Goal: Task Accomplishment & Management: Complete application form

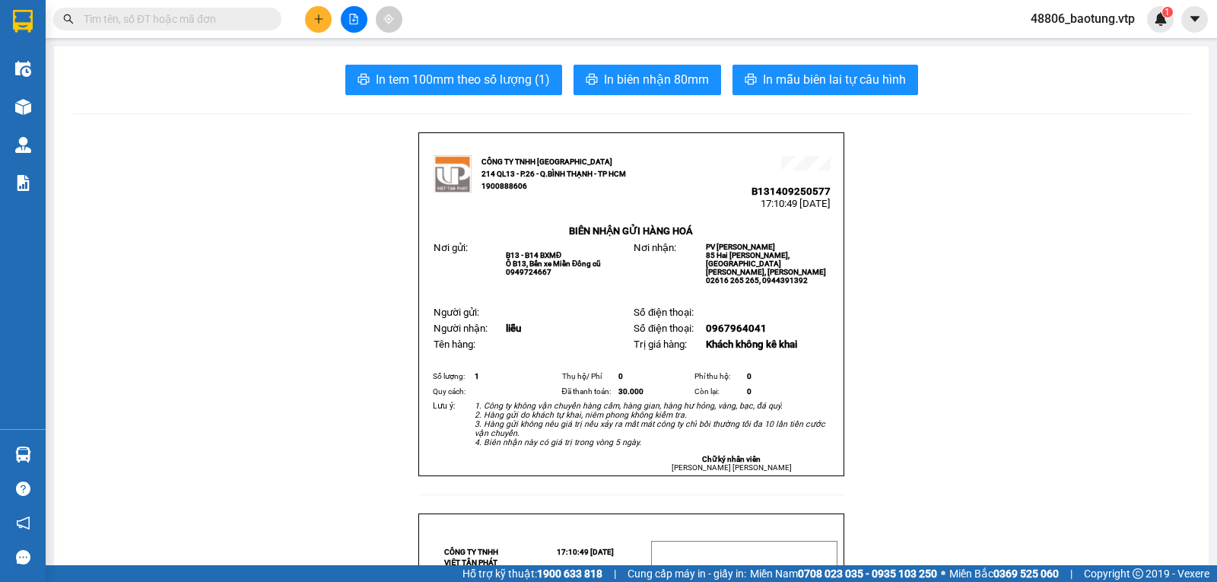
click at [308, 27] on button at bounding box center [318, 19] width 27 height 27
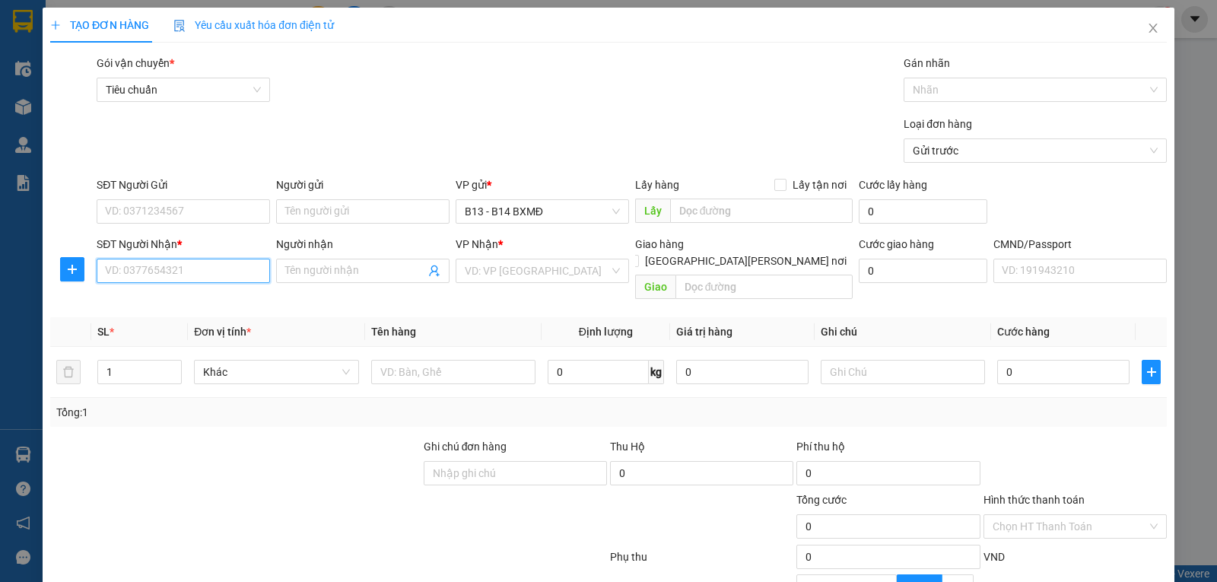
click at [175, 275] on input "SĐT Người Nhận *" at bounding box center [183, 271] width 173 height 24
click at [212, 303] on div "0968245454 - quốc" at bounding box center [182, 302] width 154 height 17
type input "0968245454"
type input "quốc"
type input "[GEOGRAPHIC_DATA]"
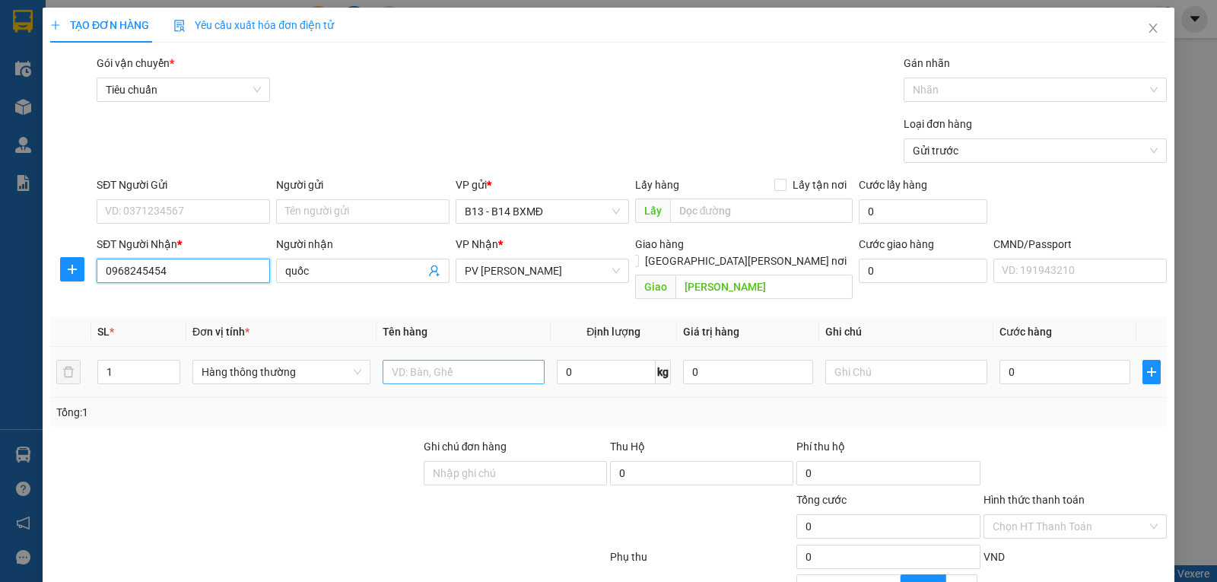
type input "0968245454"
click at [449, 360] on input "text" at bounding box center [464, 372] width 162 height 24
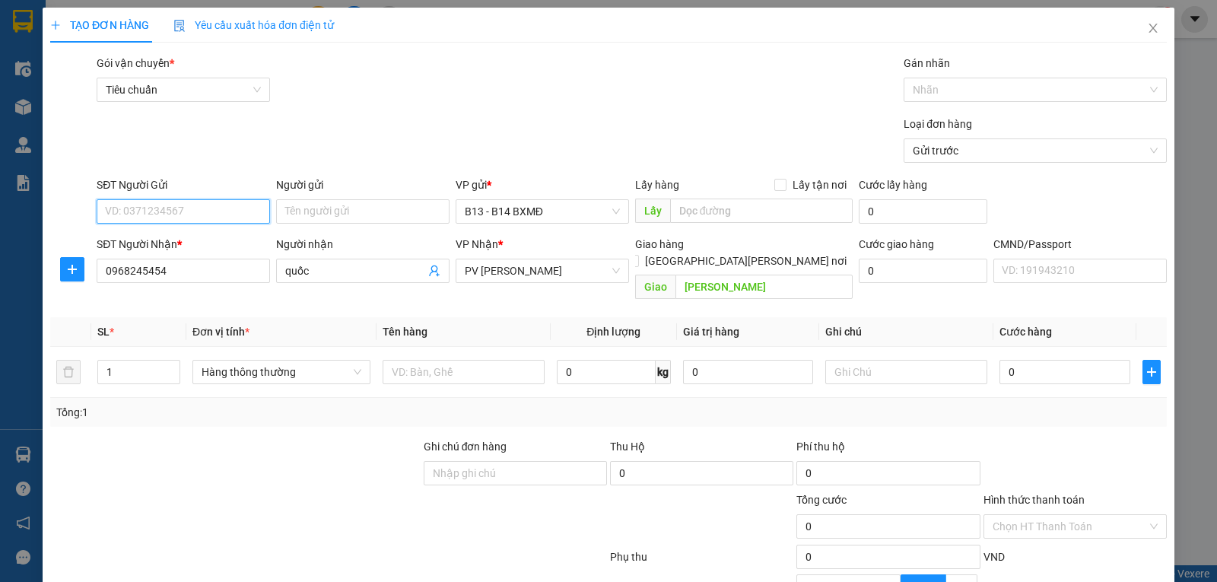
click at [114, 206] on input "SĐT Người Gửi" at bounding box center [183, 211] width 173 height 24
type input "0917114564"
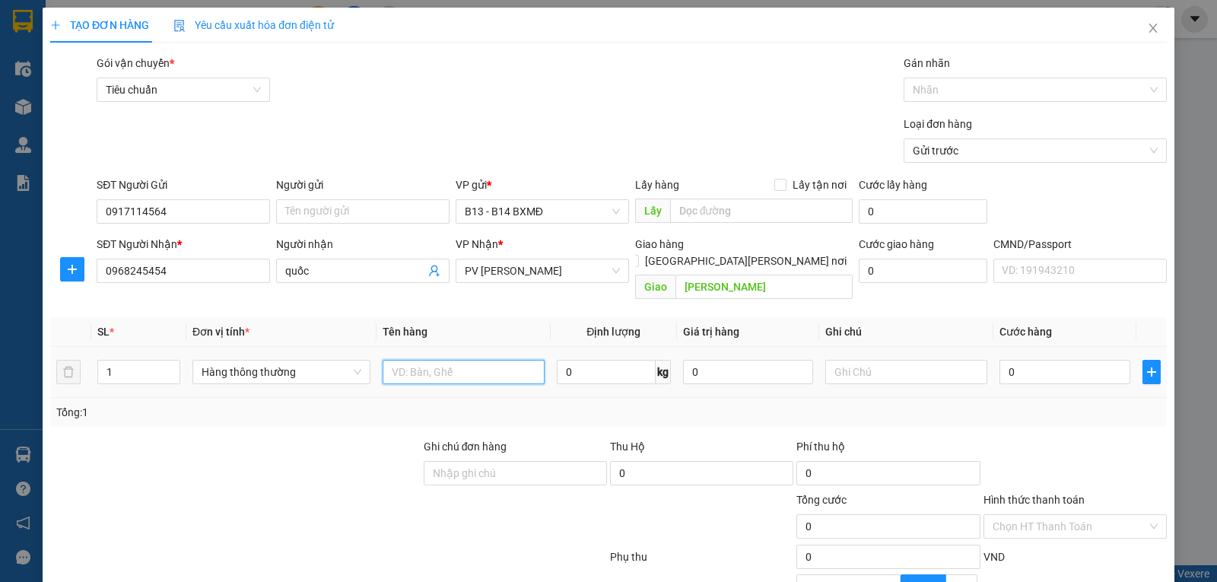
click at [419, 362] on input "text" at bounding box center [464, 372] width 162 height 24
type input "PT"
type input "T"
type input "5"
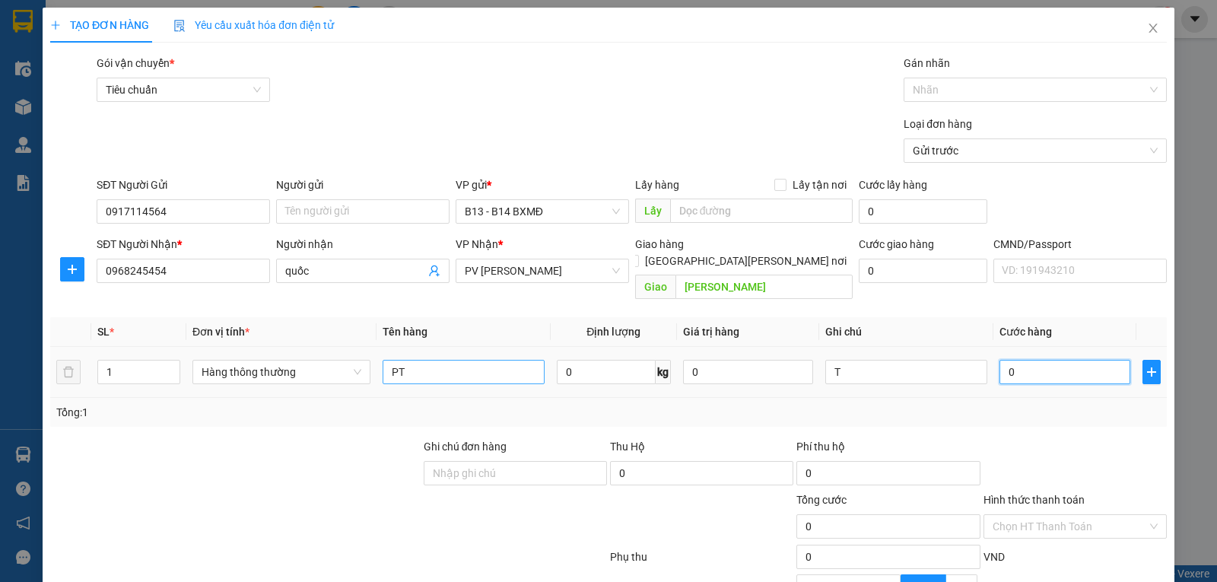
type input "5"
type input "50"
type input "500"
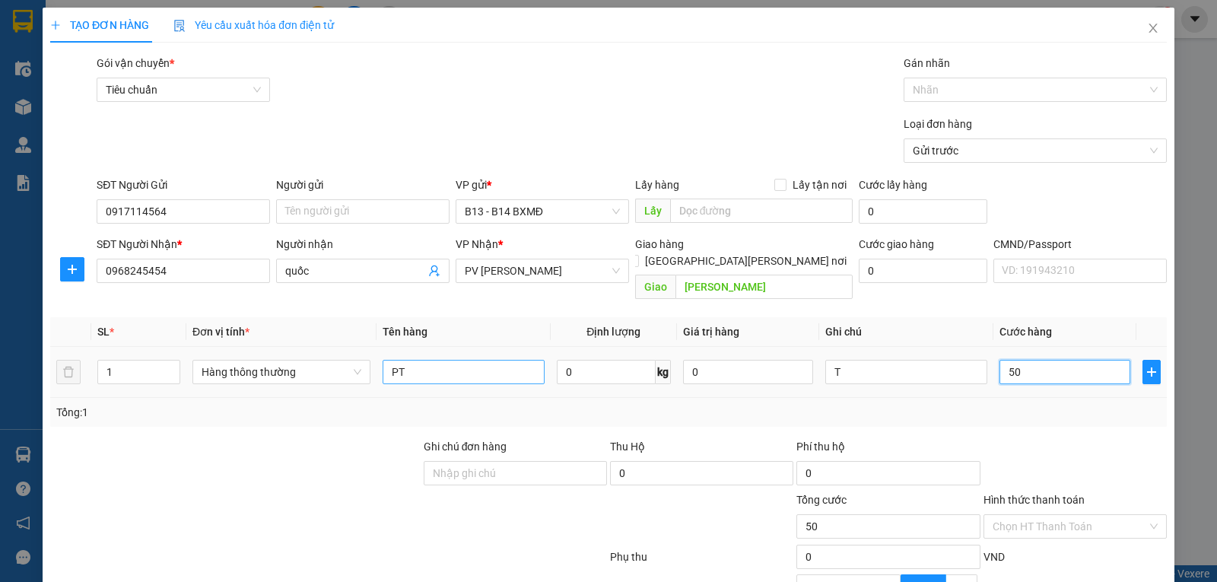
type input "500"
type input "5.000"
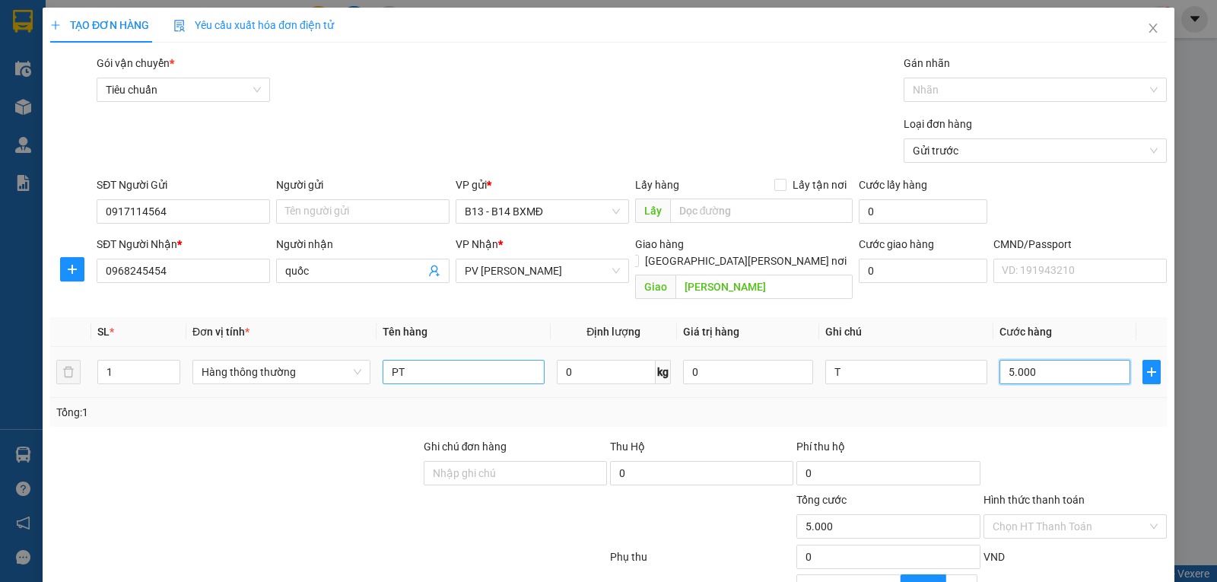
type input "50.000"
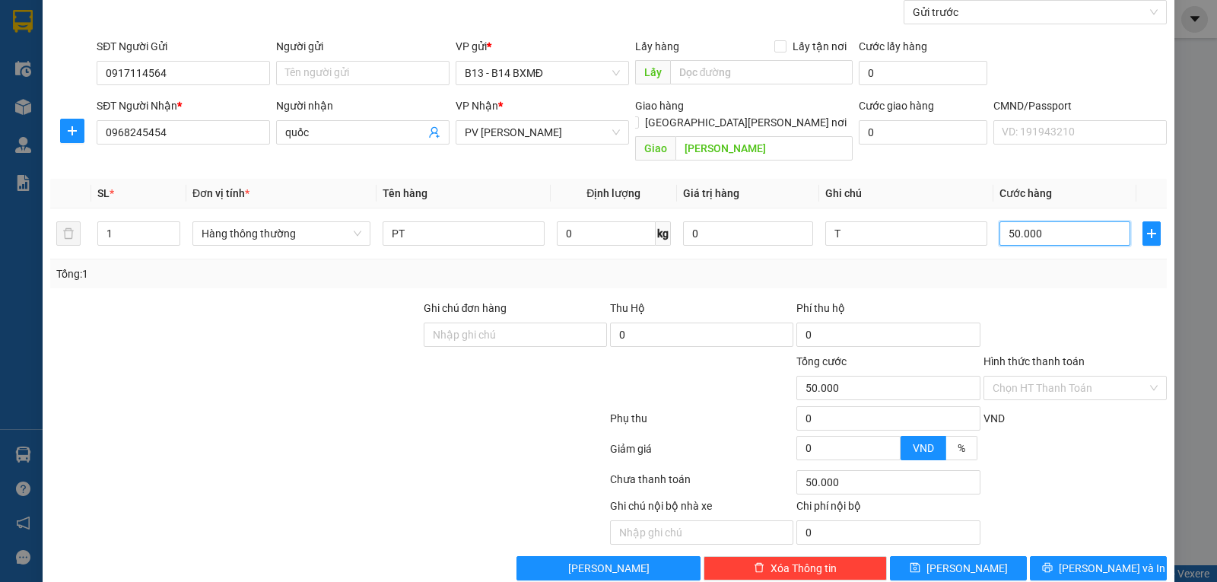
scroll to position [153, 0]
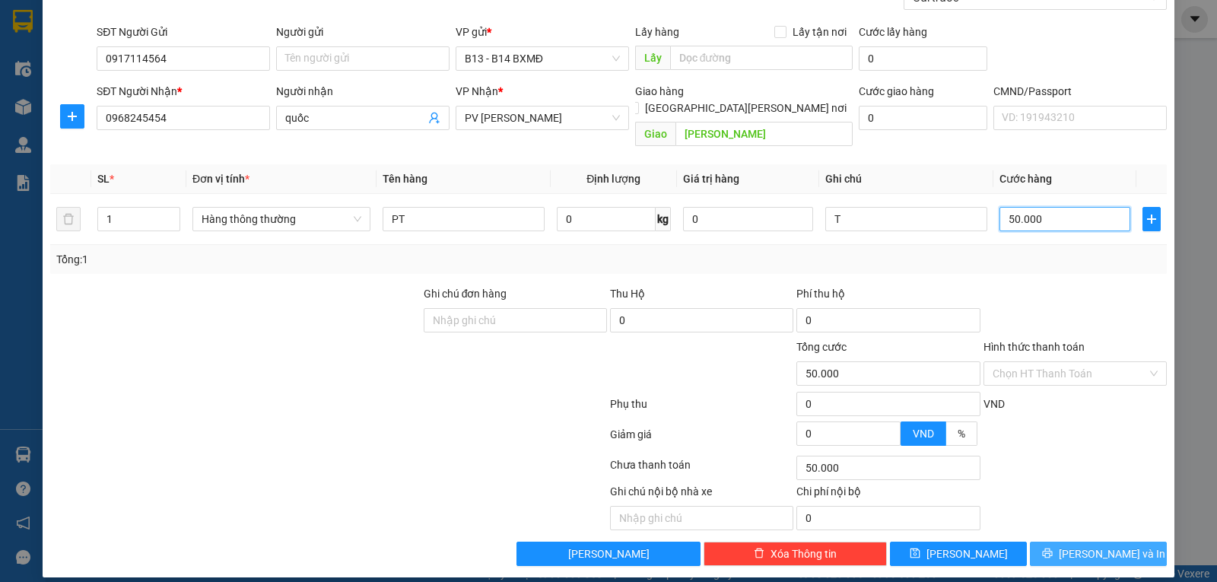
type input "50.000"
click at [1053, 548] on icon "printer" at bounding box center [1047, 553] width 11 height 11
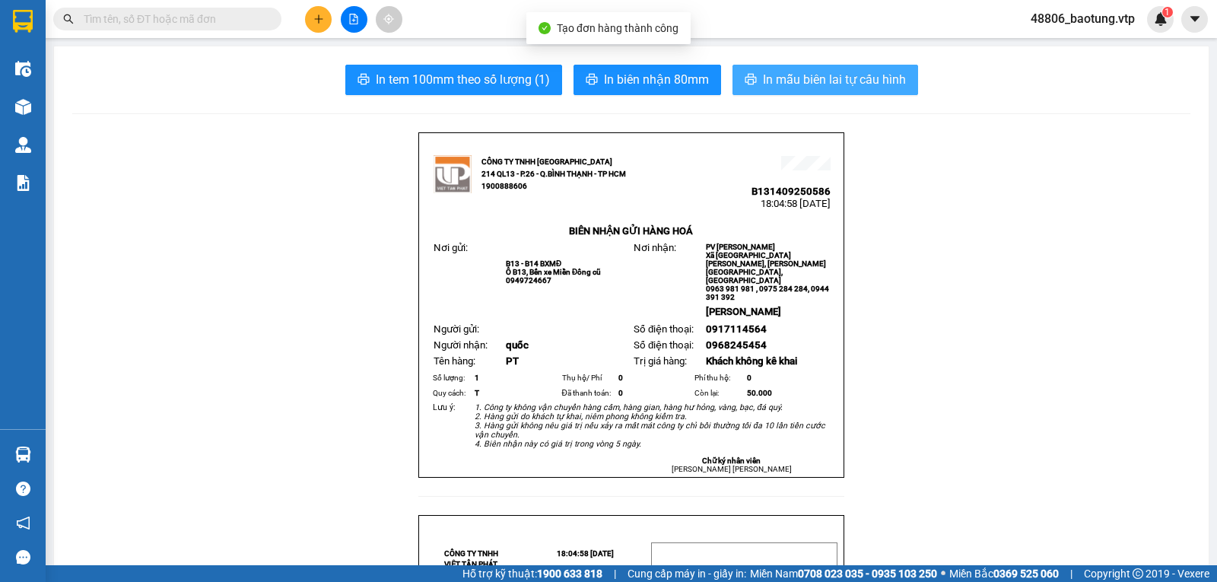
click at [808, 75] on span "In mẫu biên lai tự cấu hình" at bounding box center [834, 79] width 143 height 19
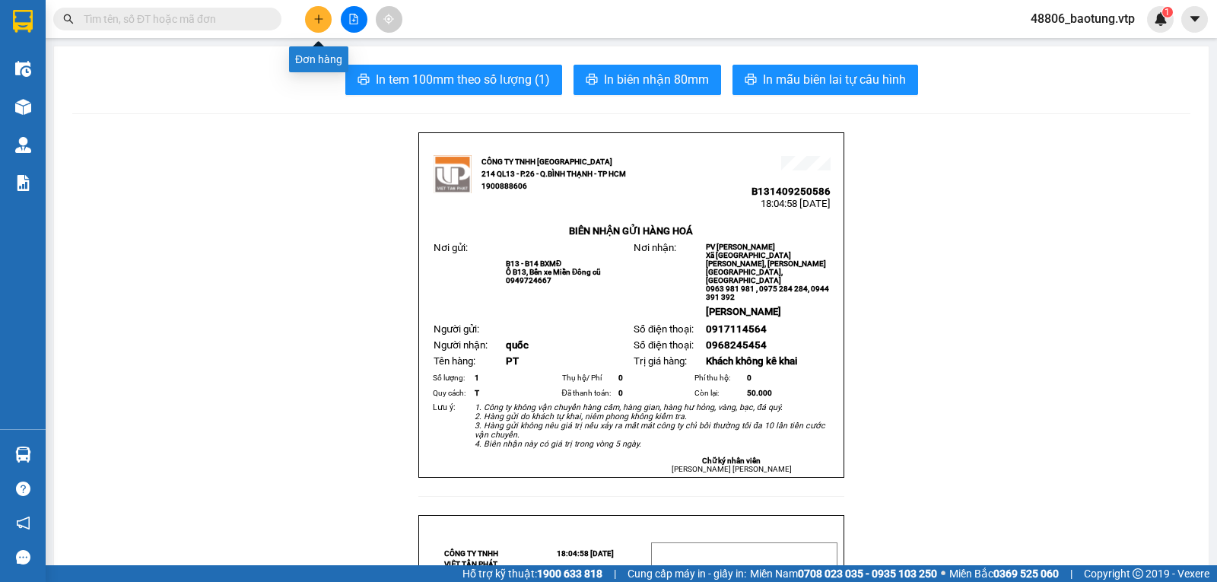
click at [310, 11] on button at bounding box center [318, 19] width 27 height 27
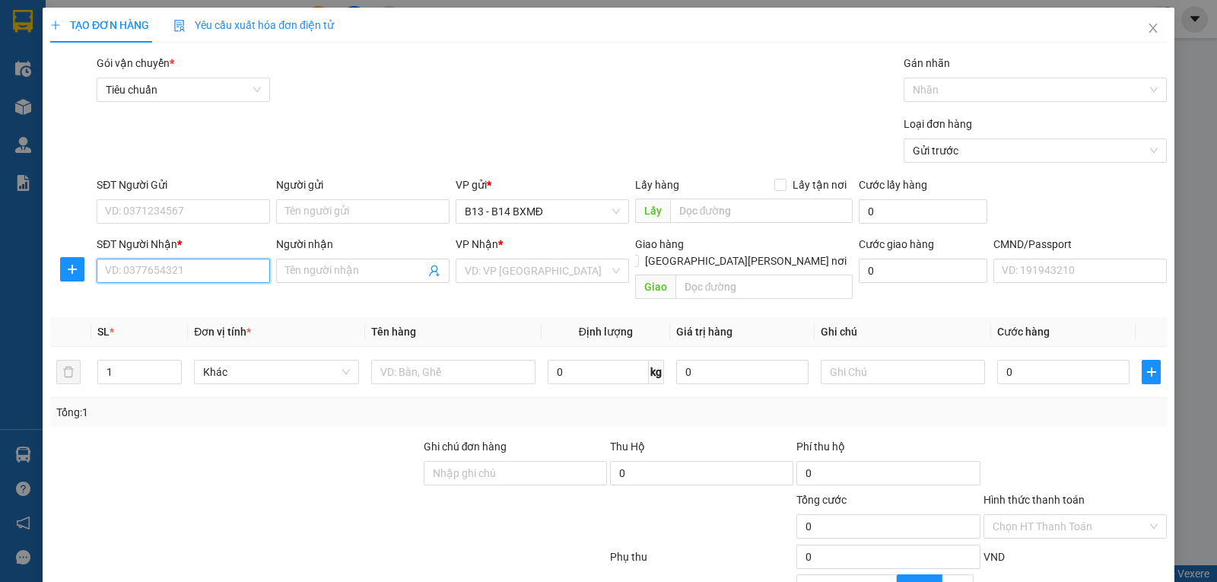
click at [145, 275] on input "SĐT Người Nhận *" at bounding box center [183, 271] width 173 height 24
click at [176, 300] on div "0782706789 - hoàng" at bounding box center [182, 302] width 154 height 17
type input "0782706789"
type input "hoàng"
type input "ngã 3 đường sạch"
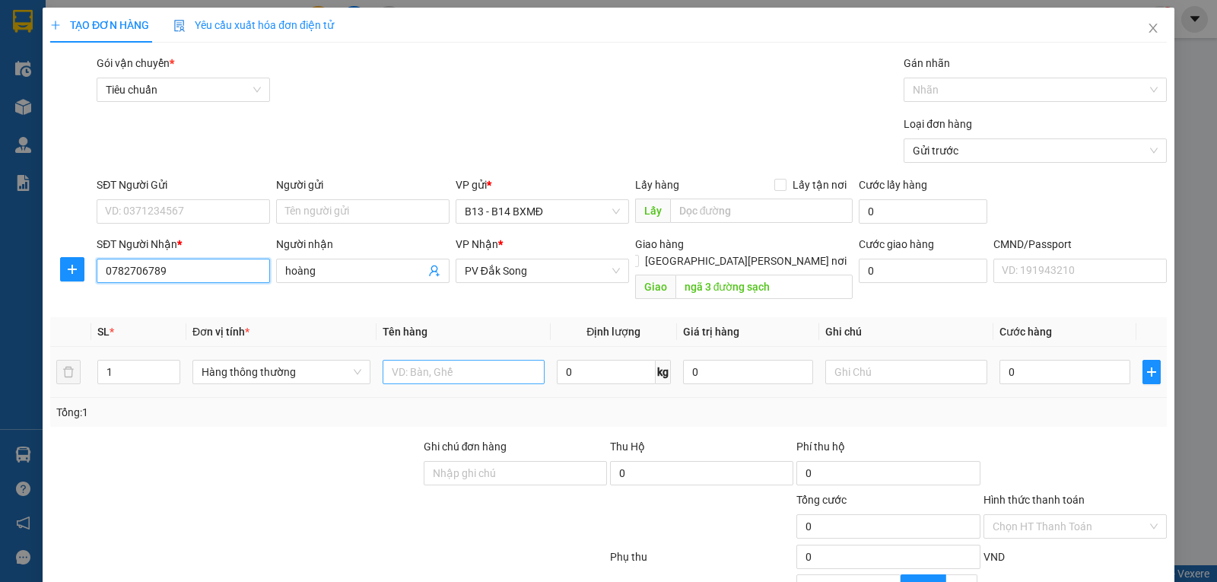
type input "0782706789"
click at [435, 364] on input "text" at bounding box center [464, 372] width 162 height 24
click at [449, 366] on input "text" at bounding box center [464, 372] width 162 height 24
type input "LK"
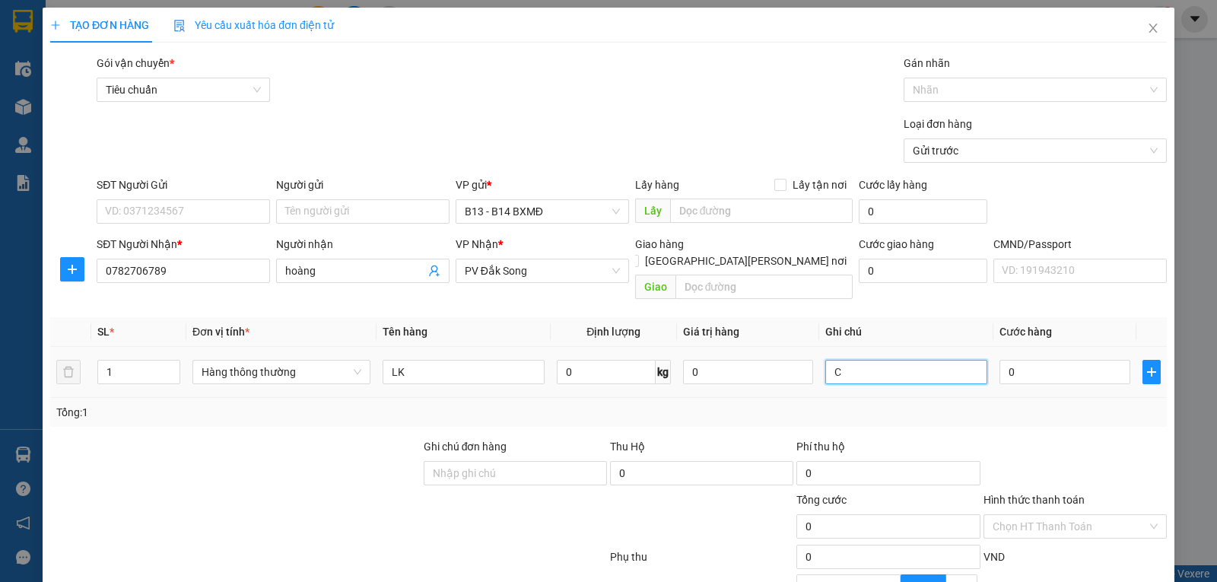
type input "C"
type input "5"
type input "50"
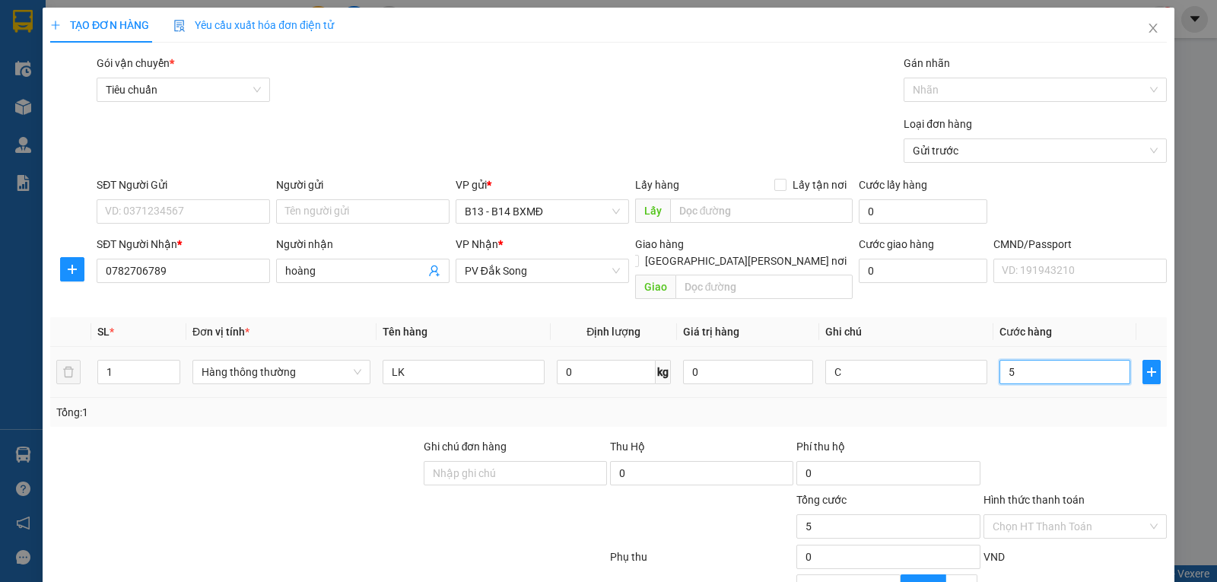
type input "50"
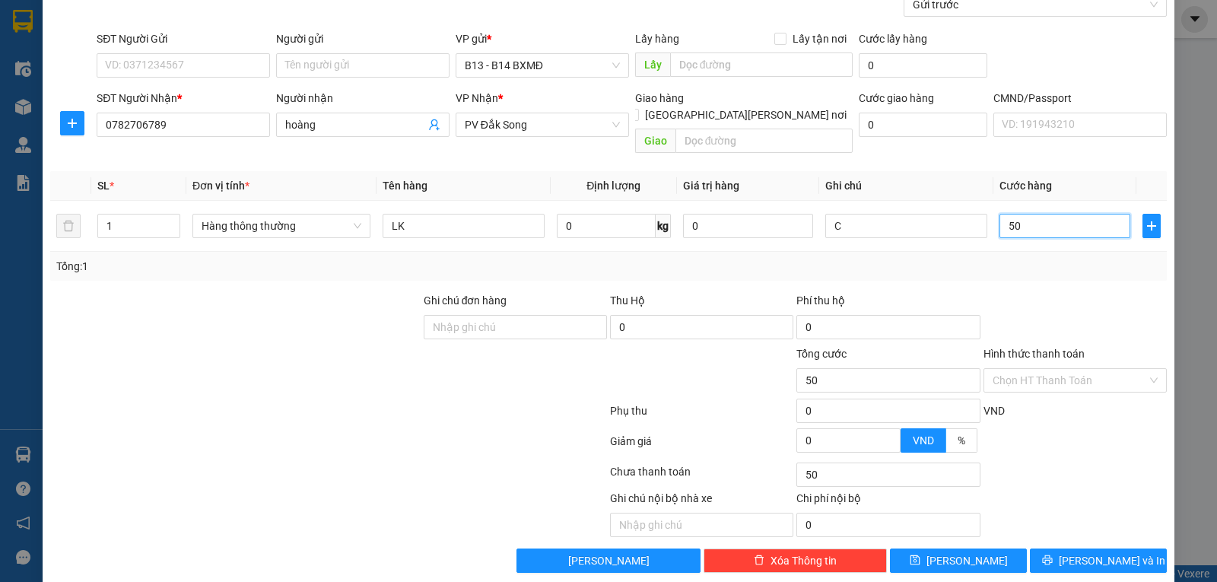
scroll to position [153, 0]
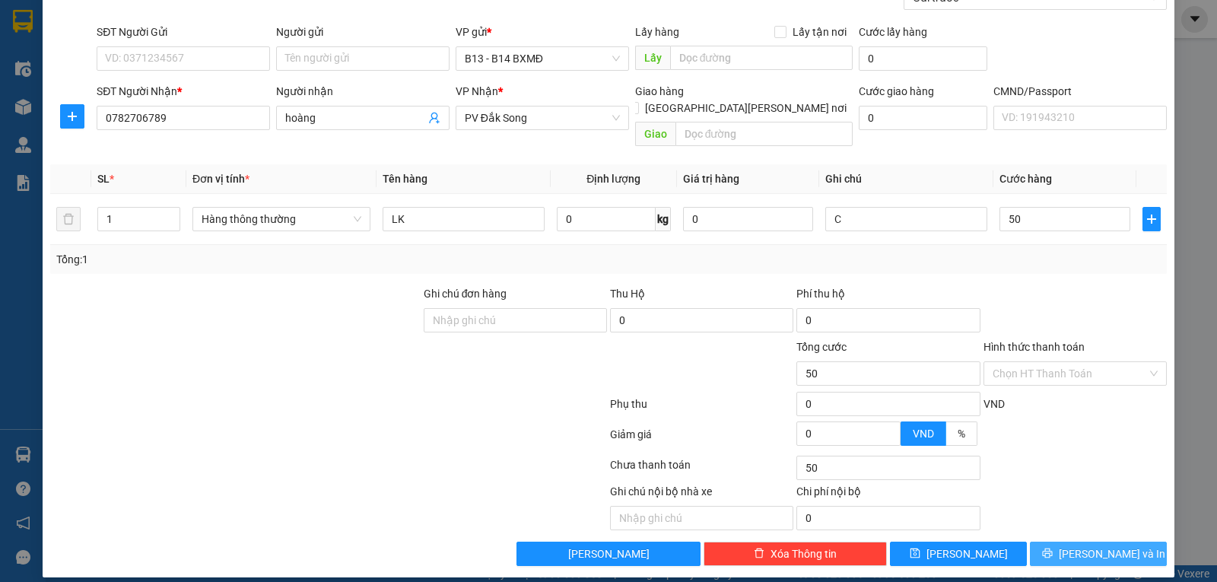
type input "50.000"
click at [1072, 541] on button "Lưu và In" at bounding box center [1098, 553] width 137 height 24
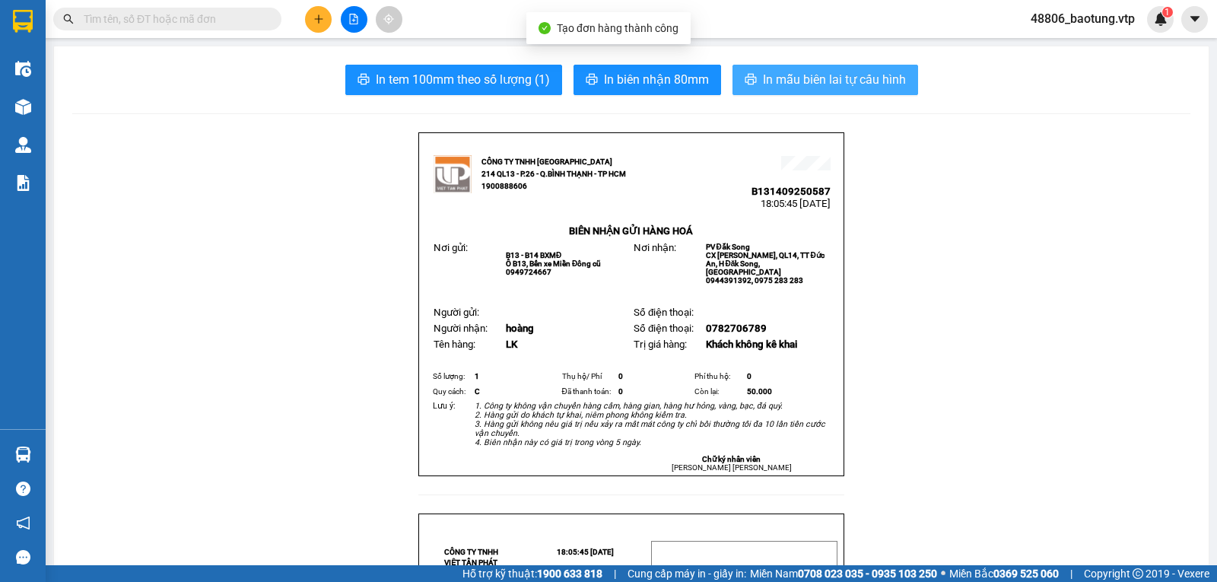
click at [853, 91] on button "In mẫu biên lai tự cấu hình" at bounding box center [825, 80] width 186 height 30
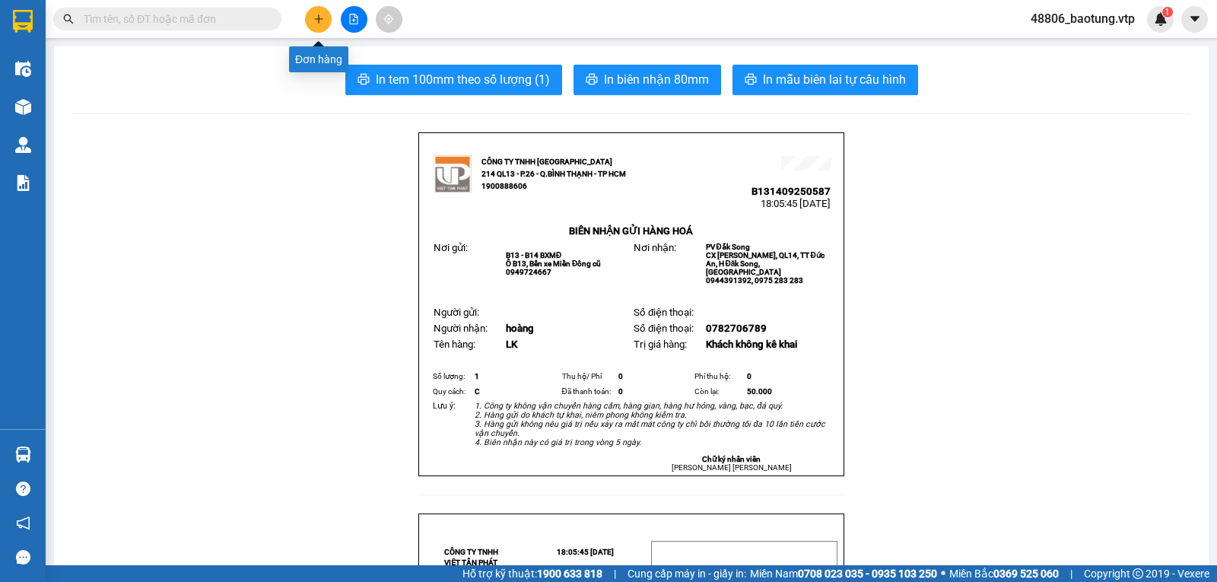
click at [320, 27] on button at bounding box center [318, 19] width 27 height 27
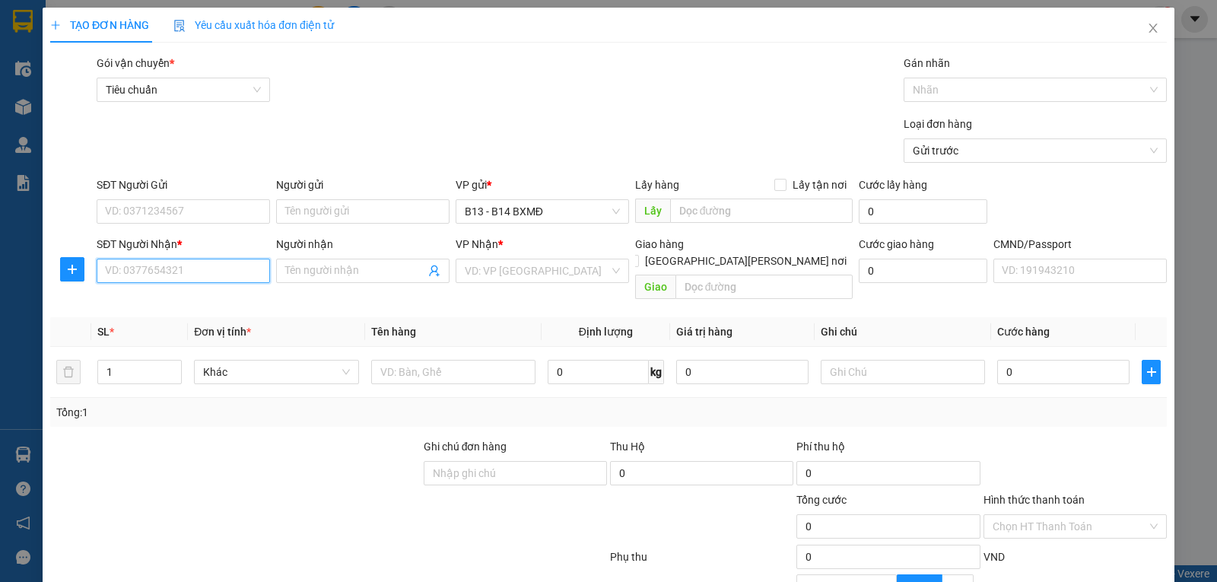
drag, startPoint x: 144, startPoint y: 260, endPoint x: 144, endPoint y: 292, distance: 31.9
click at [144, 263] on input "SĐT Người Nhận *" at bounding box center [183, 271] width 173 height 24
type input "0"
click at [177, 306] on div "0987776370 - lương" at bounding box center [182, 302] width 154 height 17
type input "0987776370"
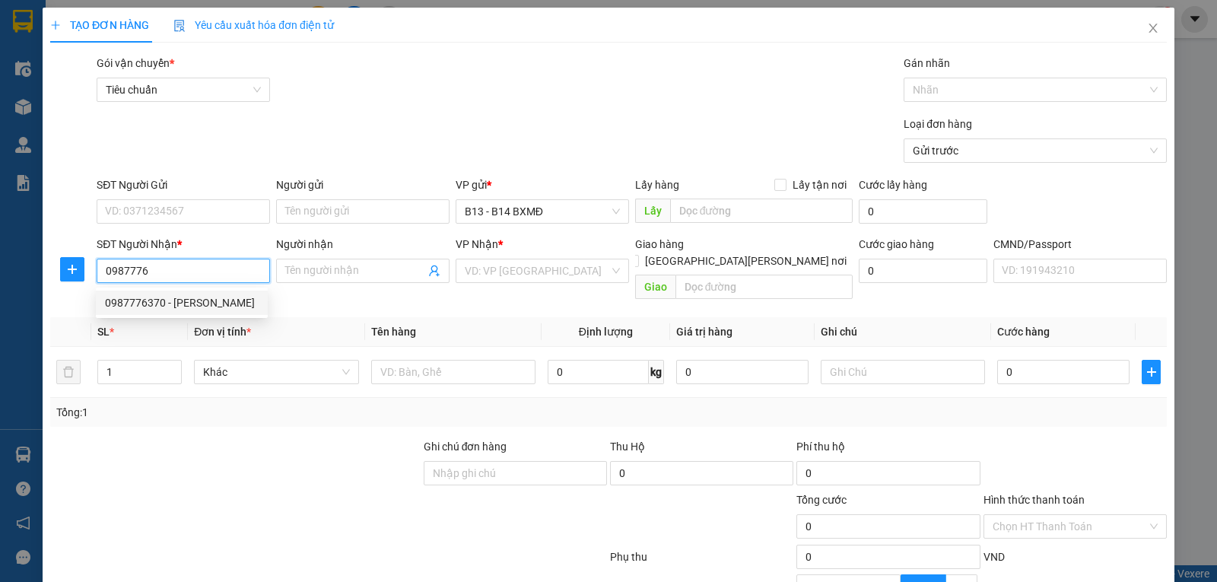
type input "lương"
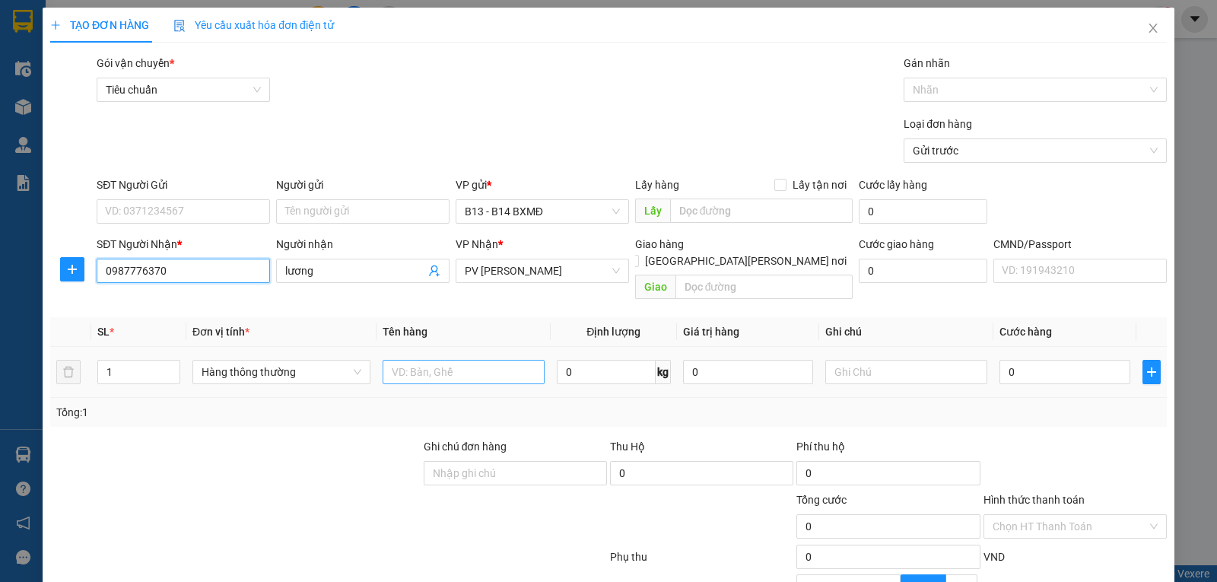
type input "0987776370"
click at [482, 360] on input "text" at bounding box center [464, 372] width 162 height 24
type input "PT"
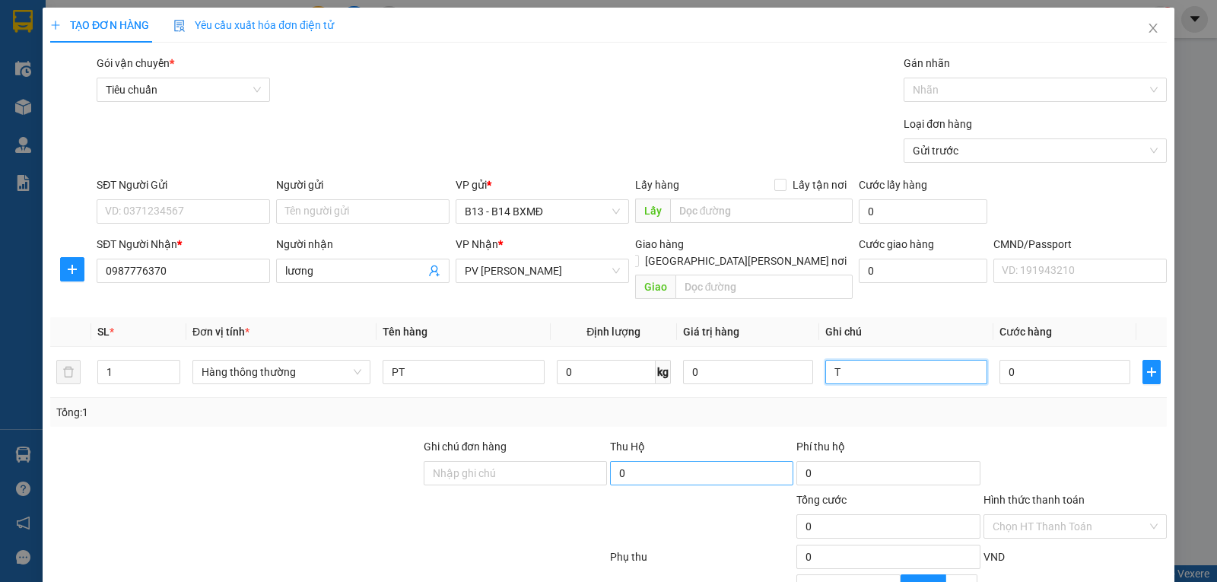
type input "T"
type input "5"
type input "50"
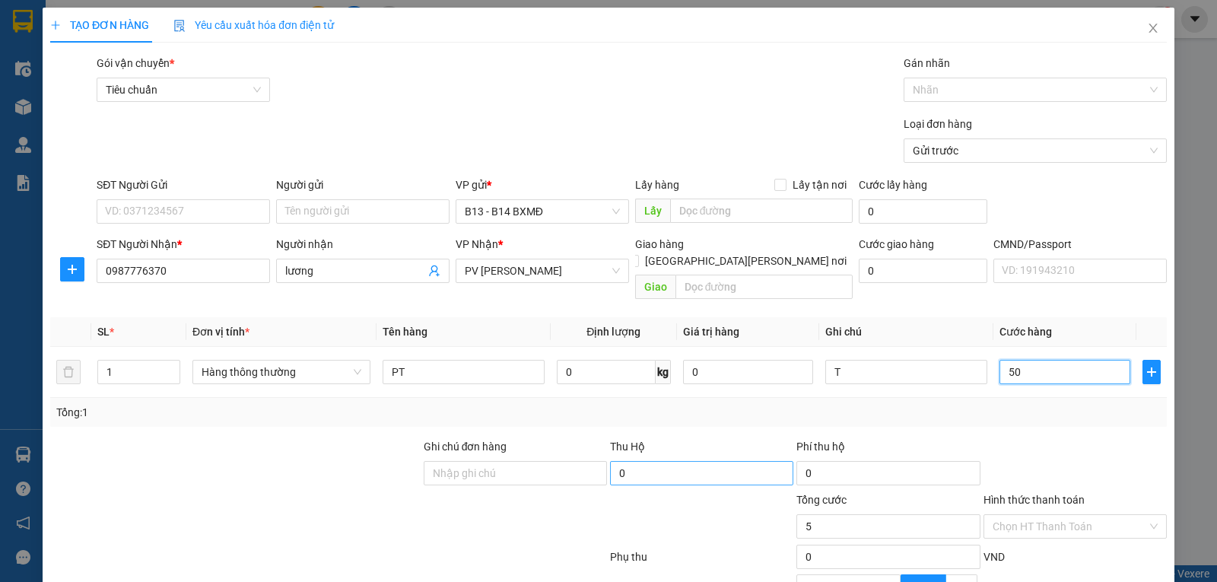
type input "50"
type input "500"
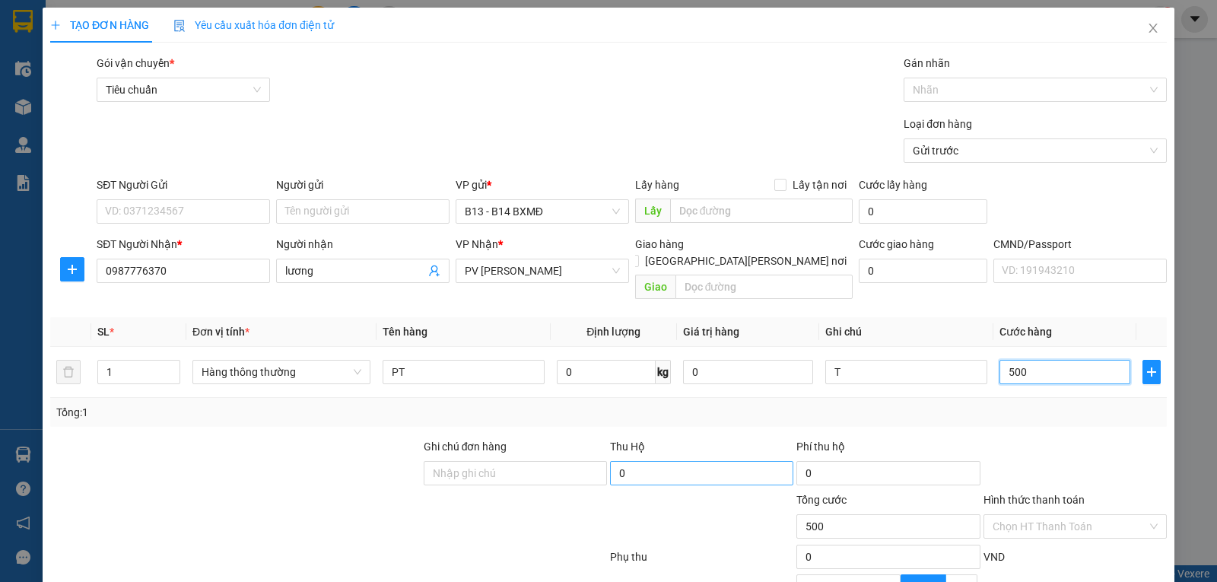
type input "5.000"
type input "50.000"
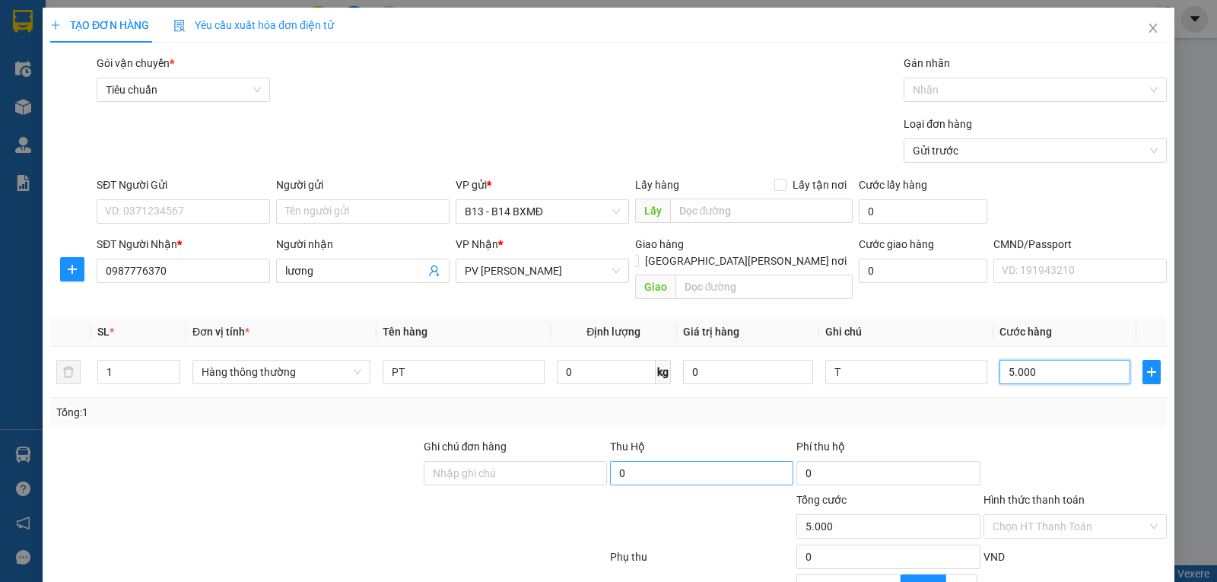
type input "50.000"
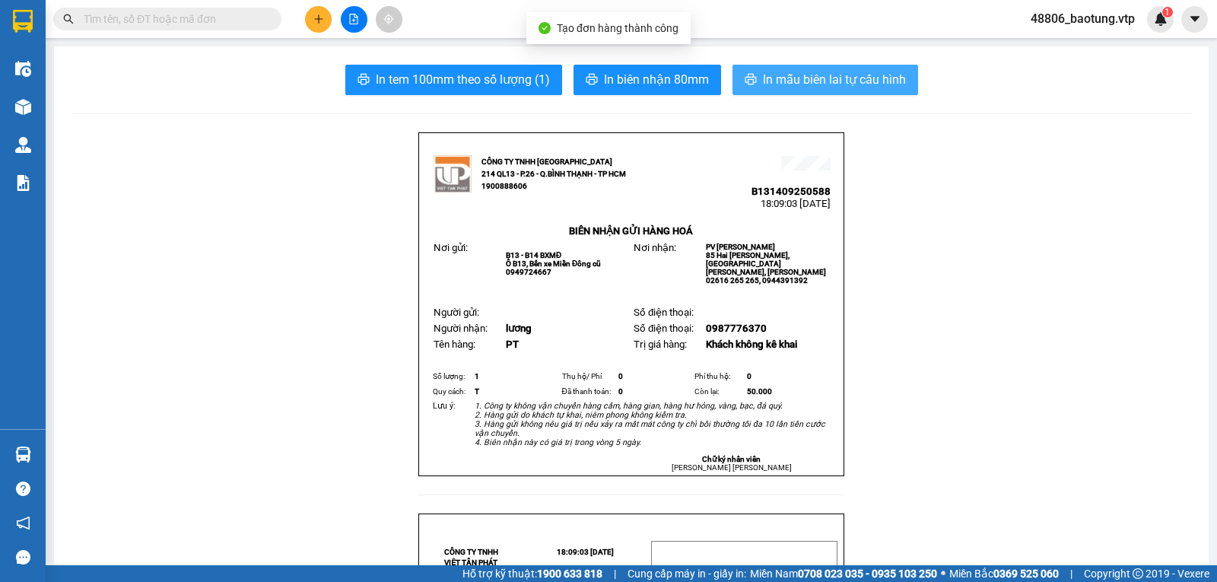
click at [819, 75] on span "In mẫu biên lai tự cấu hình" at bounding box center [834, 79] width 143 height 19
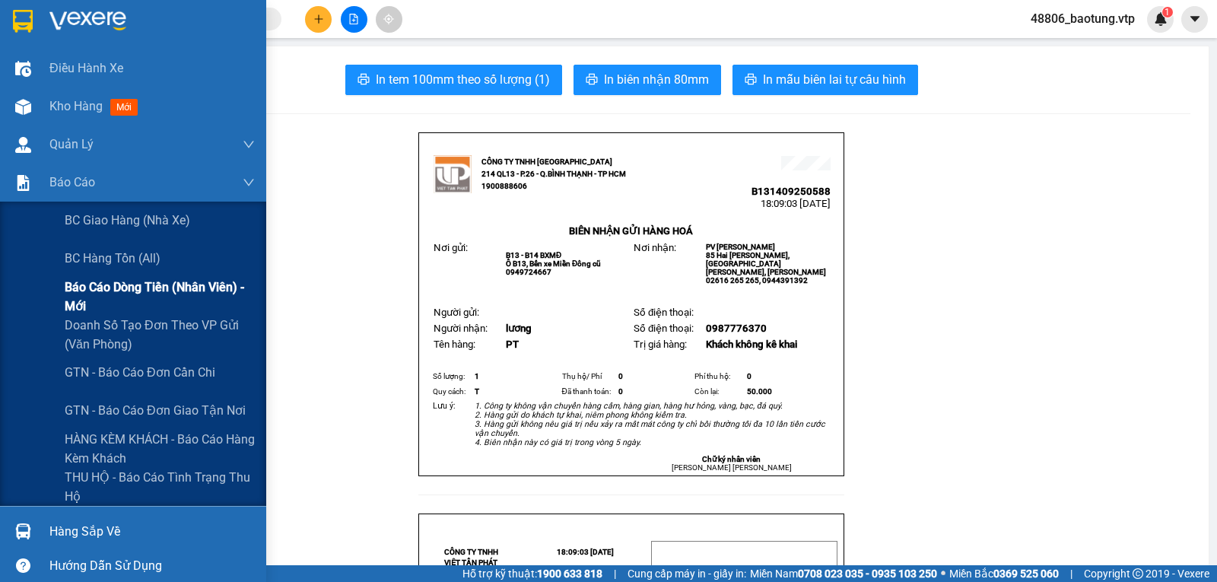
click at [104, 301] on span "Báo cáo dòng tiền (nhân viên) - mới" at bounding box center [160, 297] width 190 height 38
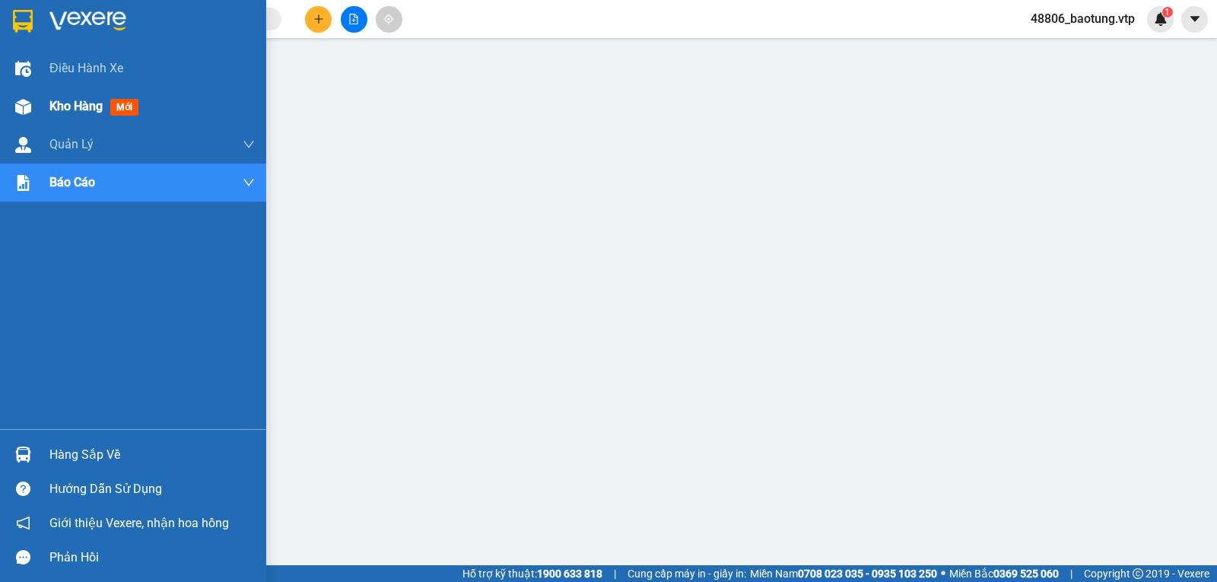
click at [37, 103] on div "Kho hàng mới" at bounding box center [133, 106] width 266 height 38
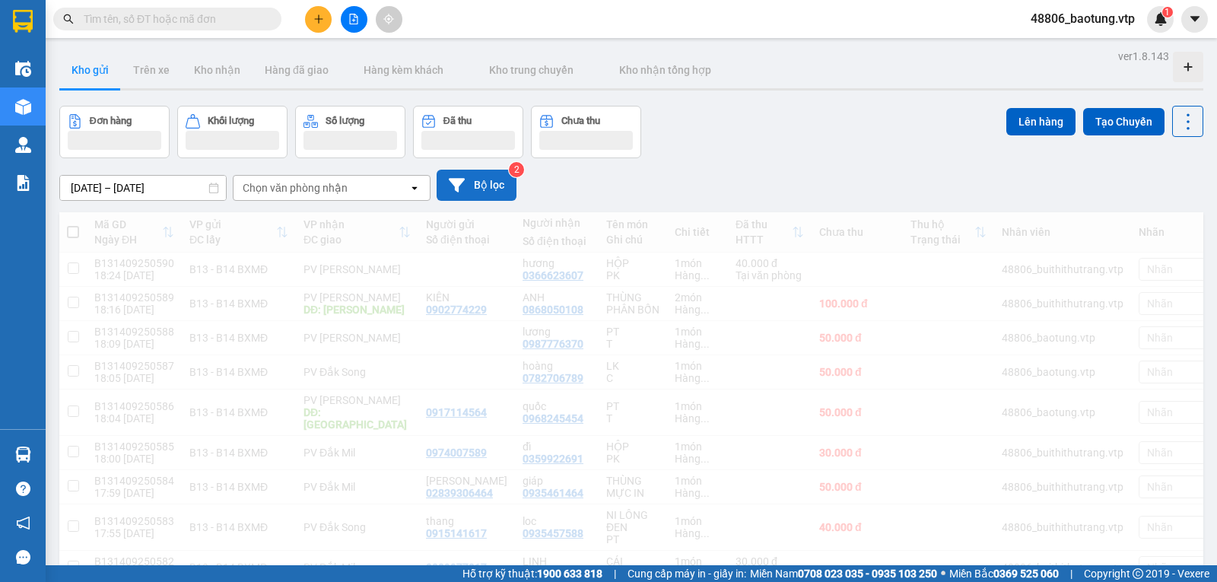
click at [456, 180] on button "Bộ lọc" at bounding box center [477, 185] width 80 height 31
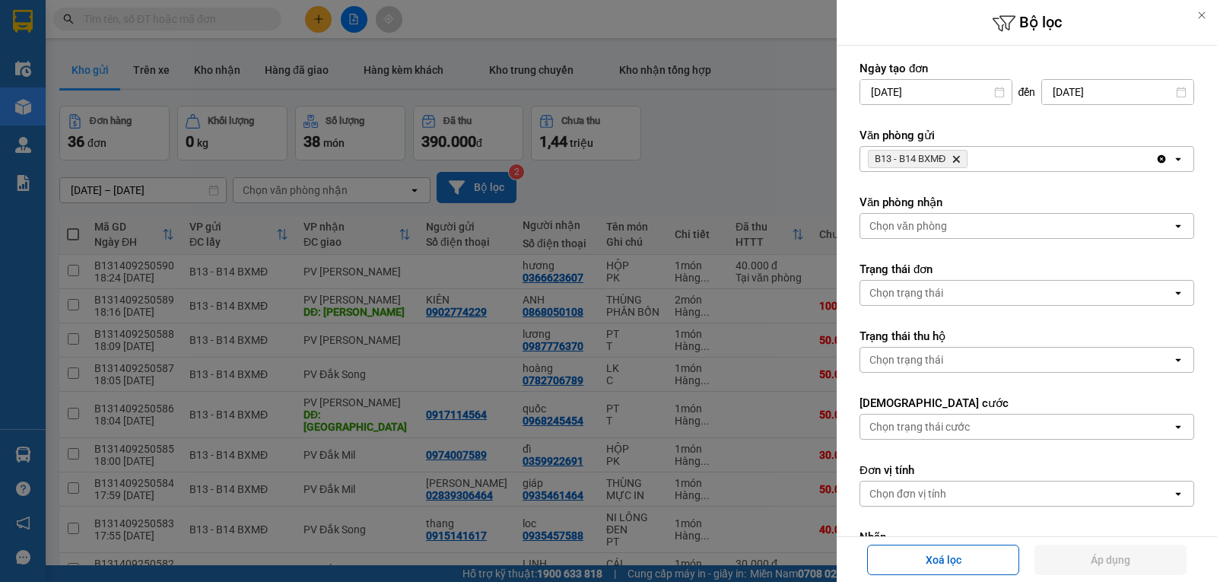
click at [729, 222] on div at bounding box center [608, 291] width 1217 height 582
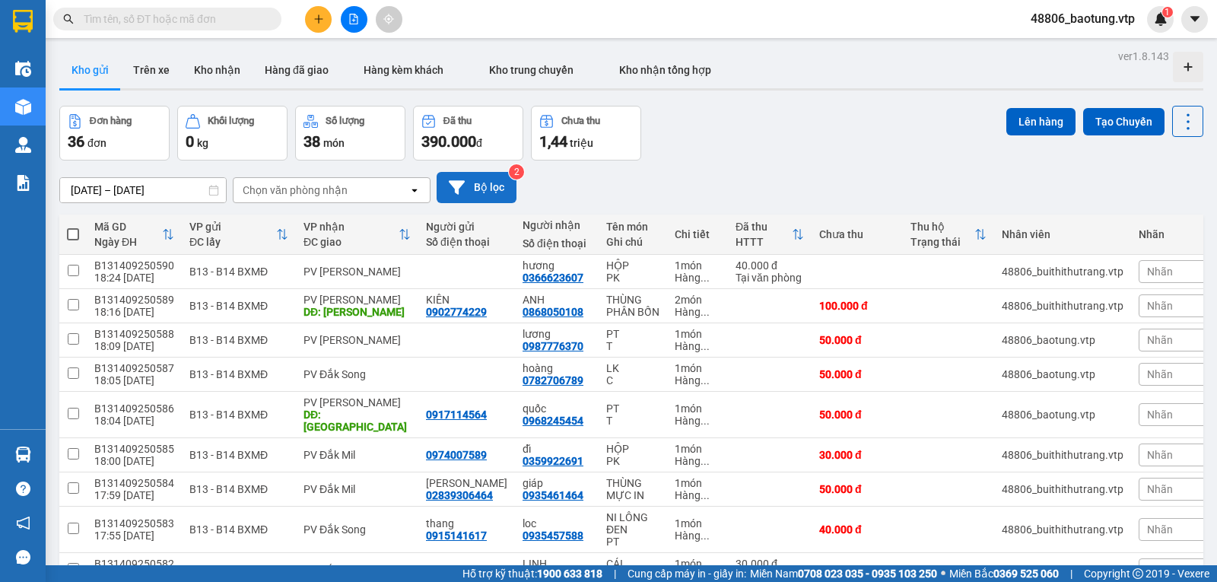
click at [373, 224] on div "VP nhận ĐC giao" at bounding box center [356, 234] width 107 height 30
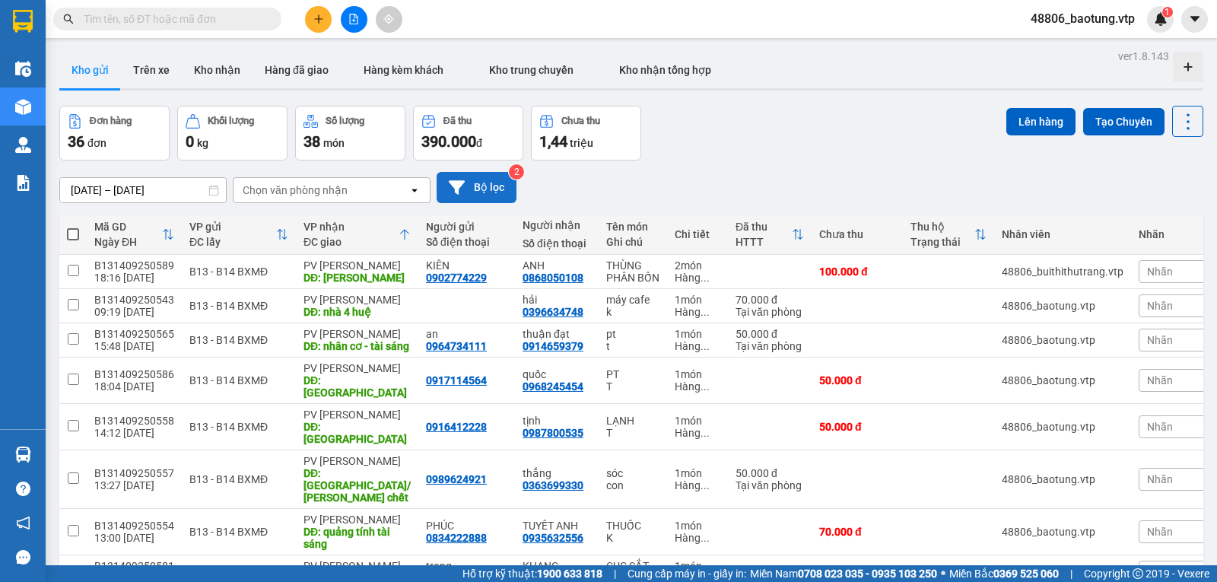
click at [319, 21] on icon "plus" at bounding box center [318, 18] width 1 height 8
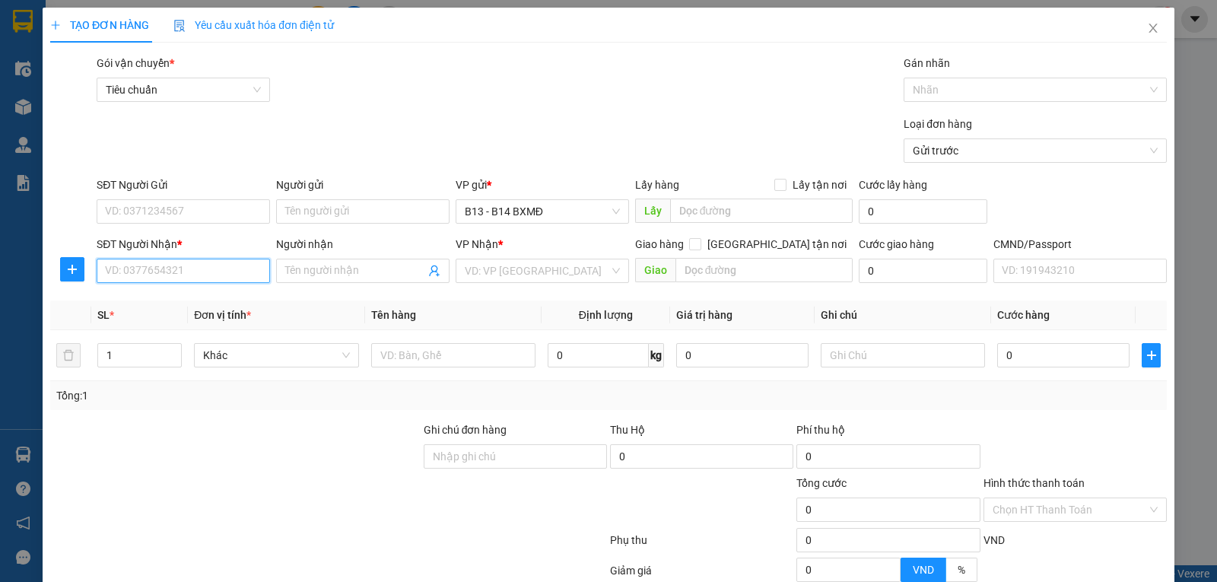
click at [165, 272] on input "SĐT Người Nhận *" at bounding box center [183, 271] width 173 height 24
click at [139, 306] on div "0979754478 - thơm" at bounding box center [182, 302] width 154 height 17
type input "0979754478"
type input "thơm"
type input "0979754478"
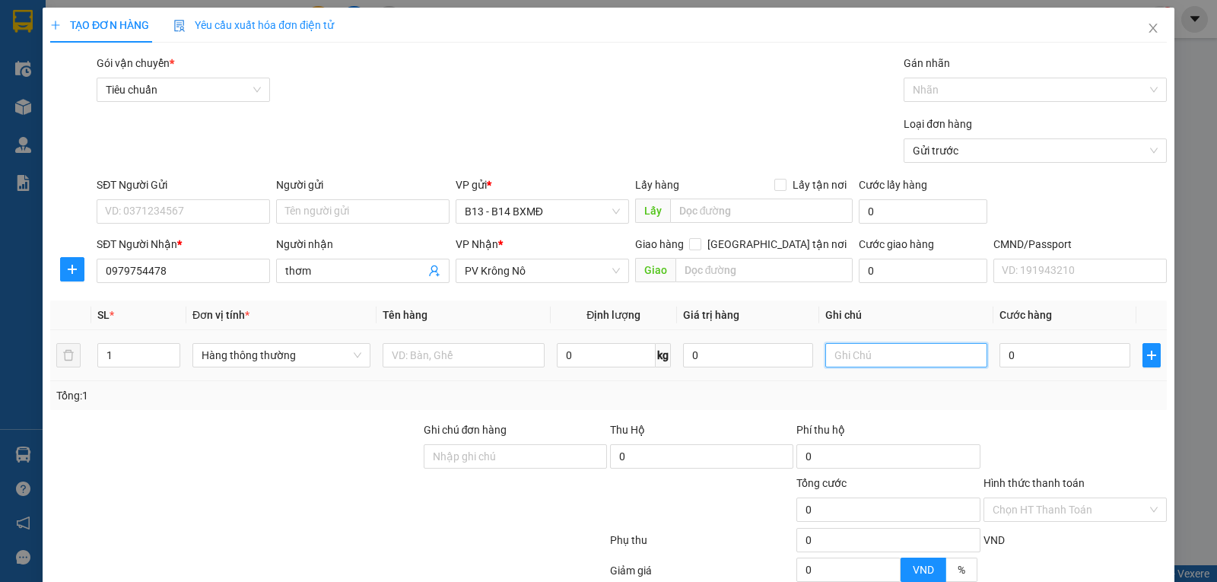
drag, startPoint x: 849, startPoint y: 357, endPoint x: 837, endPoint y: 340, distance: 20.7
click at [849, 356] on input "text" at bounding box center [906, 355] width 162 height 24
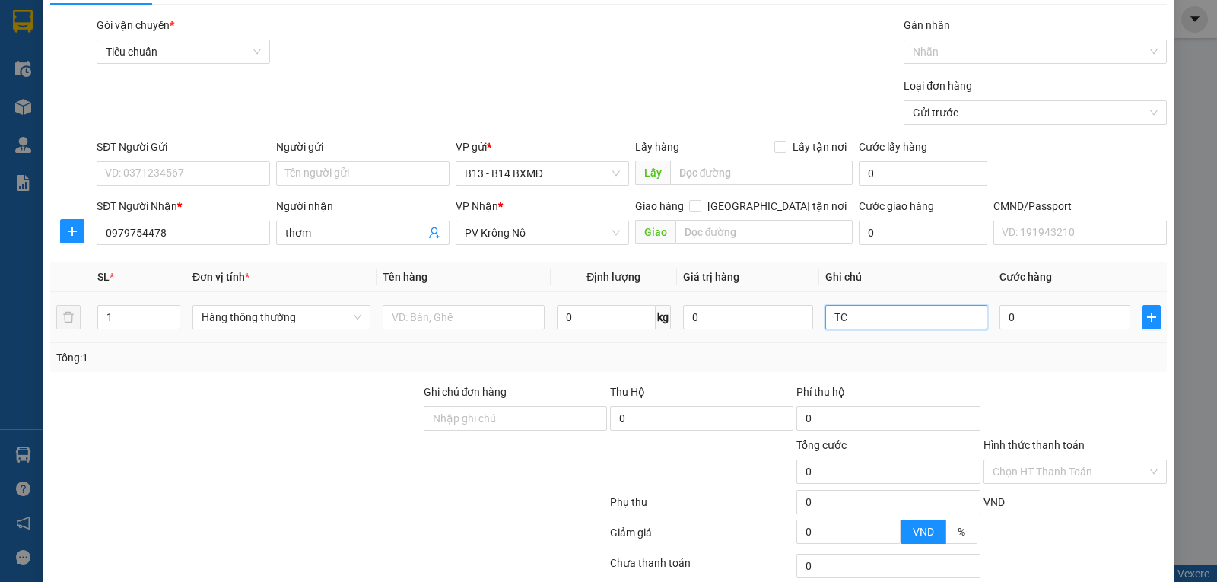
scroll to position [76, 0]
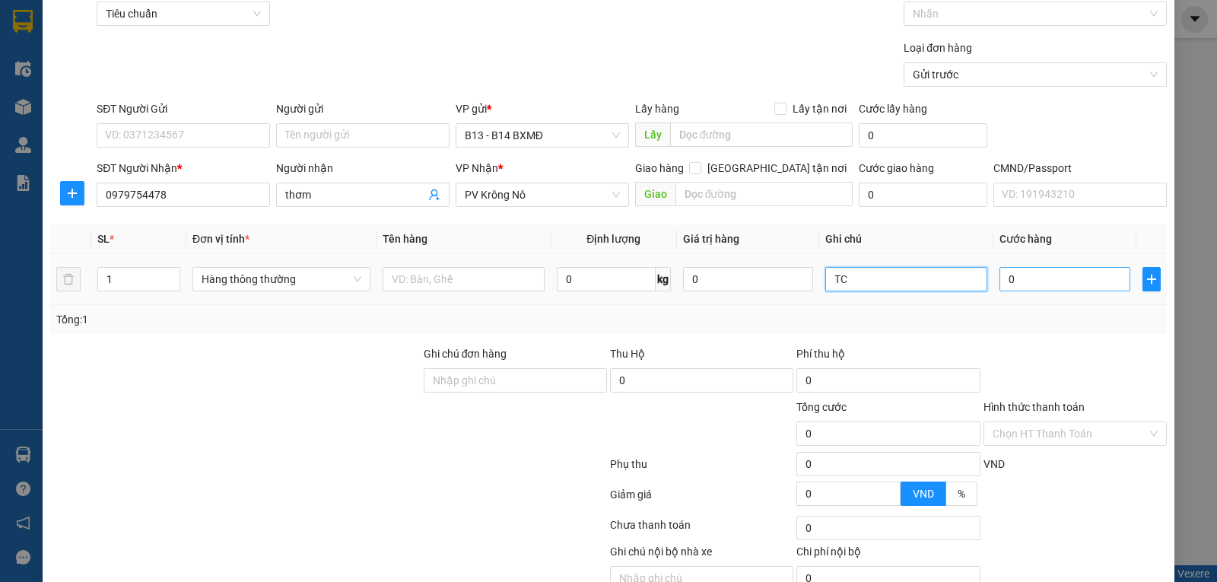
type input "TC"
click at [1012, 275] on input "0" at bounding box center [1064, 279] width 130 height 24
type input "4"
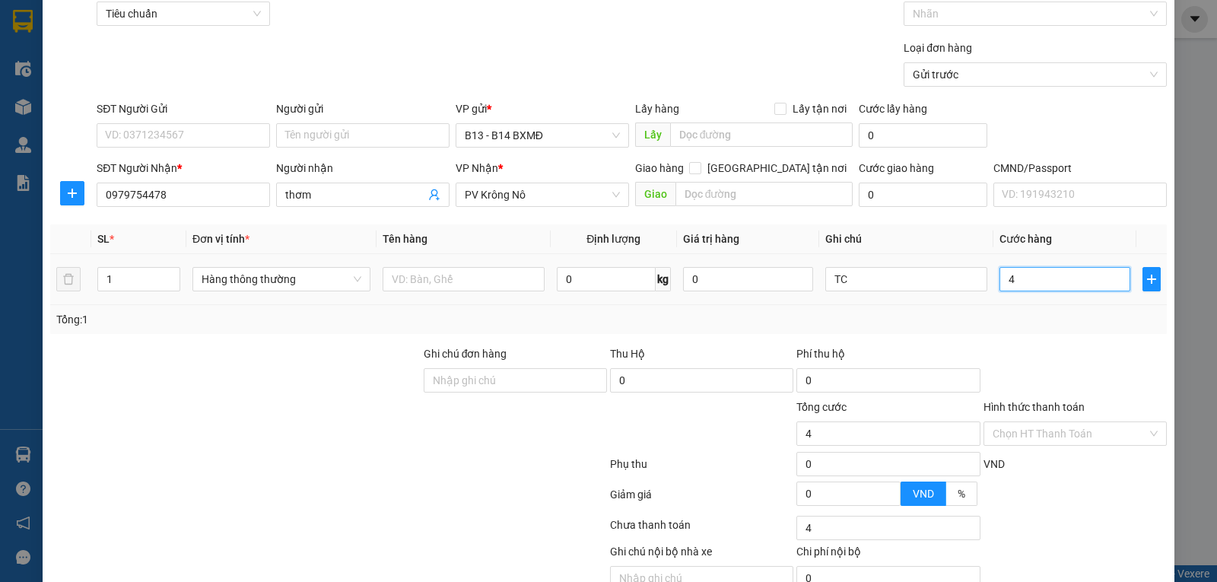
type input "40"
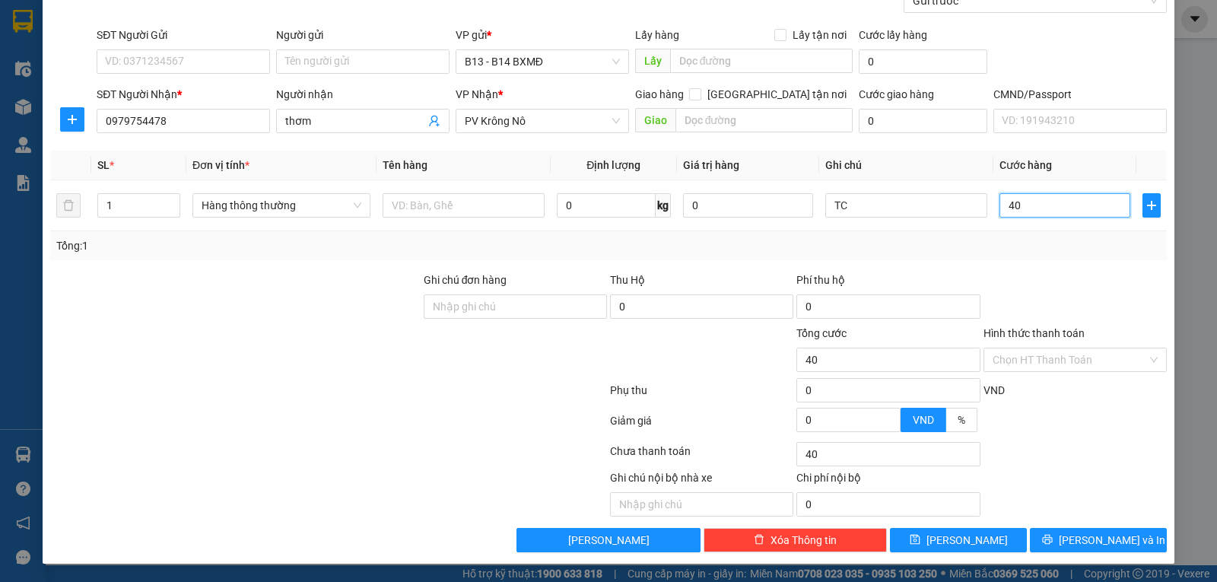
scroll to position [153, 0]
type input "40.000"
drag, startPoint x: 1082, startPoint y: 547, endPoint x: 1053, endPoint y: 534, distance: 32.4
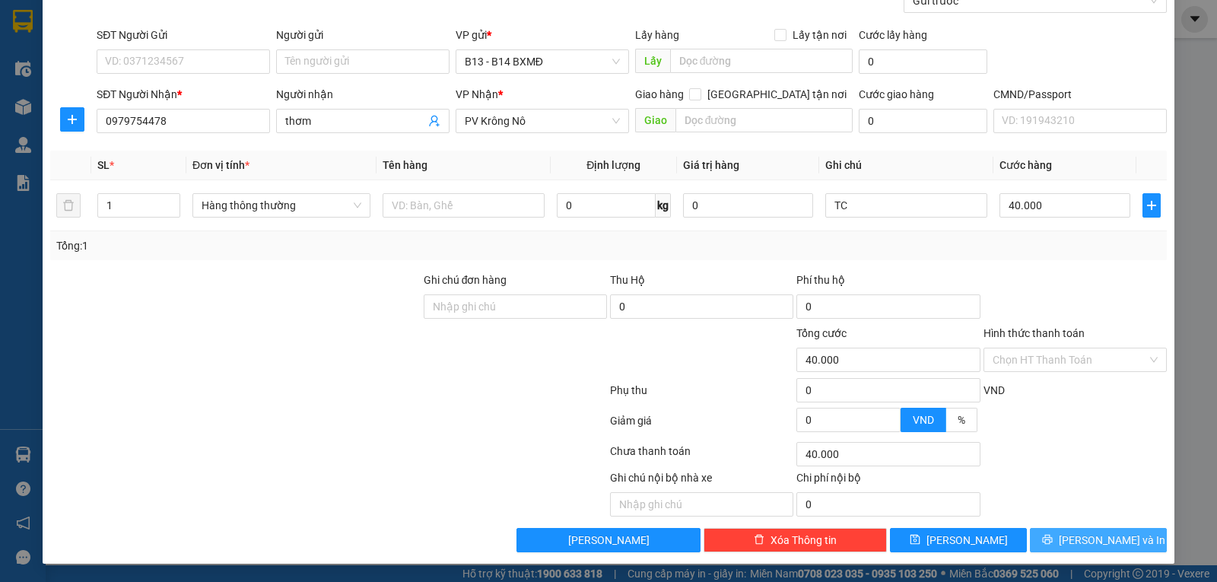
click at [1082, 545] on span "Lưu và In" at bounding box center [1112, 540] width 106 height 17
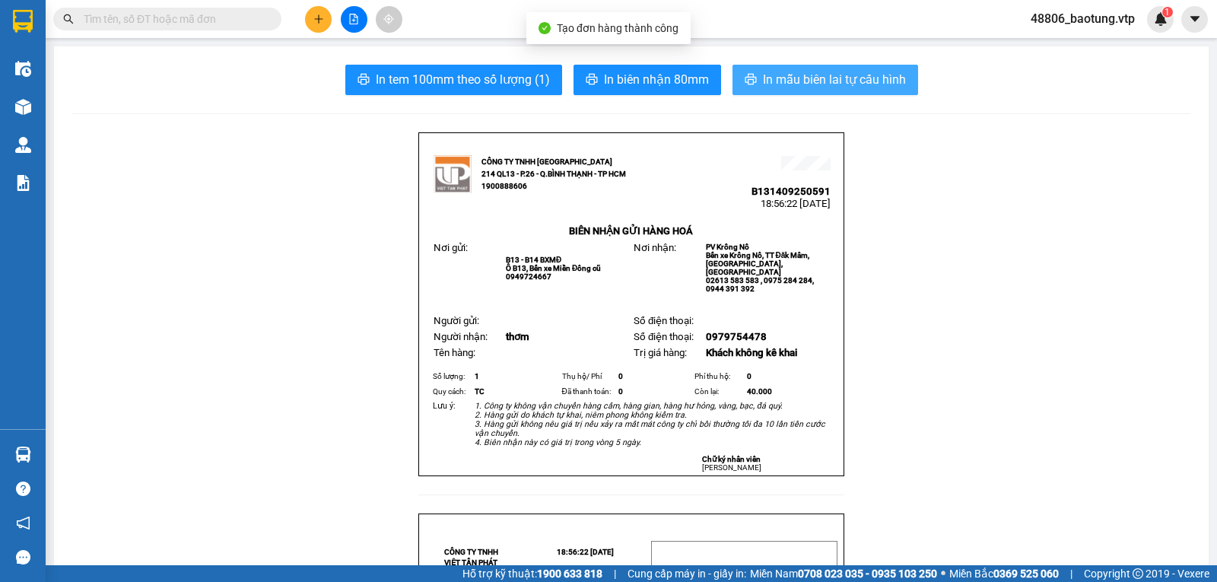
click at [785, 86] on span "In mẫu biên lai tự cấu hình" at bounding box center [834, 79] width 143 height 19
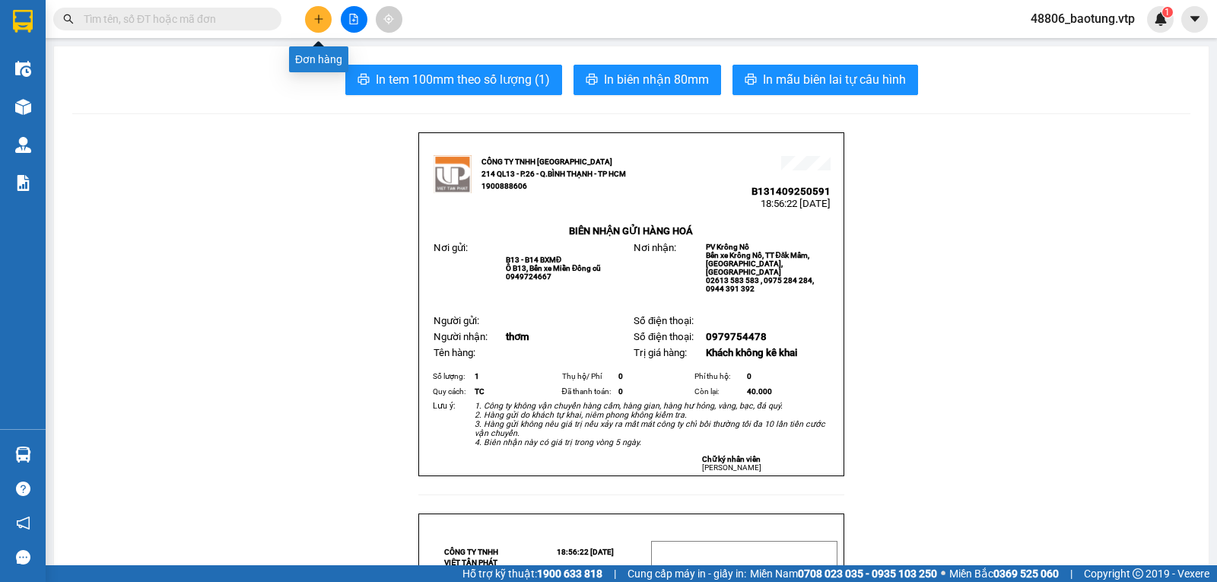
click at [318, 21] on icon "plus" at bounding box center [318, 19] width 11 height 11
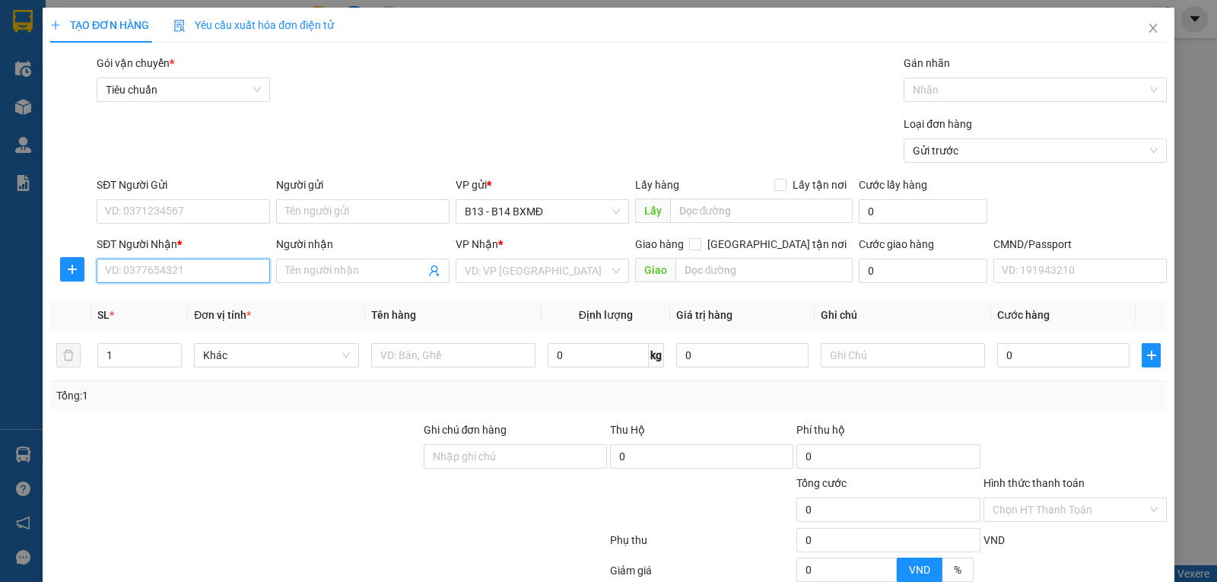
click at [173, 277] on input "SĐT Người Nhận *" at bounding box center [183, 271] width 173 height 24
click at [130, 312] on div "0906202797 - kim cương" at bounding box center [182, 303] width 172 height 24
type input "0906202797"
type input "[PERSON_NAME]"
type input "0906202797"
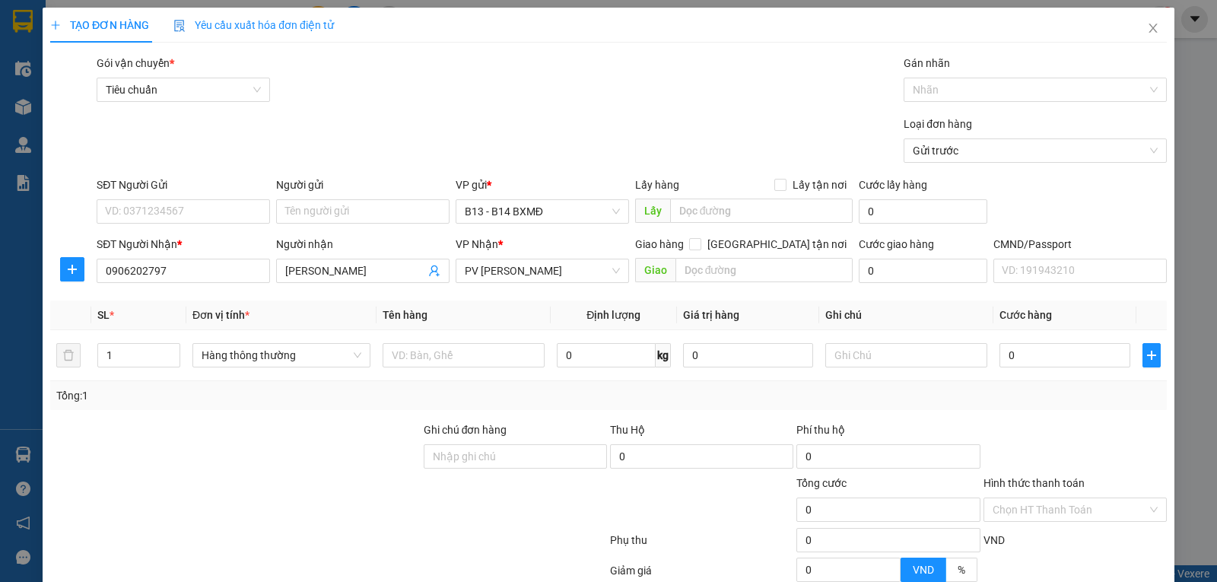
click at [243, 446] on div at bounding box center [235, 447] width 373 height 53
click at [185, 275] on input "0906202797" at bounding box center [183, 271] width 173 height 24
click at [192, 304] on div "0906202797 - kim cương" at bounding box center [182, 302] width 154 height 17
click at [173, 410] on div "Tổng: 1" at bounding box center [608, 395] width 1116 height 29
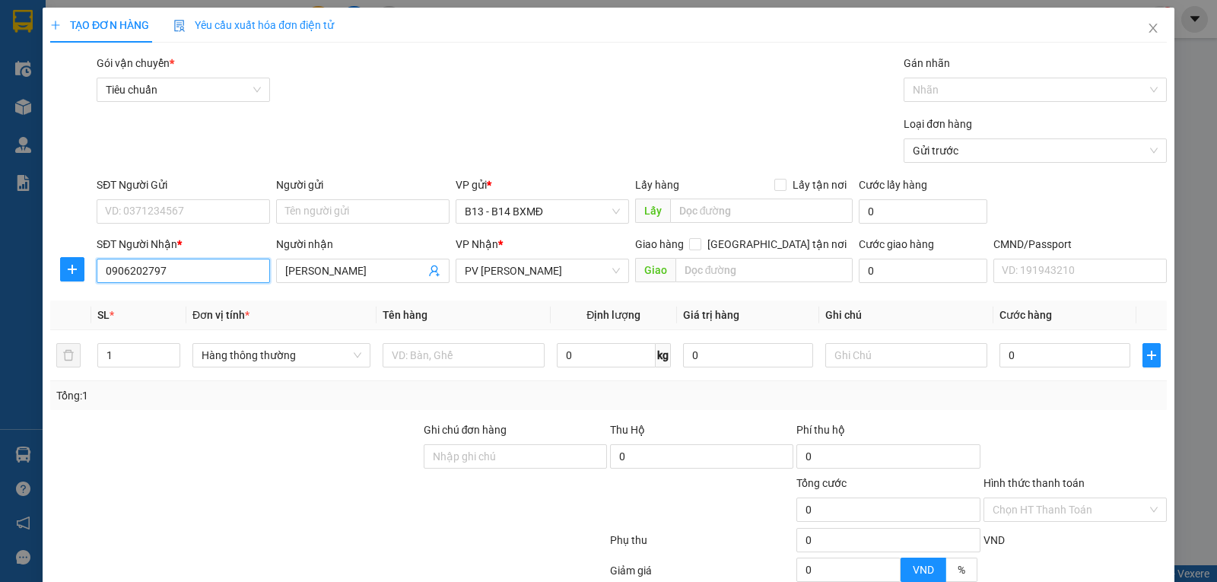
click at [200, 275] on input "0906202797" at bounding box center [183, 271] width 173 height 24
click at [176, 302] on div "0906202797 - kim cương" at bounding box center [182, 302] width 154 height 17
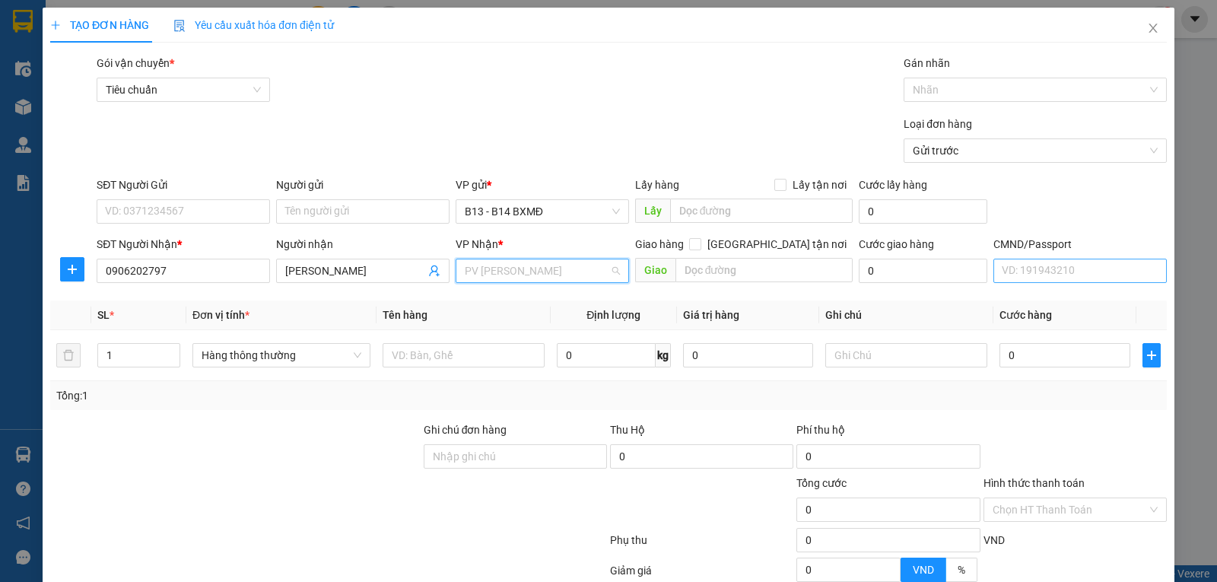
scroll to position [73, 0]
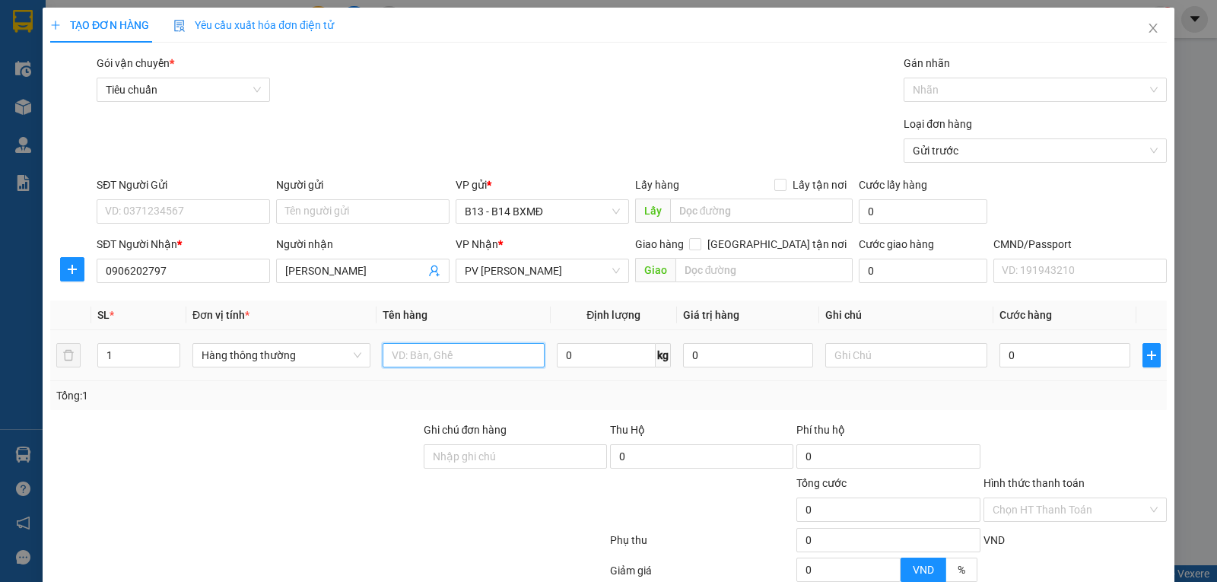
click at [453, 352] on input "text" at bounding box center [464, 355] width 162 height 24
type input "R"
type input "H"
type input "3"
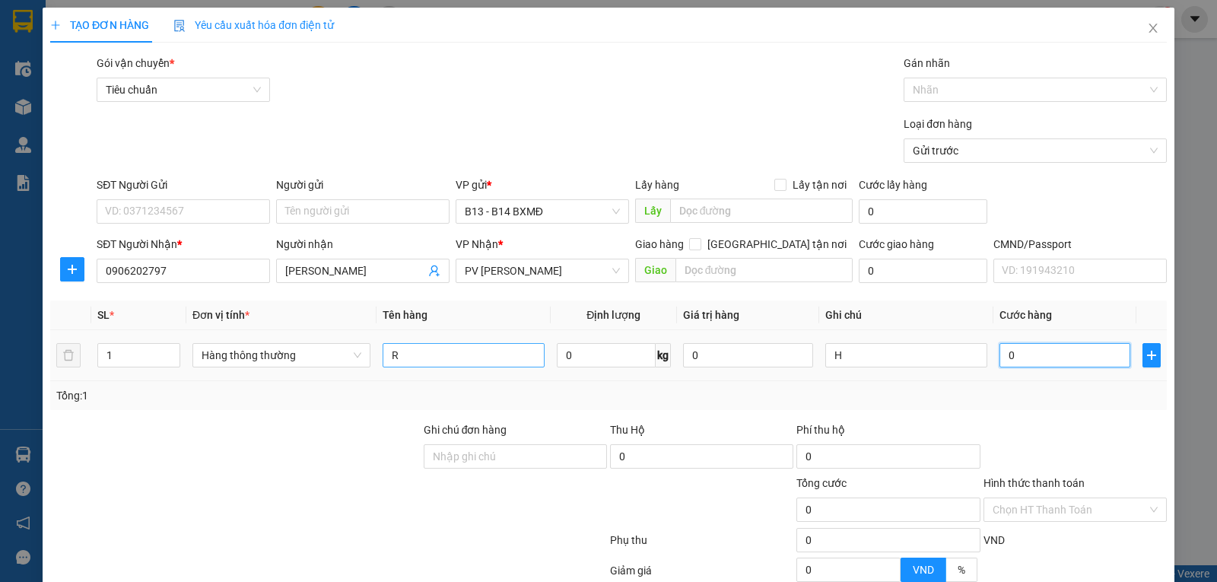
type input "3"
type input "30"
type input "300"
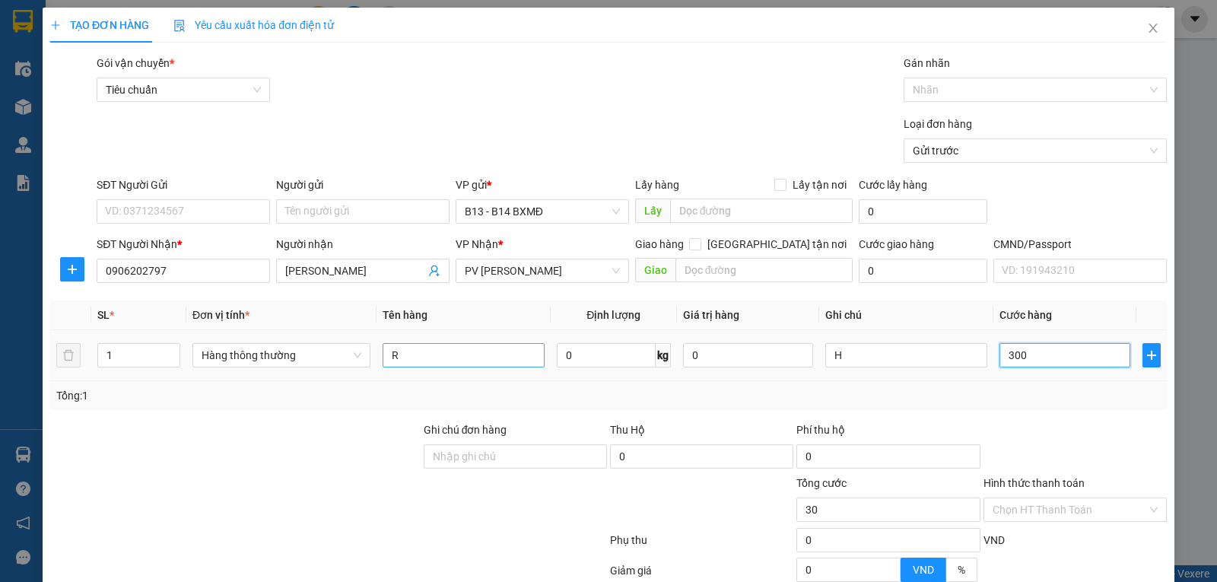
type input "300"
type input "3.000"
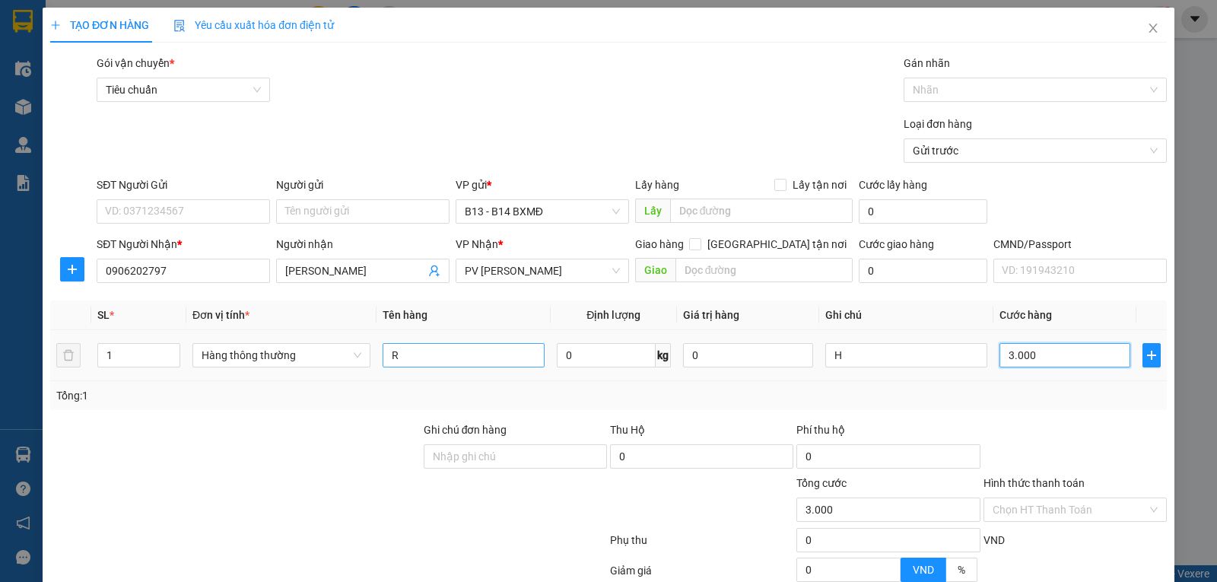
type input "30.000"
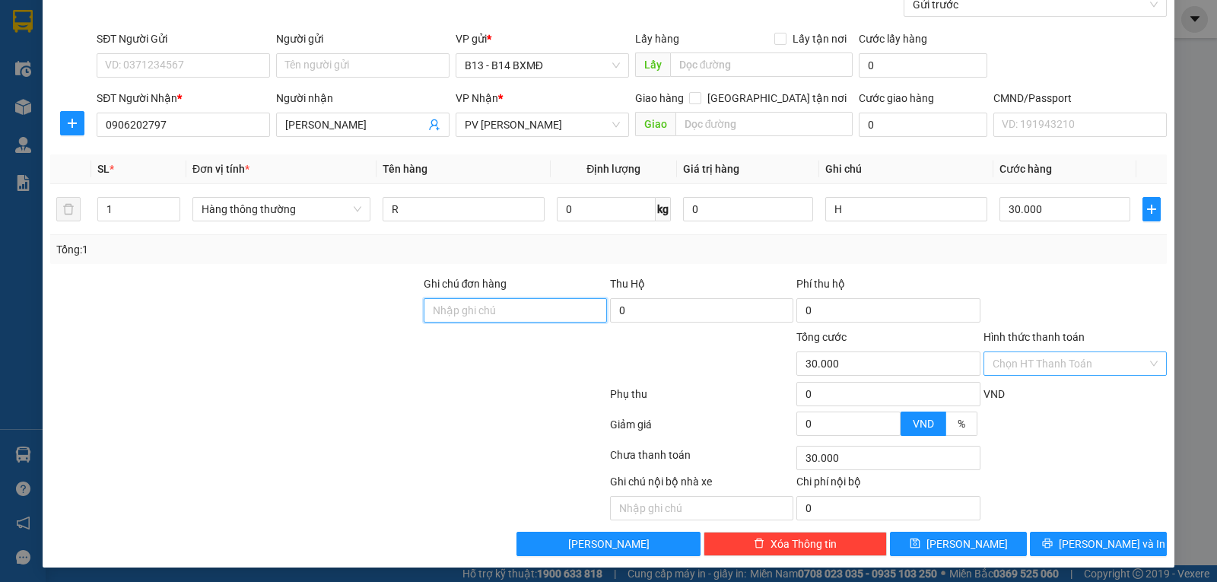
scroll to position [153, 0]
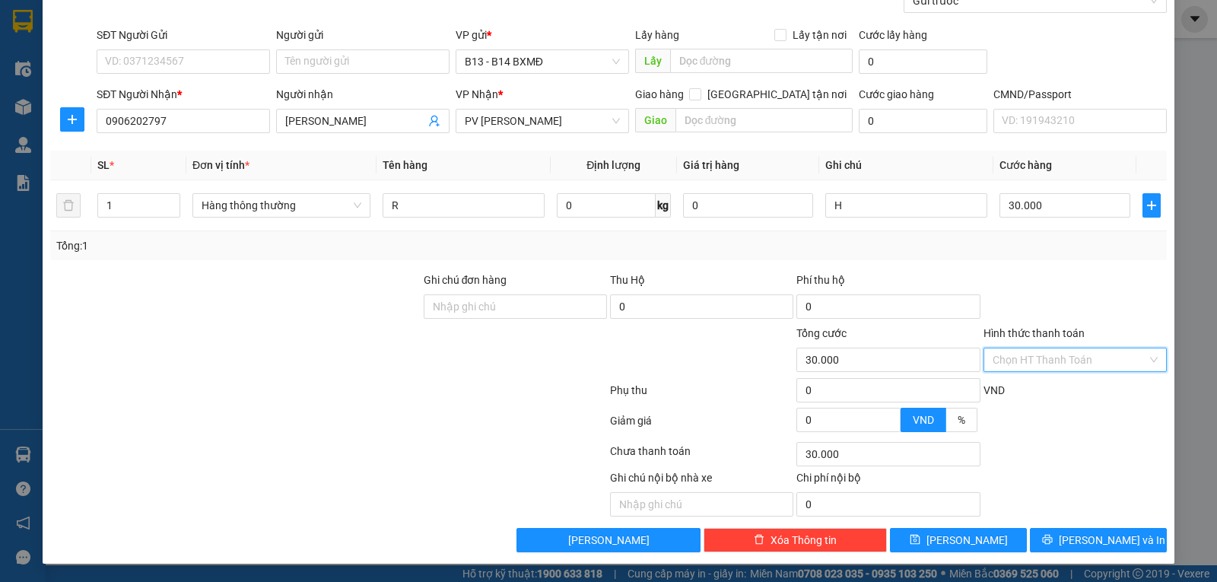
click at [1035, 351] on input "Hình thức thanh toán" at bounding box center [1069, 359] width 154 height 23
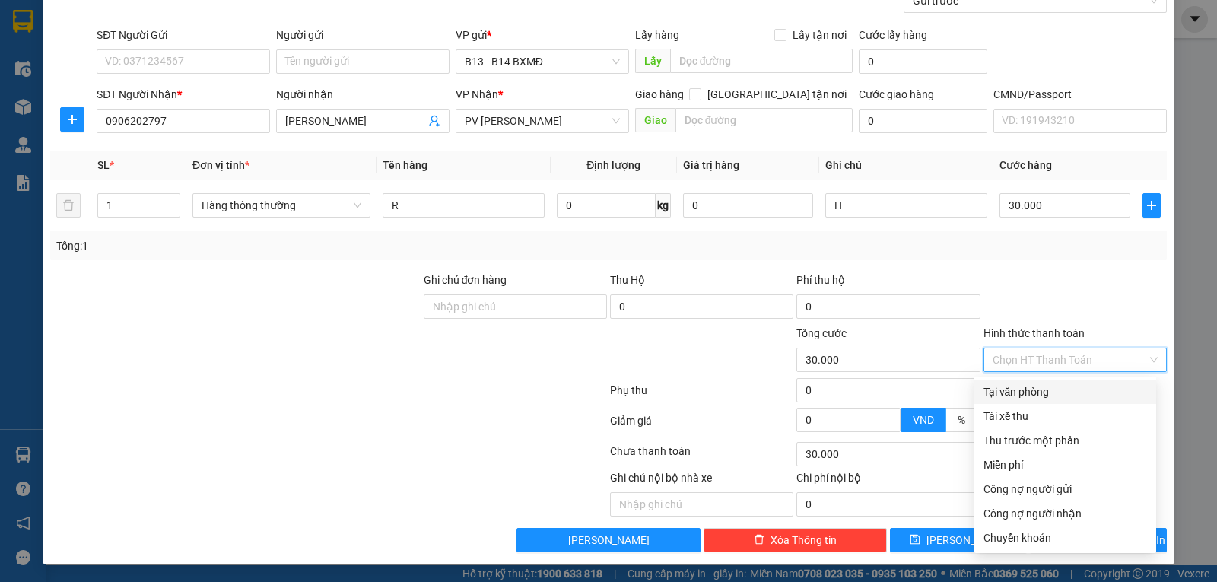
drag, startPoint x: 1005, startPoint y: 390, endPoint x: 1068, endPoint y: 440, distance: 80.2
click at [1005, 389] on div "Tại văn phòng" at bounding box center [1065, 391] width 164 height 17
type input "0"
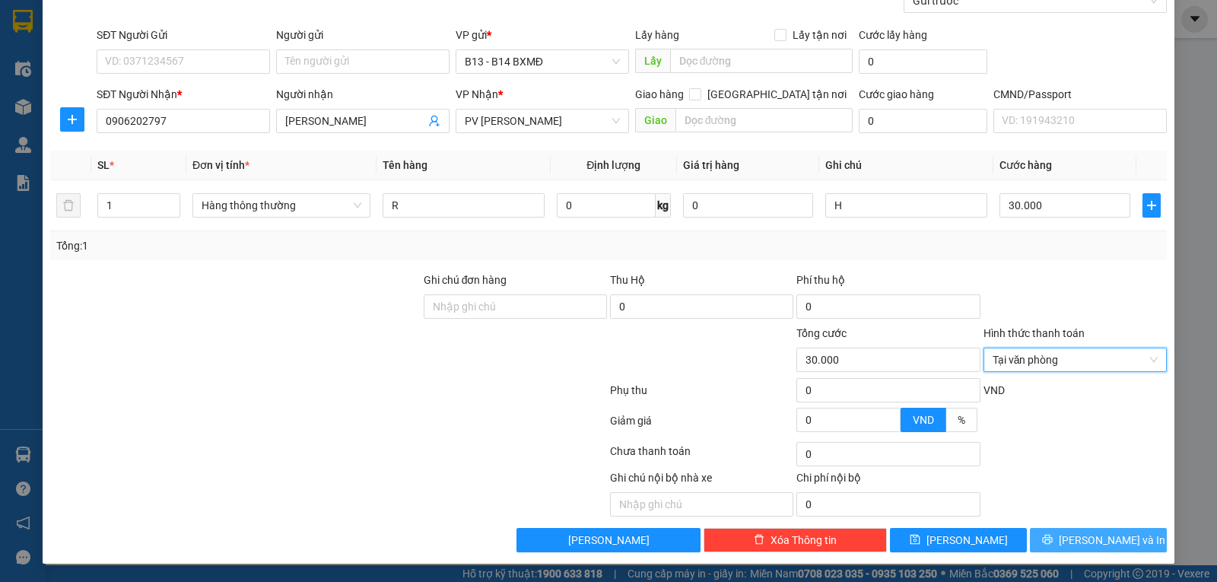
click at [1102, 551] on button "Lưu và In" at bounding box center [1098, 540] width 137 height 24
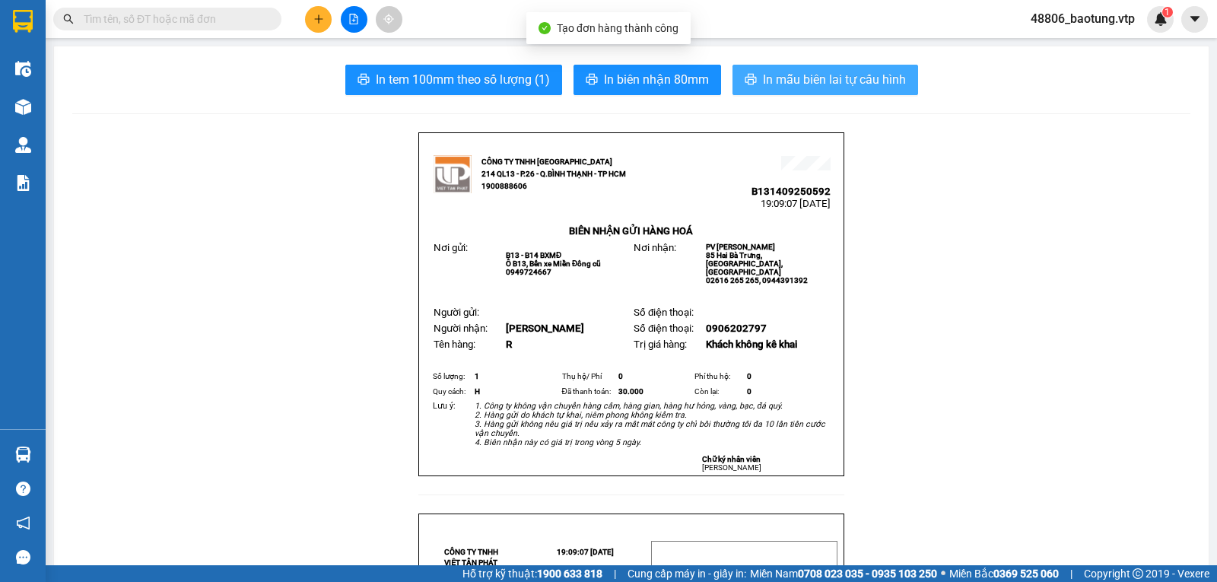
click at [843, 76] on span "In mẫu biên lai tự cấu hình" at bounding box center [834, 79] width 143 height 19
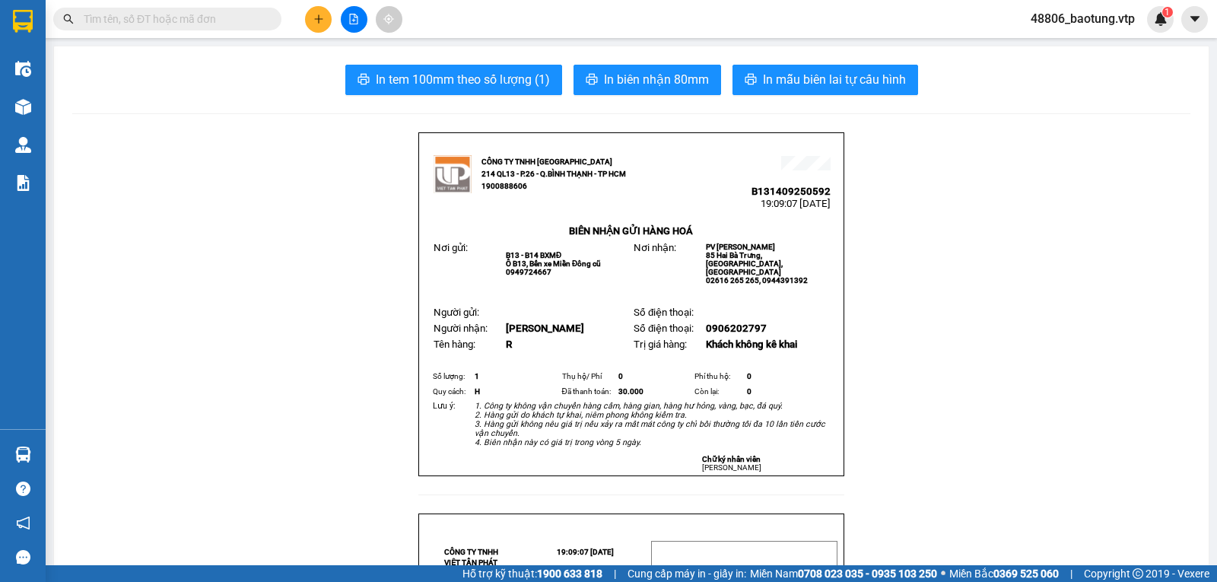
click at [321, 12] on button at bounding box center [318, 19] width 27 height 27
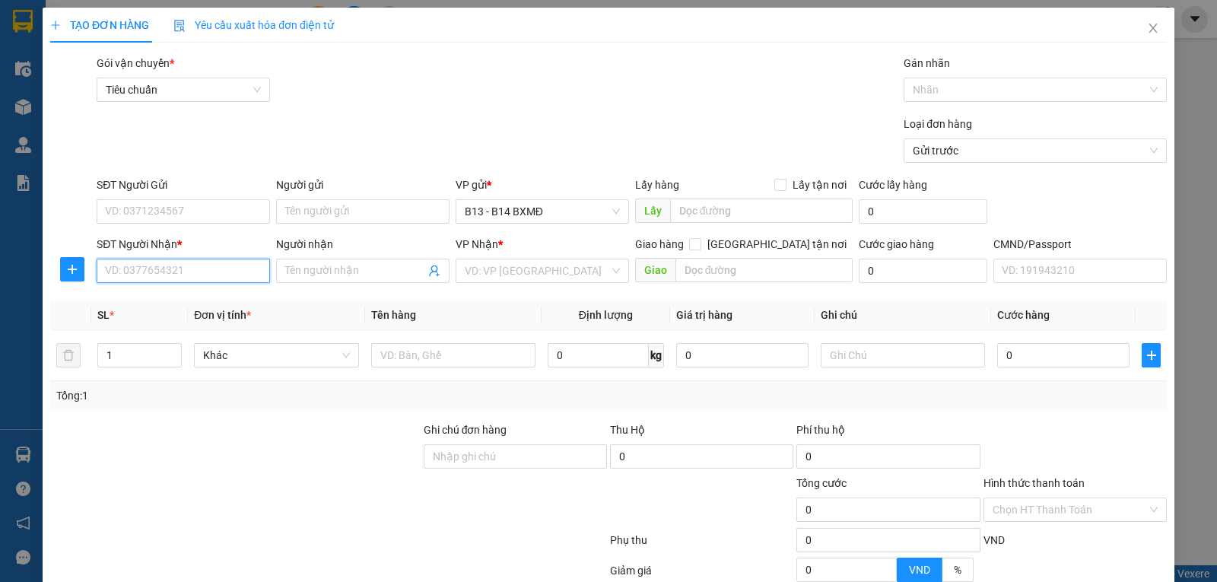
click at [157, 264] on input "SĐT Người Nhận *" at bounding box center [183, 271] width 173 height 24
click at [154, 274] on input "09053777709" at bounding box center [183, 271] width 173 height 24
type input "0905377709"
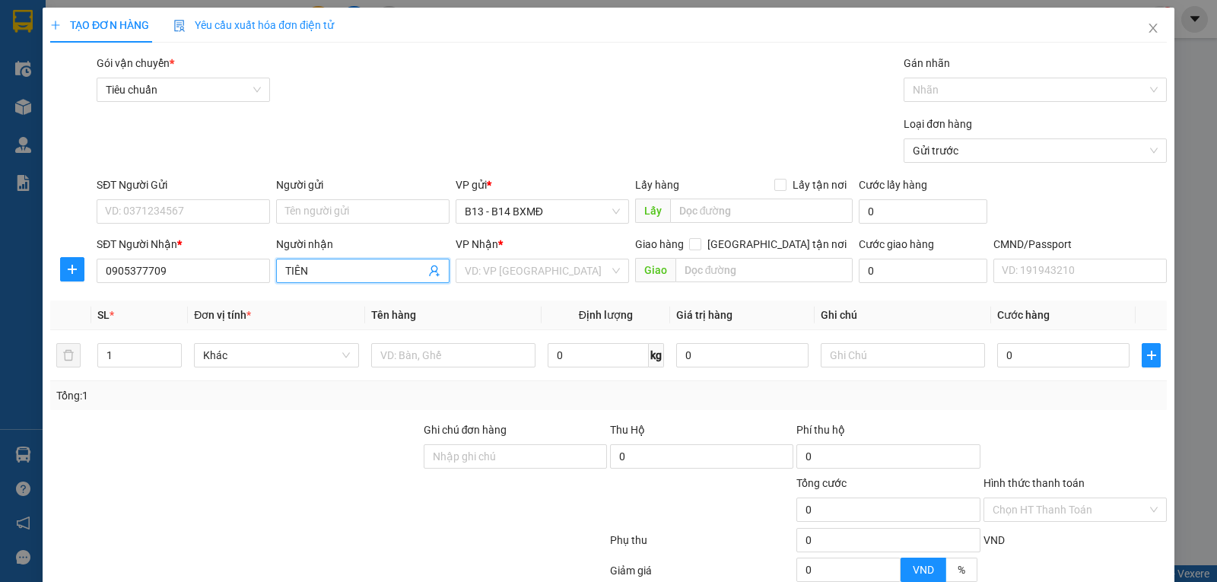
type input "TIÊN"
click at [473, 274] on input "search" at bounding box center [537, 270] width 144 height 23
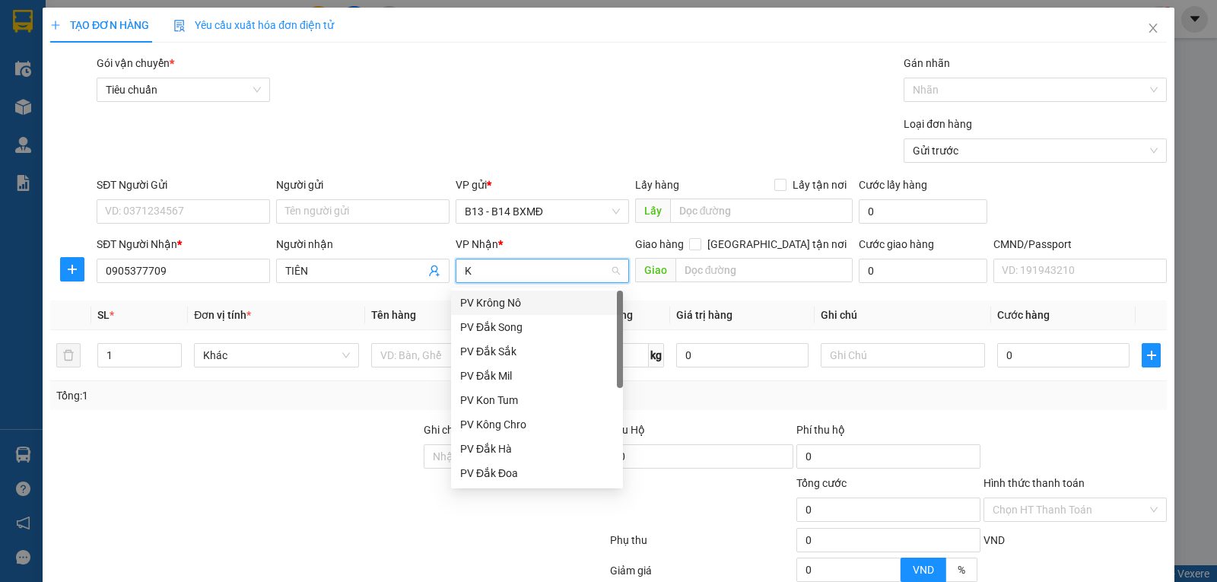
type input "KN"
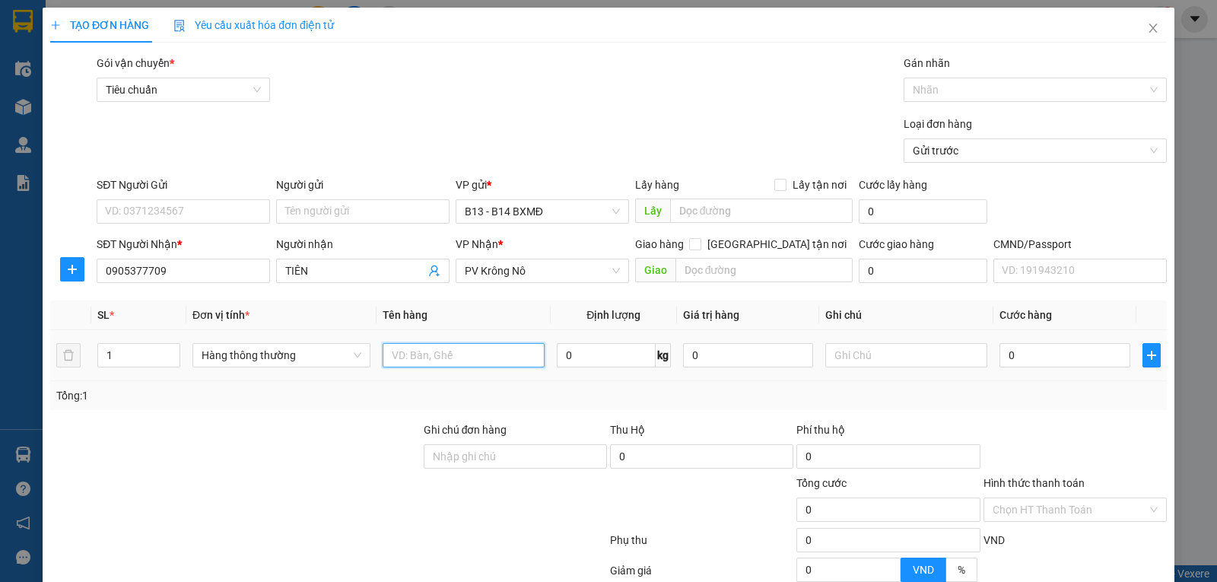
click at [458, 358] on input "text" at bounding box center [464, 355] width 162 height 24
type input "GT"
type input "BÌ"
type input "3"
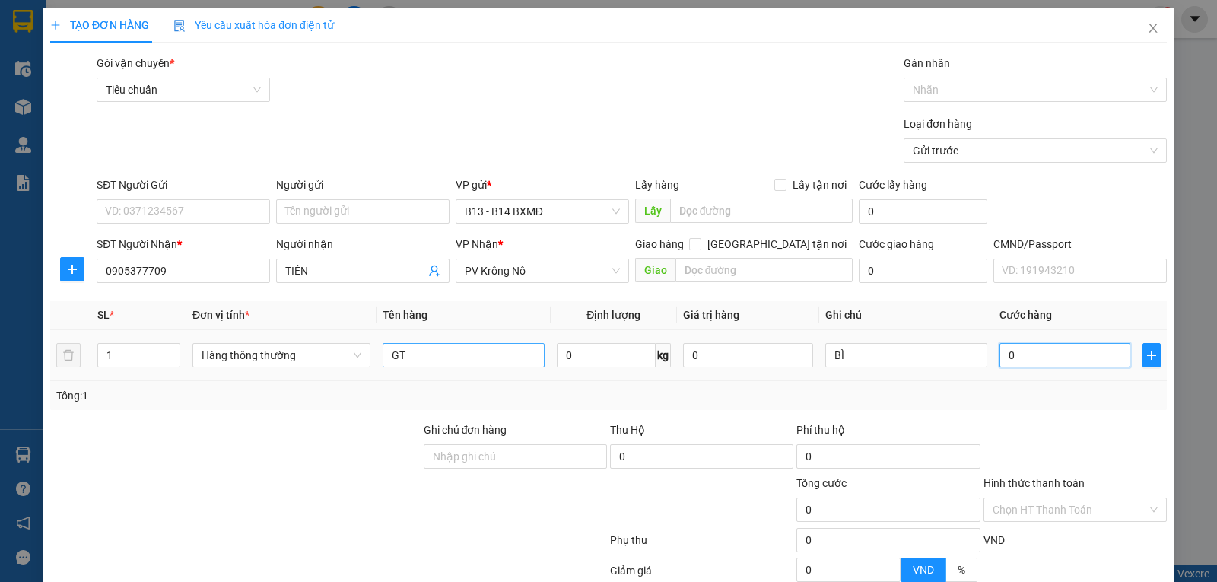
type input "3"
type input "30"
type input "300"
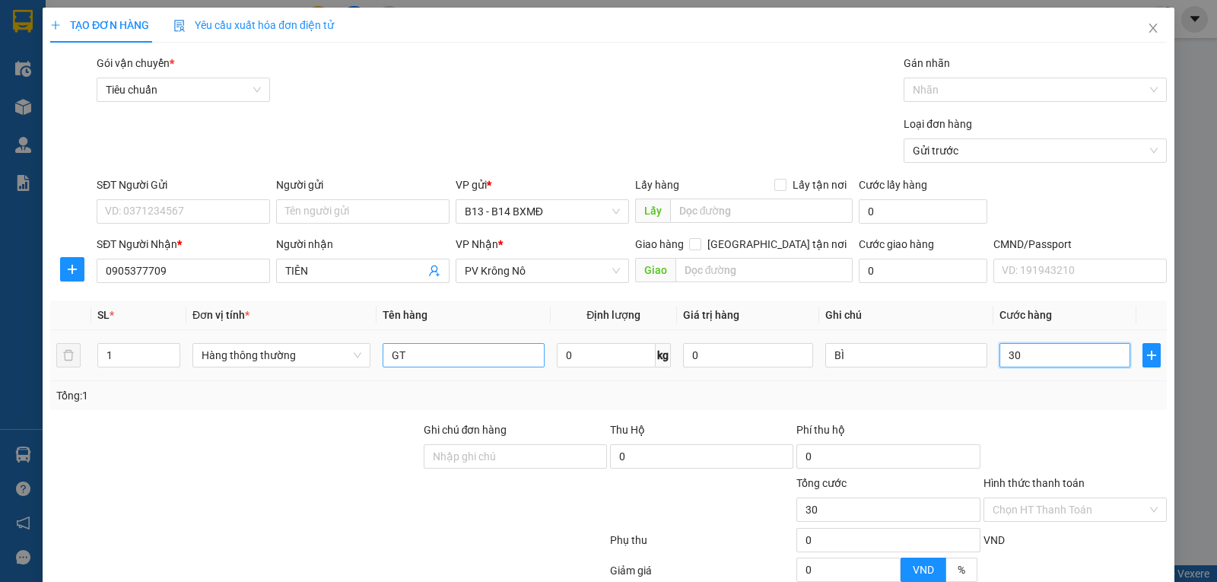
type input "300"
type input "3.000"
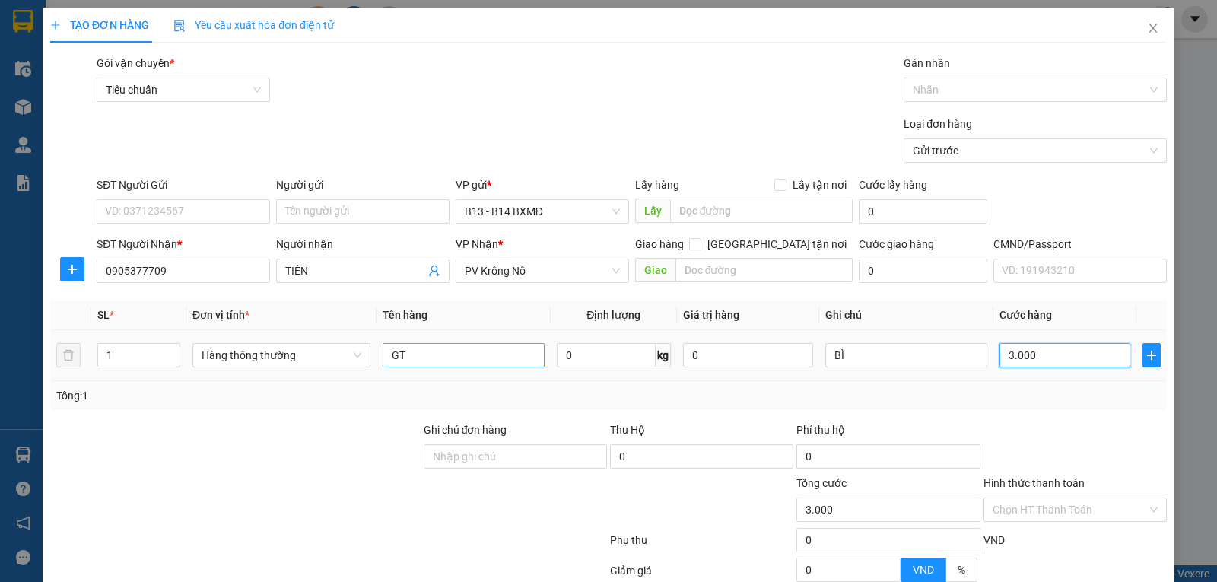
type input "30.000"
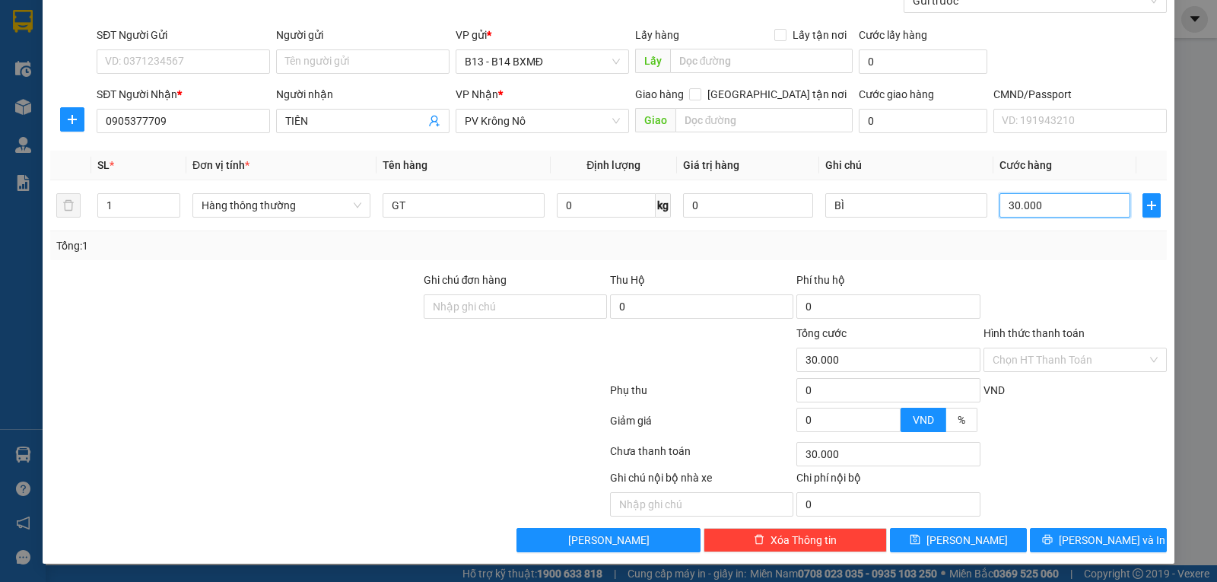
scroll to position [153, 0]
type input "30.000"
click at [1073, 535] on button "Lưu và In" at bounding box center [1098, 540] width 137 height 24
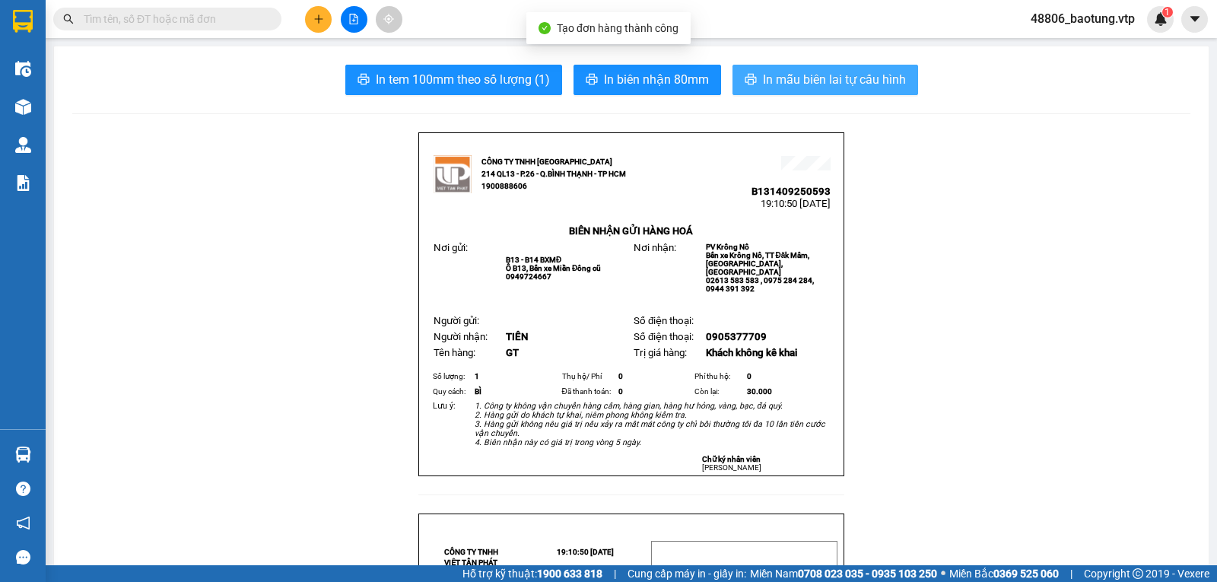
click at [792, 87] on span "In mẫu biên lai tự cấu hình" at bounding box center [834, 79] width 143 height 19
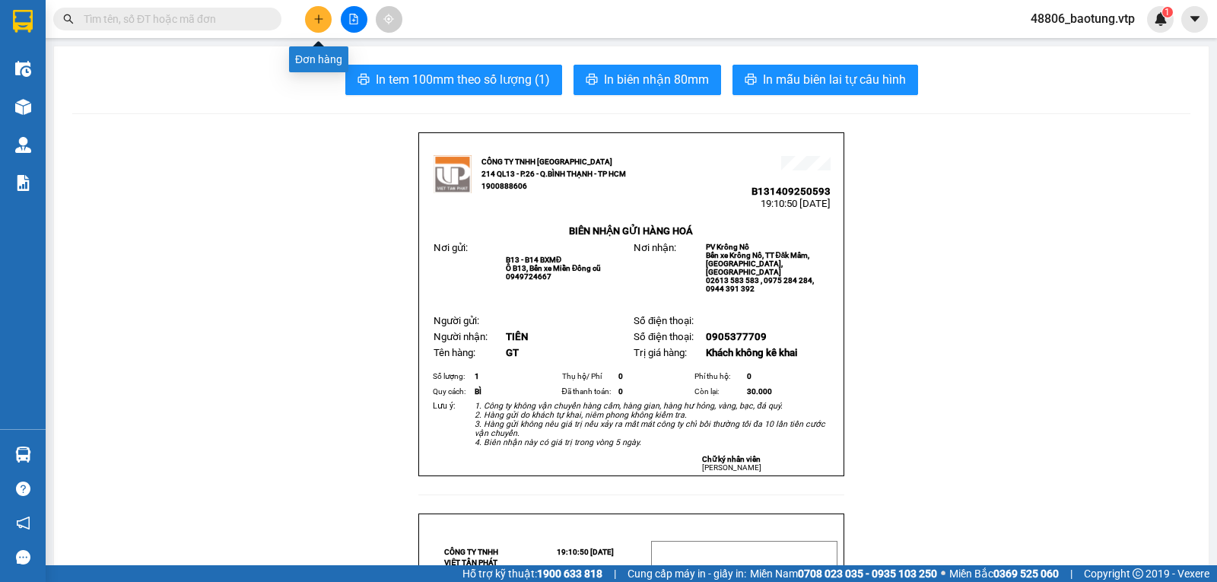
click at [317, 15] on icon "plus" at bounding box center [318, 19] width 11 height 11
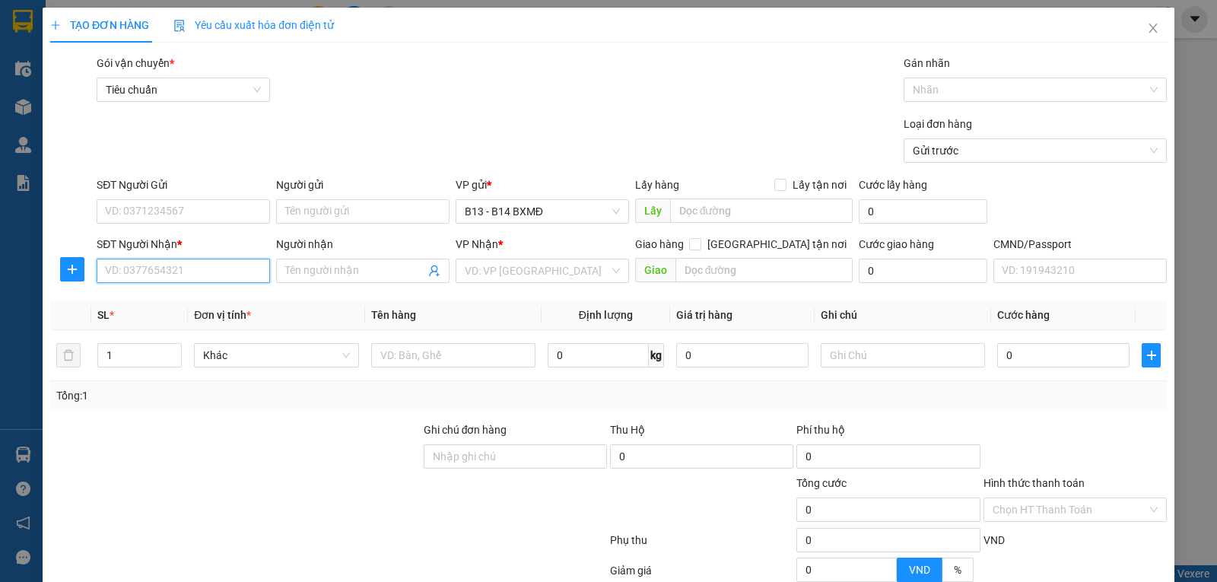
click at [148, 282] on input "SĐT Người Nhận *" at bounding box center [183, 271] width 173 height 24
click at [170, 297] on div "0972404888 - quyết" at bounding box center [182, 302] width 154 height 17
type input "0972404888"
type input "quyết"
type input "0972404888"
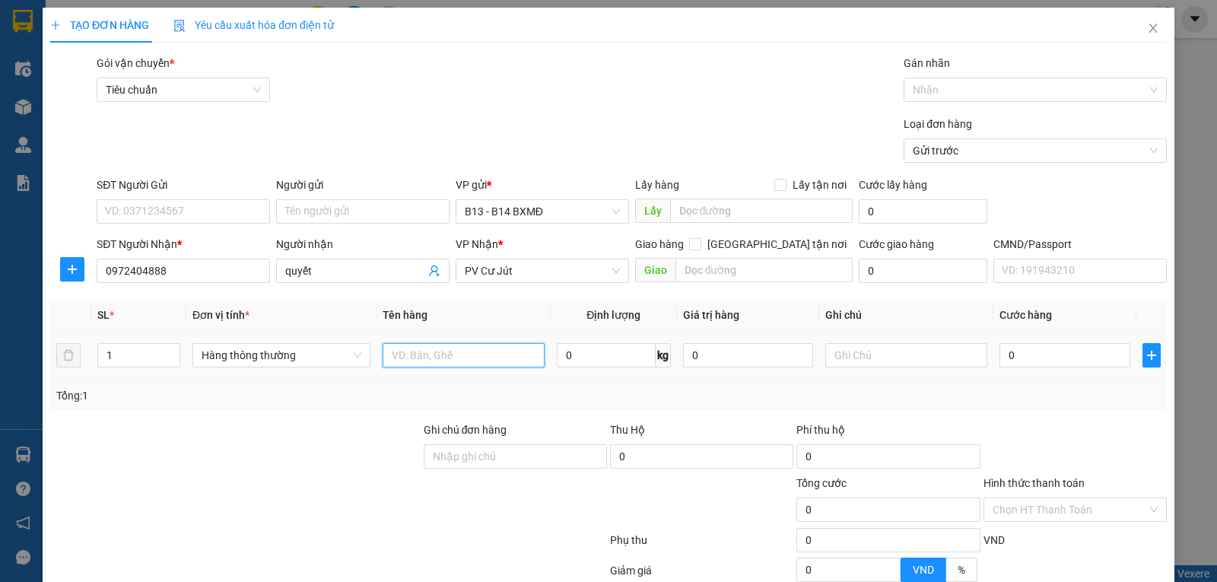
click at [492, 365] on input "text" at bounding box center [464, 355] width 162 height 24
type input "LK"
type input "H"
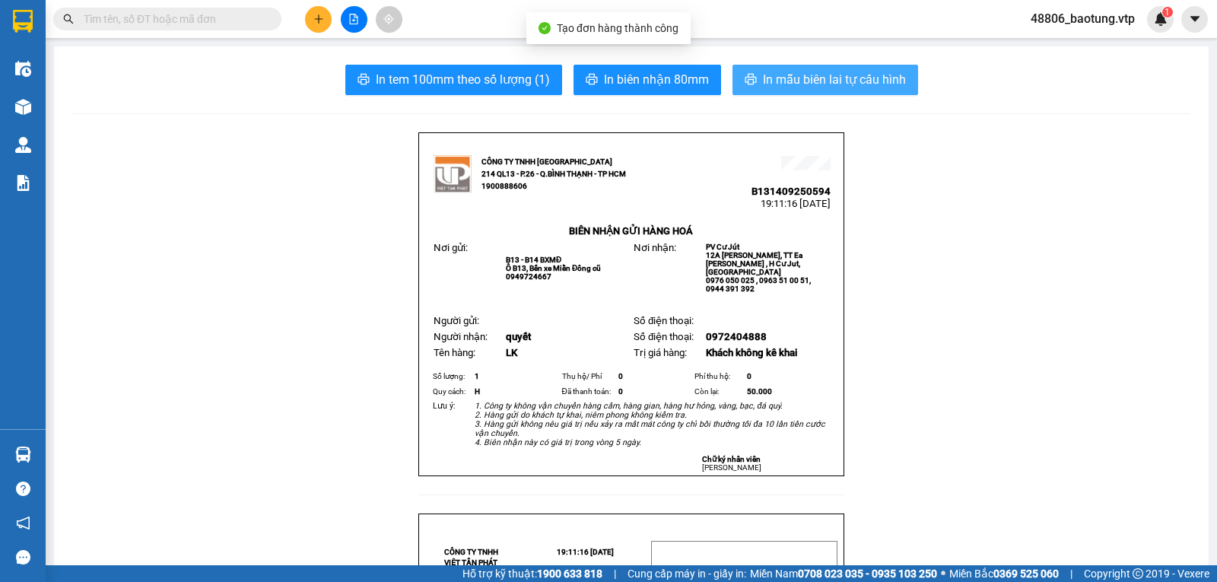
click at [793, 80] on span "In mẫu biên lai tự cấu hình" at bounding box center [834, 79] width 143 height 19
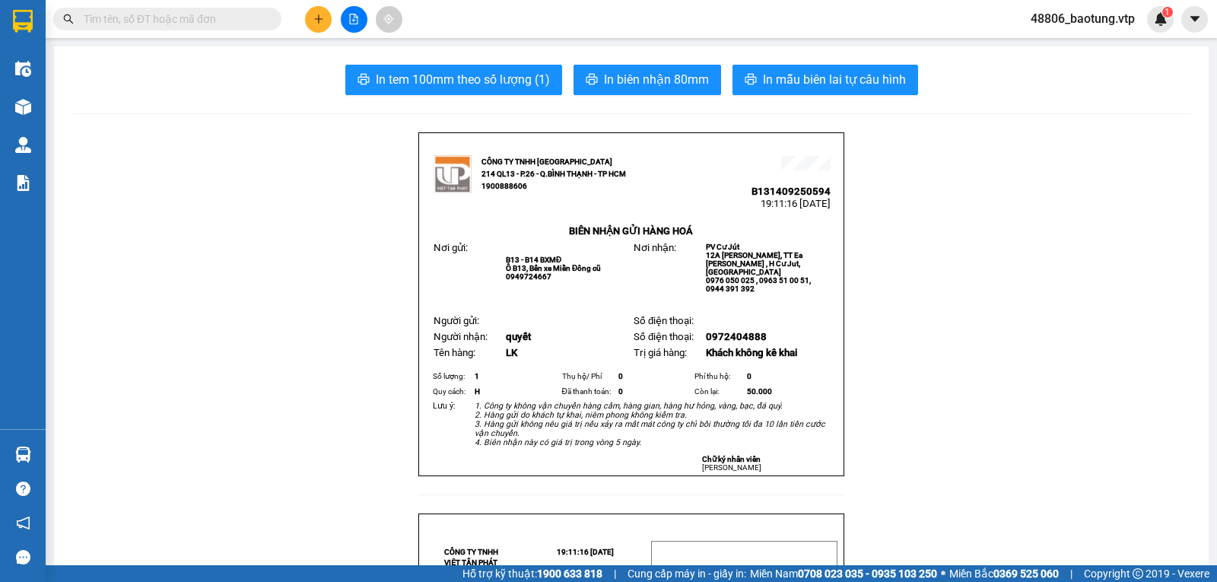
click at [324, 26] on button at bounding box center [318, 19] width 27 height 27
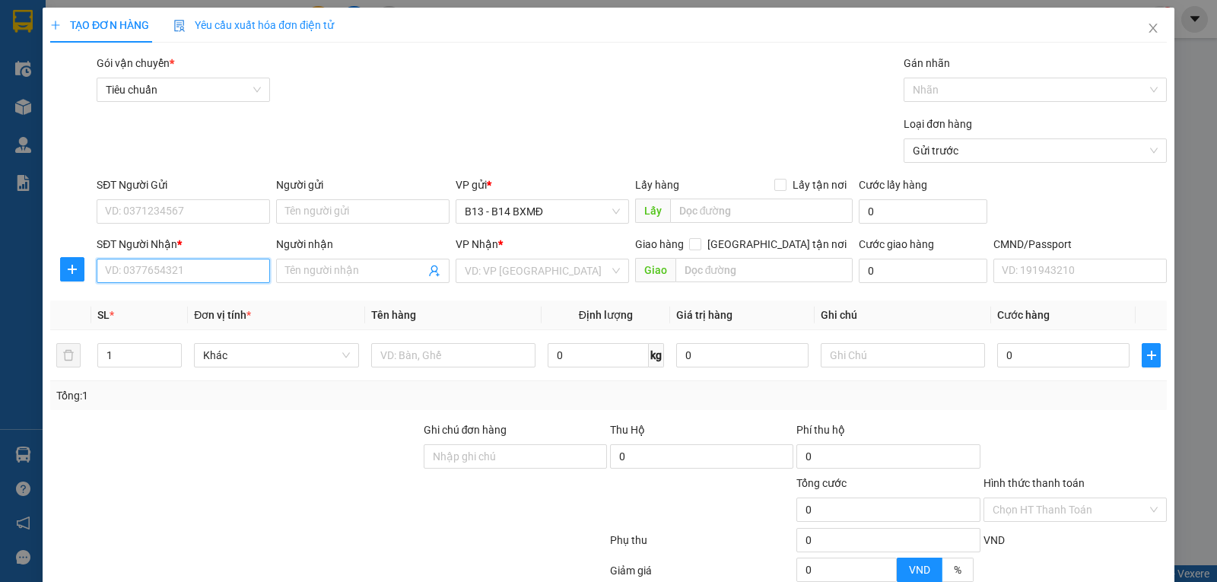
click at [179, 275] on input "SĐT Người Nhận *" at bounding box center [183, 271] width 173 height 24
click at [165, 297] on div "0974533398 - cường" at bounding box center [182, 302] width 154 height 17
type input "0974533398"
type input "cường"
type input "0974533398"
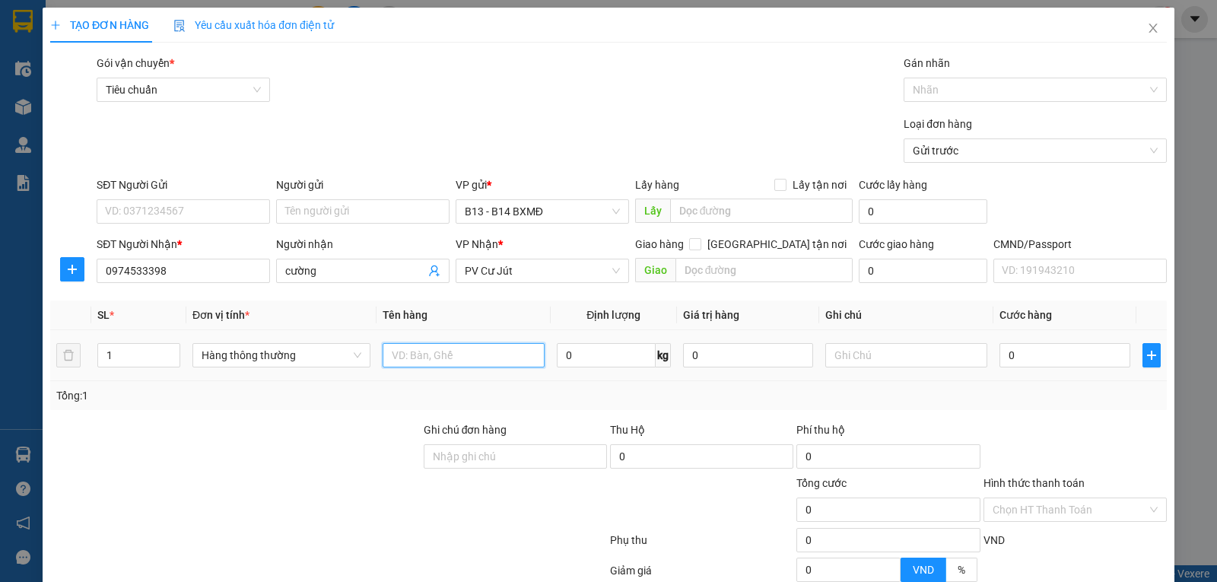
click at [437, 359] on input "text" at bounding box center [464, 355] width 162 height 24
type input "LK"
type input "5"
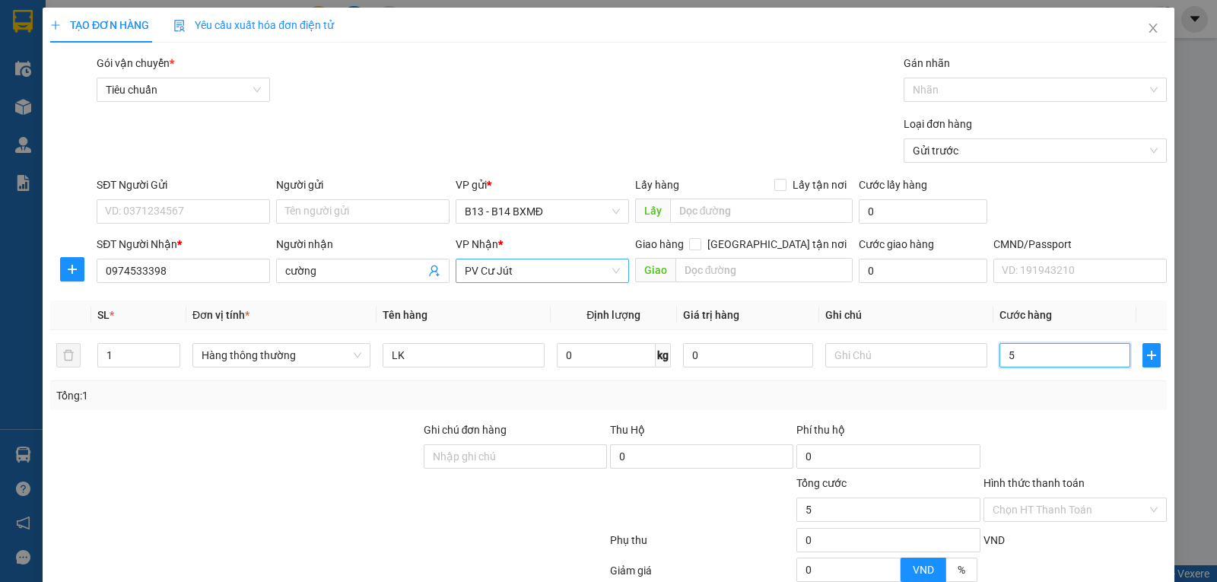
type input "50"
type input "500"
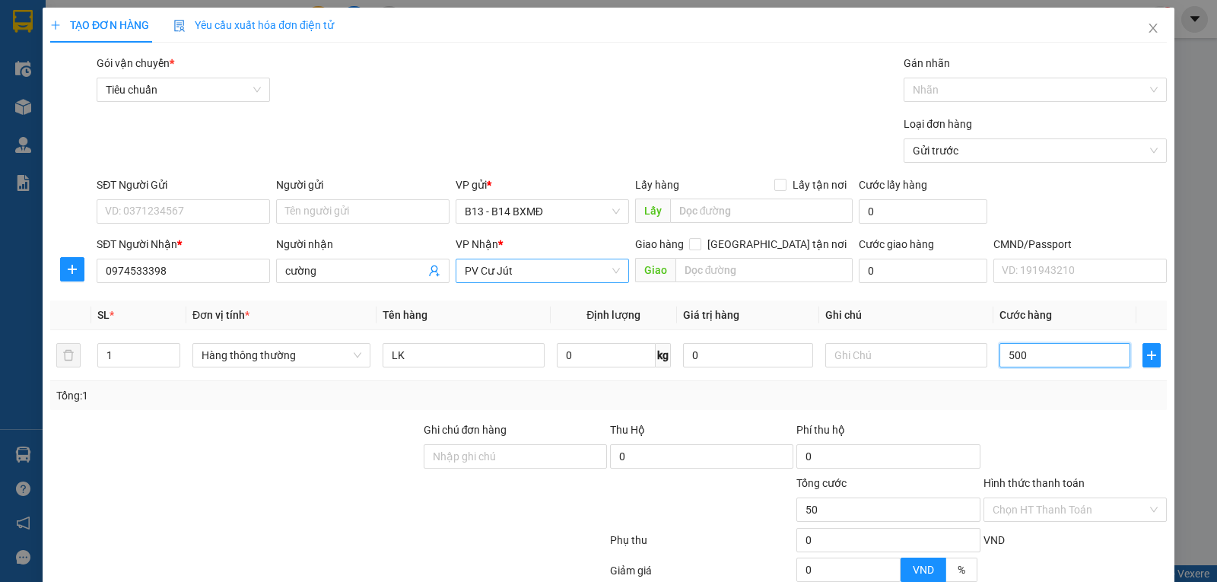
type input "500"
type input "5.000"
click at [849, 359] on input "text" at bounding box center [906, 355] width 162 height 24
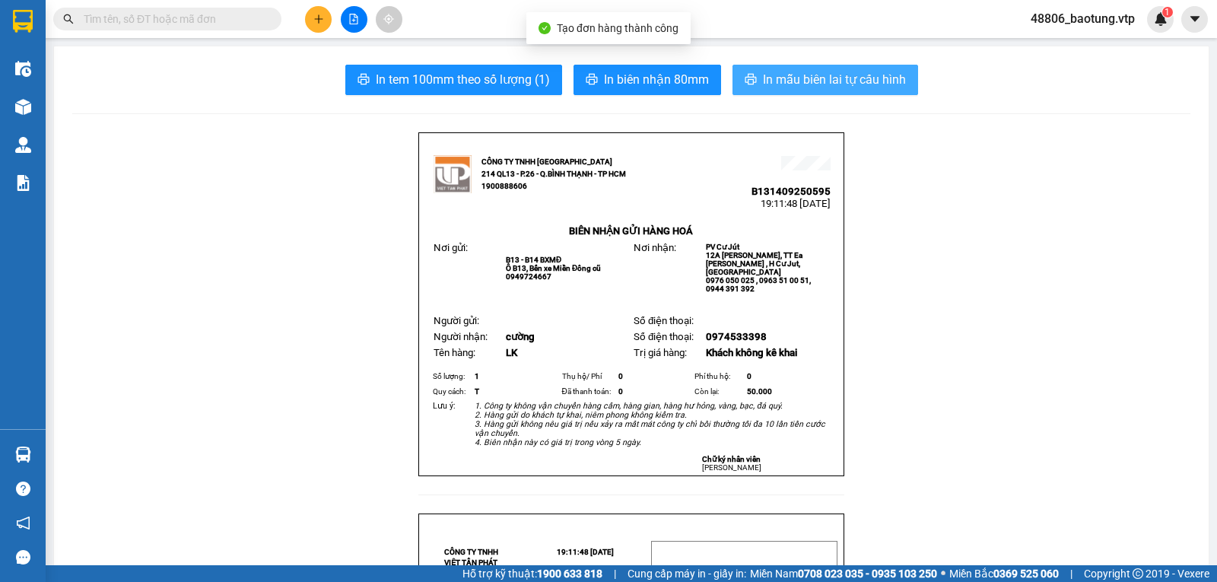
click at [808, 75] on span "In mẫu biên lai tự cấu hình" at bounding box center [834, 79] width 143 height 19
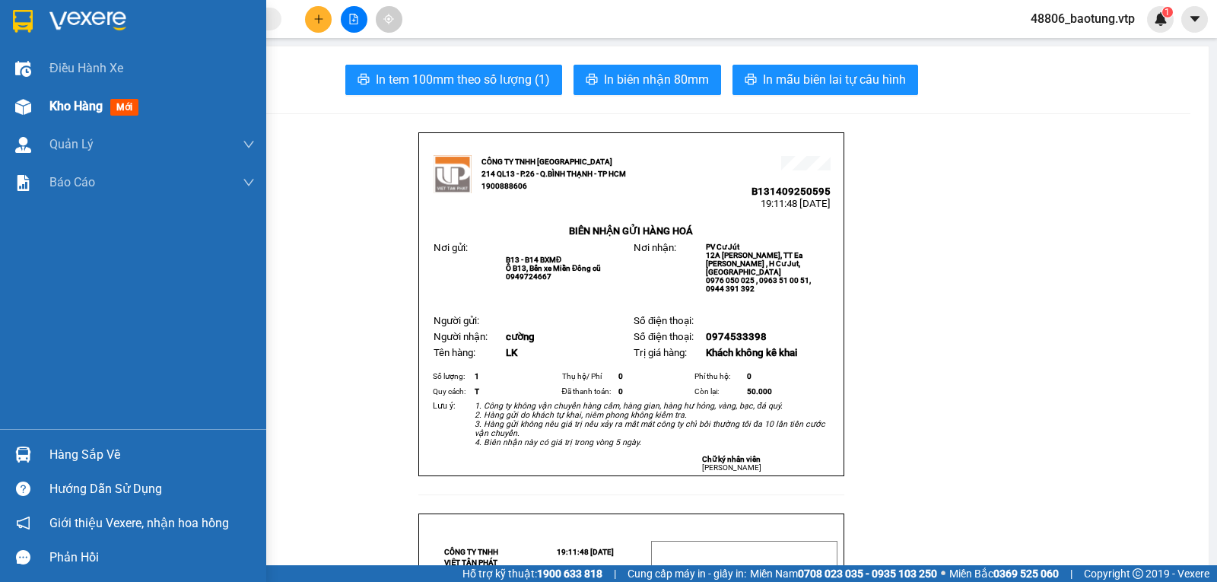
click at [35, 109] on div at bounding box center [23, 107] width 27 height 27
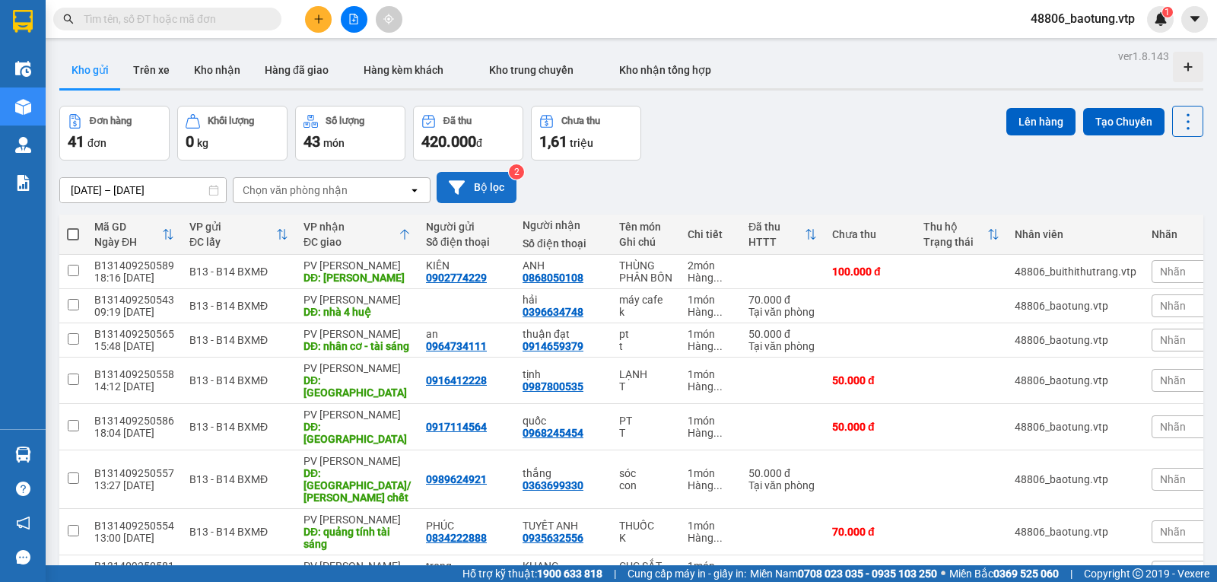
click at [485, 195] on button "Bộ lọc" at bounding box center [477, 187] width 80 height 31
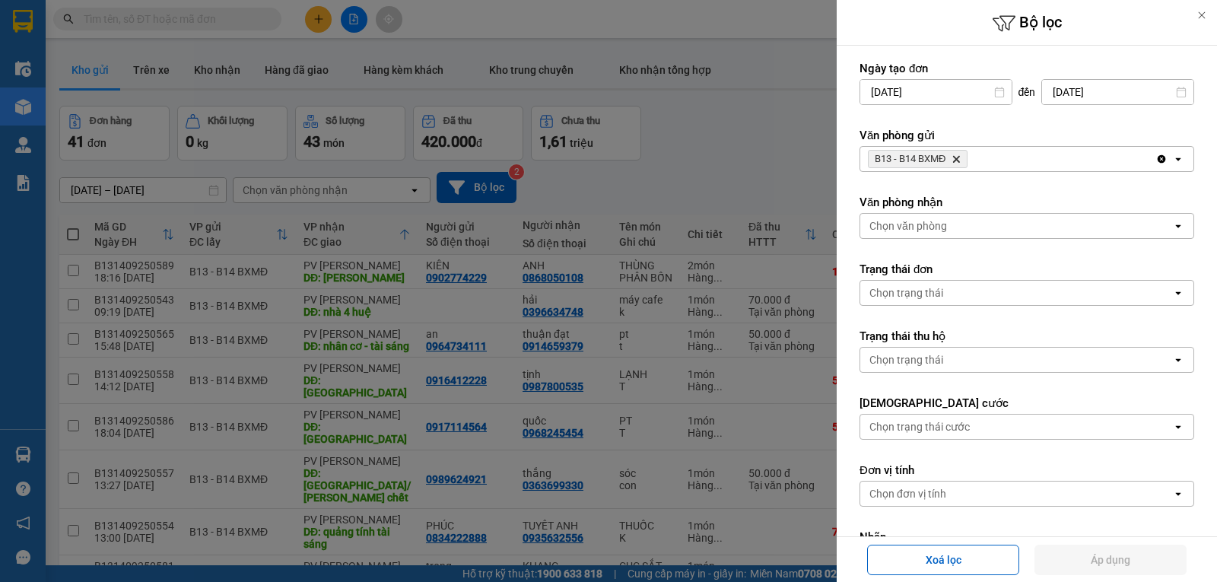
click at [672, 169] on div at bounding box center [608, 291] width 1217 height 582
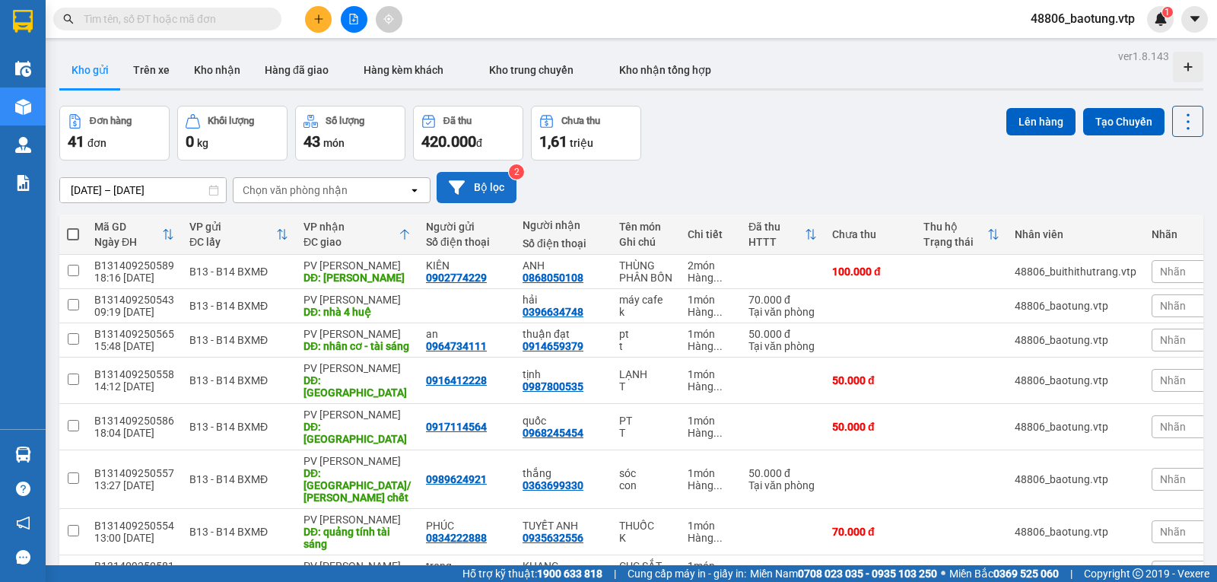
click at [480, 203] on button "Bộ lọc" at bounding box center [477, 187] width 80 height 31
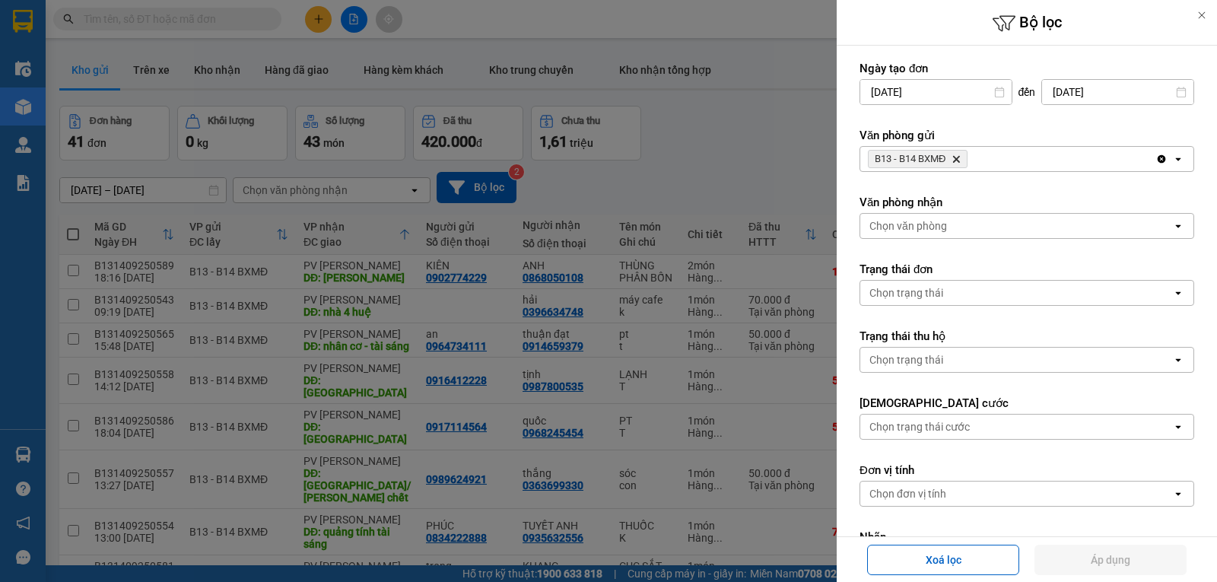
click at [1097, 221] on div "Chọn văn phòng" at bounding box center [1016, 226] width 312 height 24
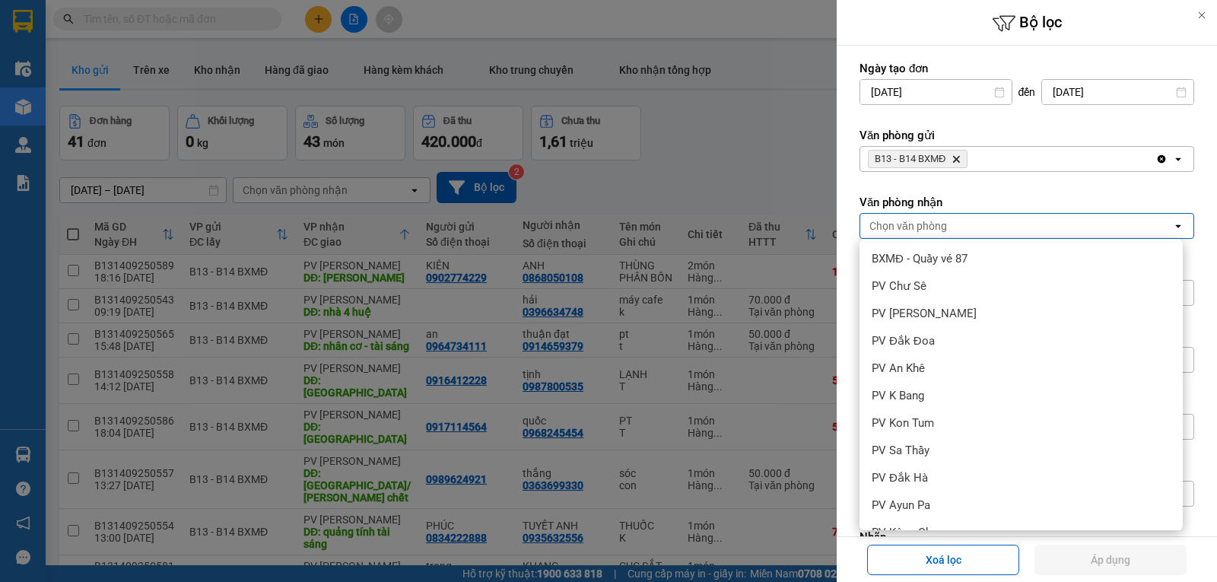
click at [923, 579] on span "PV Đắk Song" at bounding box center [906, 586] width 68 height 15
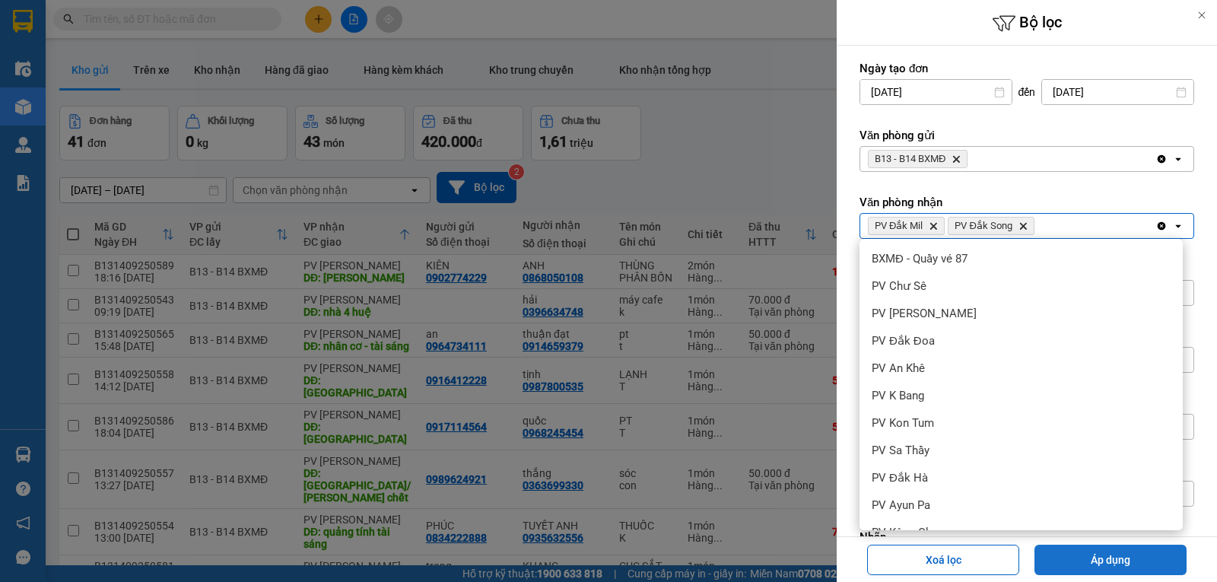
click at [1091, 554] on button "Áp dụng" at bounding box center [1110, 560] width 152 height 30
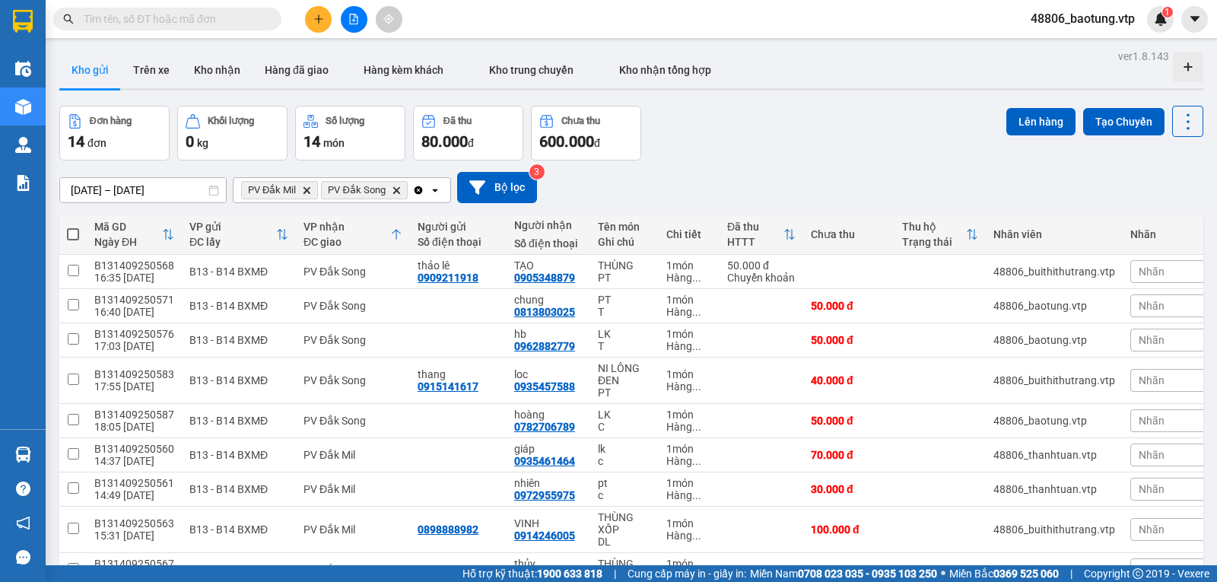
click at [68, 240] on span at bounding box center [73, 234] width 12 height 12
click at [73, 227] on input "checkbox" at bounding box center [73, 227] width 0 height 0
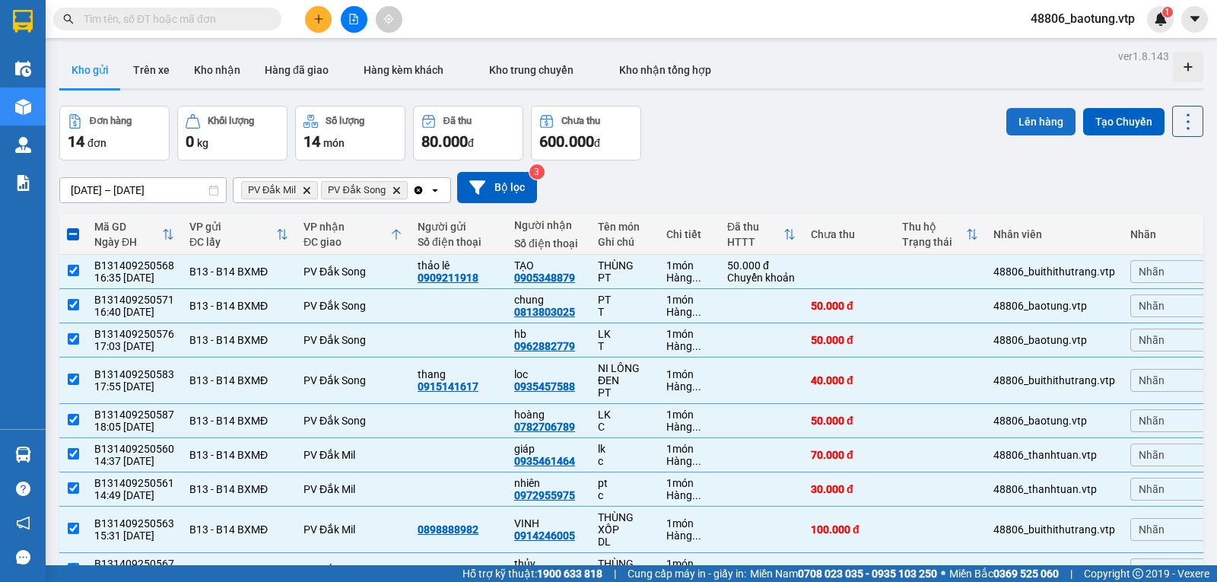
click at [1032, 119] on button "Lên hàng" at bounding box center [1040, 121] width 69 height 27
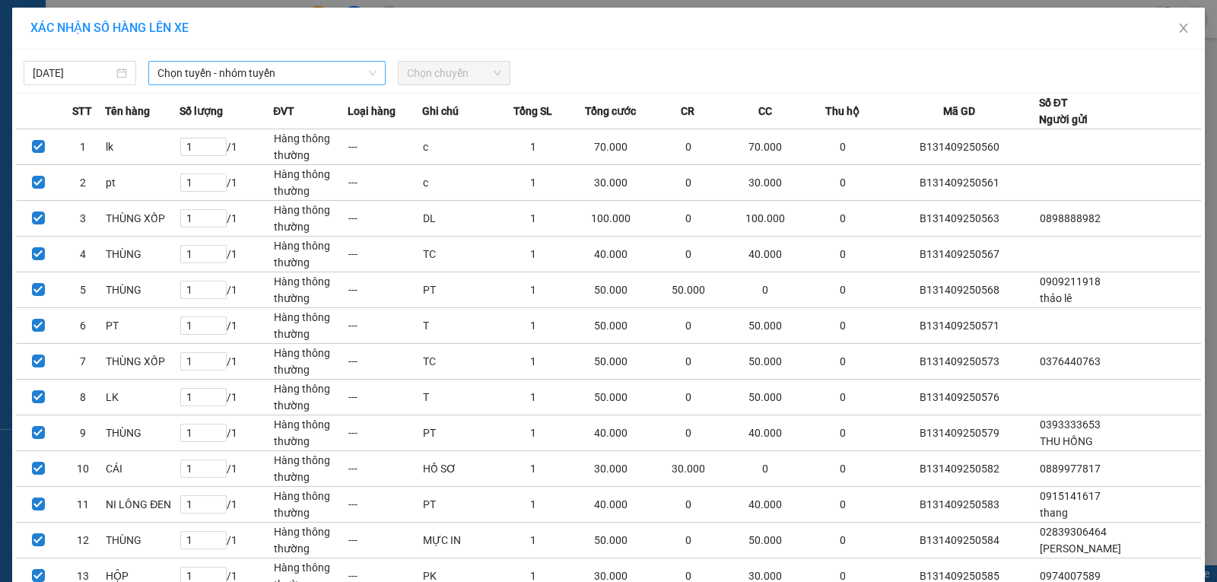
drag, startPoint x: 165, startPoint y: 59, endPoint x: 202, endPoint y: 67, distance: 38.0
click at [171, 61] on div "12/09/2025 Chọn tuyến - nhóm tuyến Chọn chuyến" at bounding box center [608, 69] width 1185 height 32
click at [205, 68] on span "Chọn tuyến - nhóm tuyến" at bounding box center [266, 73] width 219 height 23
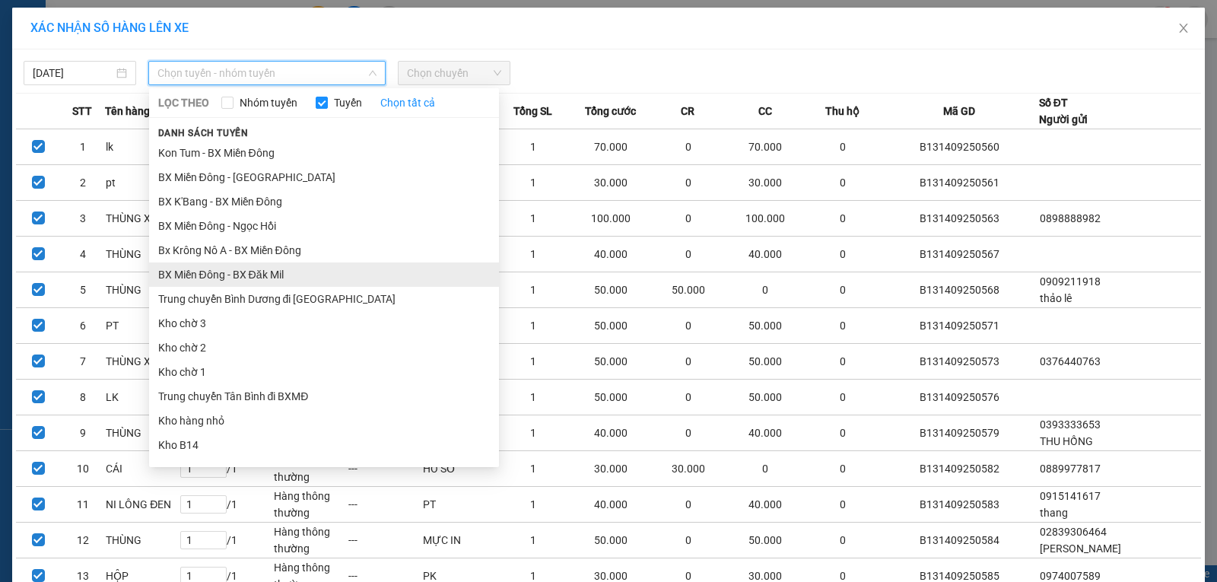
click at [260, 262] on li "BX Miền Đông - BX Đăk Mil" at bounding box center [324, 274] width 350 height 24
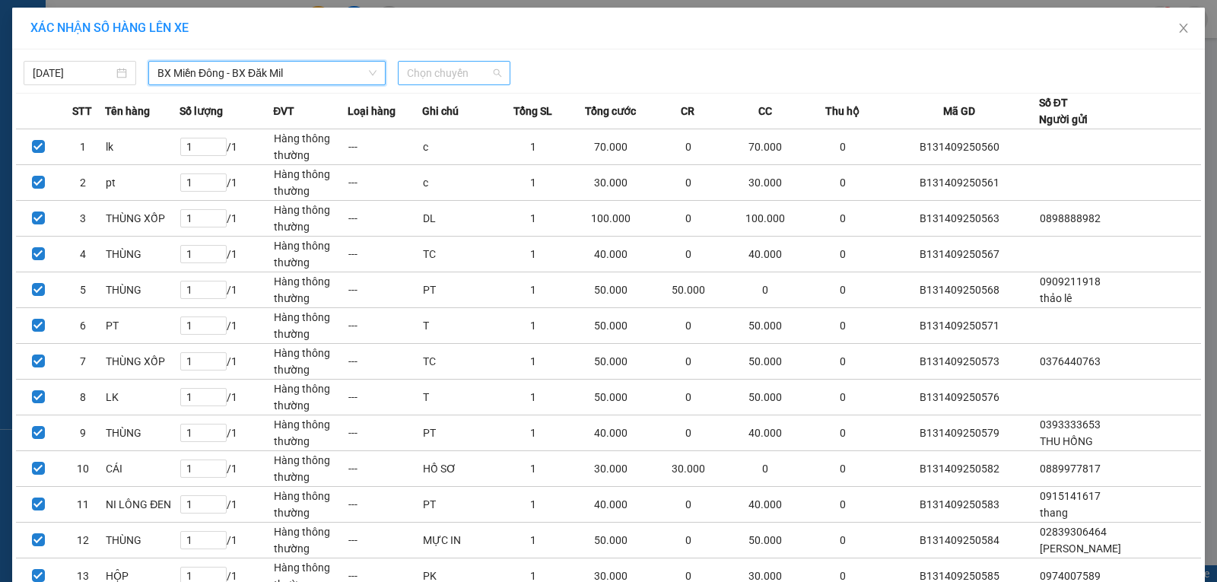
click at [439, 76] on span "Chọn chuyến" at bounding box center [454, 73] width 94 height 23
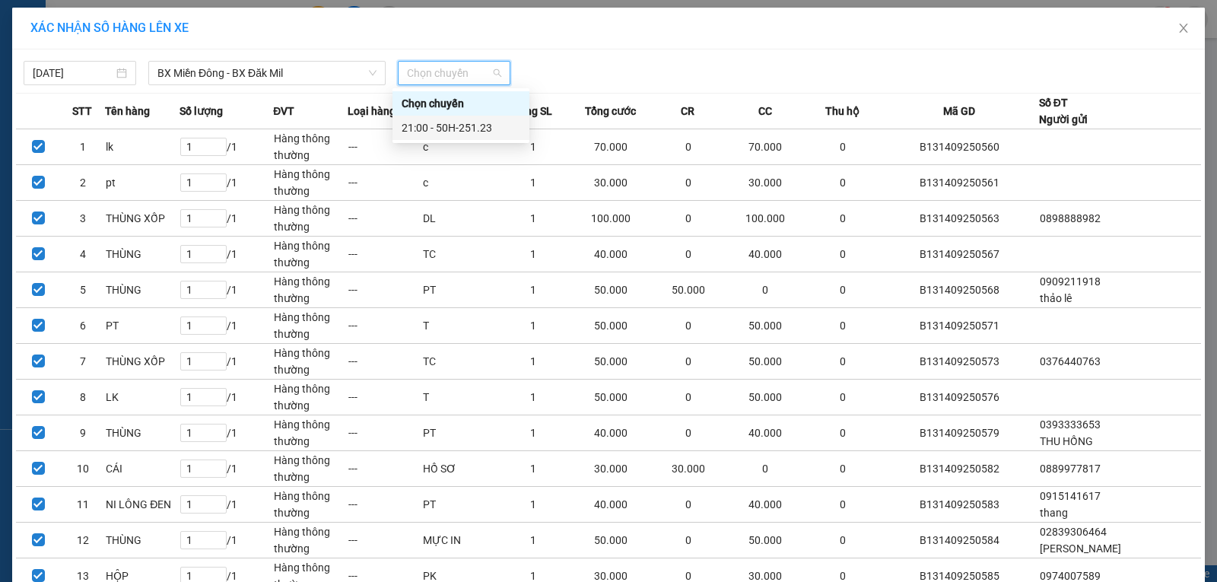
click at [447, 126] on div "21:00 - 50H-251.23" at bounding box center [461, 127] width 119 height 17
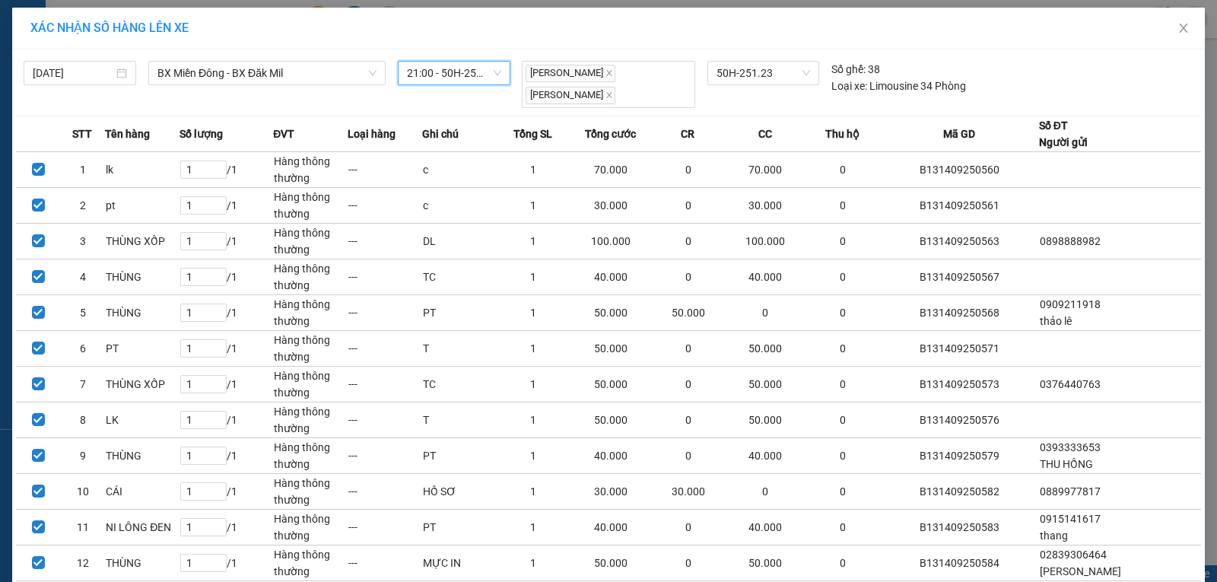
drag, startPoint x: 640, startPoint y: 541, endPoint x: 643, endPoint y: 521, distance: 20.0
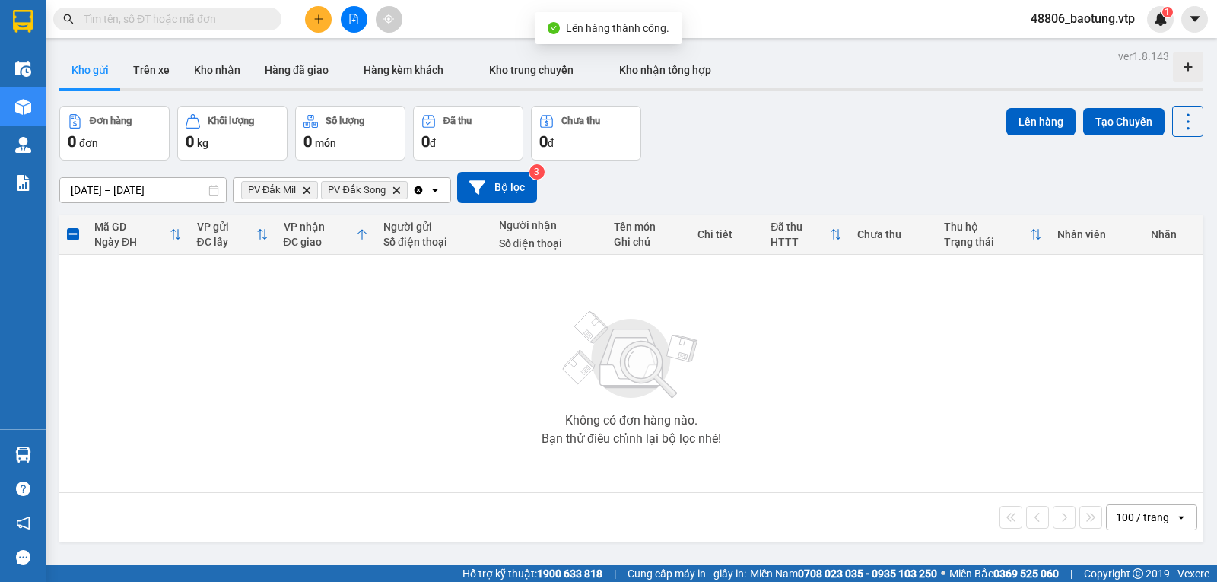
click at [418, 196] on icon "Clear all" at bounding box center [418, 190] width 12 height 12
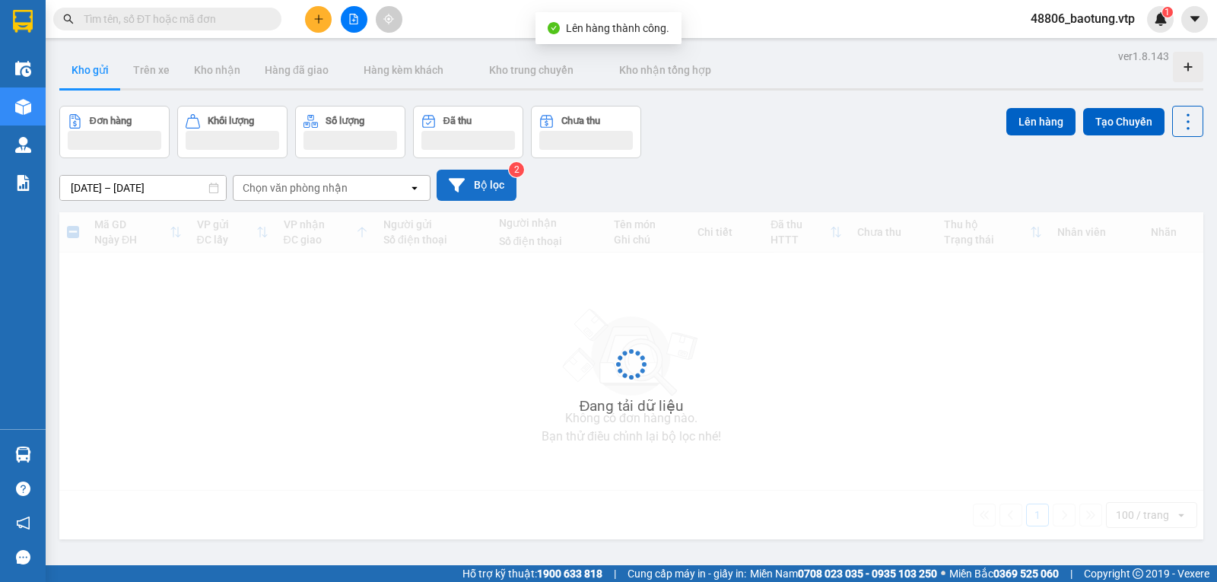
click at [500, 196] on button "Bộ lọc" at bounding box center [477, 185] width 80 height 31
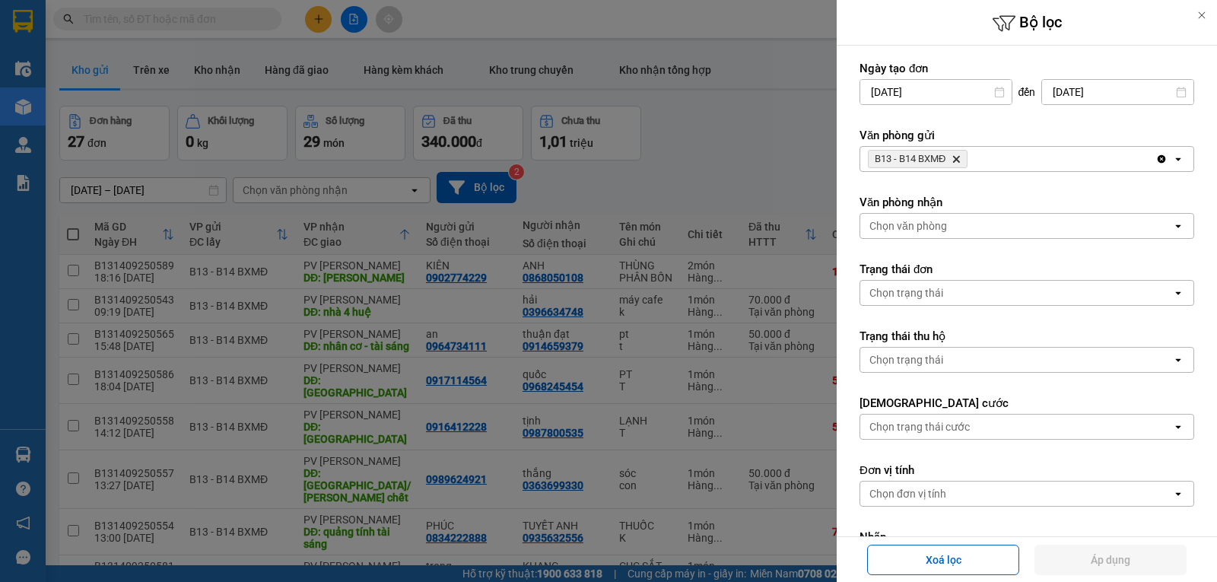
click at [953, 221] on div "Chọn văn phòng" at bounding box center [1016, 226] width 312 height 24
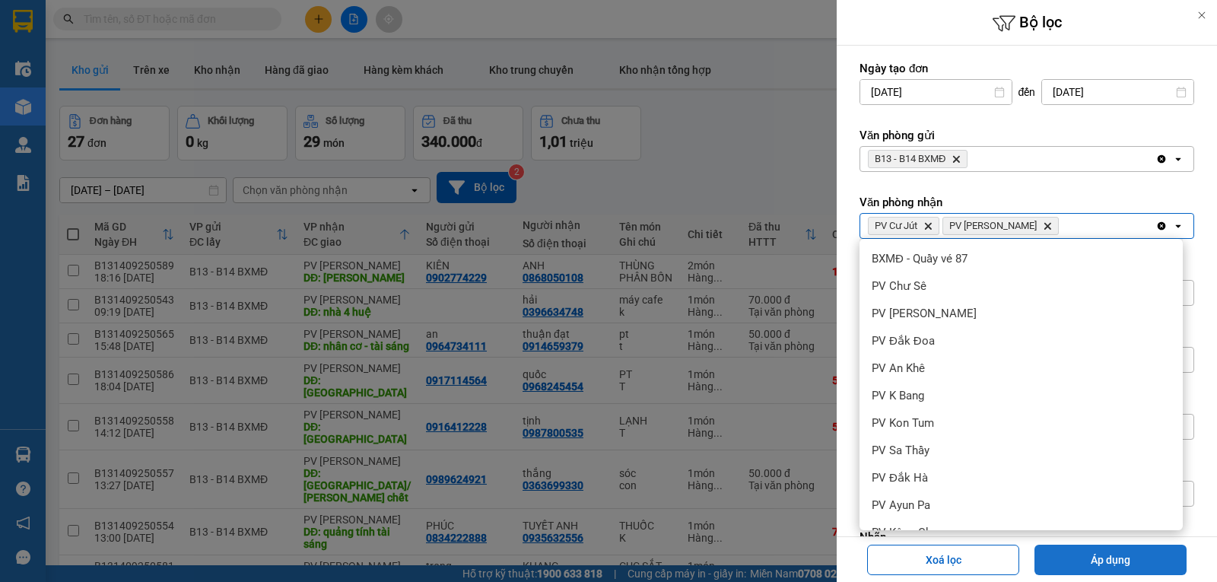
click at [1092, 559] on button "Áp dụng" at bounding box center [1110, 560] width 152 height 30
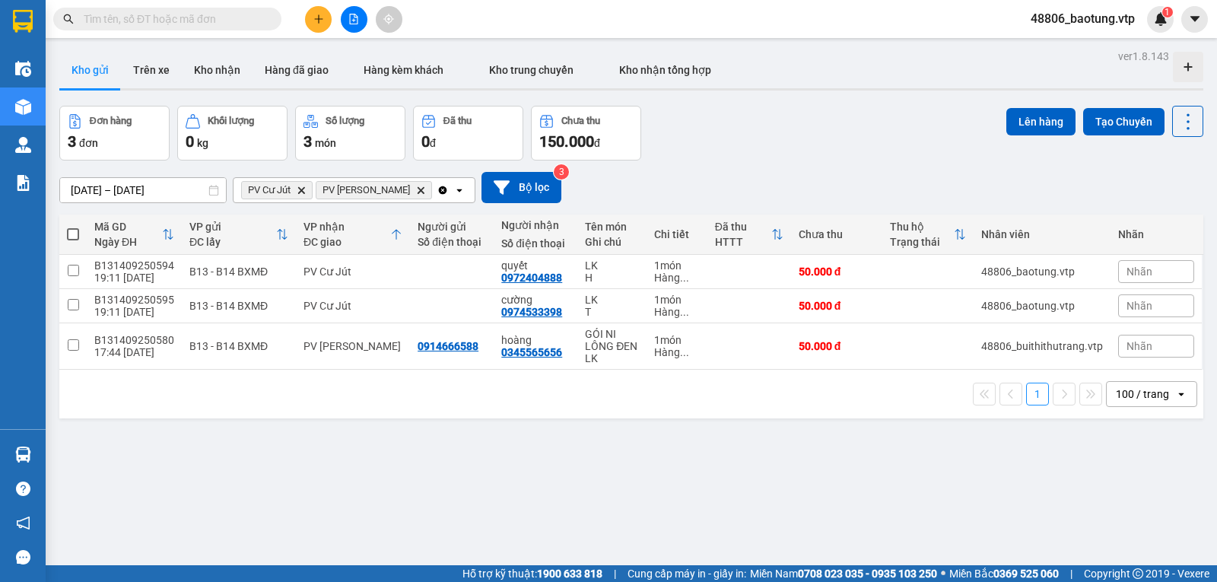
click at [68, 239] on span at bounding box center [73, 234] width 12 height 12
click at [73, 227] on input "checkbox" at bounding box center [73, 227] width 0 height 0
checkbox input "true"
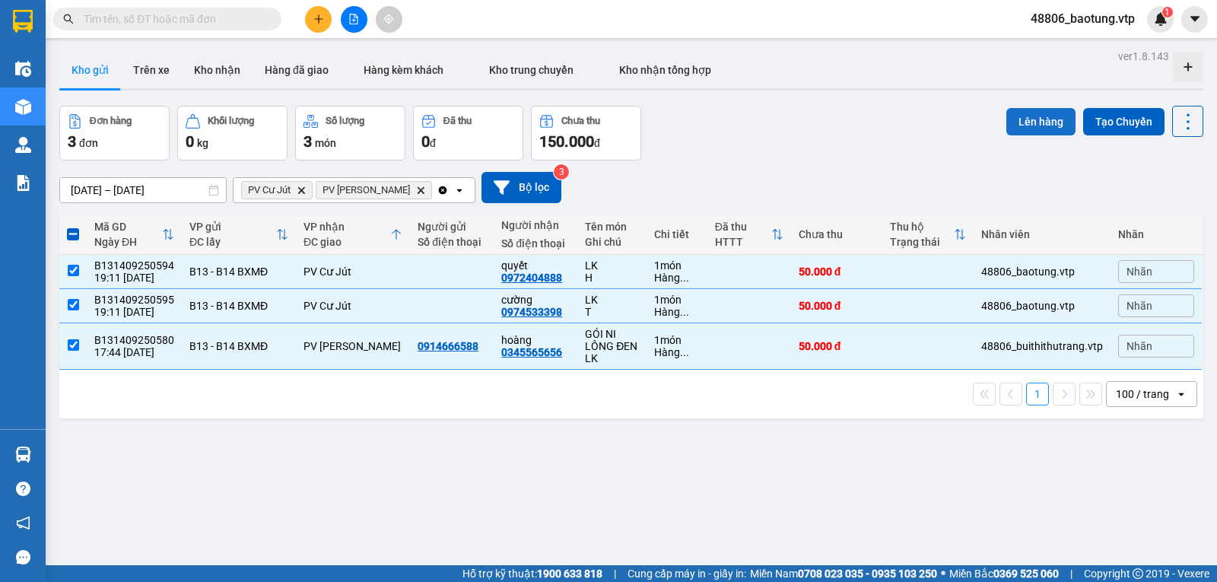
click at [1039, 129] on button "Lên hàng" at bounding box center [1040, 121] width 69 height 27
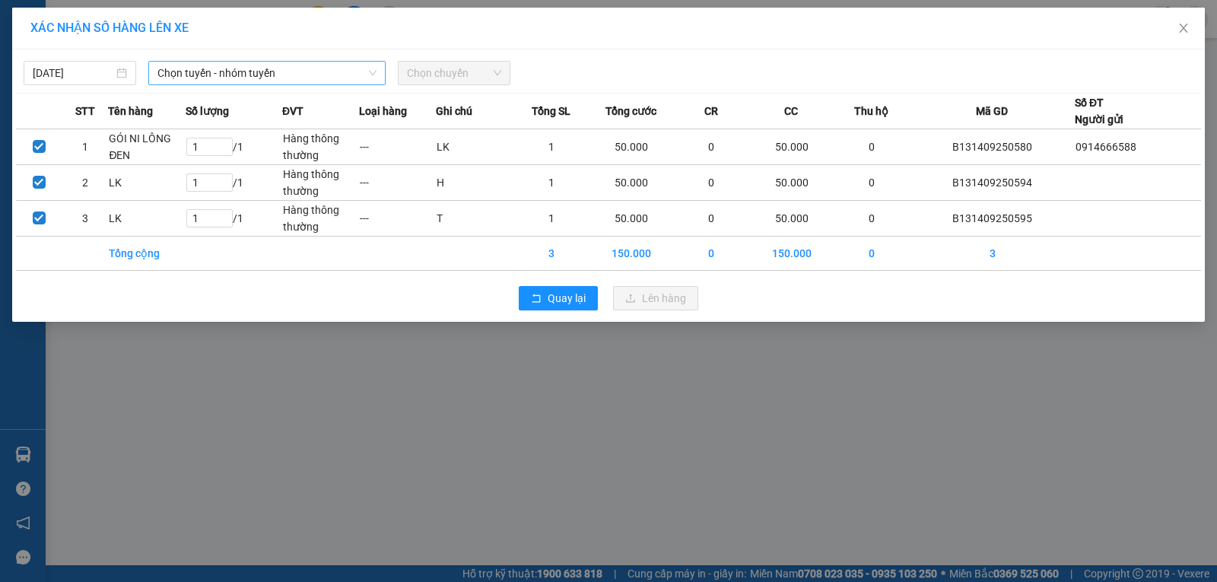
click at [187, 78] on span "Chọn tuyến - nhóm tuyến" at bounding box center [266, 73] width 219 height 23
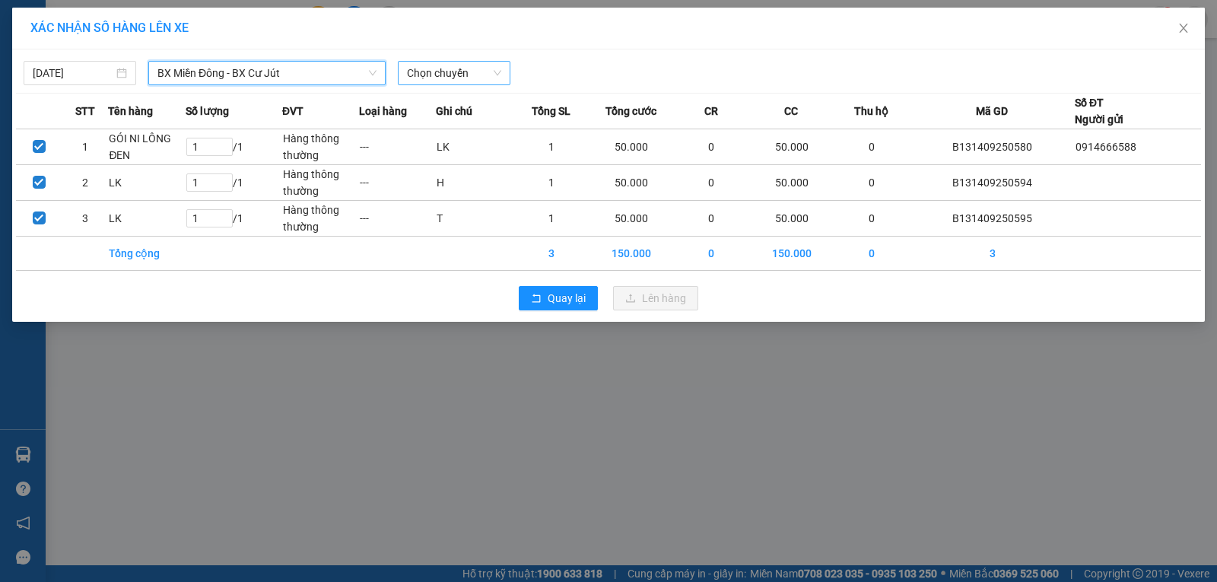
click at [430, 71] on span "Chọn chuyến" at bounding box center [454, 73] width 94 height 23
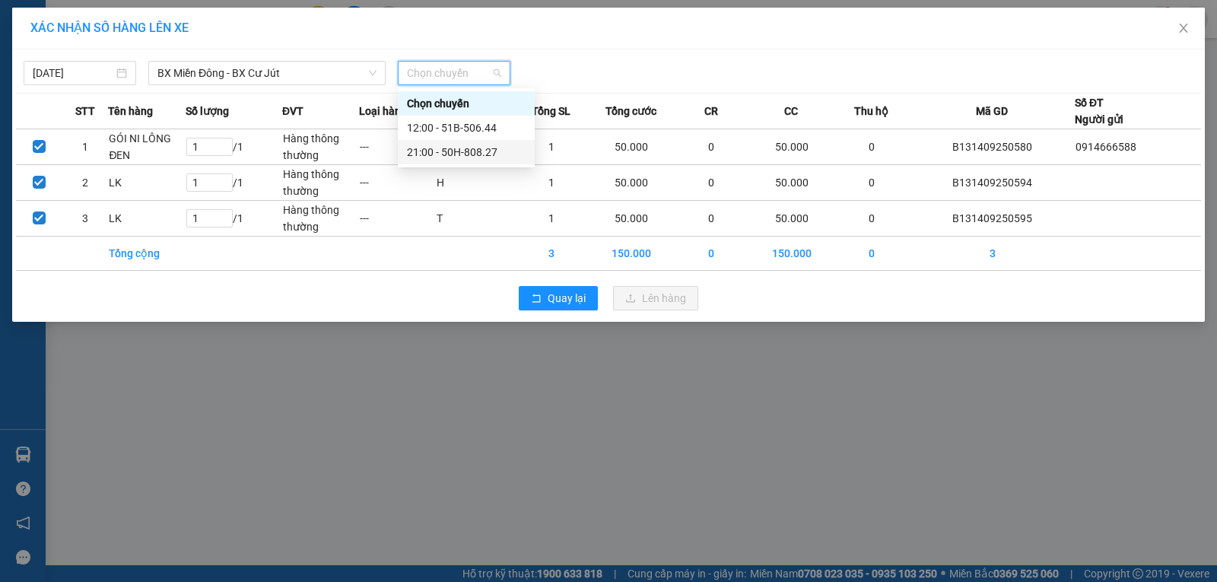
click at [458, 152] on div "21:00 - 50H-808.27" at bounding box center [466, 152] width 119 height 17
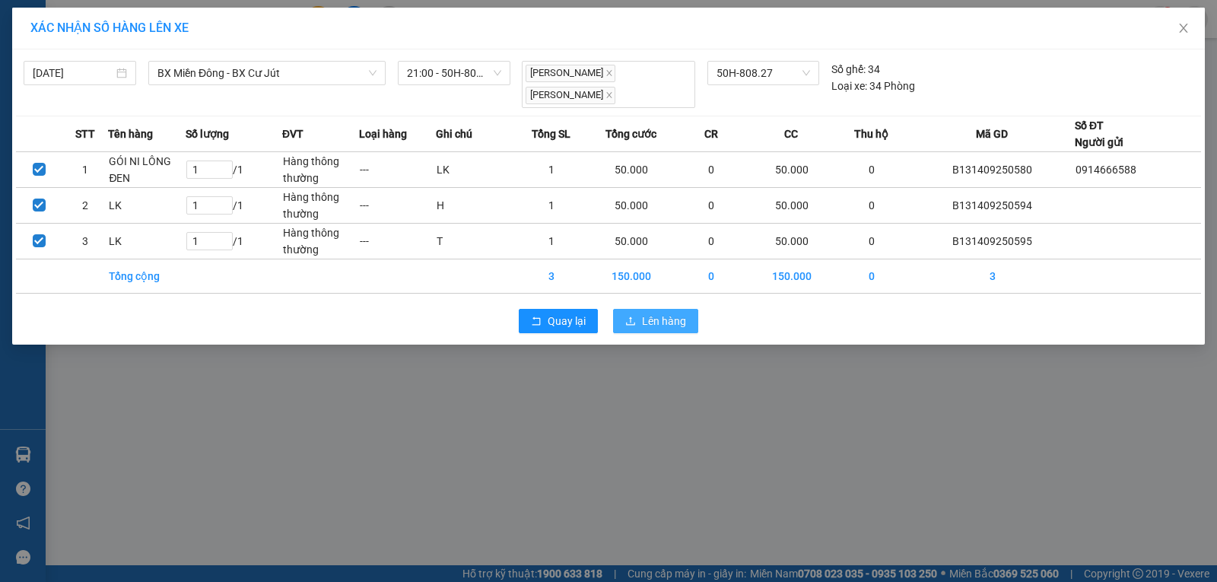
click at [656, 320] on span "Lên hàng" at bounding box center [664, 321] width 44 height 17
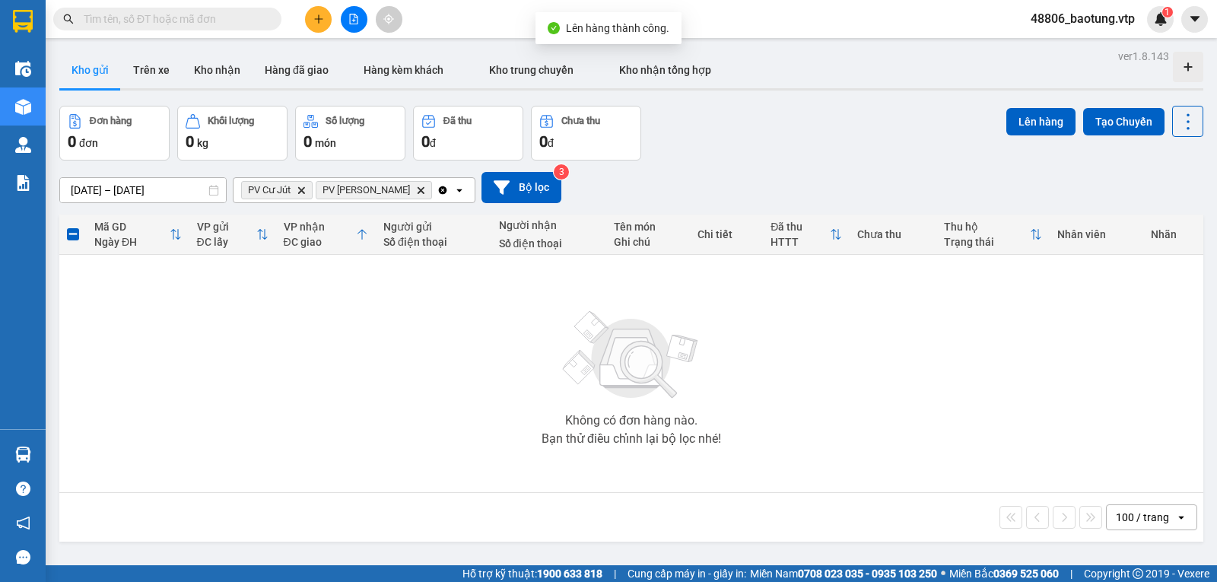
click at [439, 194] on icon "Clear all" at bounding box center [443, 190] width 8 height 8
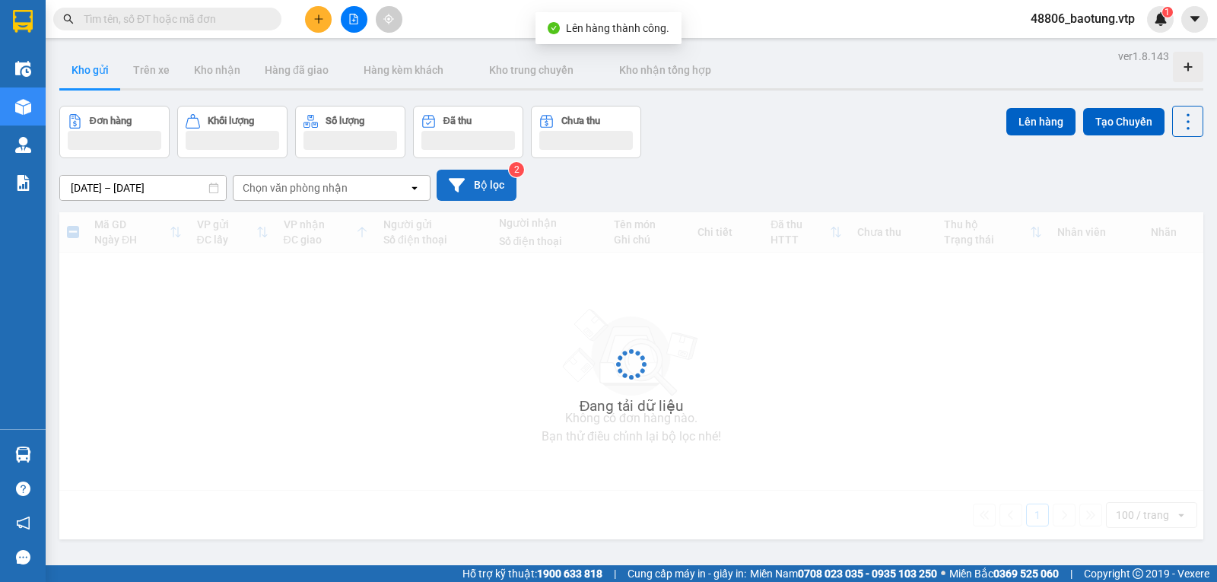
click at [484, 198] on button "Bộ lọc" at bounding box center [477, 185] width 80 height 31
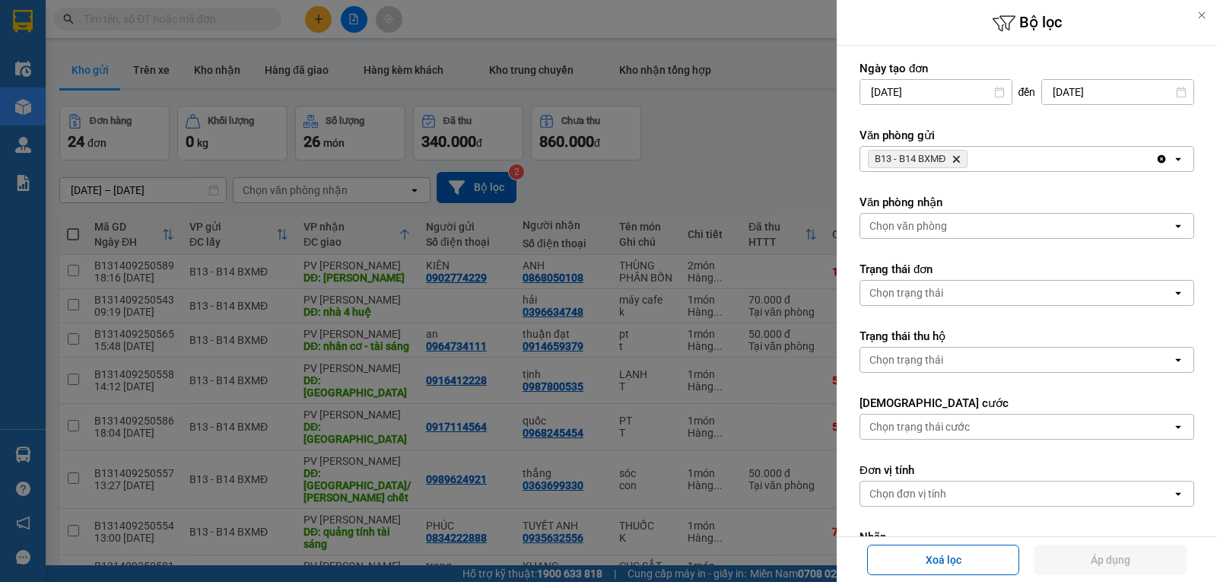
click at [993, 230] on div "Chọn văn phòng" at bounding box center [1016, 226] width 312 height 24
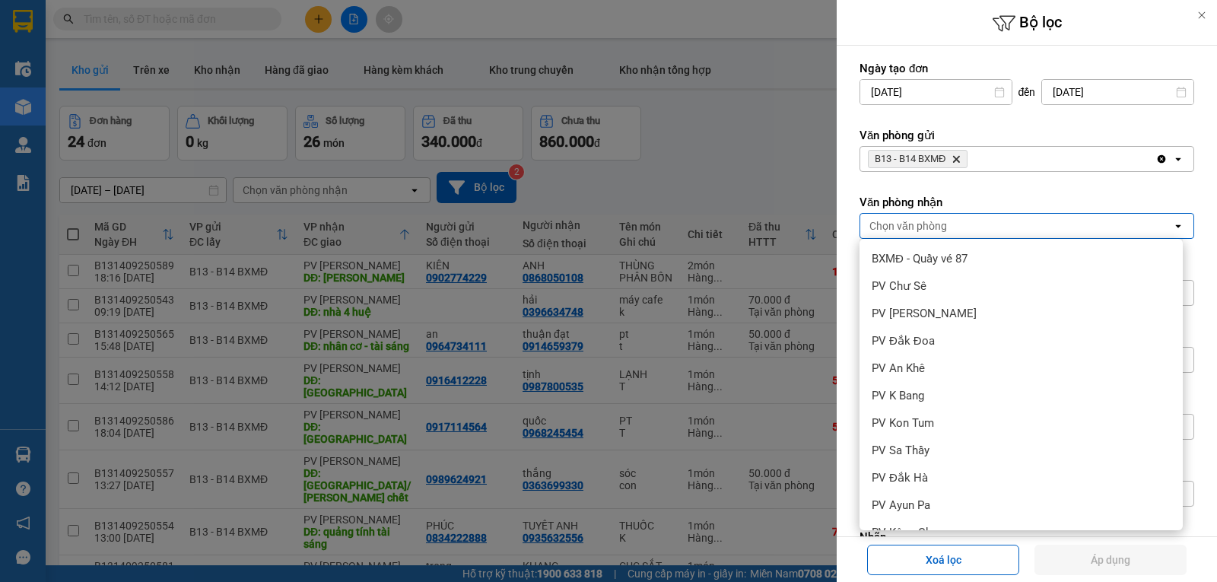
click at [928, 552] on span "PV [PERSON_NAME]" at bounding box center [924, 559] width 105 height 15
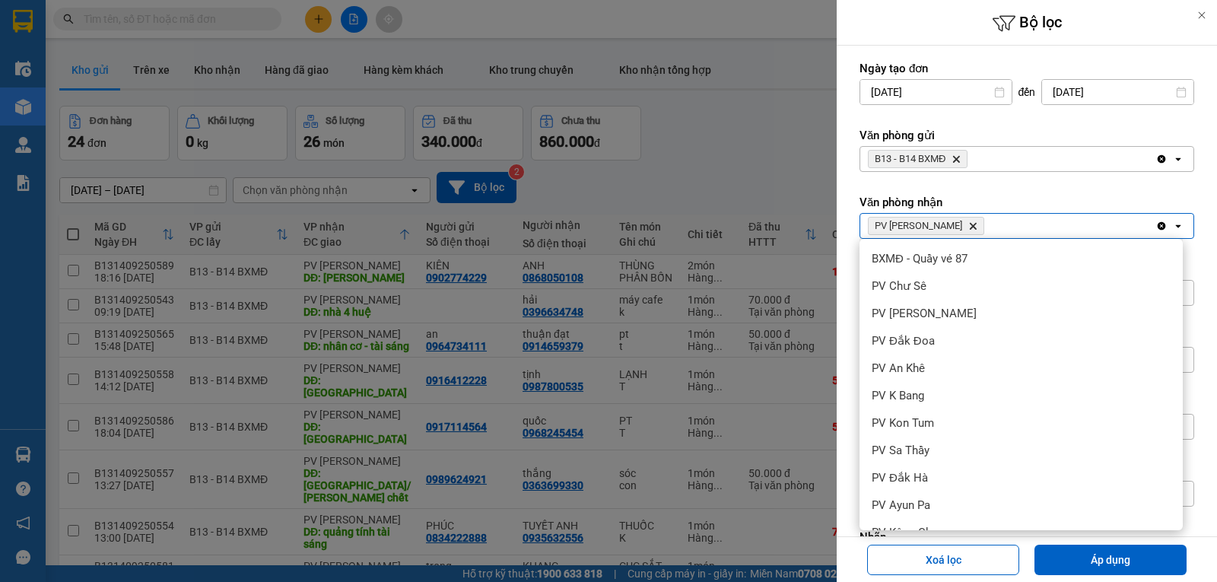
click at [1119, 551] on button "Áp dụng" at bounding box center [1110, 560] width 152 height 30
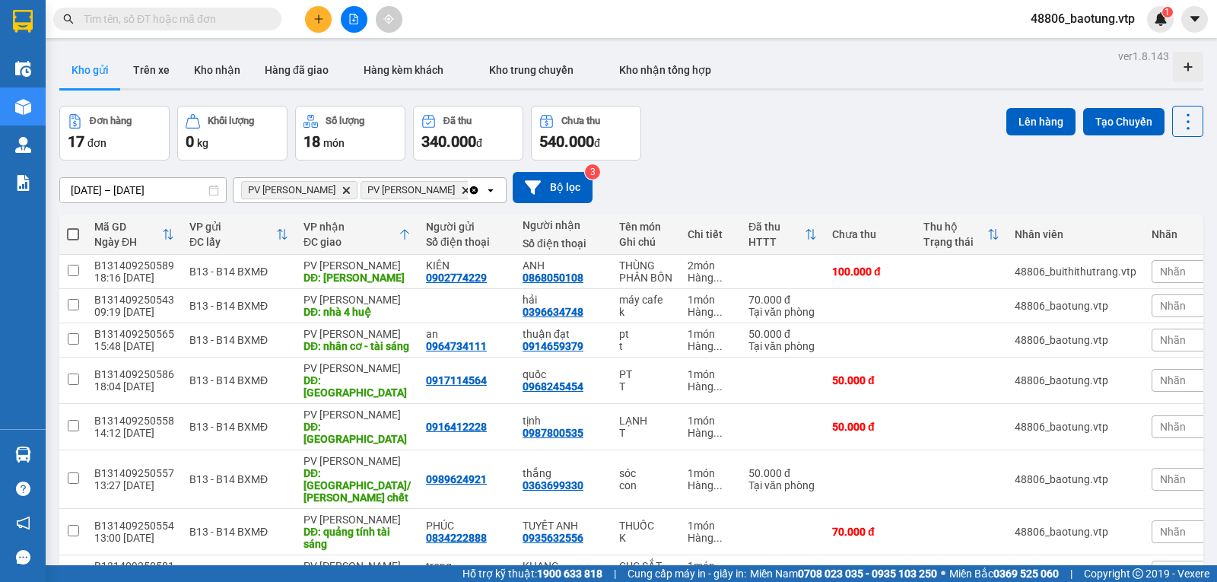
click at [76, 240] on span at bounding box center [73, 234] width 12 height 12
click at [73, 227] on input "checkbox" at bounding box center [73, 227] width 0 height 0
checkbox input "true"
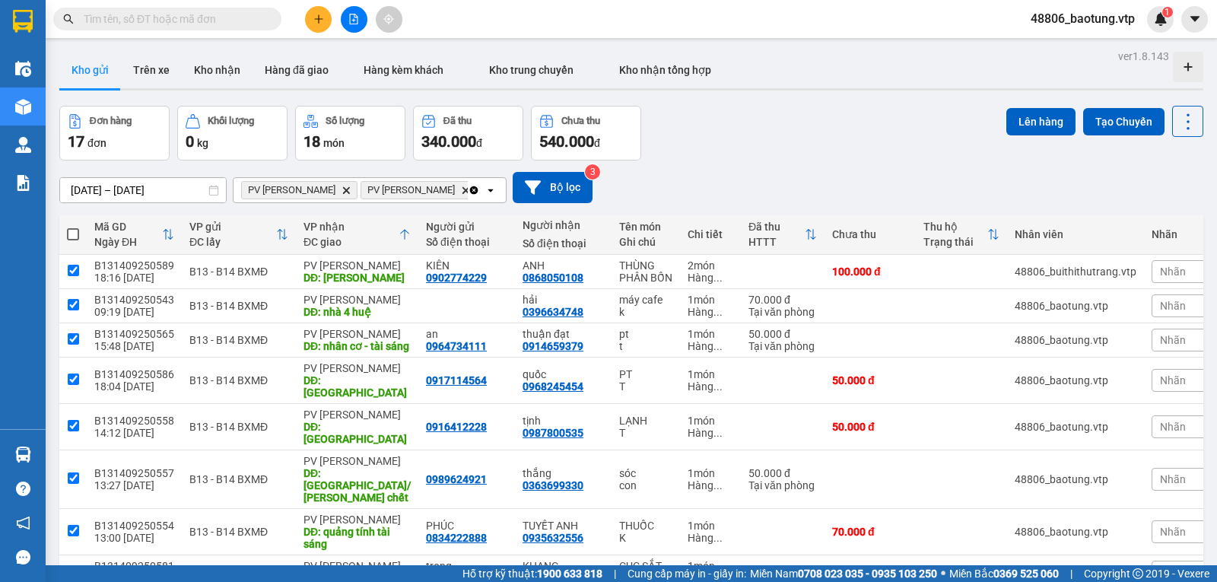
checkbox input "true"
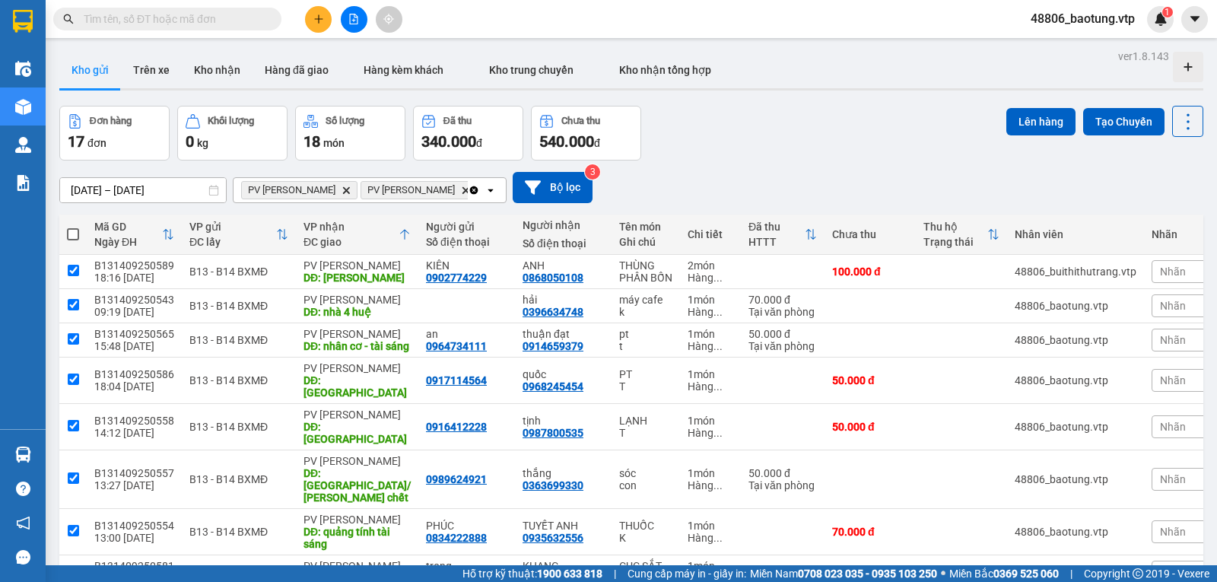
checkbox input "true"
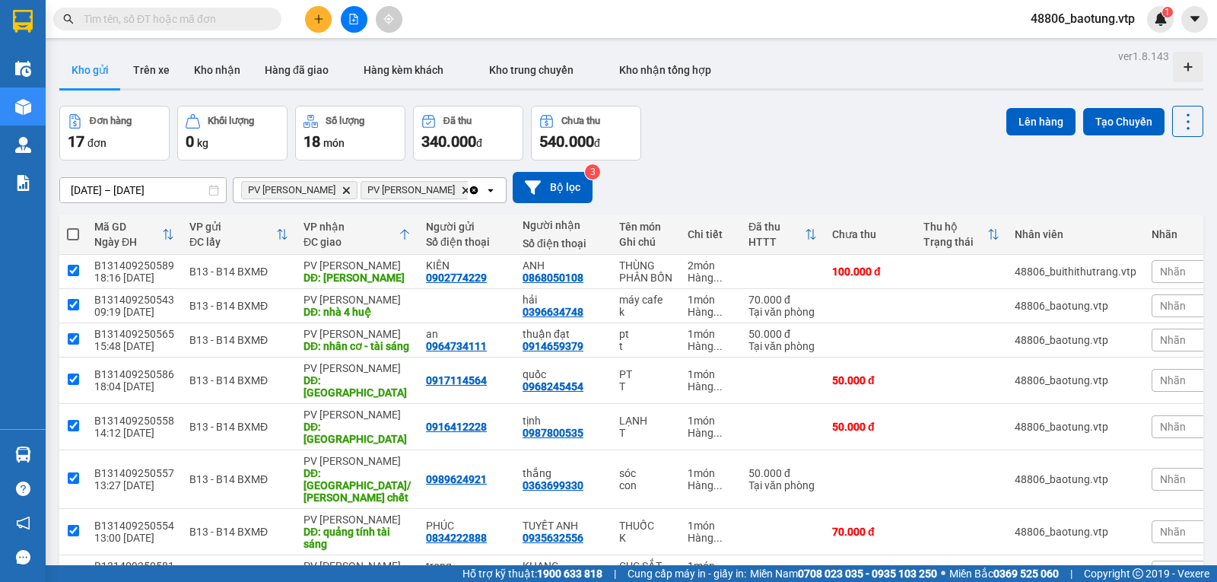
checkbox input "true"
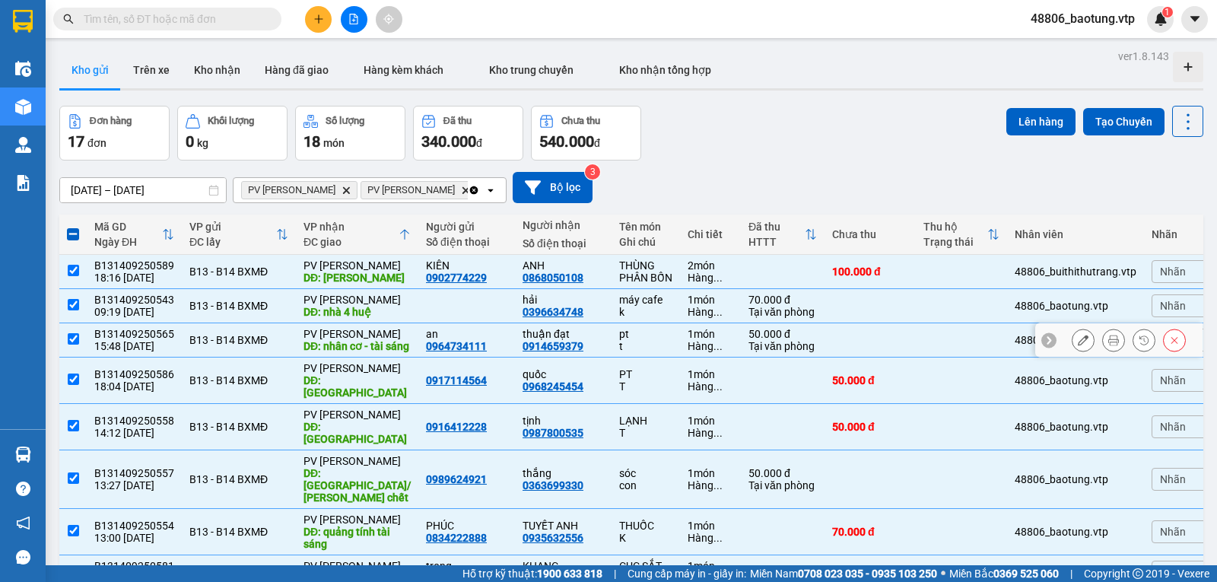
click at [76, 333] on input "checkbox" at bounding box center [73, 338] width 11 height 11
checkbox input "false"
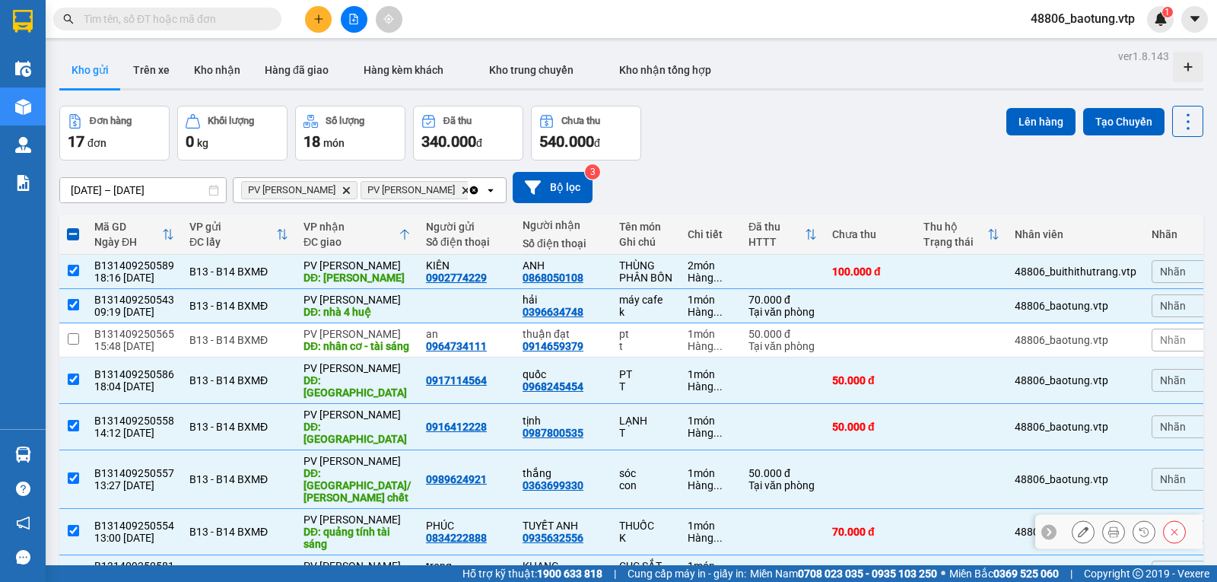
click at [72, 525] on input "checkbox" at bounding box center [73, 530] width 11 height 11
checkbox input "false"
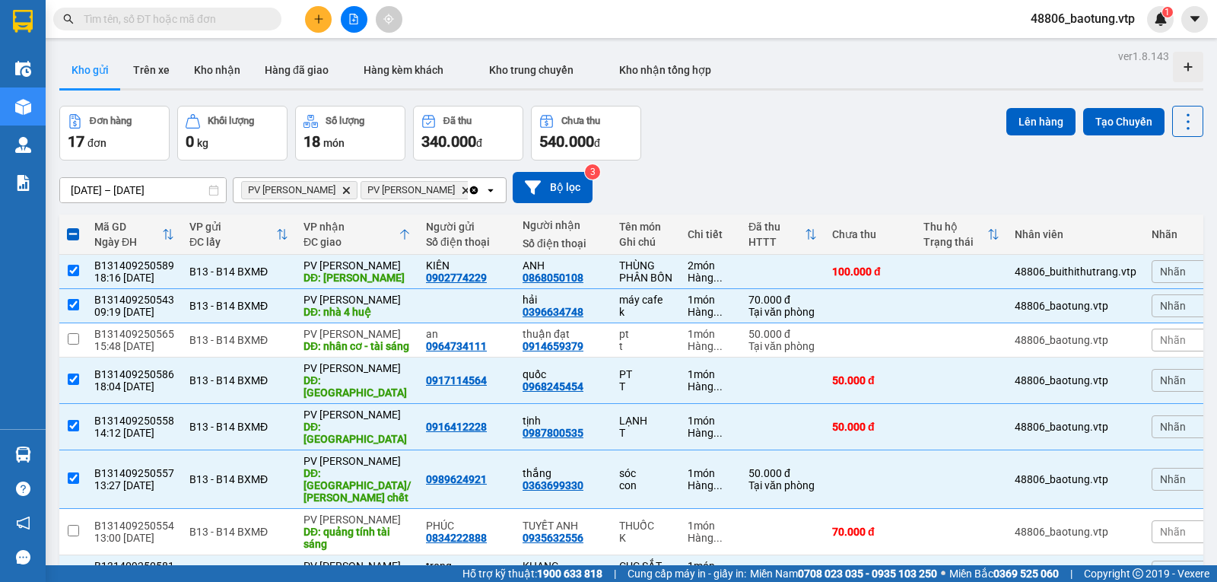
checkbox input "false"
click at [1006, 126] on button "Lên hàng" at bounding box center [1040, 121] width 69 height 27
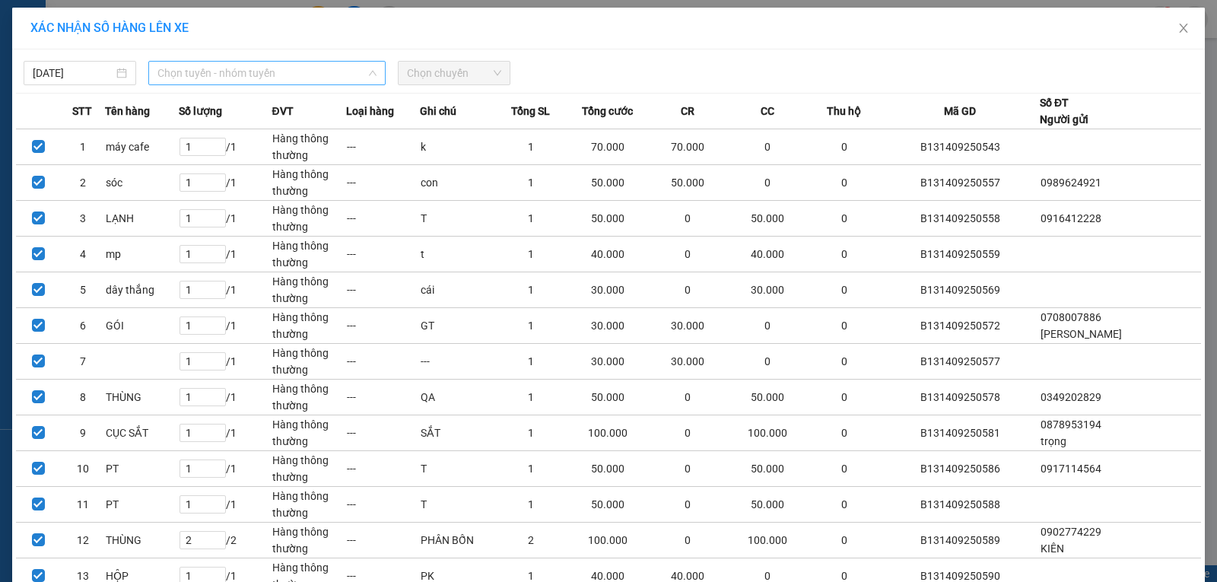
click at [281, 78] on span "Chọn tuyến - nhóm tuyến" at bounding box center [266, 73] width 219 height 23
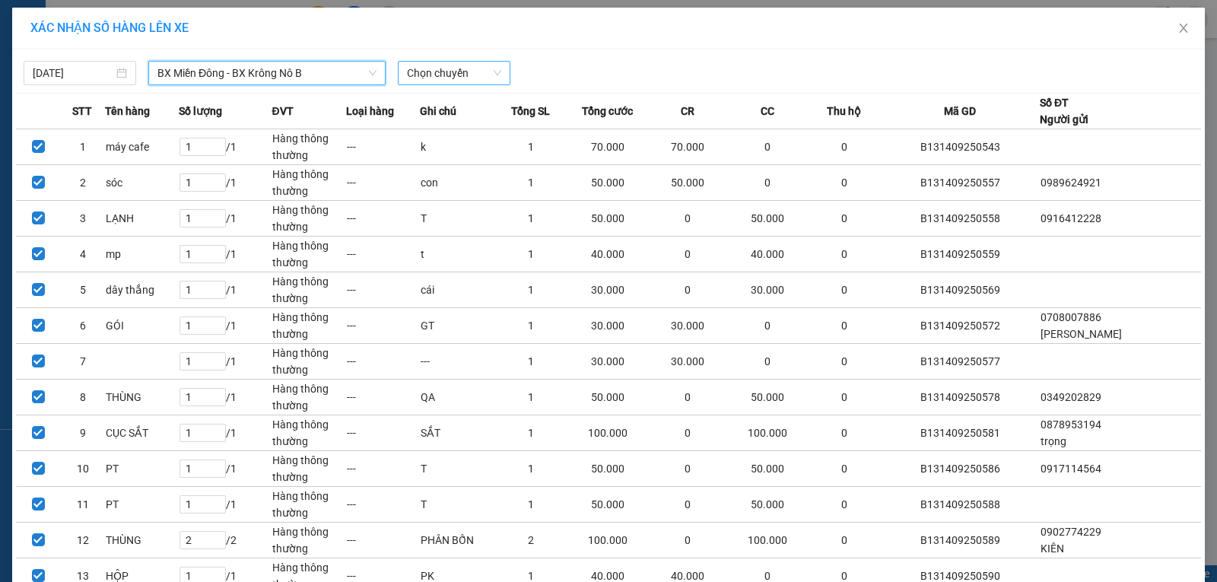
click at [472, 73] on span "Chọn chuyến" at bounding box center [454, 73] width 94 height 23
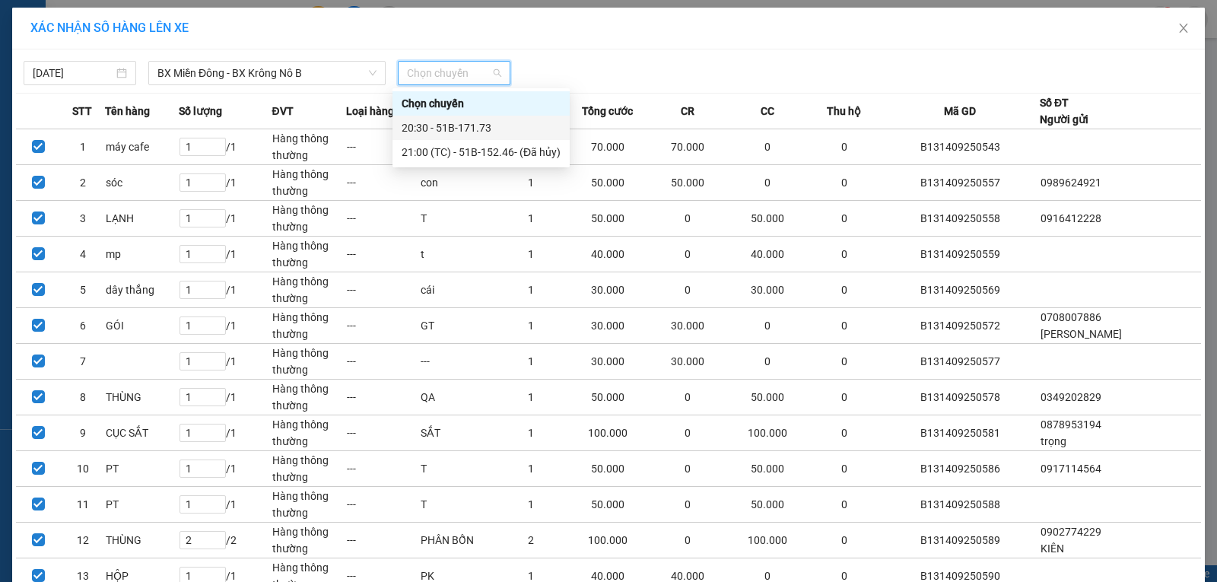
drag, startPoint x: 509, startPoint y: 157, endPoint x: 503, endPoint y: 125, distance: 32.4
click at [503, 125] on div "Chọn chuyến 20:30 - 51B-171.73 21:00 (TC) - 51B-152.46 - (Đã hủy)" at bounding box center [480, 127] width 177 height 73
click at [503, 125] on div "20:30 - 51B-171.73" at bounding box center [481, 127] width 159 height 17
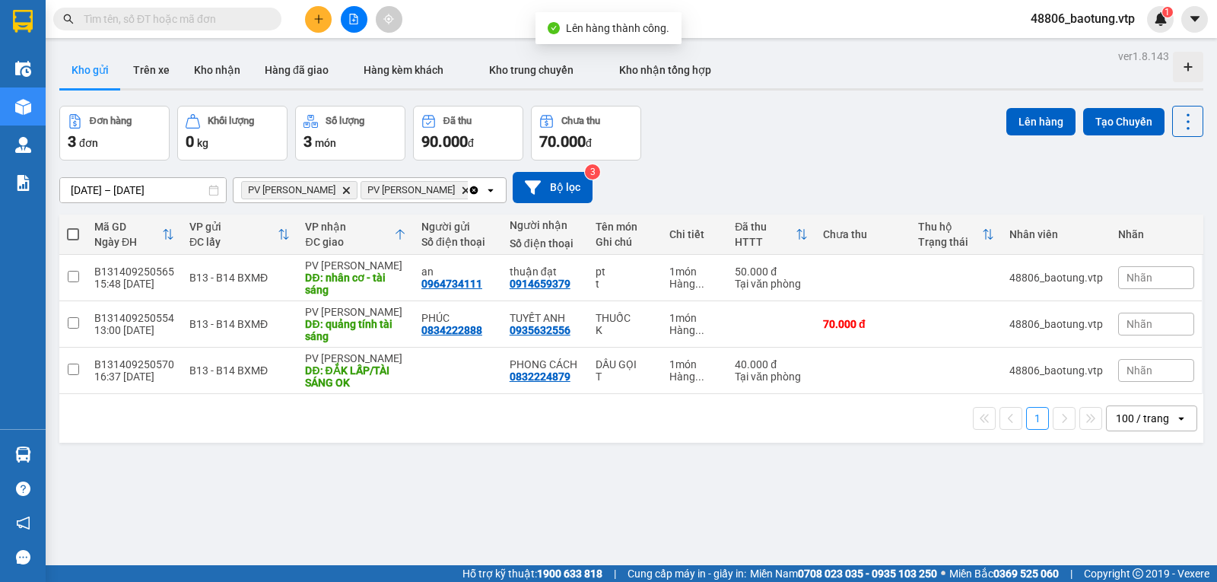
click at [462, 193] on icon "PV Đức Xuyên, close by backspace" at bounding box center [465, 189] width 7 height 7
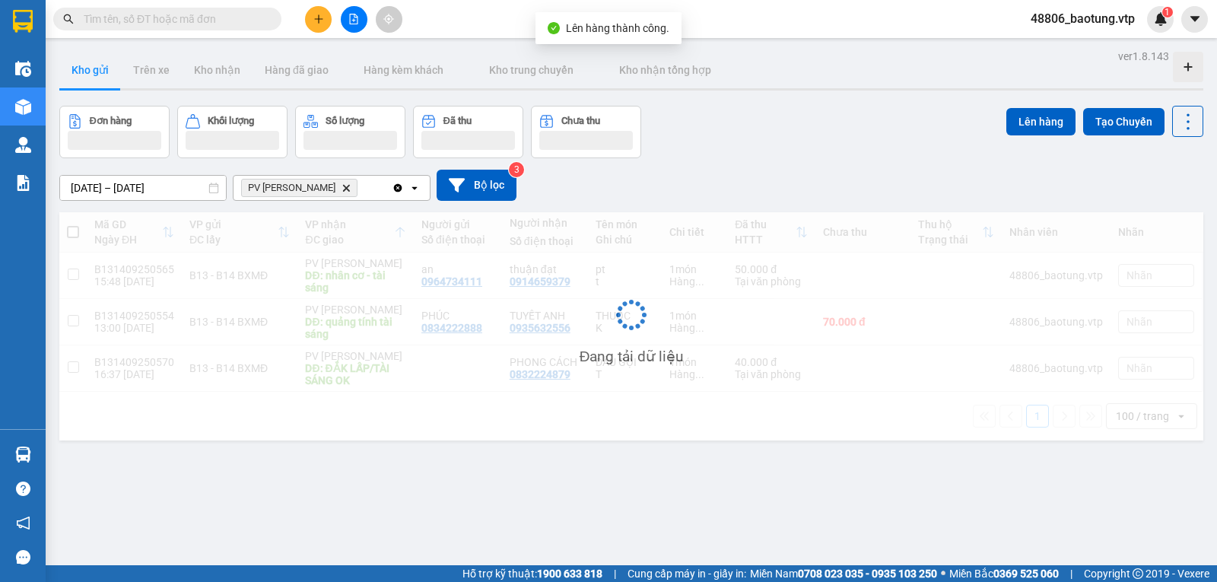
click at [491, 205] on div "10/09/2025 – 12/09/2025 Press the down arrow key to interact with the calendar …" at bounding box center [631, 185] width 1144 height 54
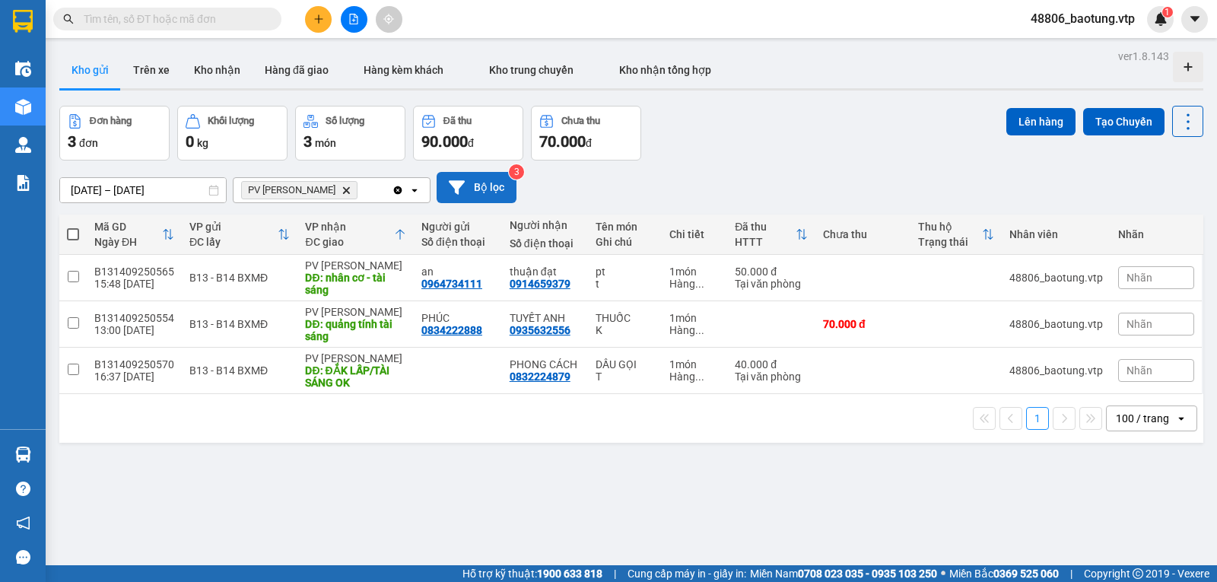
click at [489, 192] on button "Bộ lọc" at bounding box center [477, 187] width 80 height 31
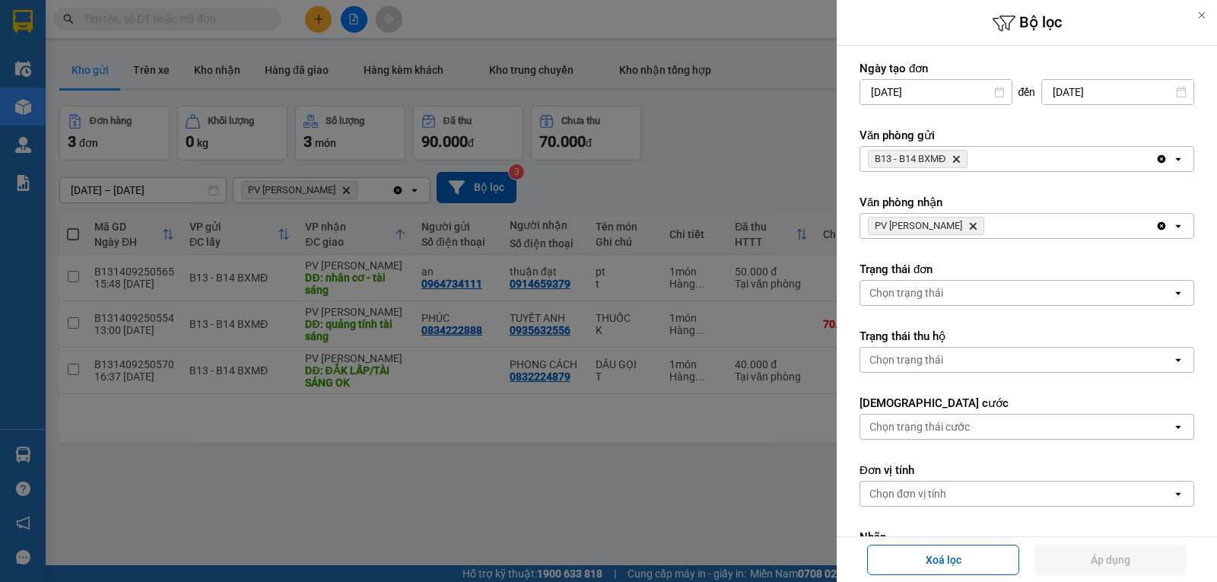
click at [1059, 225] on div "PV Gia Nghĩa Delete" at bounding box center [1007, 226] width 295 height 24
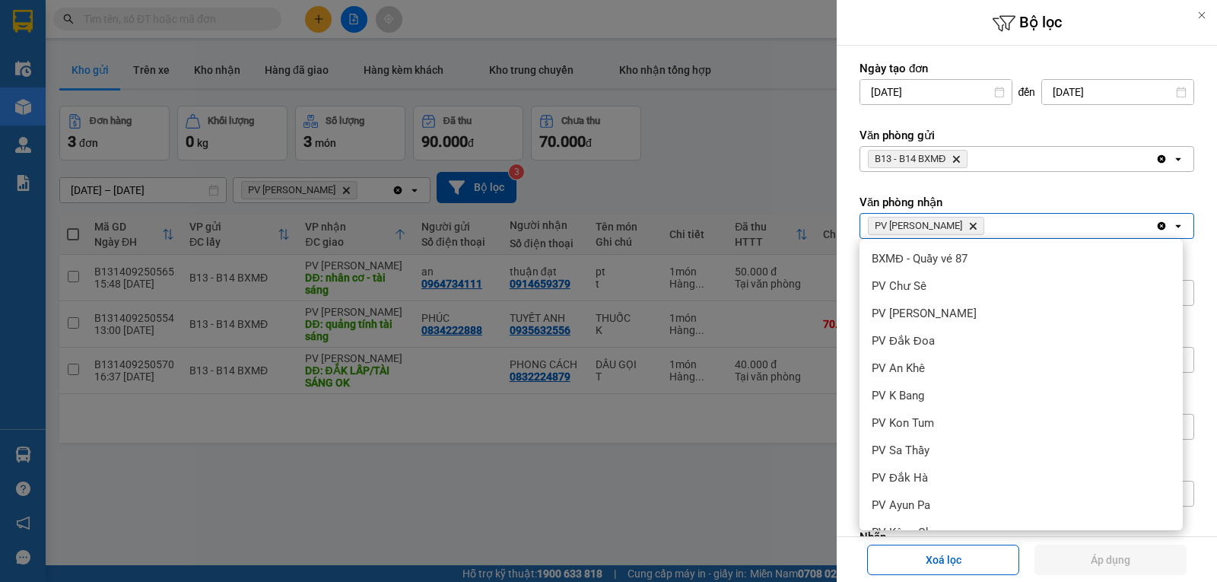
click at [1157, 225] on icon "Clear all" at bounding box center [1161, 226] width 8 height 8
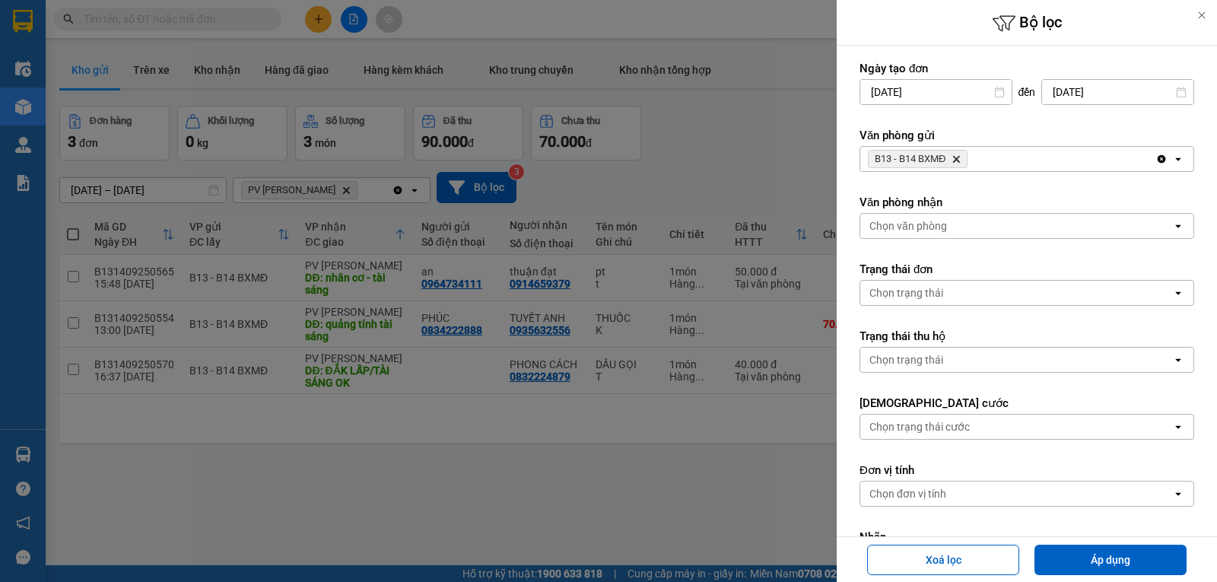
click at [984, 240] on form "Ngày tạo đơn 10/09/2025 Press the down arrow key to interact with the calendar …" at bounding box center [1026, 385] width 335 height 648
click at [985, 228] on div "Chọn văn phòng" at bounding box center [1016, 226] width 312 height 24
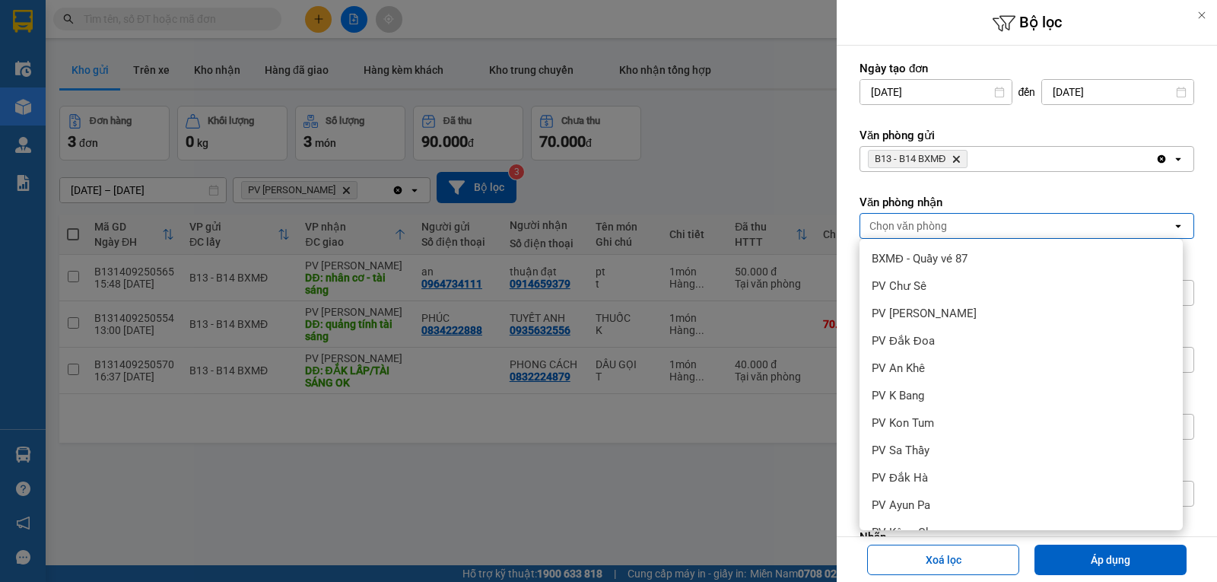
click at [1089, 559] on button "Áp dụng" at bounding box center [1110, 560] width 152 height 30
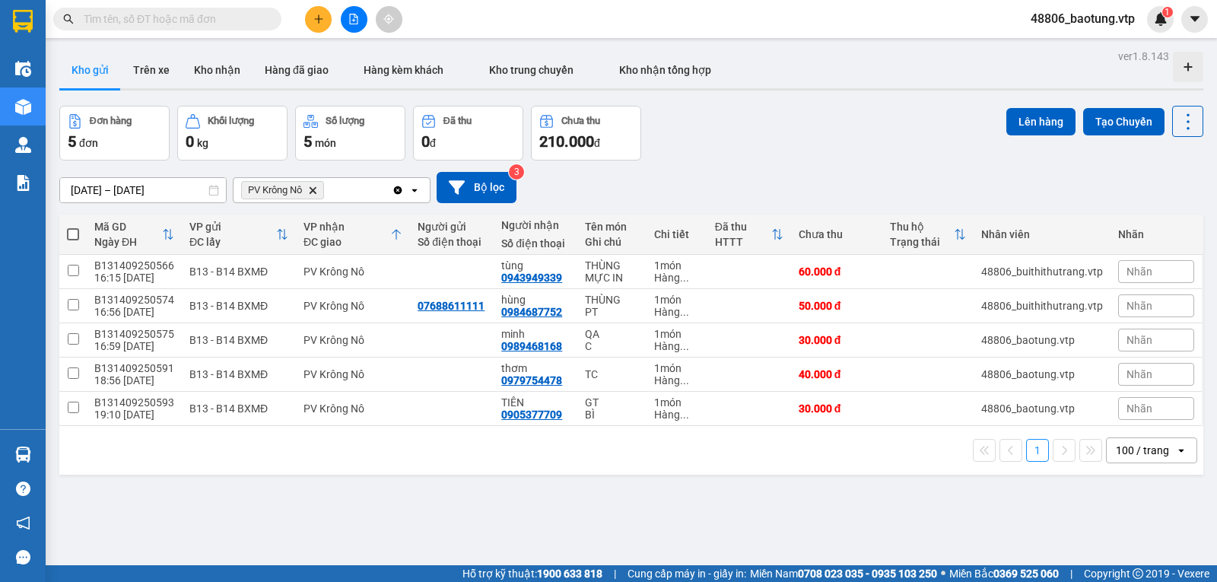
click at [76, 240] on span at bounding box center [73, 234] width 12 height 12
click at [73, 227] on input "checkbox" at bounding box center [73, 227] width 0 height 0
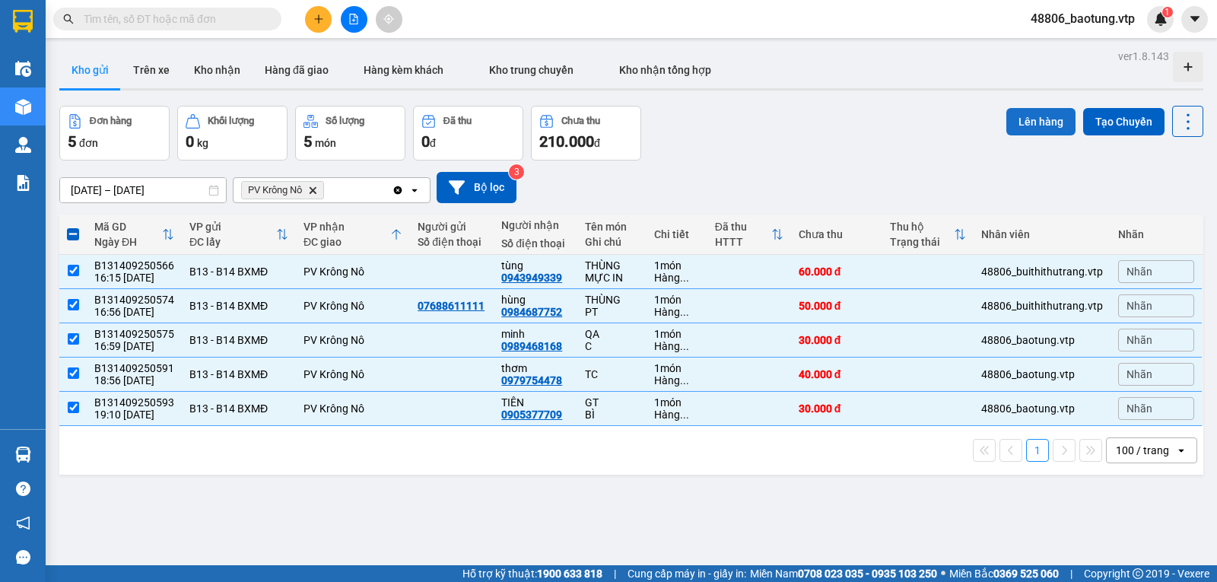
click at [1006, 125] on button "Lên hàng" at bounding box center [1040, 121] width 69 height 27
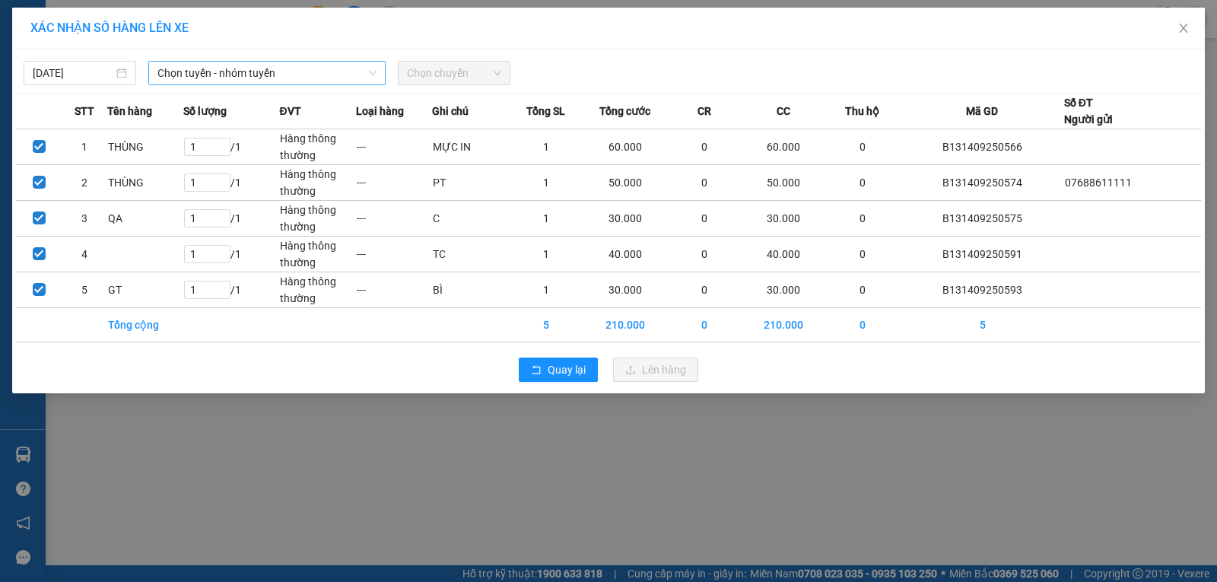
click at [246, 64] on span "Chọn tuyến - nhóm tuyến" at bounding box center [266, 73] width 219 height 23
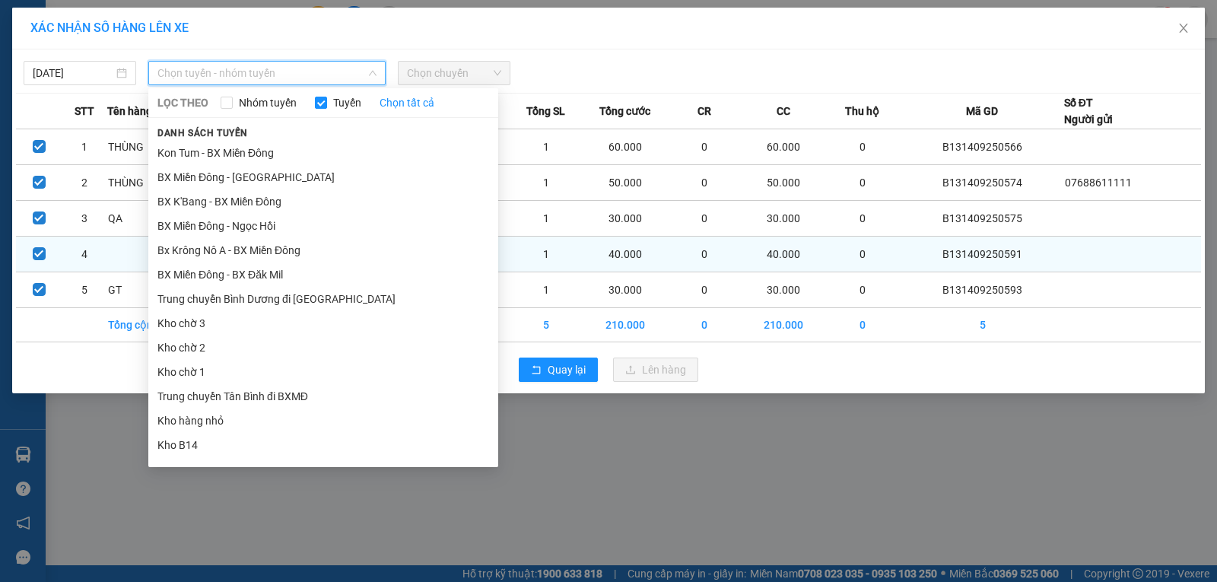
drag, startPoint x: 306, startPoint y: 317, endPoint x: 457, endPoint y: 250, distance: 164.8
click at [306, 530] on li "BX Miền Đông - BX Krông Nô A" at bounding box center [323, 542] width 350 height 24
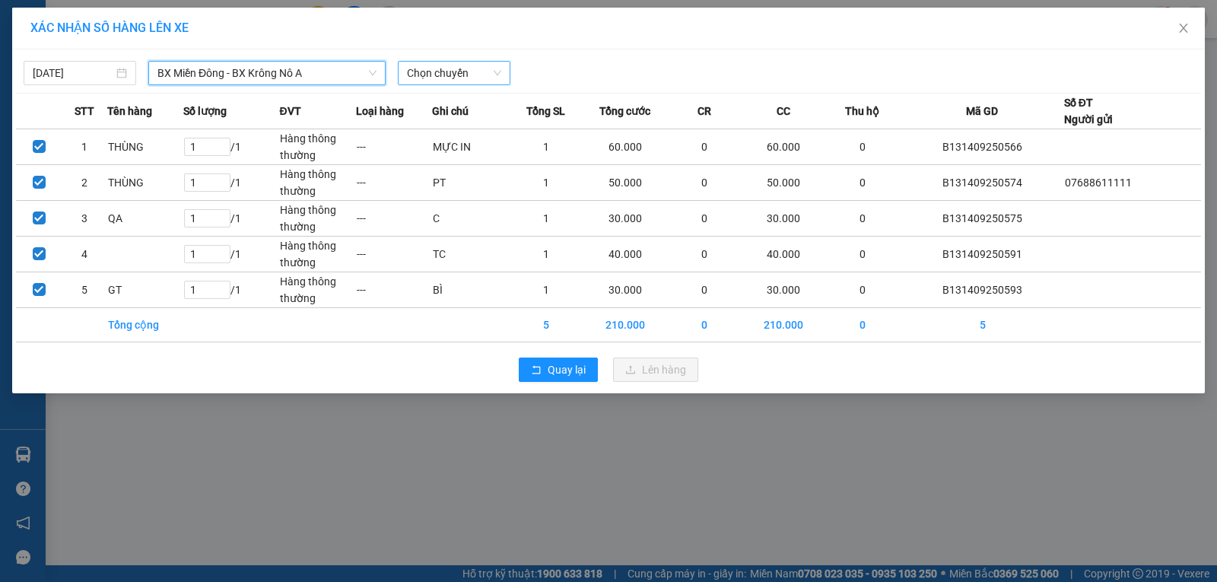
click at [443, 74] on span "Chọn chuyến" at bounding box center [454, 73] width 94 height 23
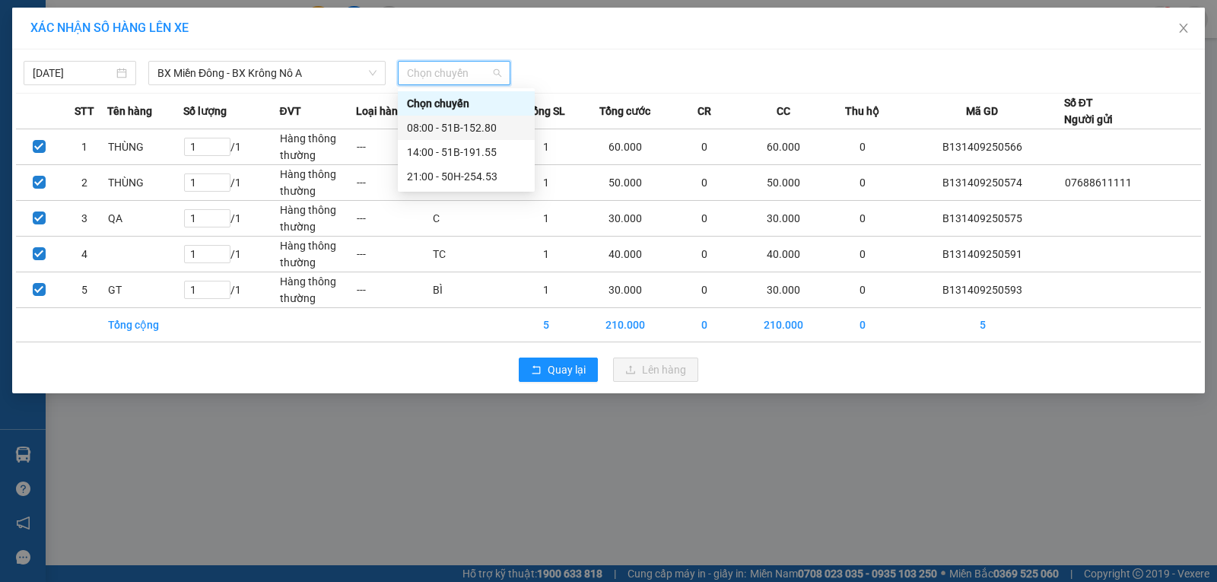
click at [439, 129] on div "08:00 - 51B-152.80" at bounding box center [466, 127] width 119 height 17
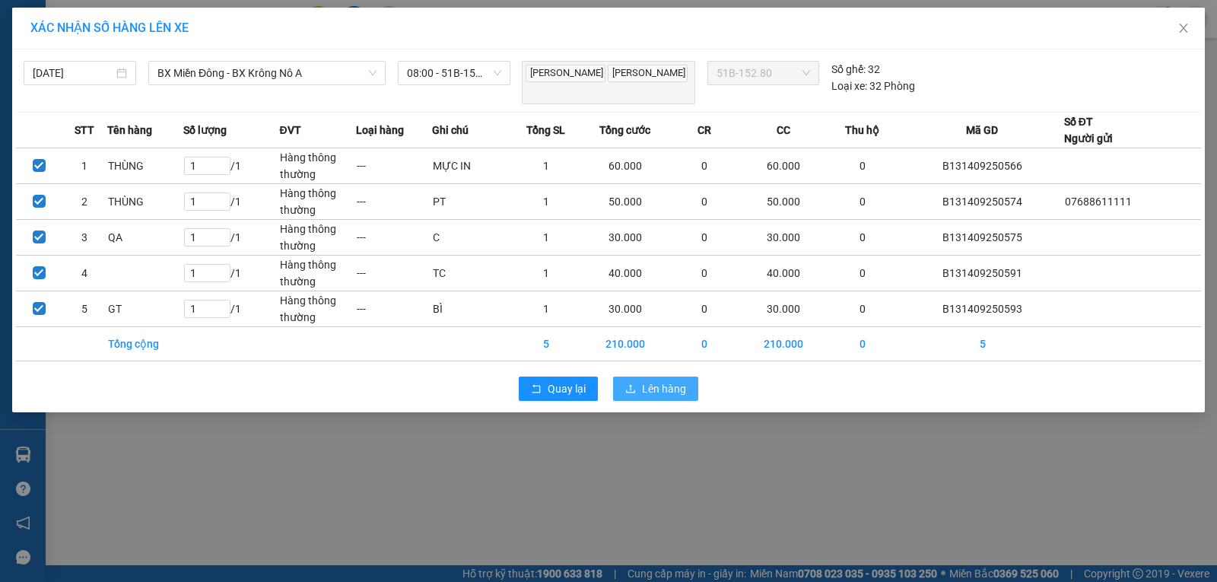
click at [679, 385] on span "Lên hàng" at bounding box center [664, 388] width 44 height 17
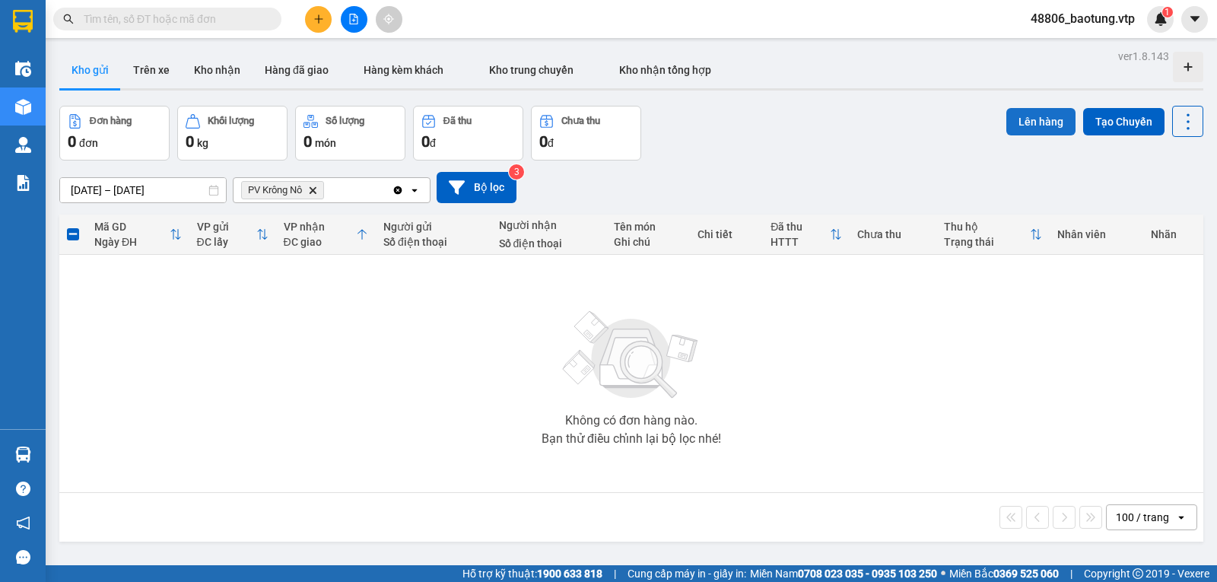
click at [1023, 130] on button "Lên hàng" at bounding box center [1040, 121] width 69 height 27
click at [1021, 118] on button "Lên hàng" at bounding box center [1040, 121] width 69 height 27
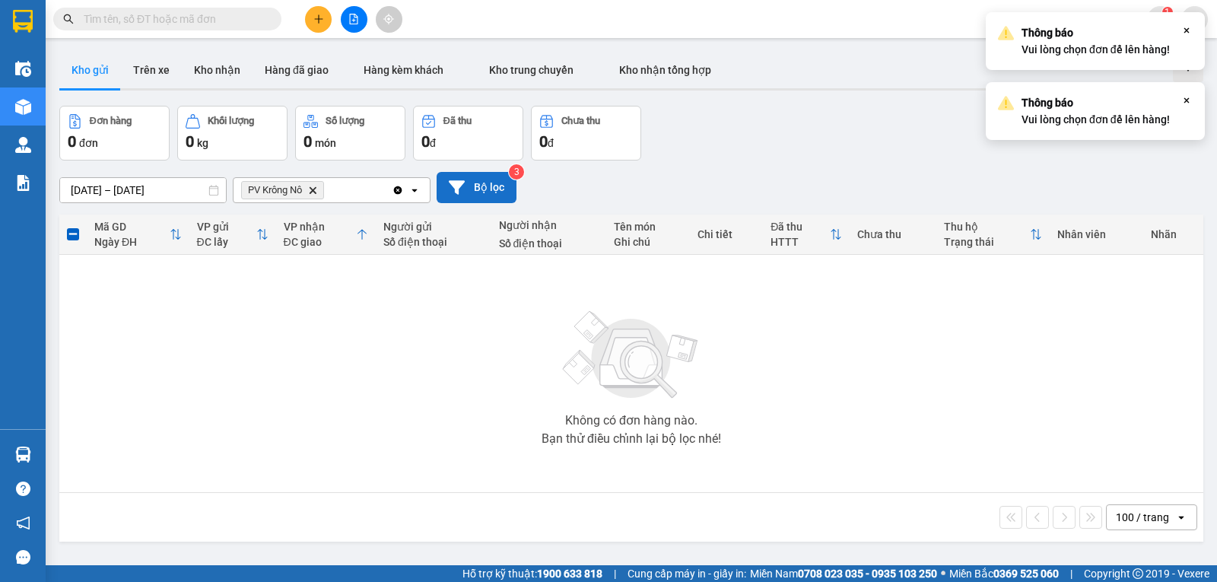
click at [464, 195] on icon at bounding box center [457, 187] width 16 height 16
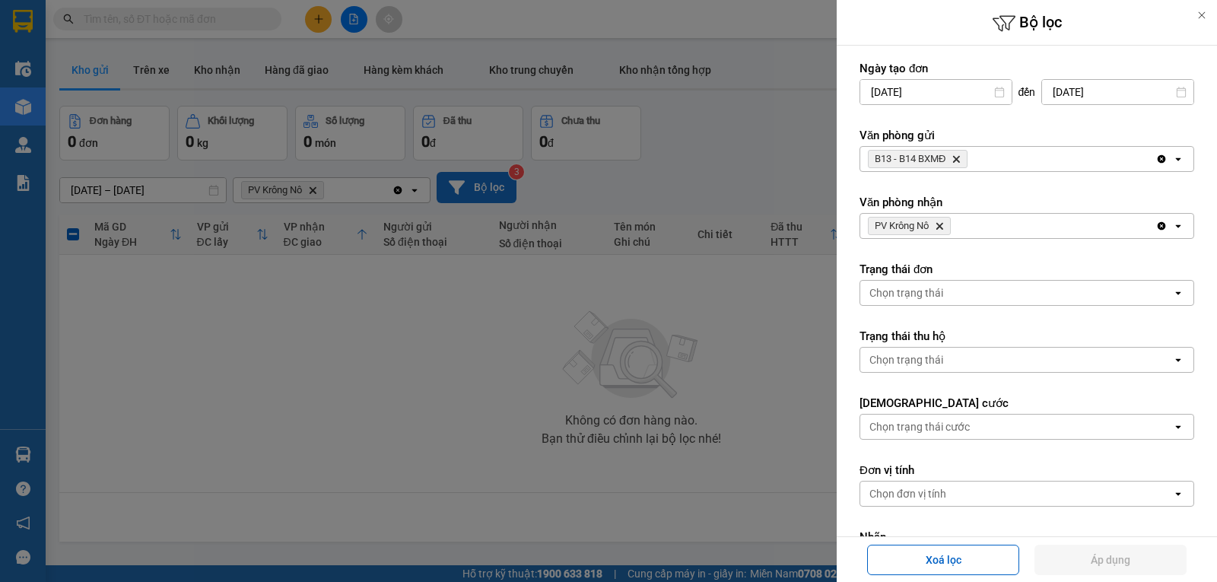
click at [587, 355] on div at bounding box center [608, 291] width 1217 height 582
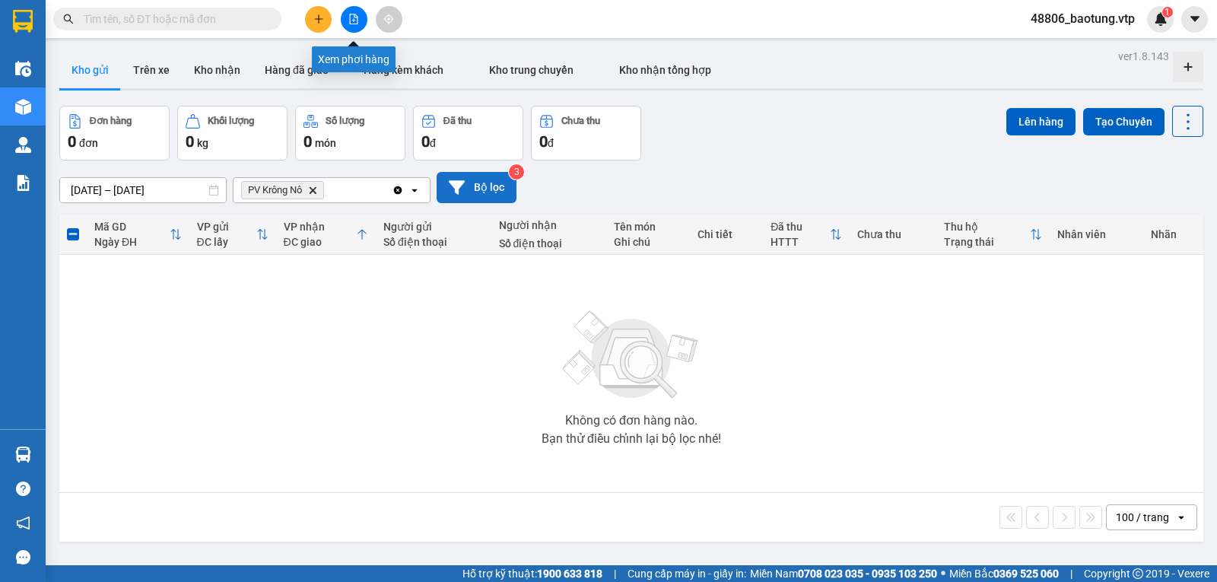
click at [353, 17] on icon "file-add" at bounding box center [353, 19] width 11 height 11
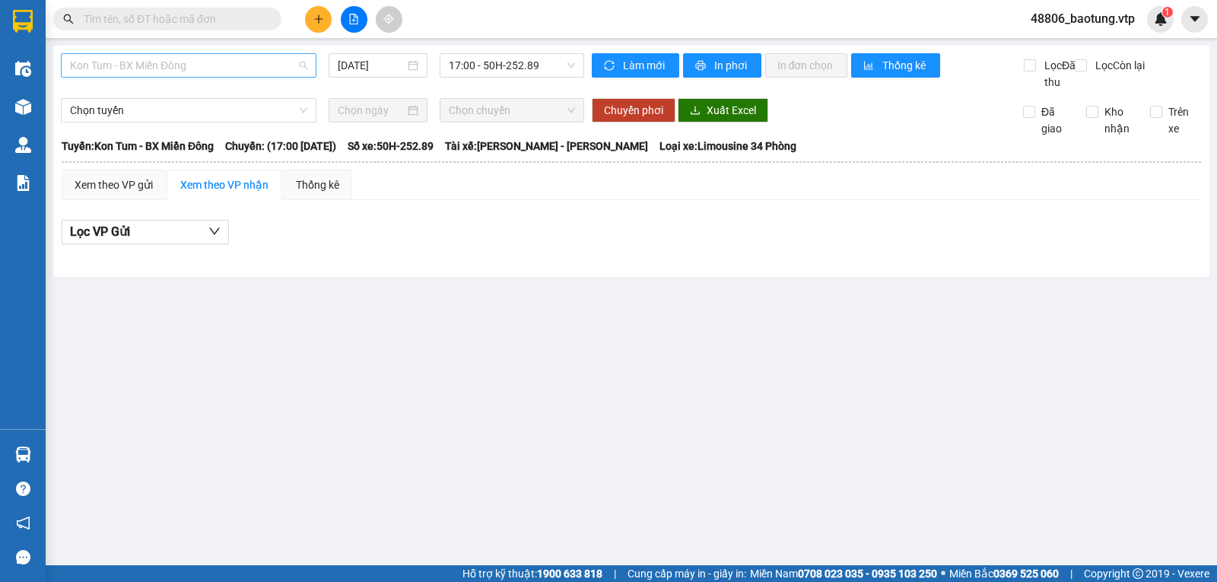
click at [204, 56] on span "Kon Tum - BX Miền Đông" at bounding box center [188, 65] width 237 height 23
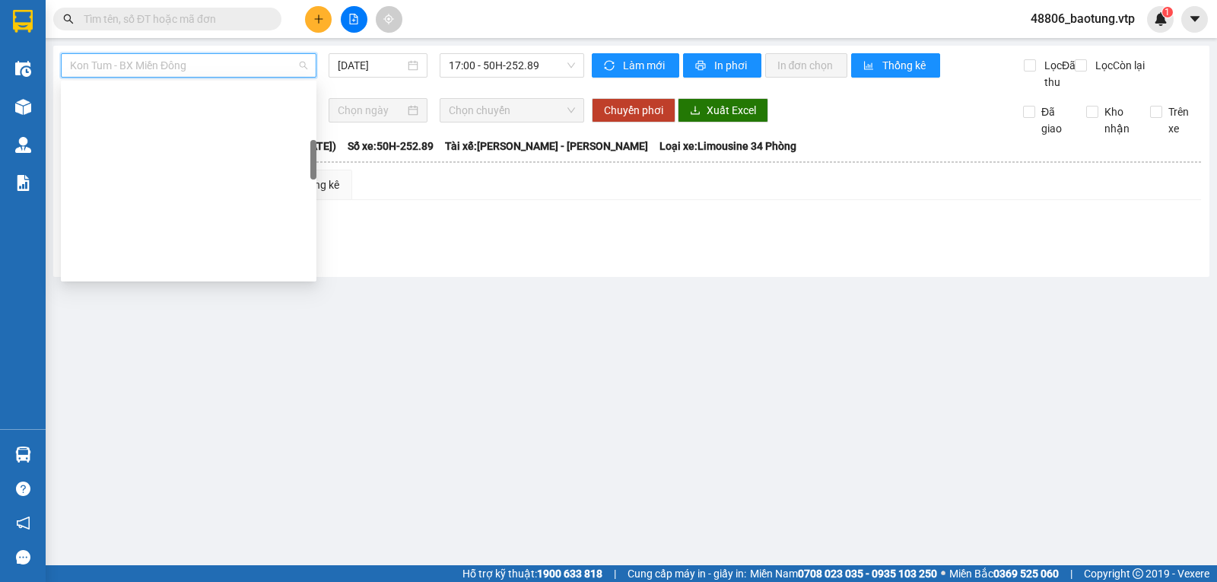
click at [201, 501] on div "BX Miền Đông - BX Krông Nô A" at bounding box center [188, 509] width 237 height 17
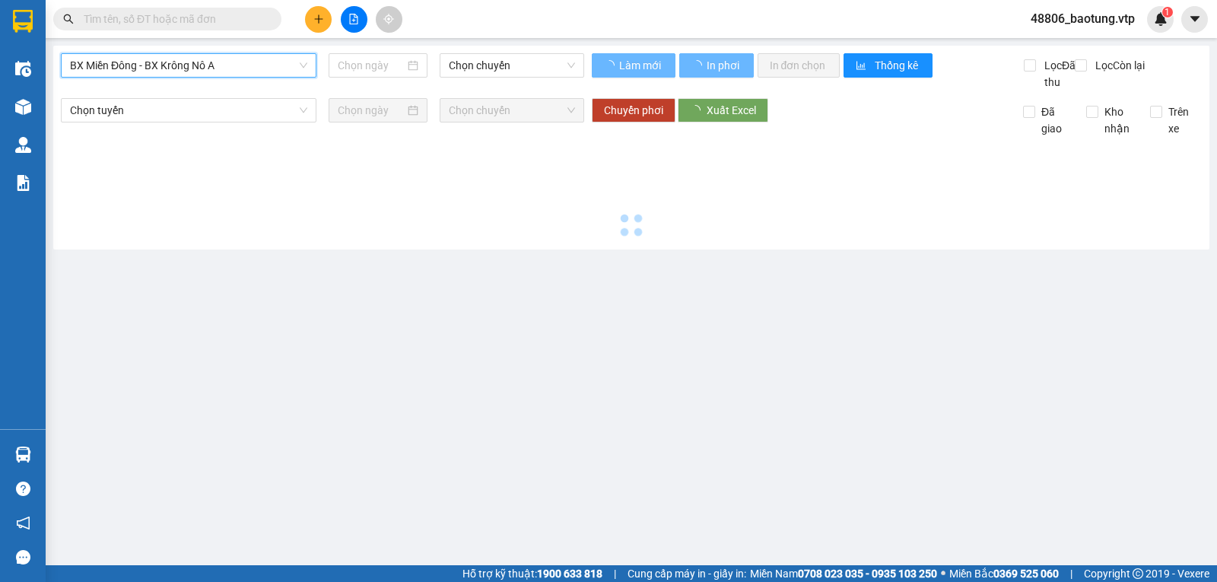
type input "[DATE]"
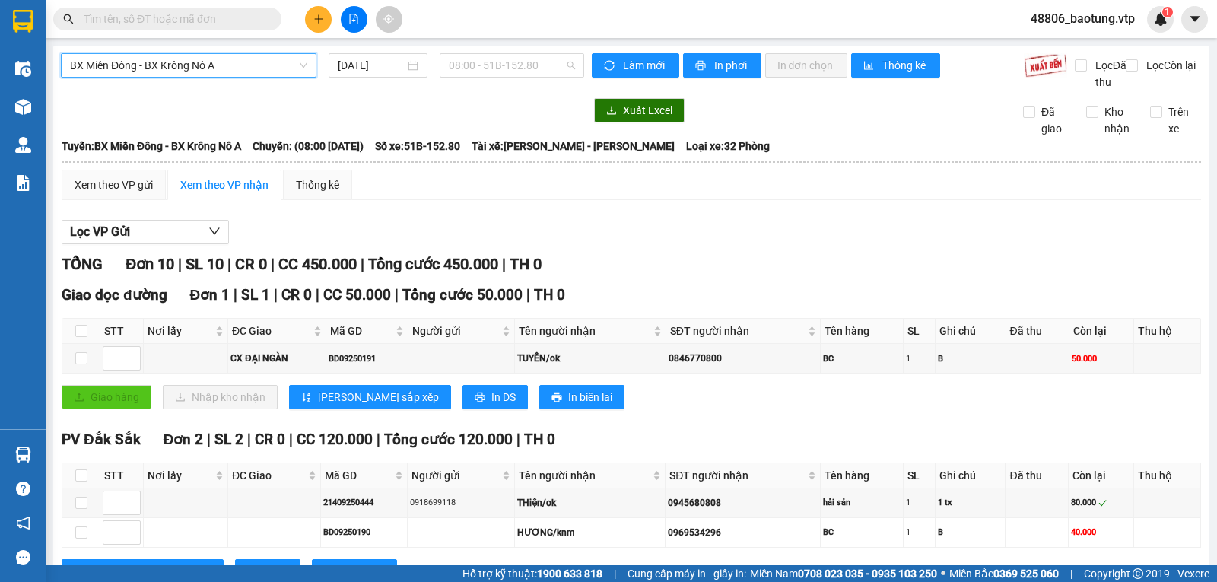
drag, startPoint x: 488, startPoint y: 63, endPoint x: 517, endPoint y: 90, distance: 39.3
click at [490, 63] on span "08:00 - 51B-152.80" at bounding box center [511, 65] width 125 height 23
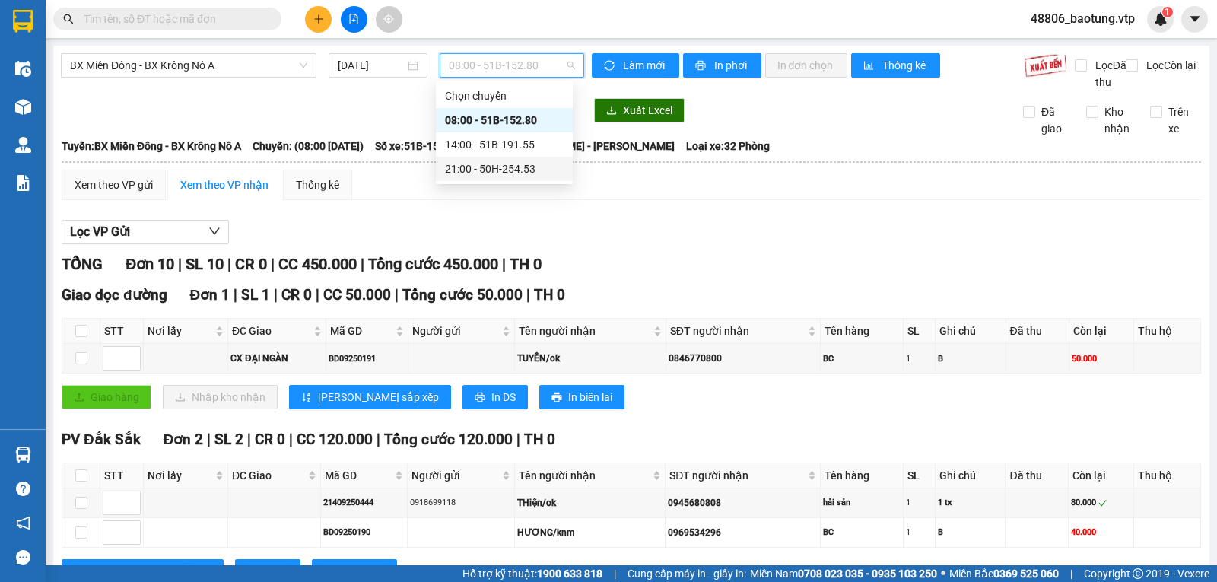
click at [498, 166] on div "21:00 - 50H-254.53" at bounding box center [504, 168] width 119 height 17
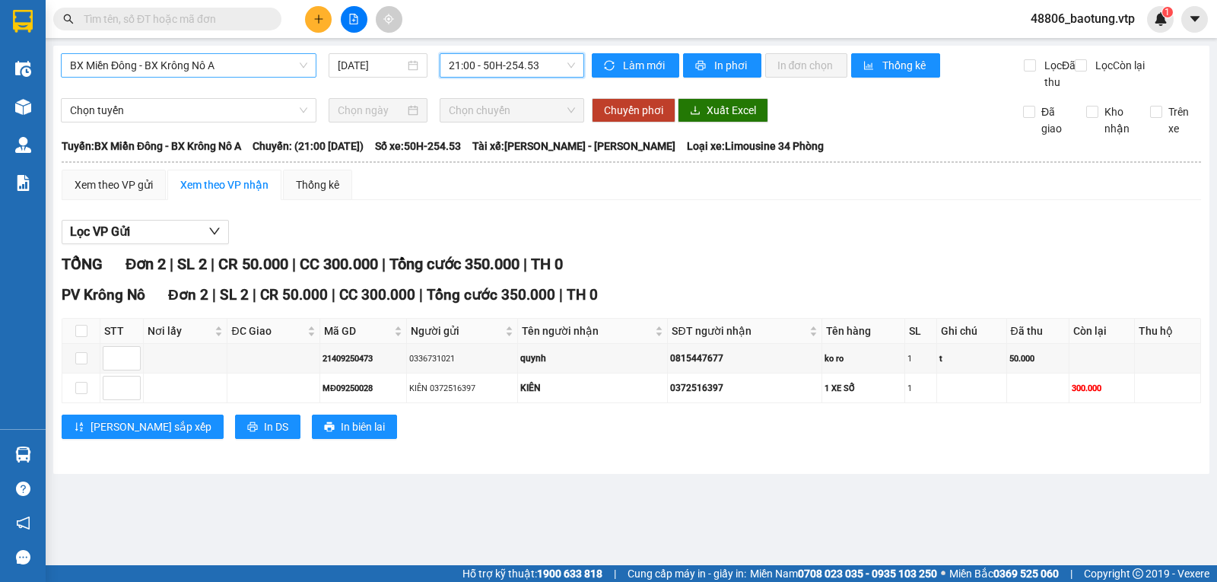
click at [280, 68] on span "BX Miền Đông - BX Krông Nô A" at bounding box center [188, 65] width 237 height 23
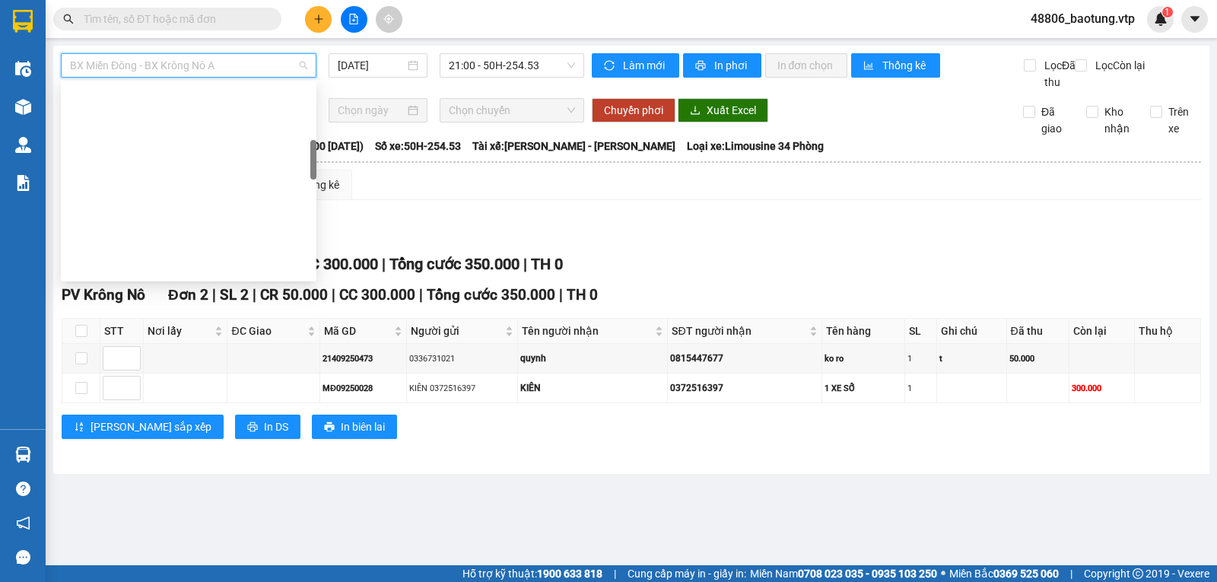
click at [280, 67] on span "BX Miền Đông - BX Krông Nô A" at bounding box center [188, 65] width 237 height 23
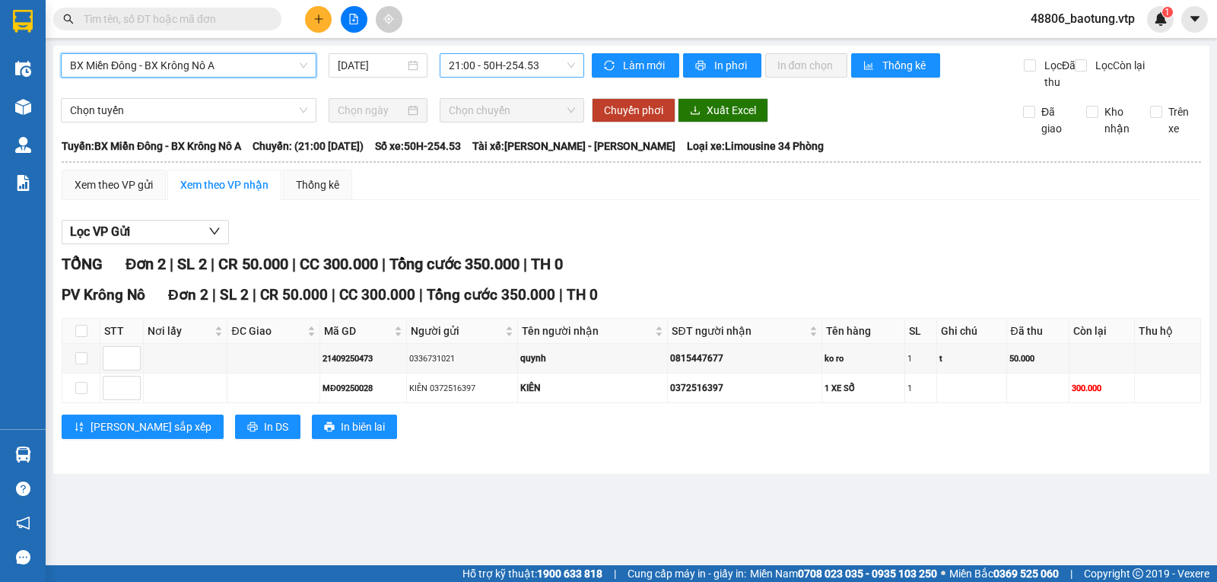
click at [459, 62] on span "21:00 - 50H-254.53" at bounding box center [511, 65] width 125 height 23
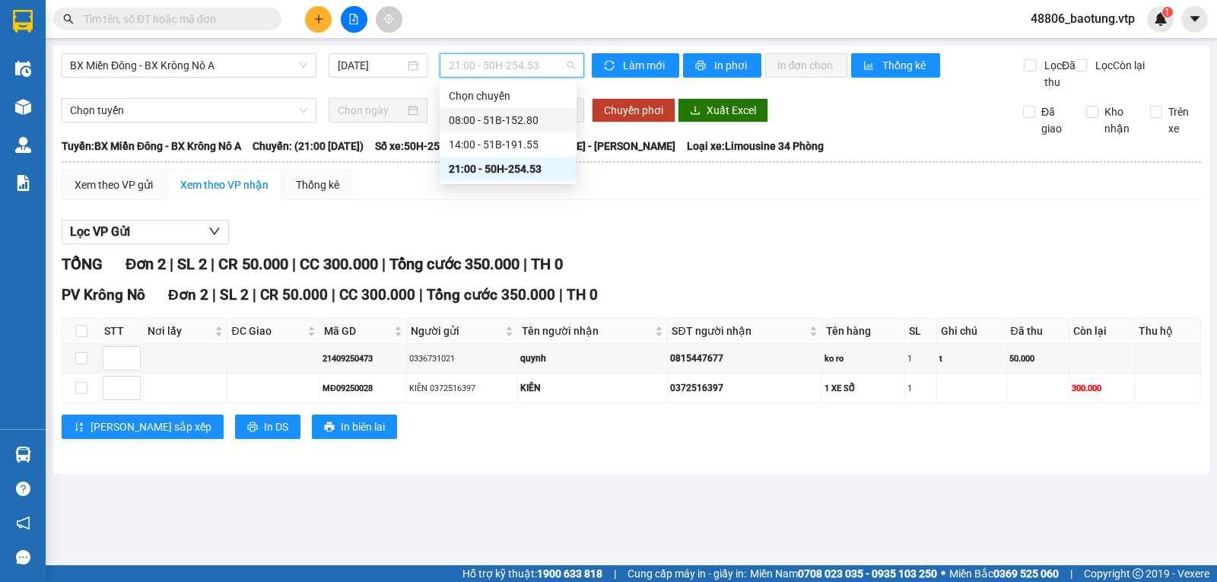
click at [493, 125] on div "08:00 - 51B-152.80" at bounding box center [508, 120] width 119 height 17
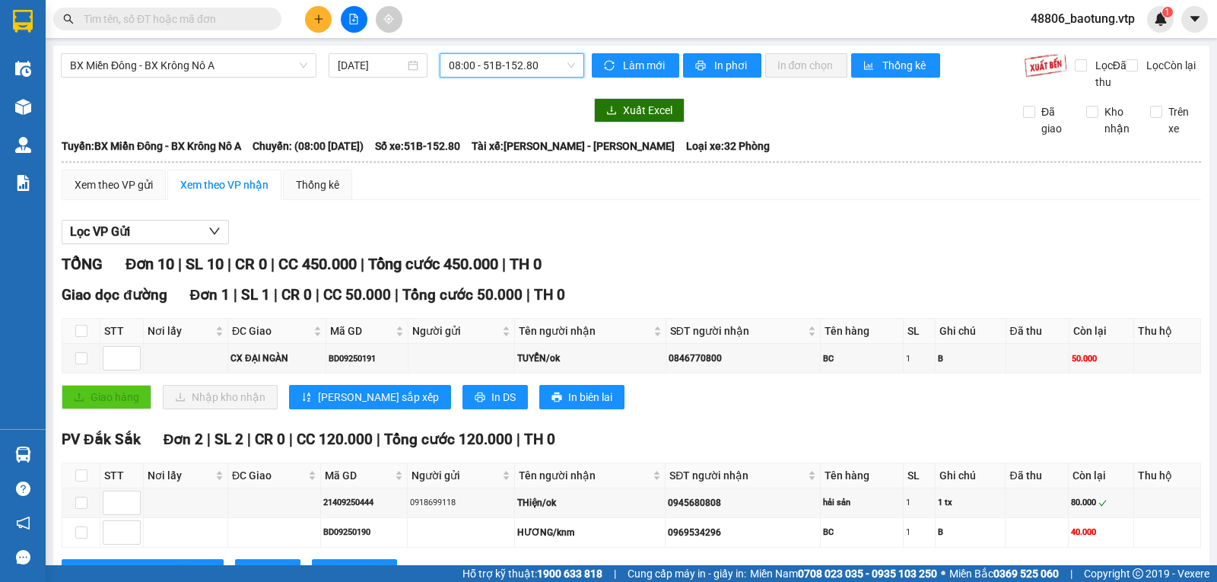
checkbox input "true"
drag, startPoint x: 78, startPoint y: 378, endPoint x: 87, endPoint y: 405, distance: 28.6
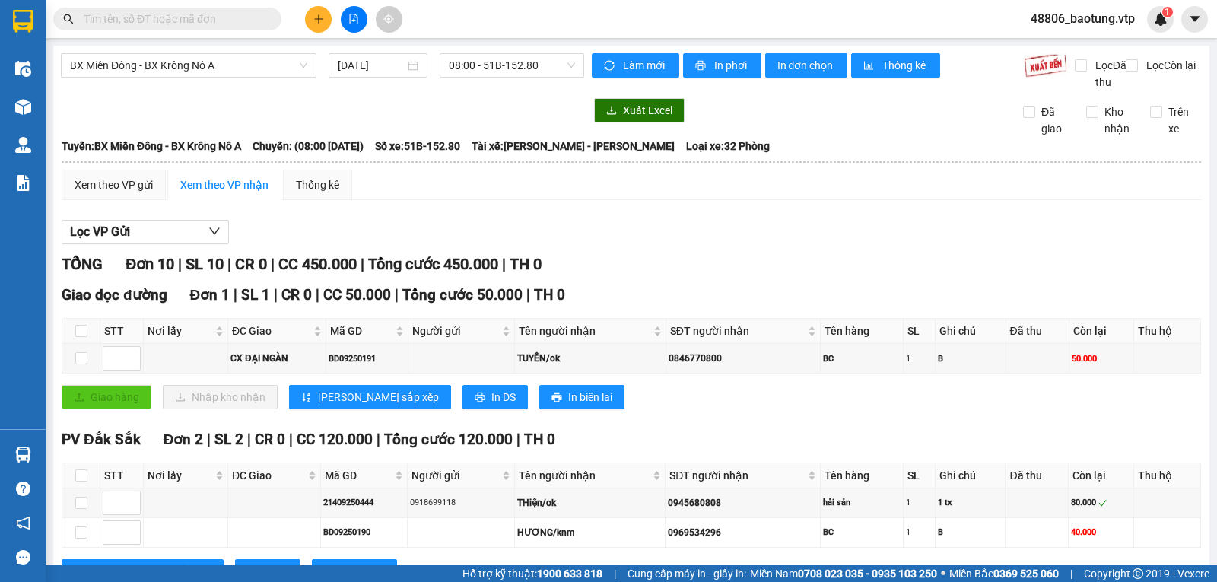
checkbox input "true"
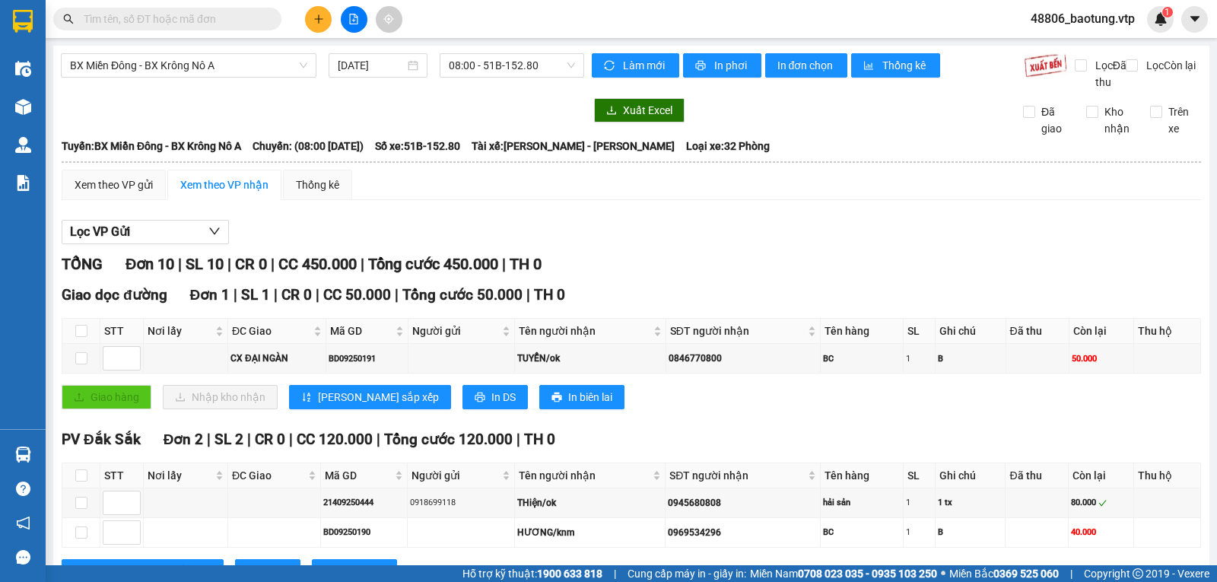
checkbox input "true"
click at [119, 193] on div "Xem theo VP gửi" at bounding box center [114, 184] width 78 height 17
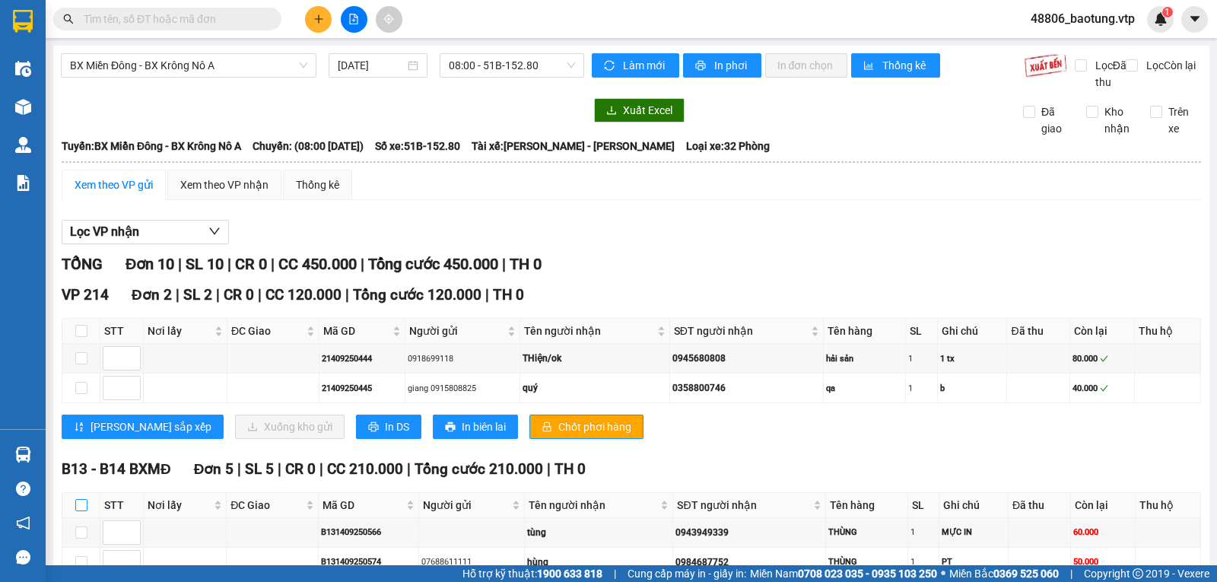
click at [77, 499] on input "checkbox" at bounding box center [81, 505] width 12 height 12
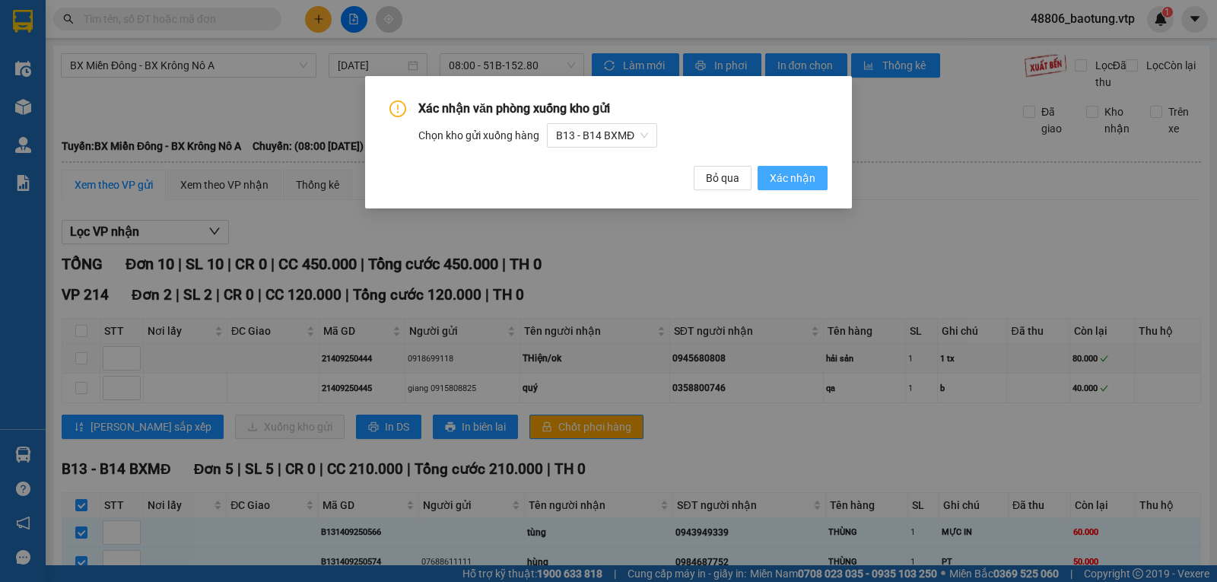
click at [782, 176] on span "Xác nhận" at bounding box center [793, 178] width 46 height 17
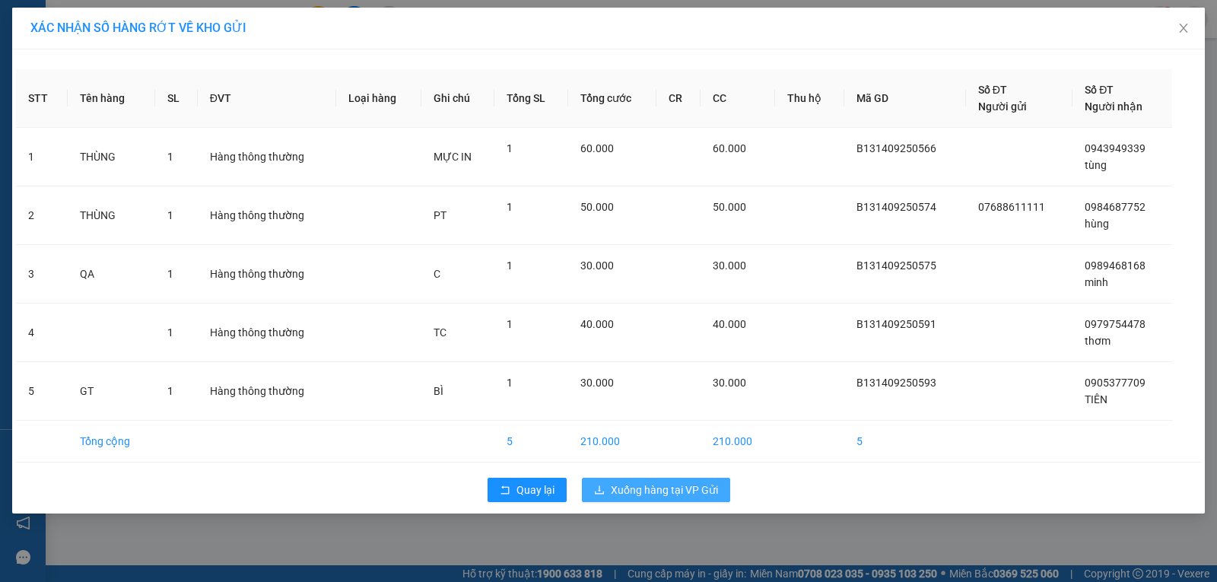
click at [656, 491] on span "Xuống hàng tại VP Gửi" at bounding box center [664, 489] width 107 height 17
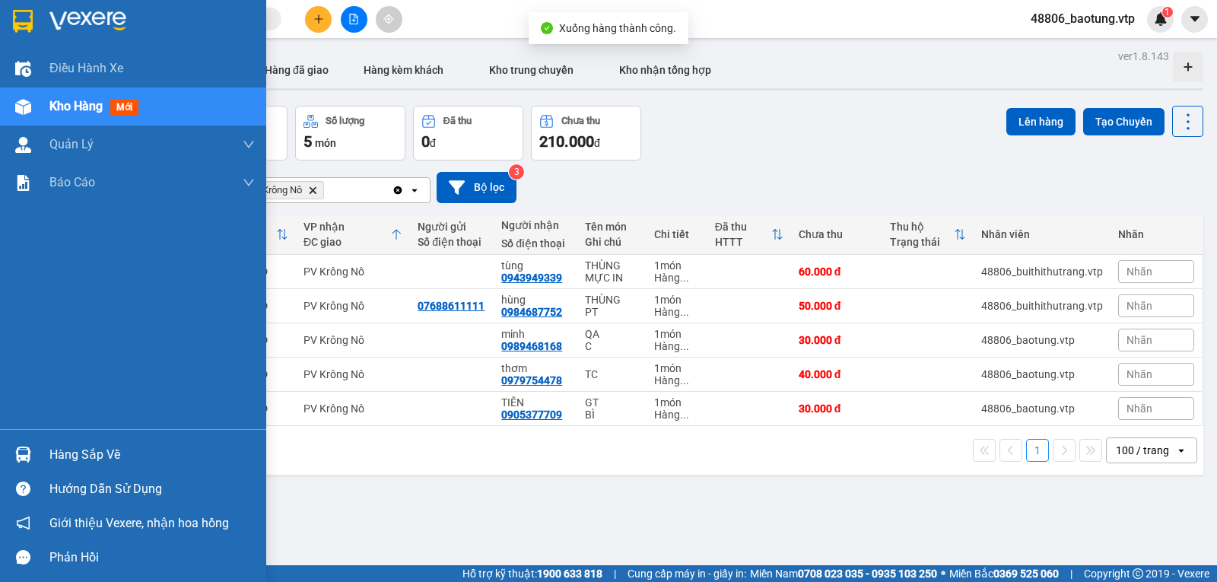
click at [46, 114] on div "Kho hàng mới" at bounding box center [133, 106] width 266 height 38
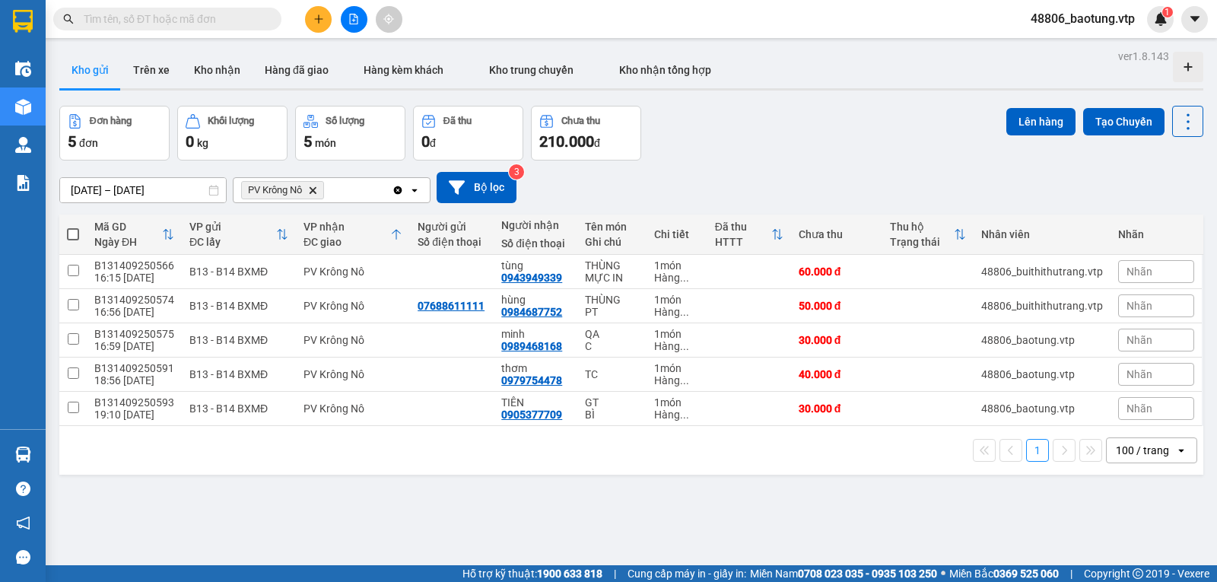
click at [74, 228] on span at bounding box center [73, 234] width 12 height 12
click at [73, 227] on input "checkbox" at bounding box center [73, 227] width 0 height 0
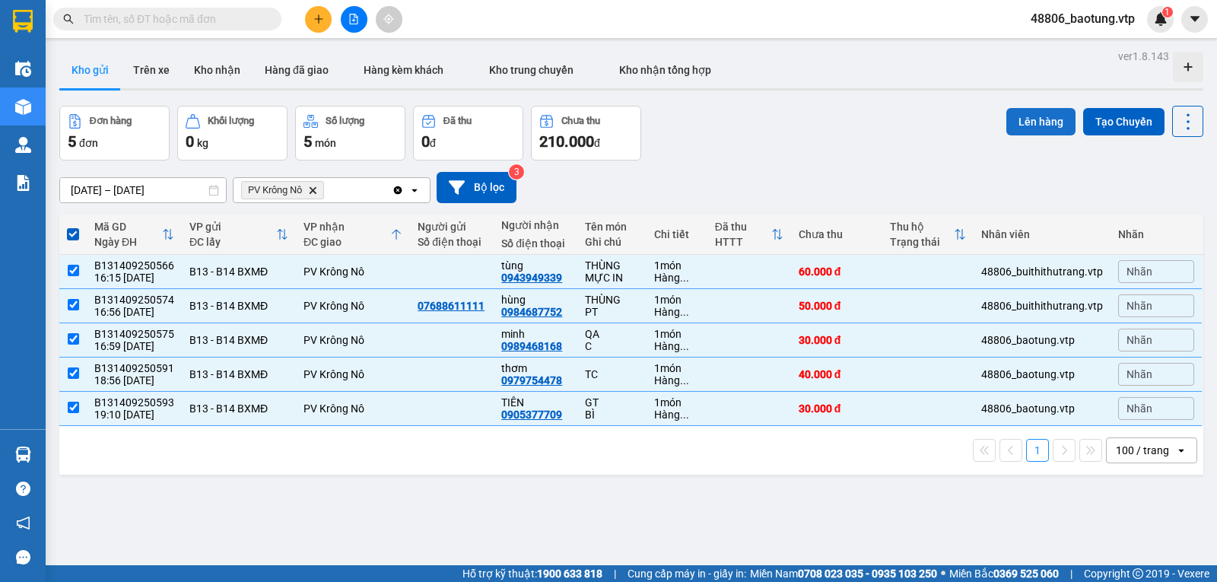
click at [1044, 108] on button "Lên hàng" at bounding box center [1040, 121] width 69 height 27
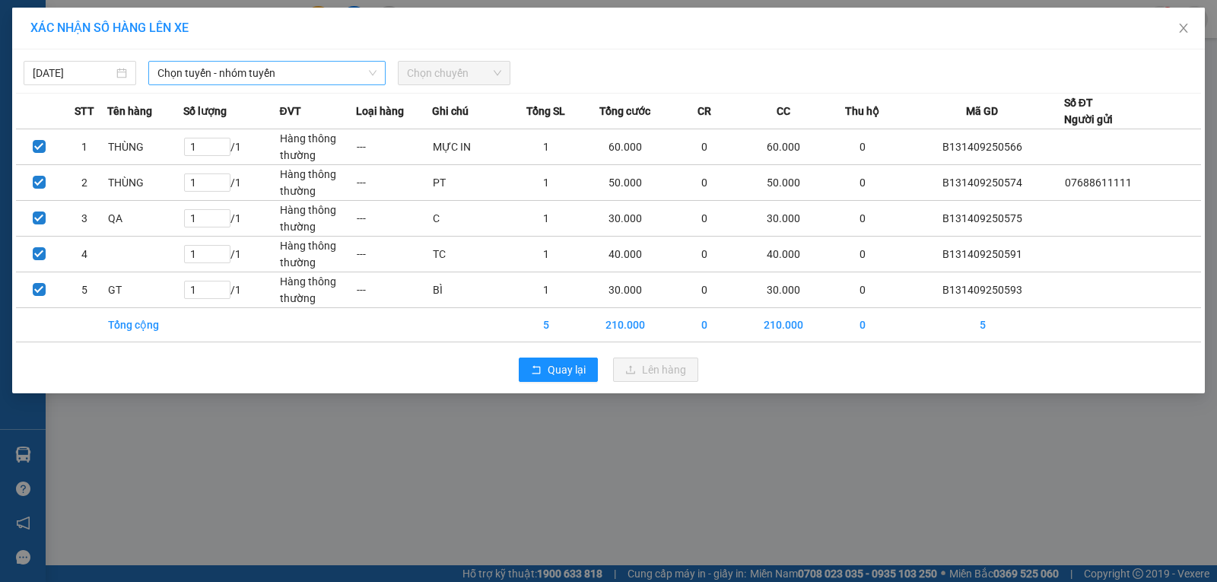
click at [287, 65] on span "Chọn tuyến - nhóm tuyến" at bounding box center [266, 73] width 219 height 23
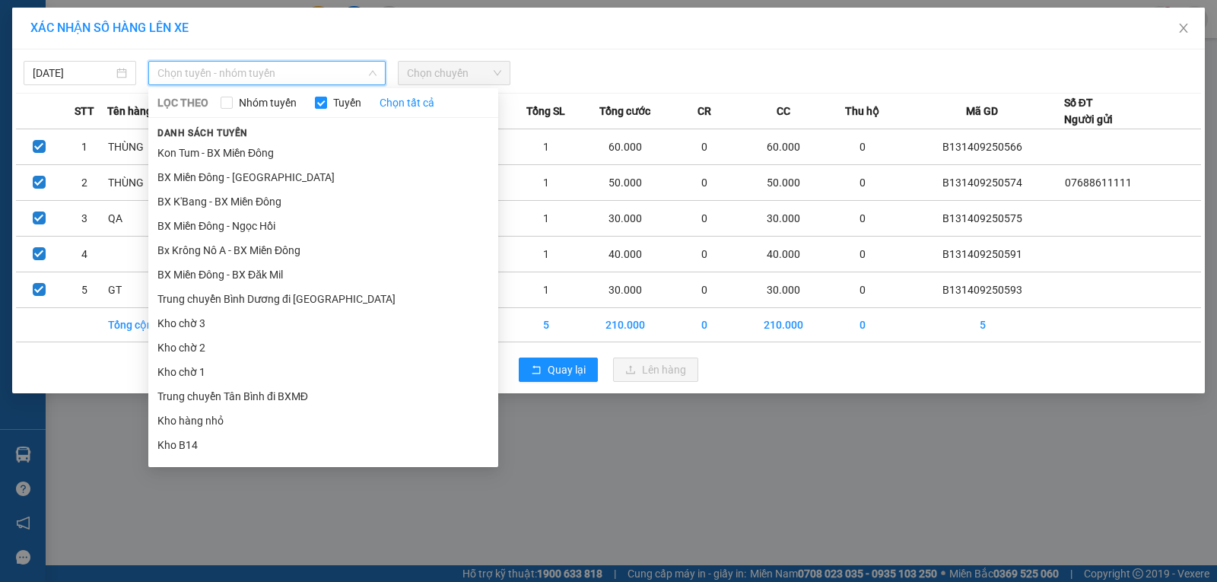
click at [325, 530] on li "BX Miền Đông - BX Krông Nô A" at bounding box center [323, 542] width 350 height 24
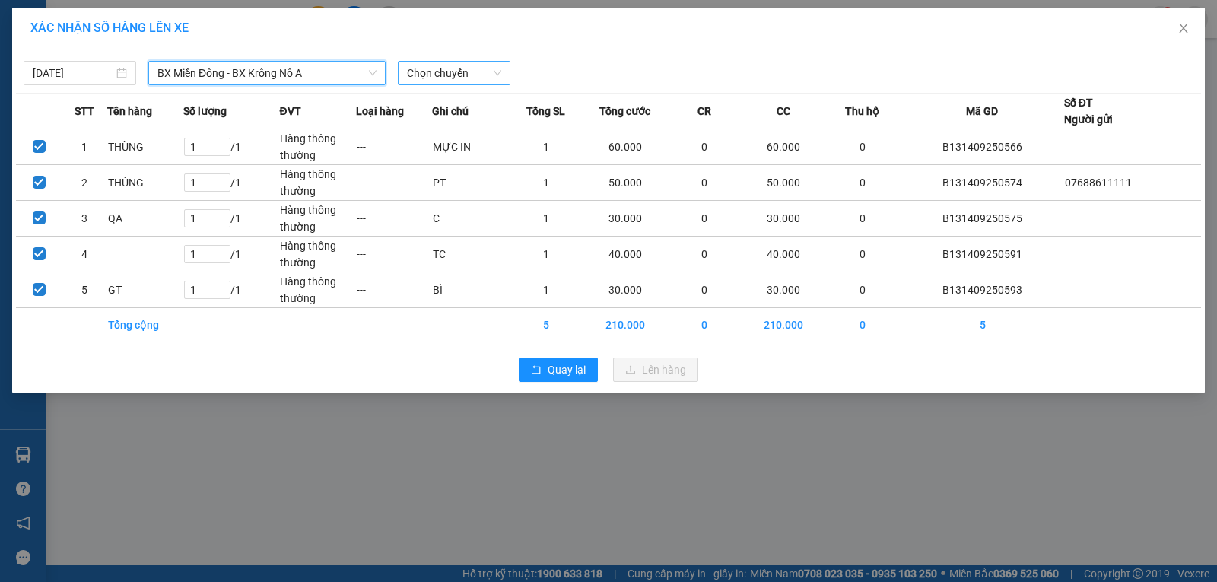
click at [456, 71] on span "Chọn chuyến" at bounding box center [454, 73] width 94 height 23
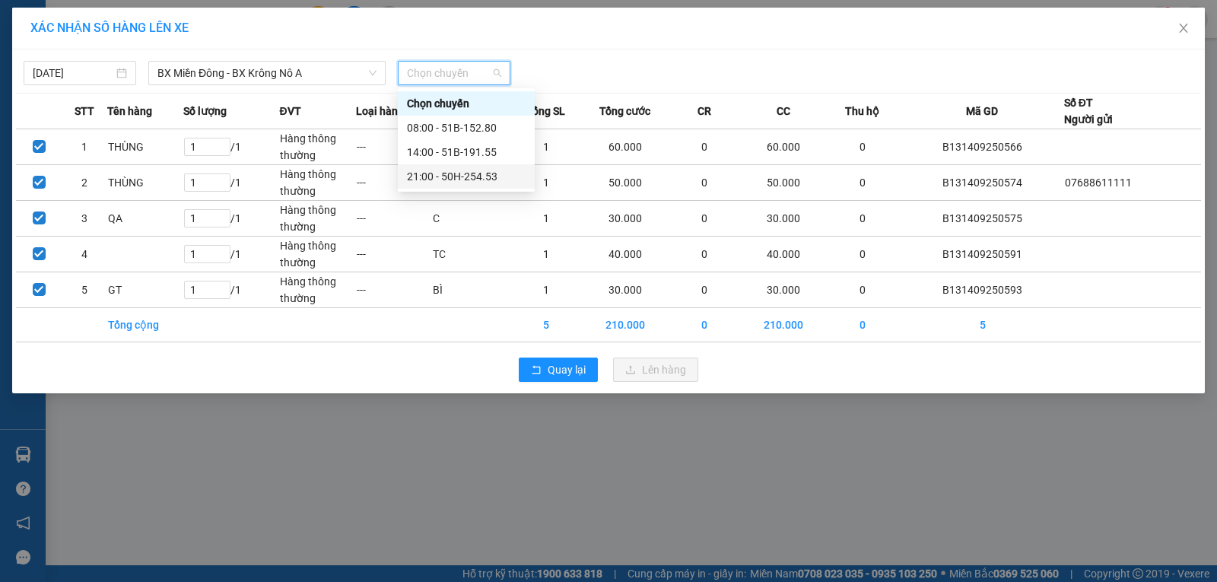
click at [449, 177] on div "21:00 - 50H-254.53" at bounding box center [466, 176] width 119 height 17
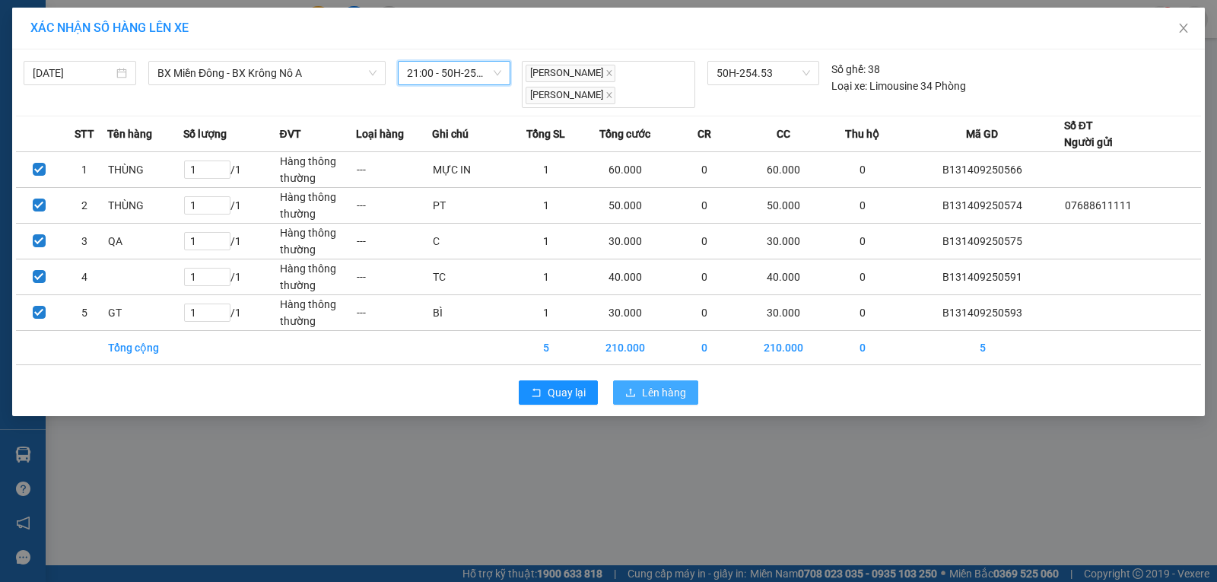
click at [639, 385] on button "Lên hàng" at bounding box center [655, 392] width 85 height 24
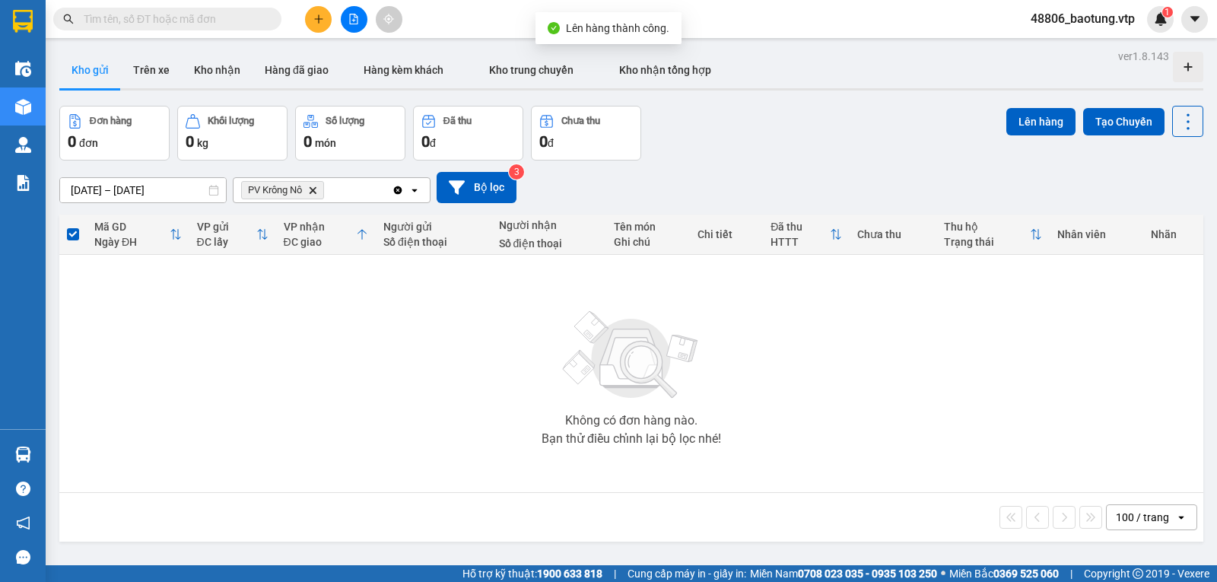
click at [311, 195] on icon "Delete" at bounding box center [312, 190] width 9 height 9
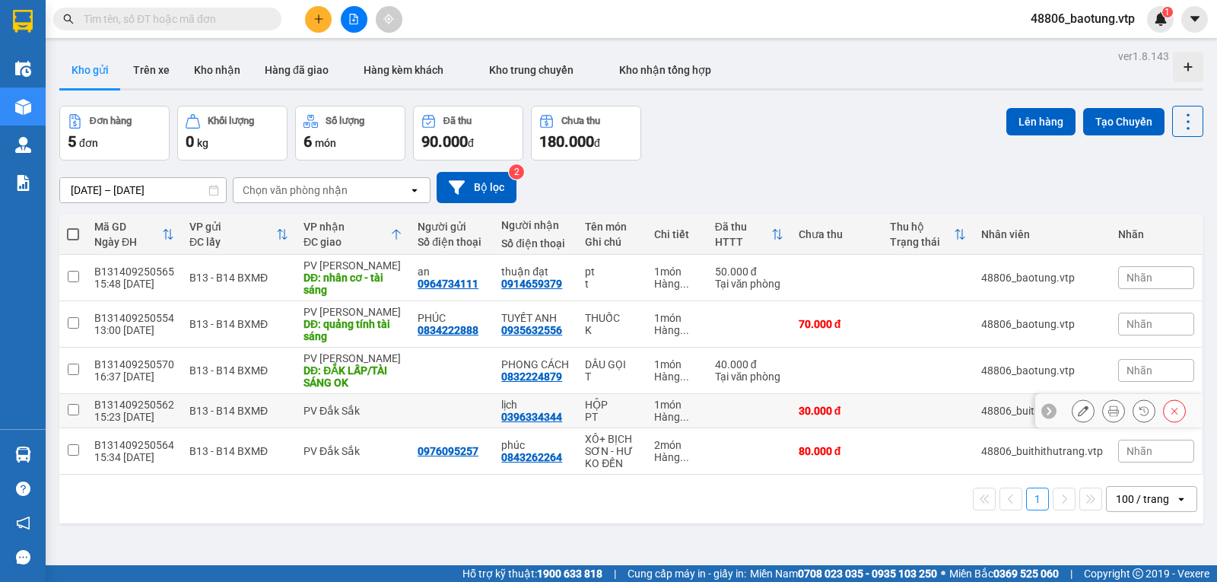
click at [72, 414] on input "checkbox" at bounding box center [73, 409] width 11 height 11
checkbox input "true"
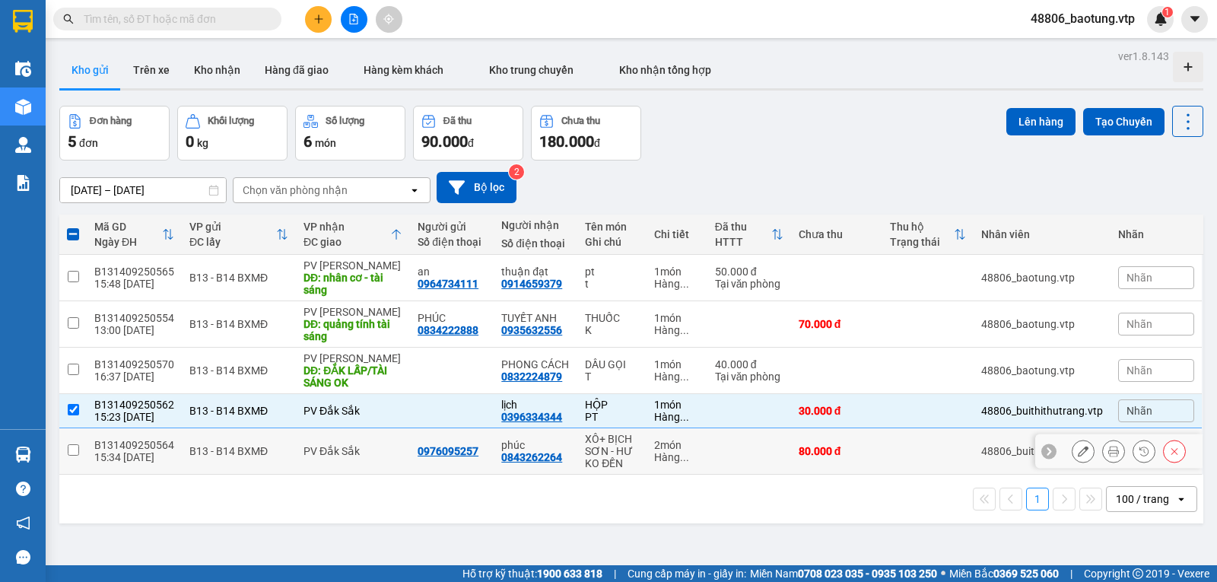
click at [68, 449] on td at bounding box center [72, 451] width 27 height 46
checkbox input "true"
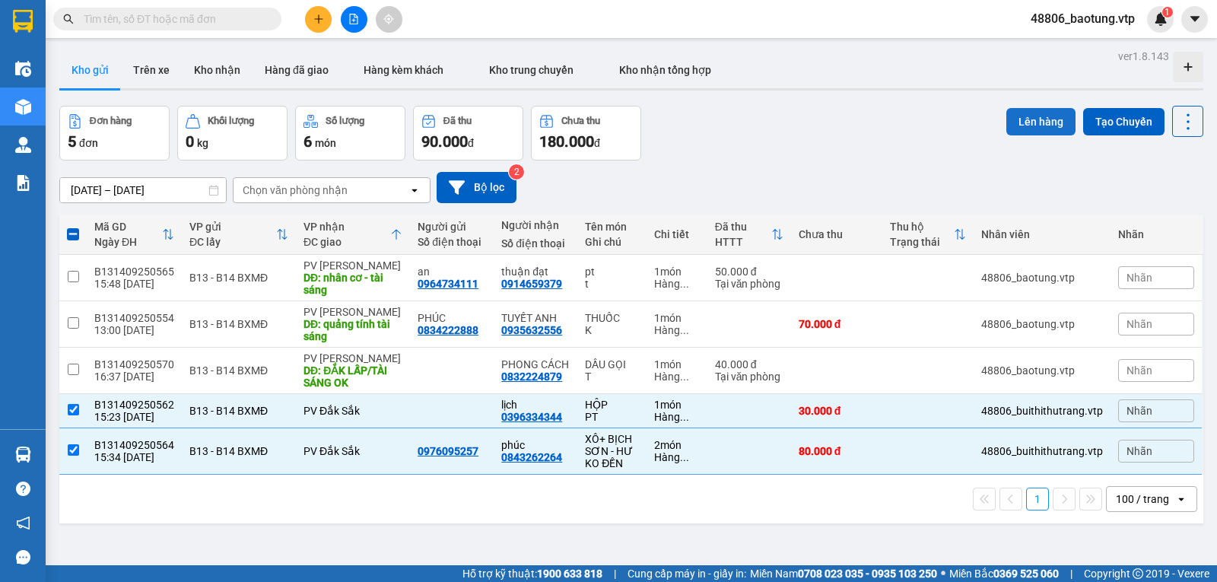
click at [1039, 122] on button "Lên hàng" at bounding box center [1040, 121] width 69 height 27
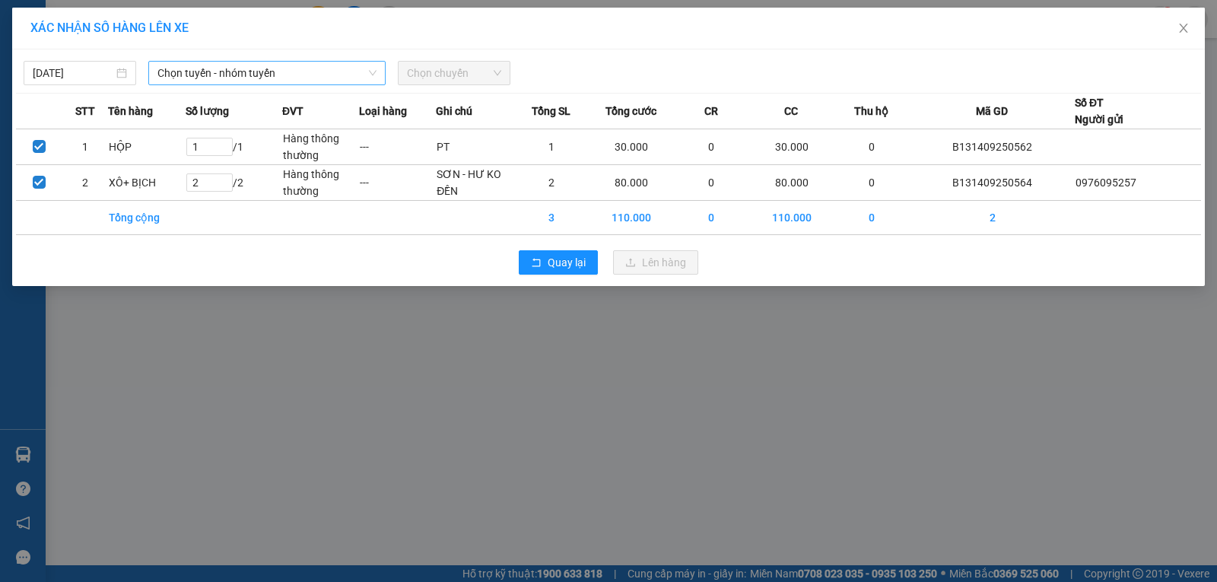
click at [342, 79] on span "Chọn tuyến - nhóm tuyến" at bounding box center [266, 73] width 219 height 23
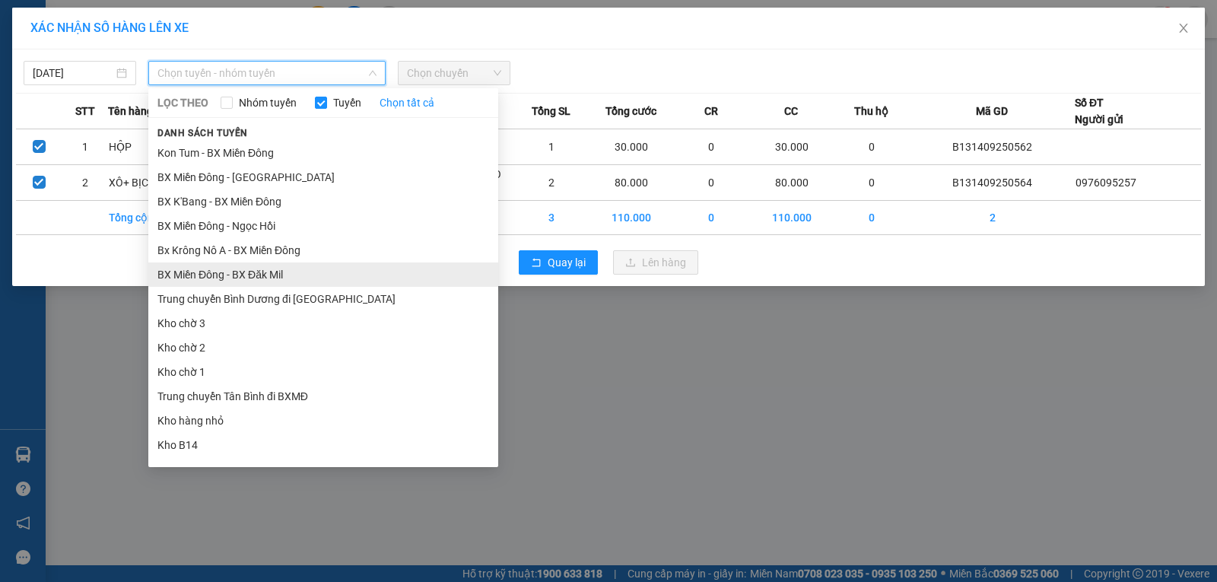
click at [278, 271] on li "BX Miền Đông - BX Đăk Mil" at bounding box center [323, 274] width 350 height 24
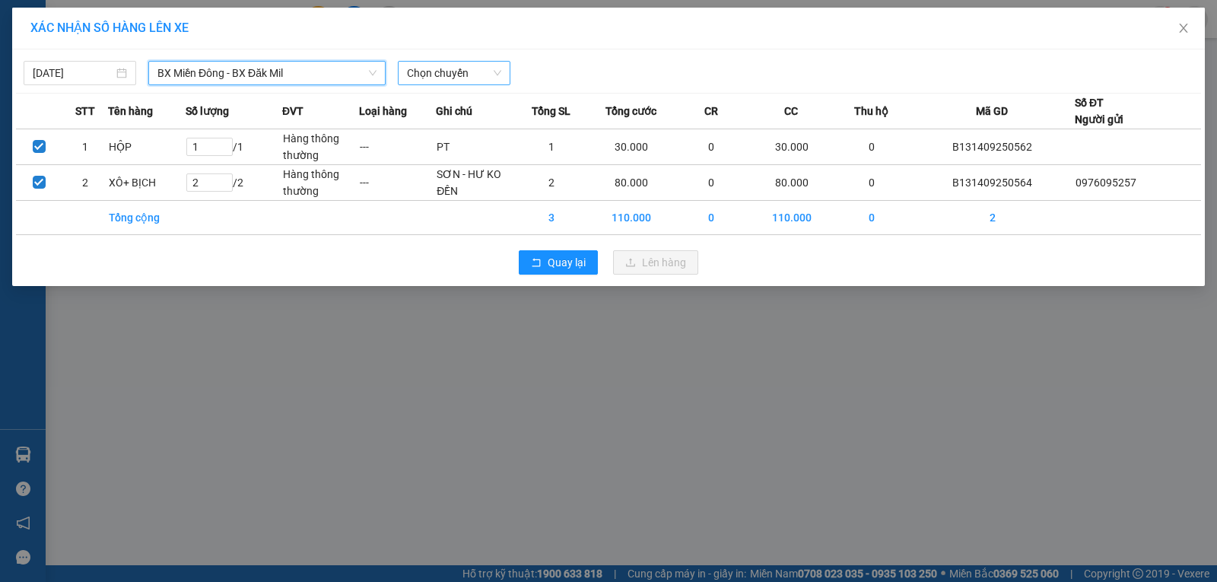
click at [427, 65] on span "Chọn chuyến" at bounding box center [454, 73] width 94 height 23
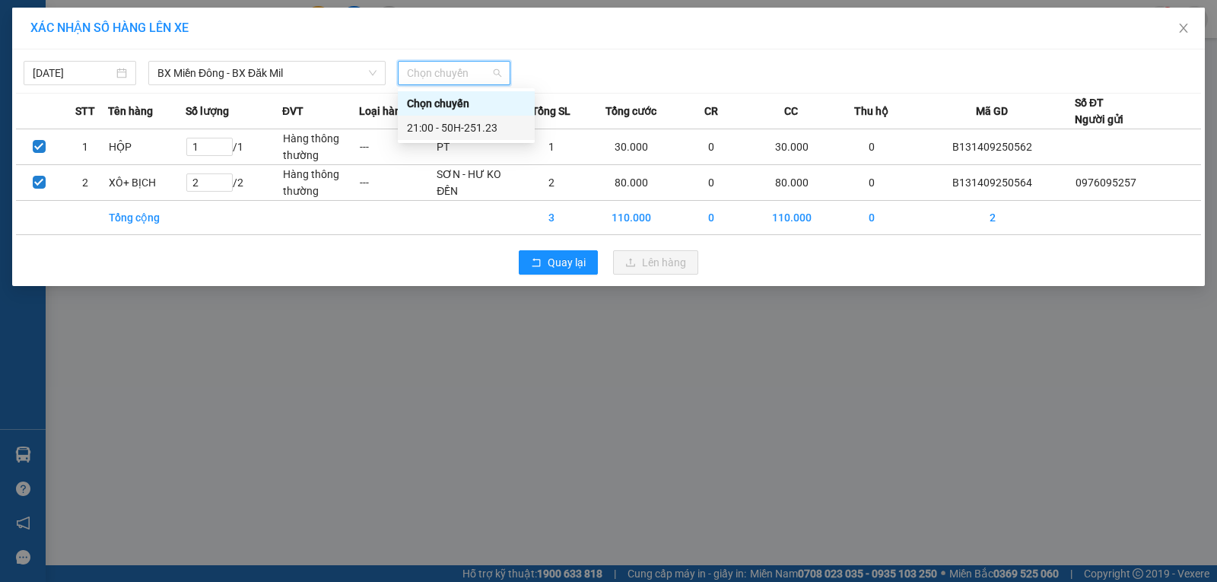
click at [455, 129] on div "21:00 - 50H-251.23" at bounding box center [466, 127] width 119 height 17
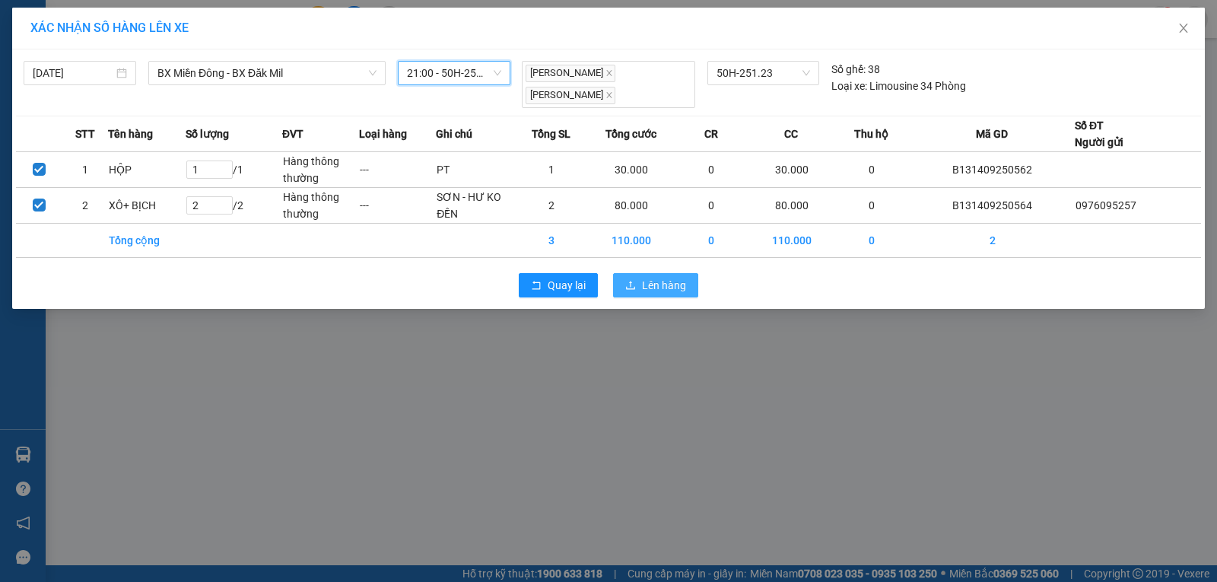
click at [618, 284] on button "Lên hàng" at bounding box center [655, 285] width 85 height 24
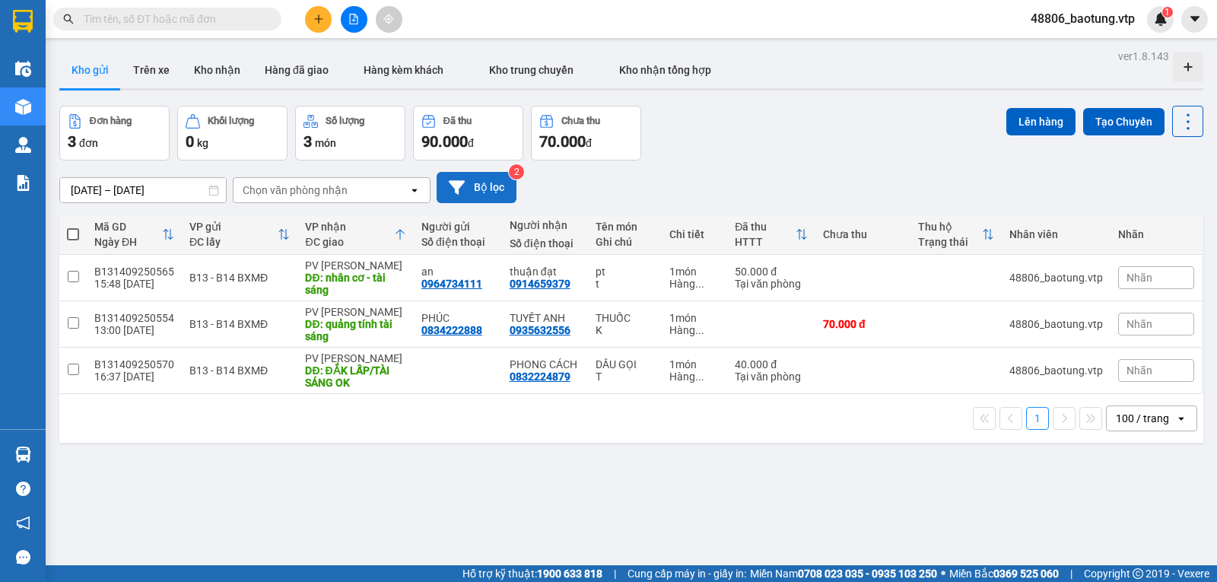
click at [491, 197] on button "Bộ lọc" at bounding box center [477, 187] width 80 height 31
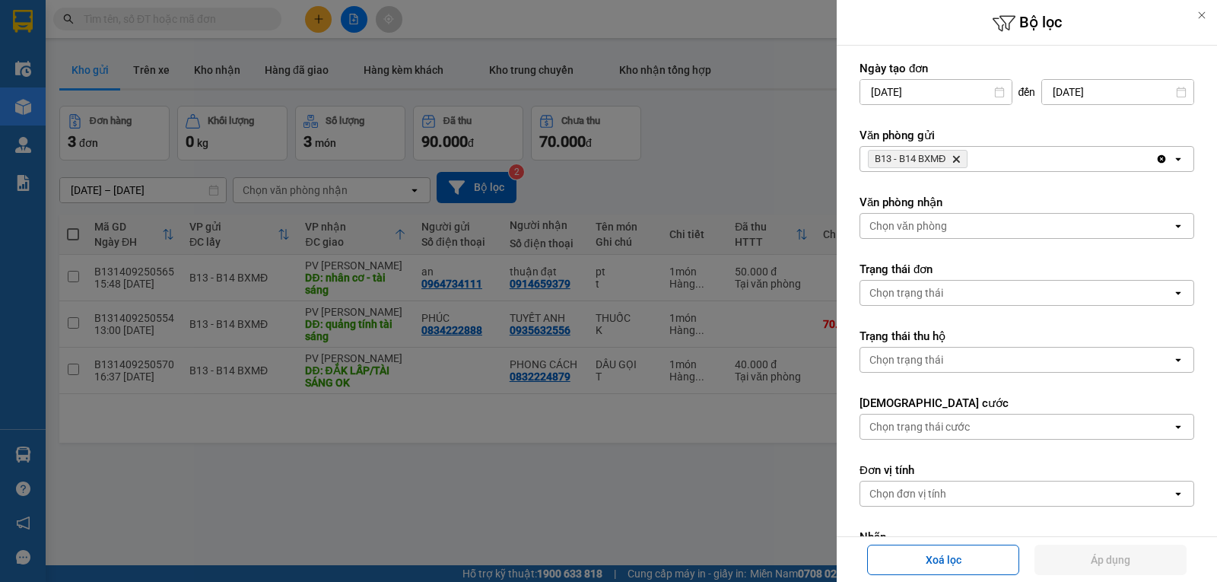
click at [1155, 160] on icon "Clear all" at bounding box center [1161, 159] width 12 height 12
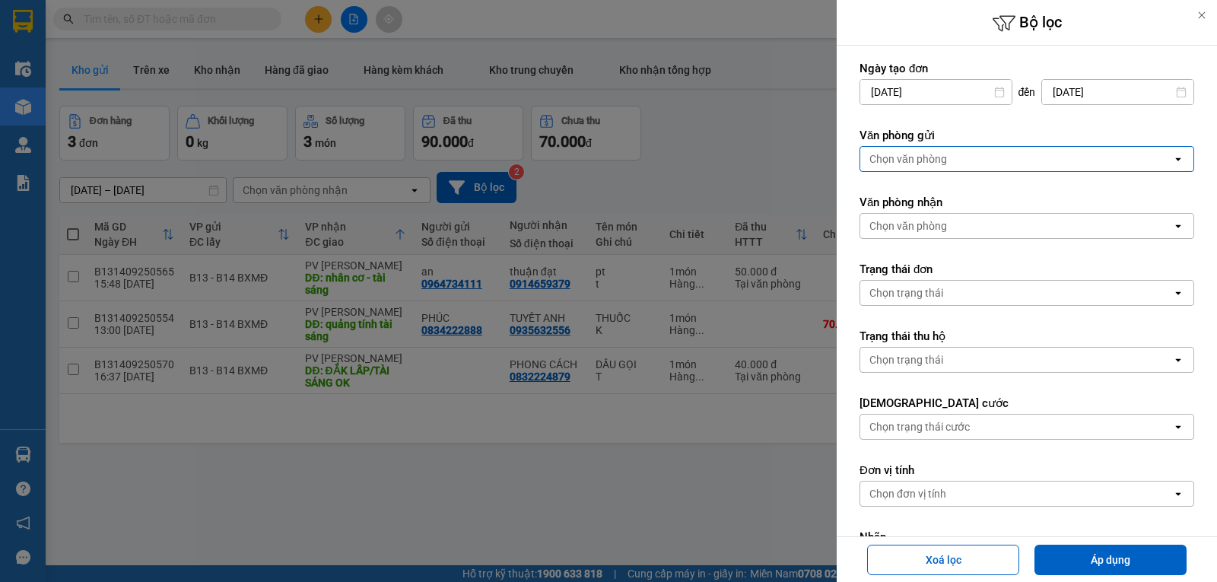
click at [995, 169] on div "Chọn văn phòng" at bounding box center [1016, 159] width 312 height 24
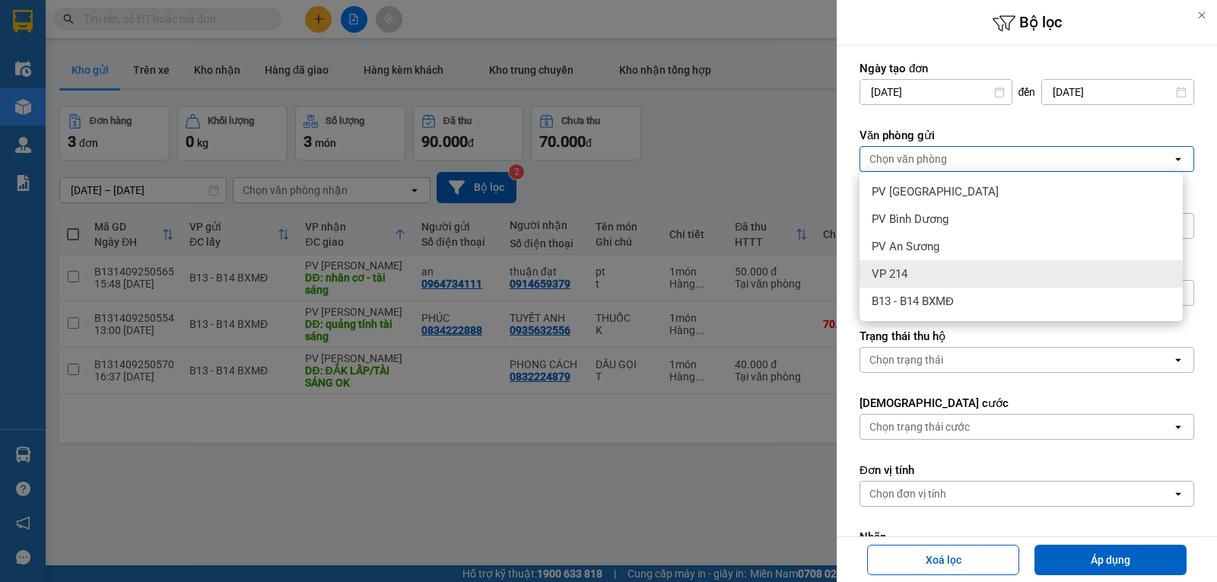
click at [913, 275] on div "VP 214" at bounding box center [1020, 273] width 323 height 27
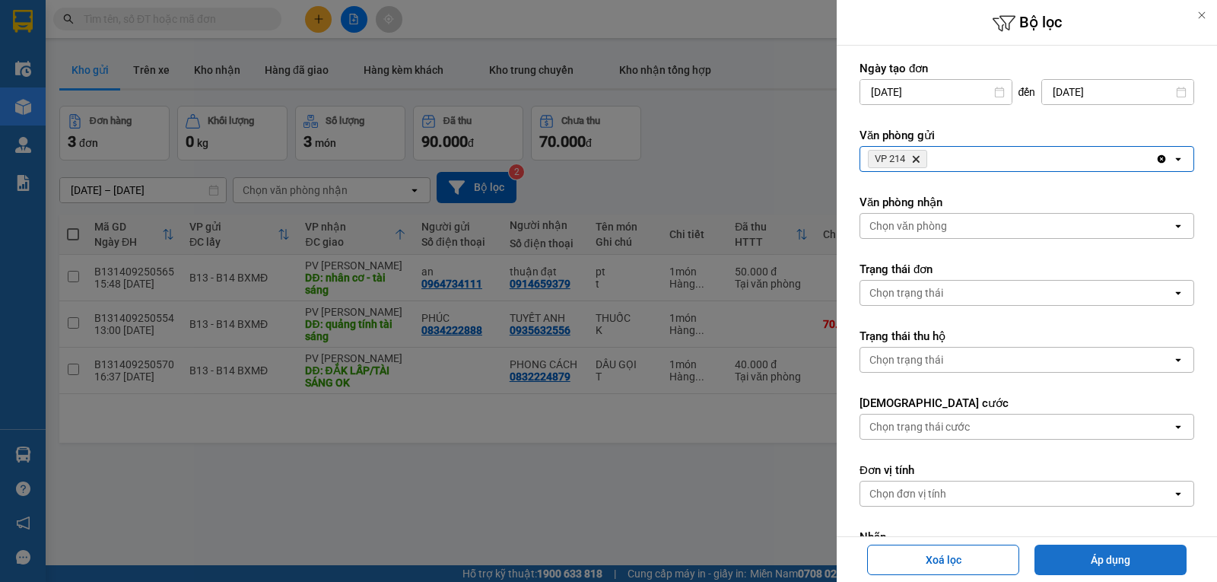
click at [1079, 546] on button "Áp dụng" at bounding box center [1110, 560] width 152 height 30
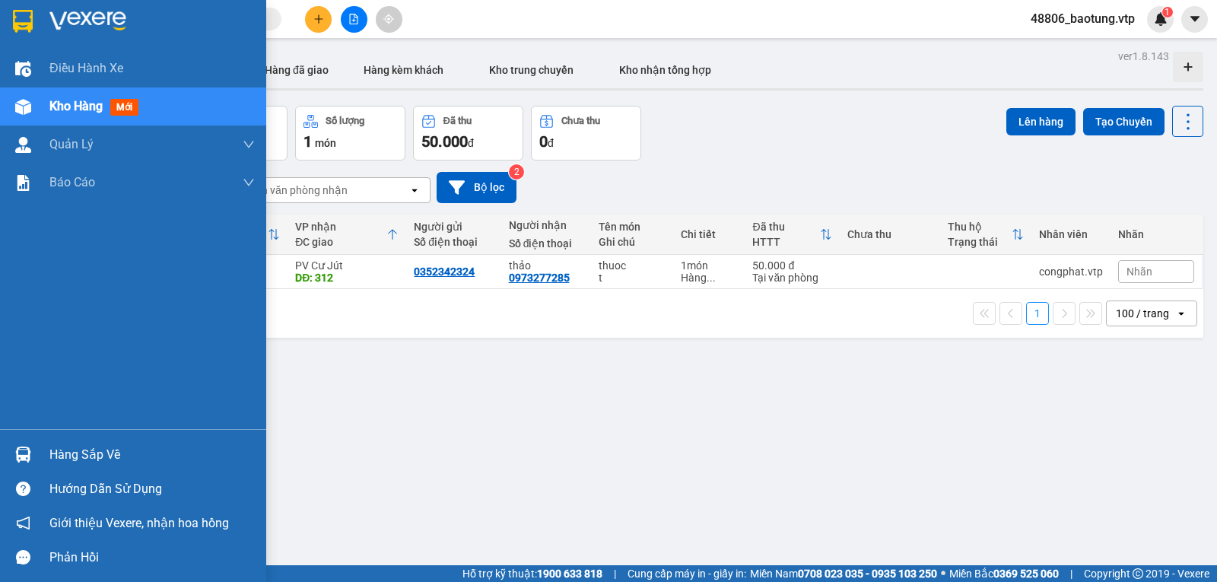
click at [16, 92] on div "Kho hàng mới" at bounding box center [133, 106] width 266 height 38
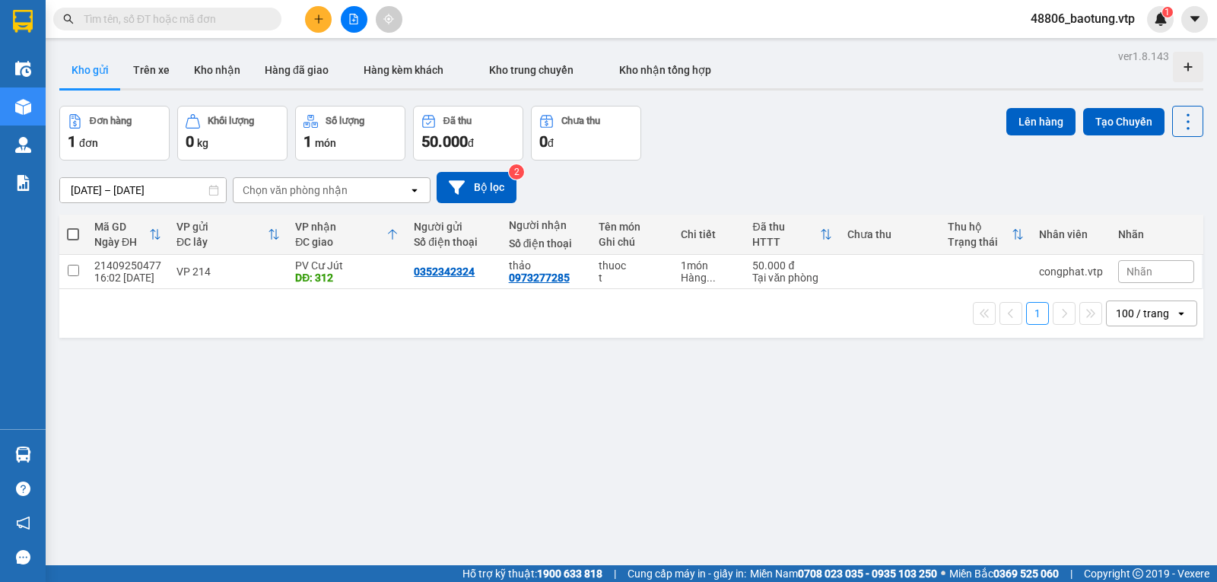
click at [329, 21] on button at bounding box center [318, 19] width 27 height 27
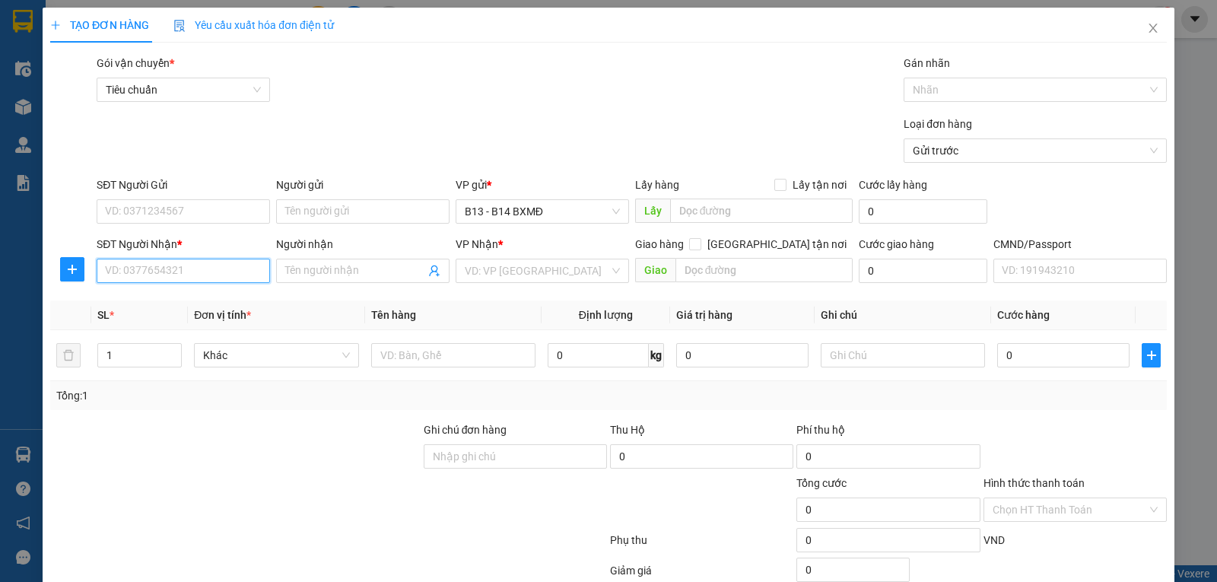
click at [172, 280] on input "SĐT Người Nhận *" at bounding box center [183, 271] width 173 height 24
click at [189, 304] on div "0919668081 - THẮNG" at bounding box center [182, 302] width 154 height 17
type input "0919668081"
type input "THẮNG"
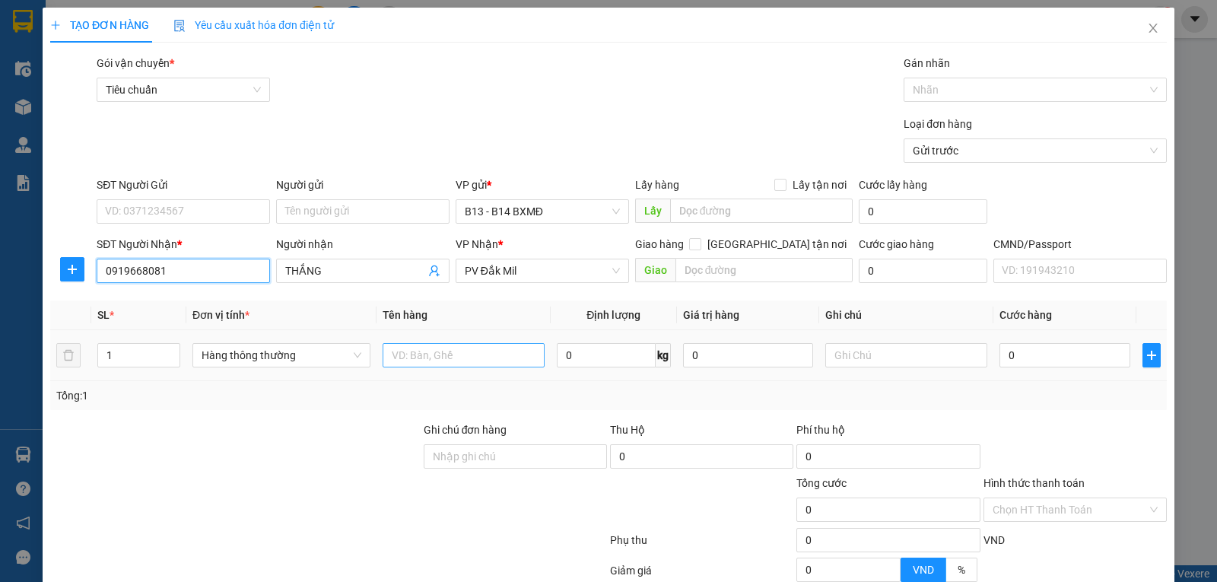
type input "0919668081"
click at [446, 360] on input "text" at bounding box center [464, 355] width 162 height 24
type input "LẠNH"
type input "T"
type input "4"
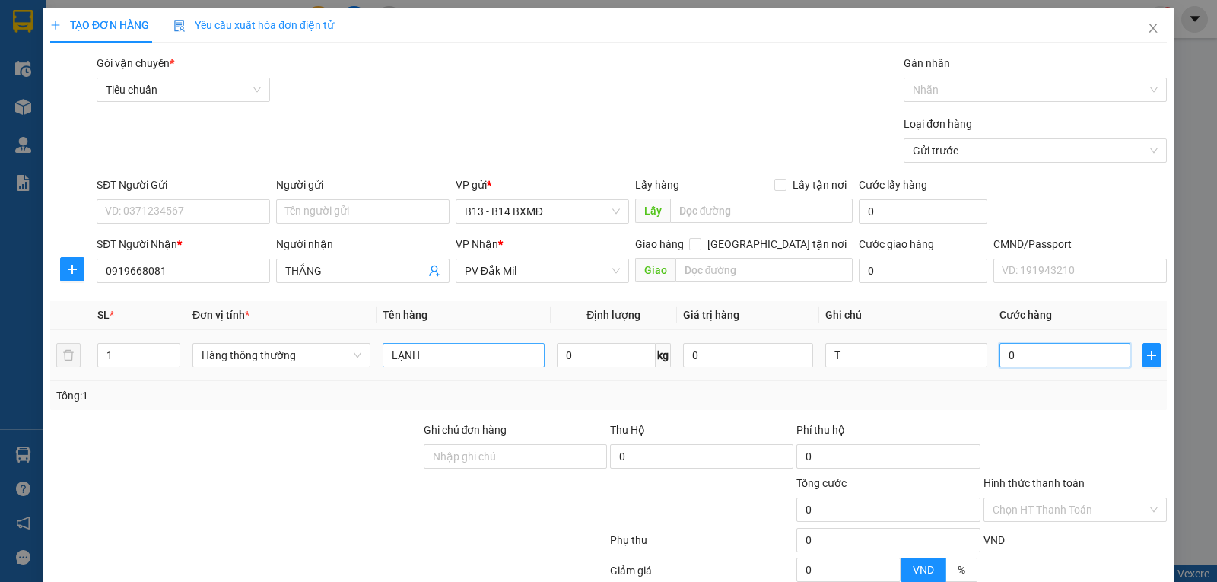
type input "4"
type input "40"
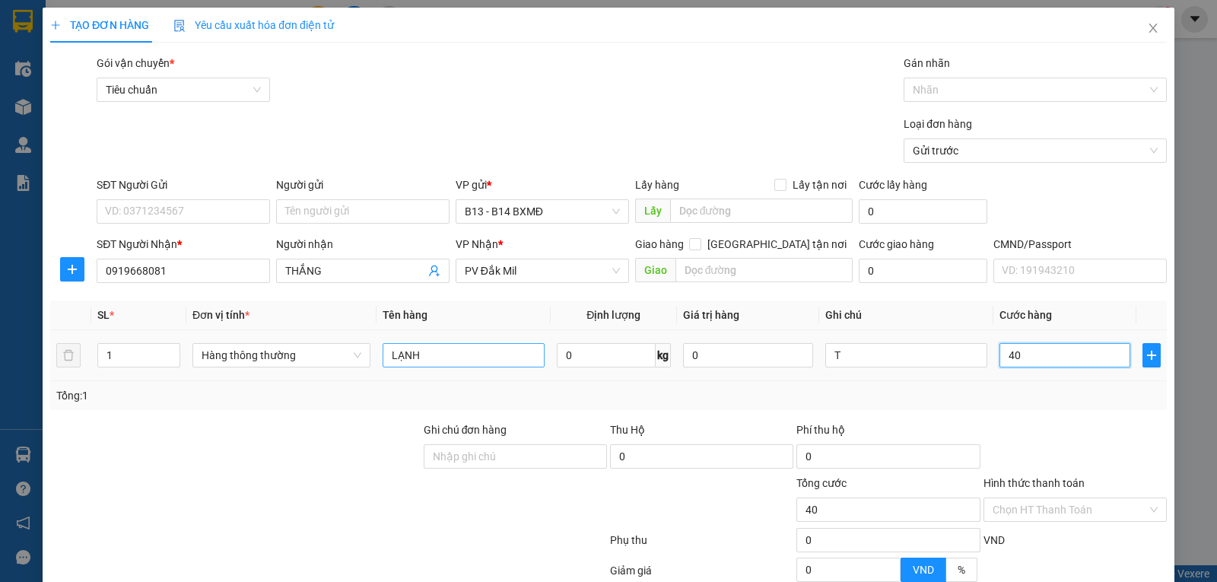
type input "400"
type input "4.000"
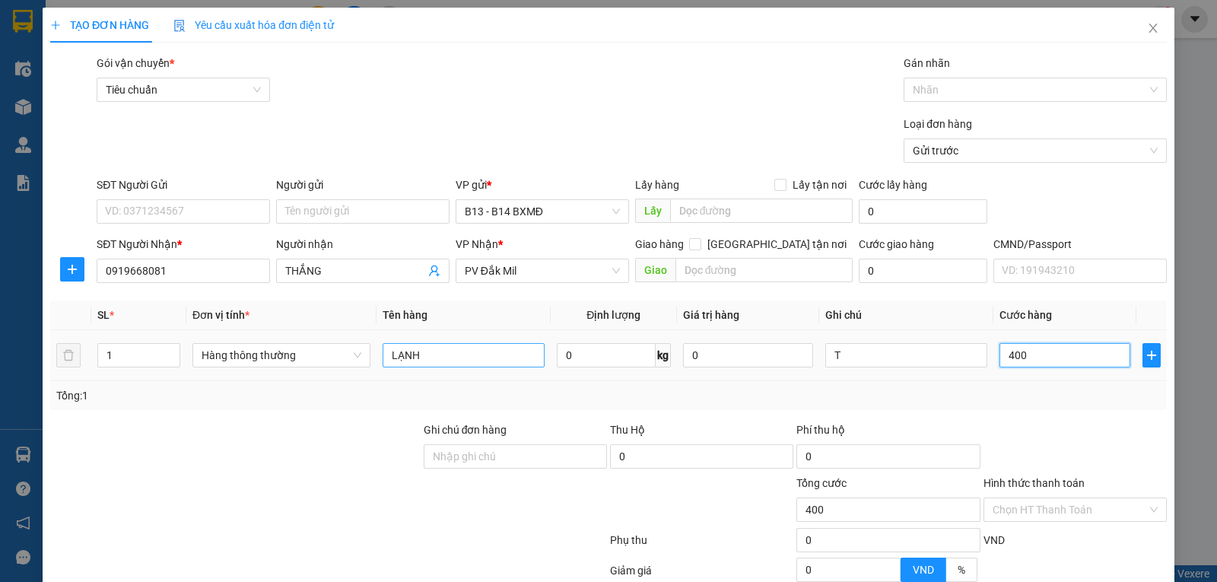
type input "4.000"
type input "40.000"
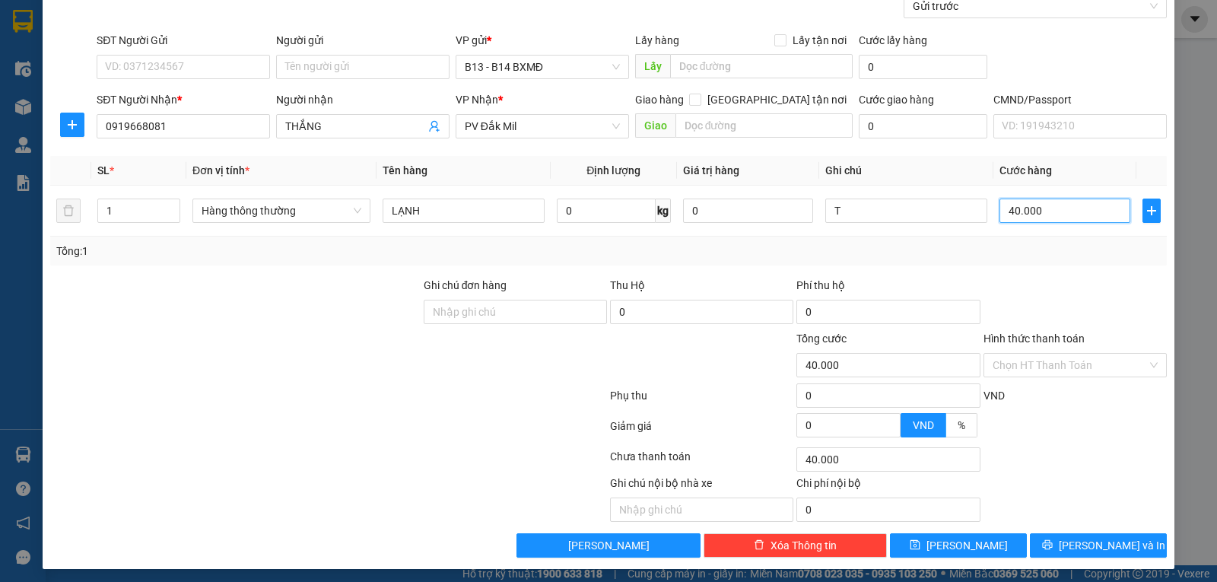
scroll to position [153, 0]
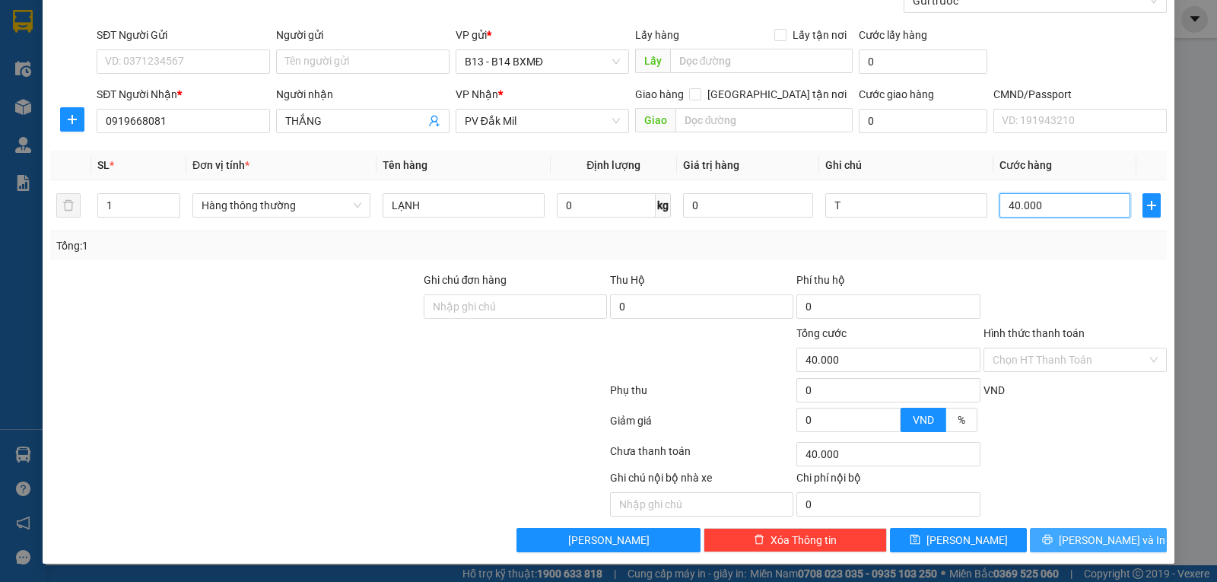
type input "40.000"
click at [1052, 531] on button "Lưu và In" at bounding box center [1098, 540] width 137 height 24
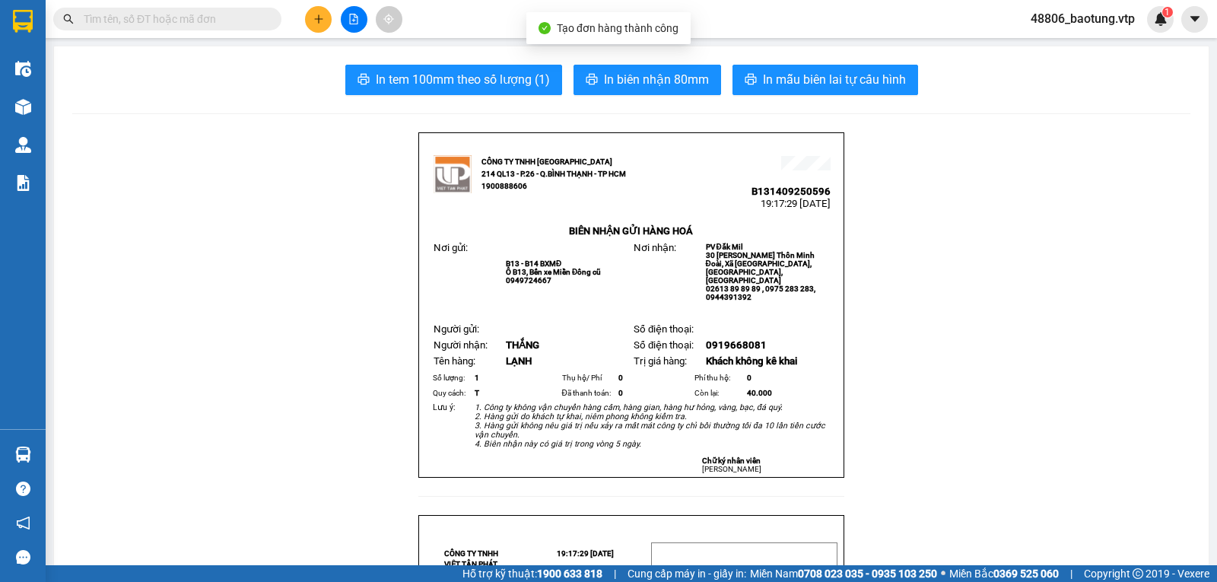
drag, startPoint x: 846, startPoint y: 63, endPoint x: 855, endPoint y: 85, distance: 23.6
click at [855, 85] on span "In mẫu biên lai tự cấu hình" at bounding box center [834, 79] width 143 height 19
click at [310, 17] on button at bounding box center [318, 19] width 27 height 27
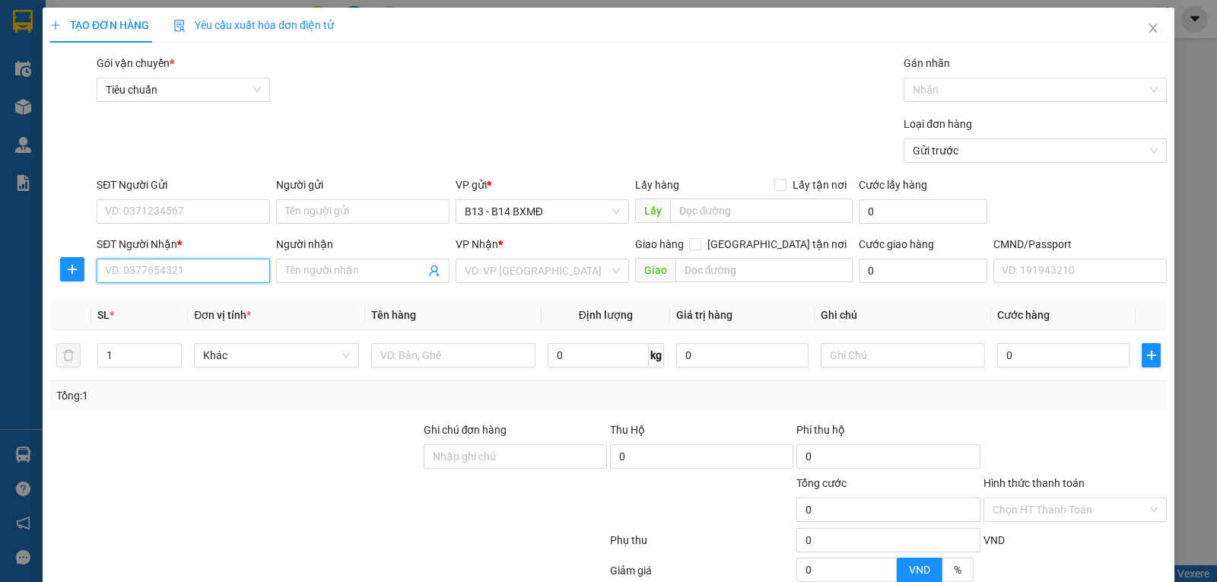
click at [157, 276] on input "SĐT Người Nhận *" at bounding box center [183, 271] width 173 height 24
click at [143, 277] on input "SĐT Người Nhận *" at bounding box center [183, 271] width 173 height 24
click at [732, 271] on input "text" at bounding box center [764, 270] width 178 height 24
click at [205, 262] on input "SĐT Người Nhận *" at bounding box center [183, 271] width 173 height 24
click at [207, 270] on input "SĐT Người Nhận *" at bounding box center [183, 271] width 173 height 24
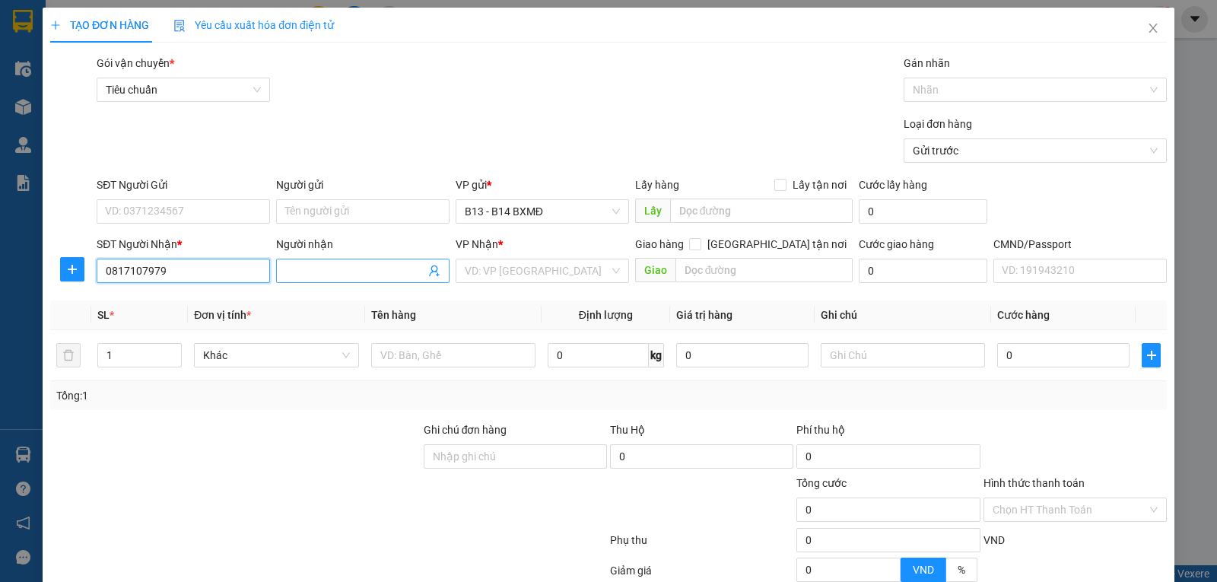
type input "0817107979"
click at [351, 271] on input "Người nhận" at bounding box center [355, 270] width 140 height 17
type input "PHÚ"
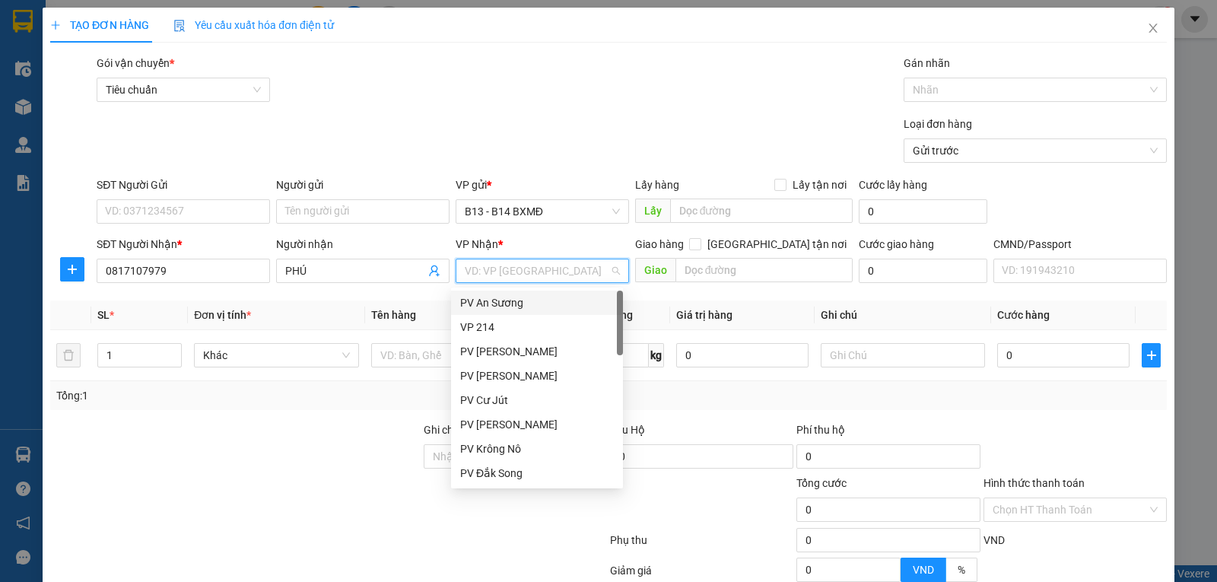
click at [507, 270] on input "search" at bounding box center [537, 270] width 144 height 23
type input "GN"
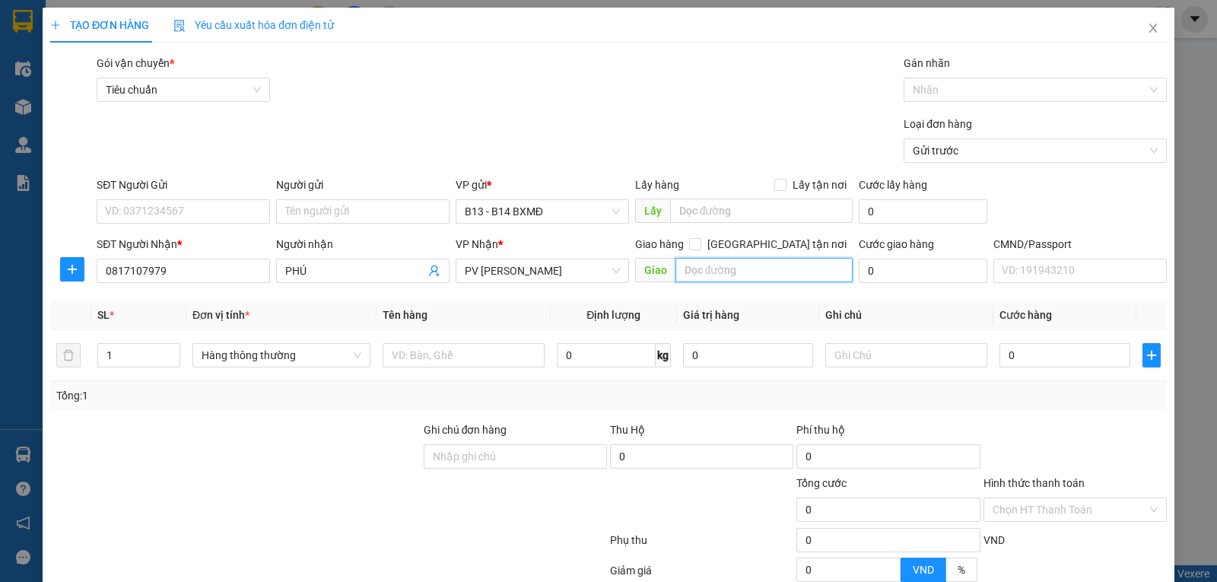
click at [716, 272] on input "text" at bounding box center [764, 270] width 178 height 24
type input "KIẾN ĐỨC"
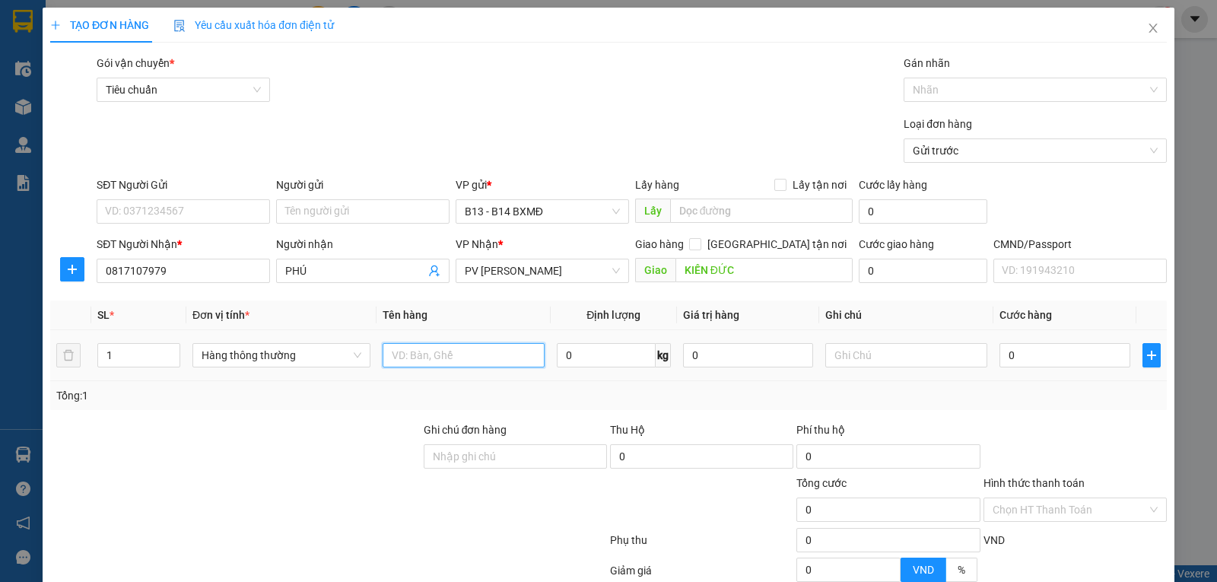
drag, startPoint x: 399, startPoint y: 348, endPoint x: 431, endPoint y: 357, distance: 33.2
click at [401, 348] on input "text" at bounding box center [464, 355] width 162 height 24
click at [160, 207] on input "SĐT Người Gửi" at bounding box center [183, 211] width 173 height 24
type input "0376766776"
click at [432, 369] on div at bounding box center [464, 355] width 162 height 30
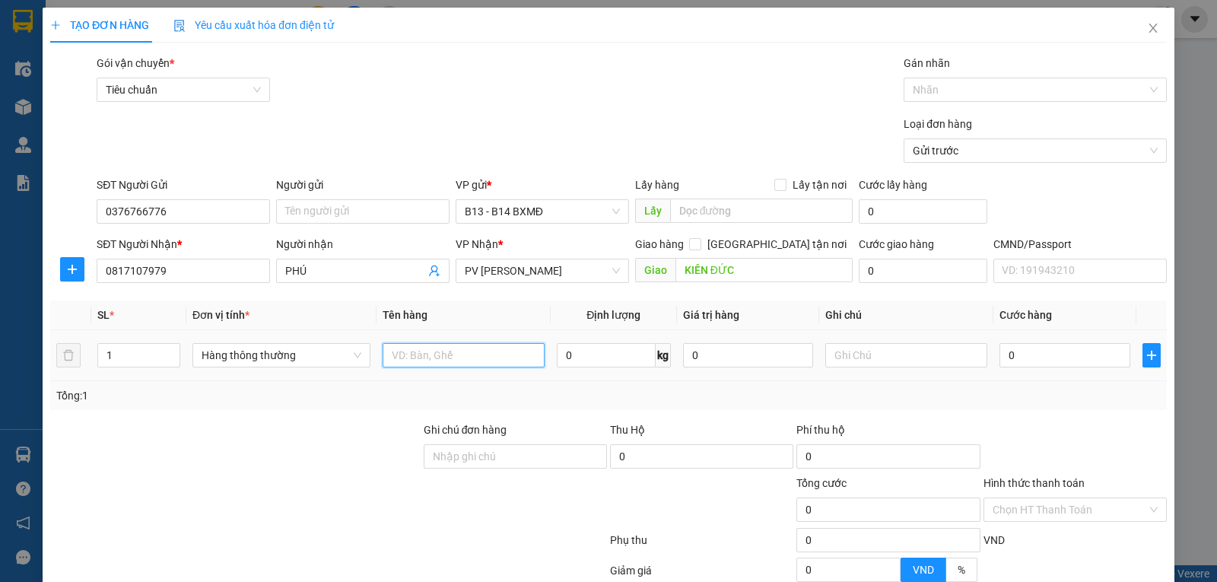
click at [440, 348] on input "text" at bounding box center [464, 355] width 162 height 24
type input "LAPTOP"
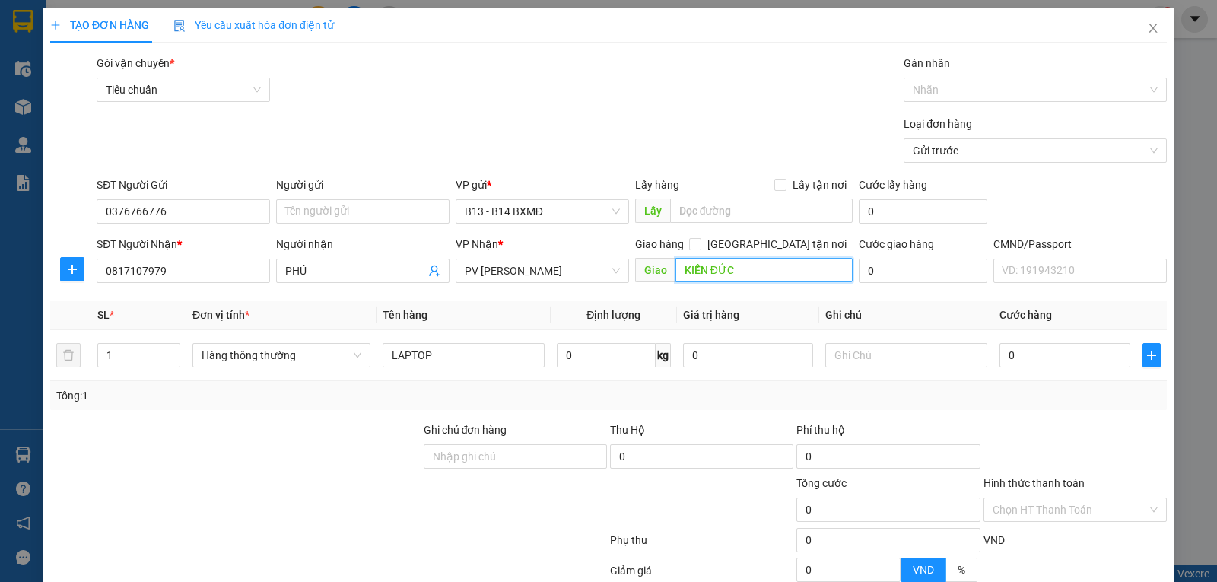
click at [746, 277] on input "KIẾN ĐỨC" at bounding box center [764, 270] width 178 height 24
click at [749, 271] on input "KIẾN ĐỨC" at bounding box center [764, 270] width 178 height 24
type input "KIẾN ĐỨC/HƯ K THƯỜNG"
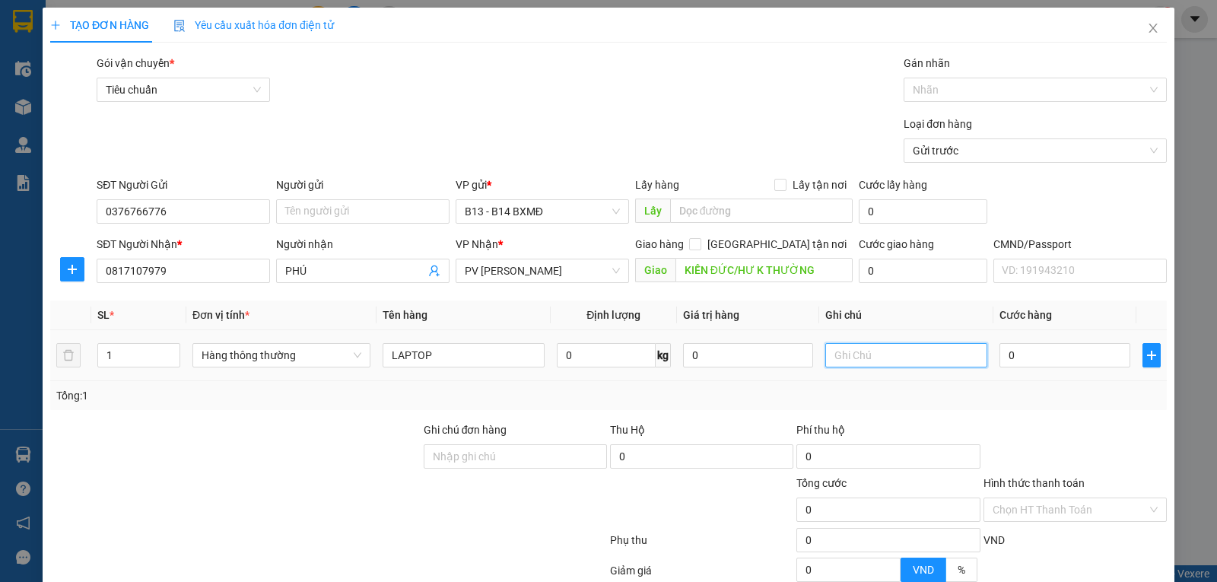
click at [894, 365] on input "text" at bounding box center [906, 355] width 162 height 24
type input "TÚI"
type input "5"
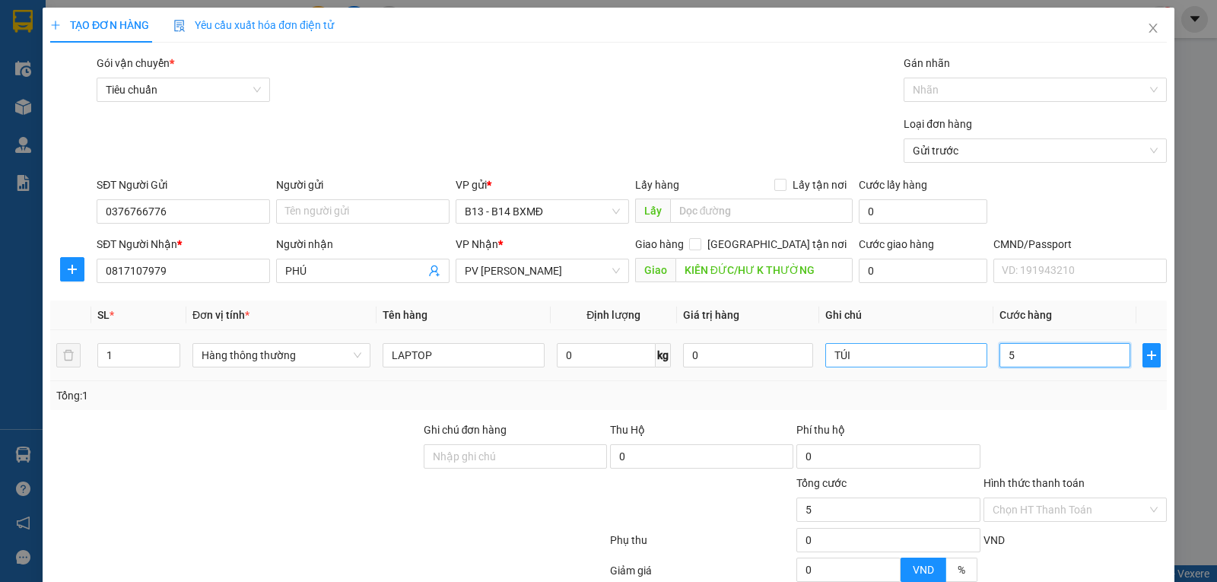
type input "50"
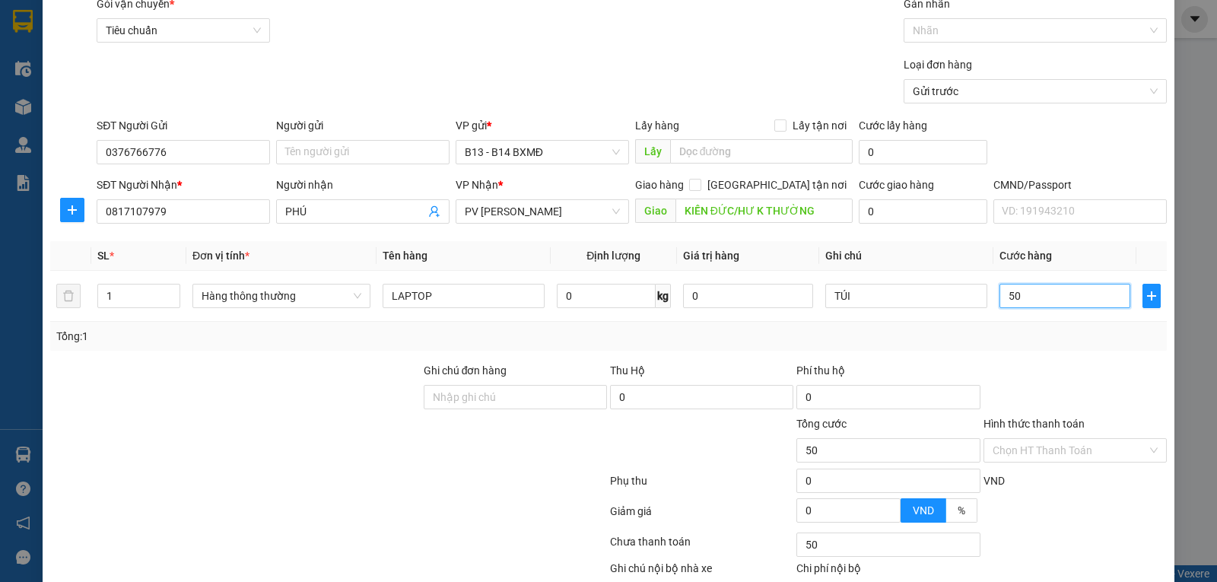
scroll to position [153, 0]
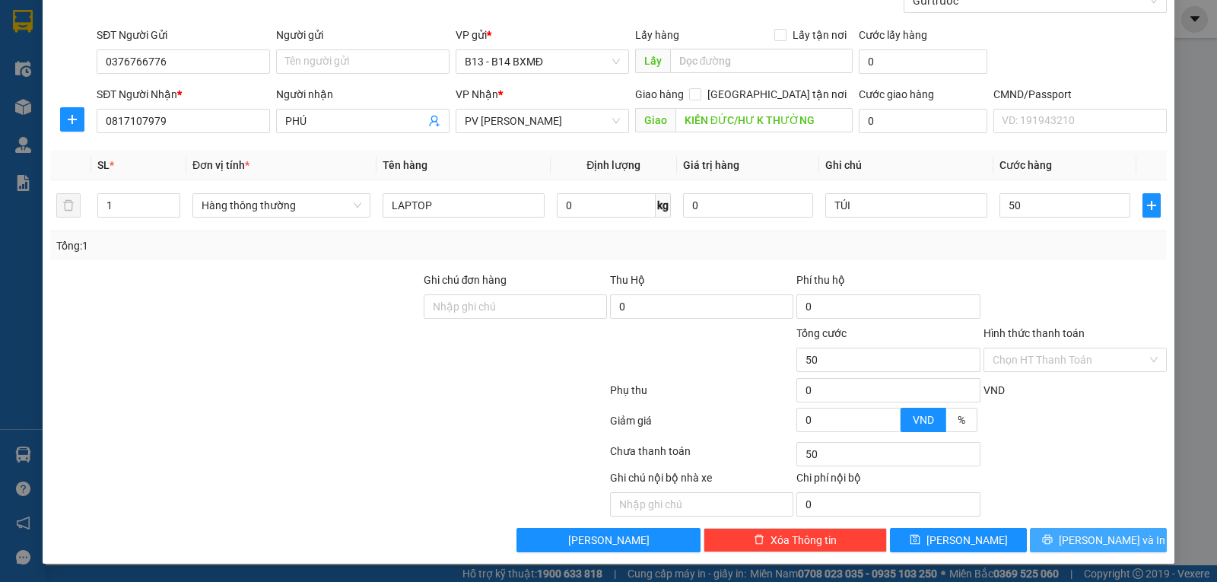
type input "50.000"
click at [1052, 537] on icon "printer" at bounding box center [1047, 540] width 10 height 10
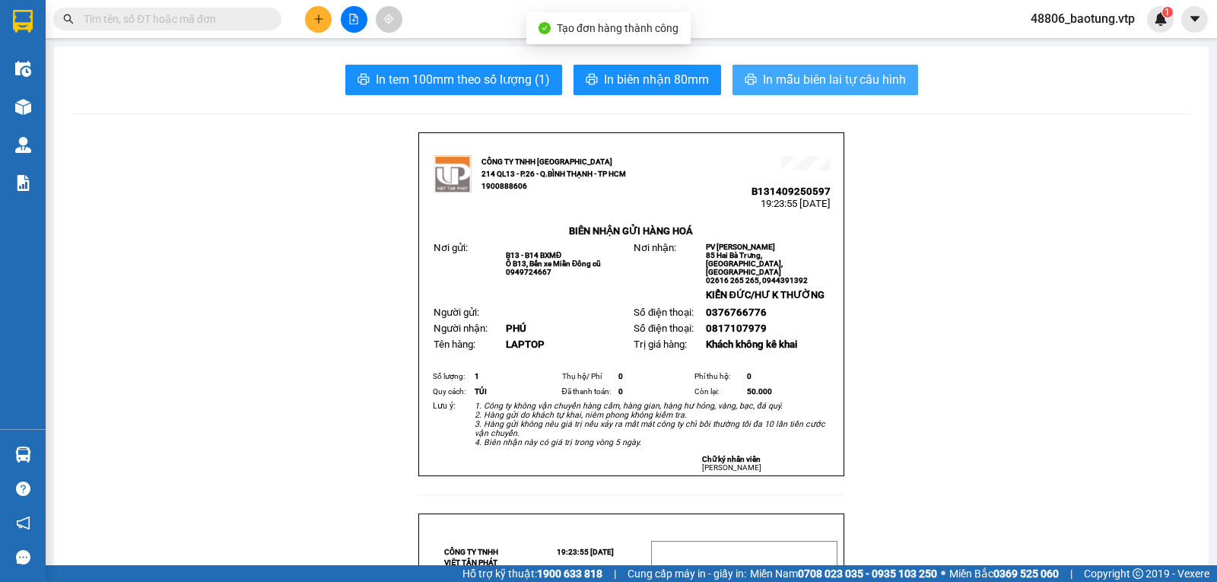
click at [840, 87] on span "In mẫu biên lai tự cấu hình" at bounding box center [834, 79] width 143 height 19
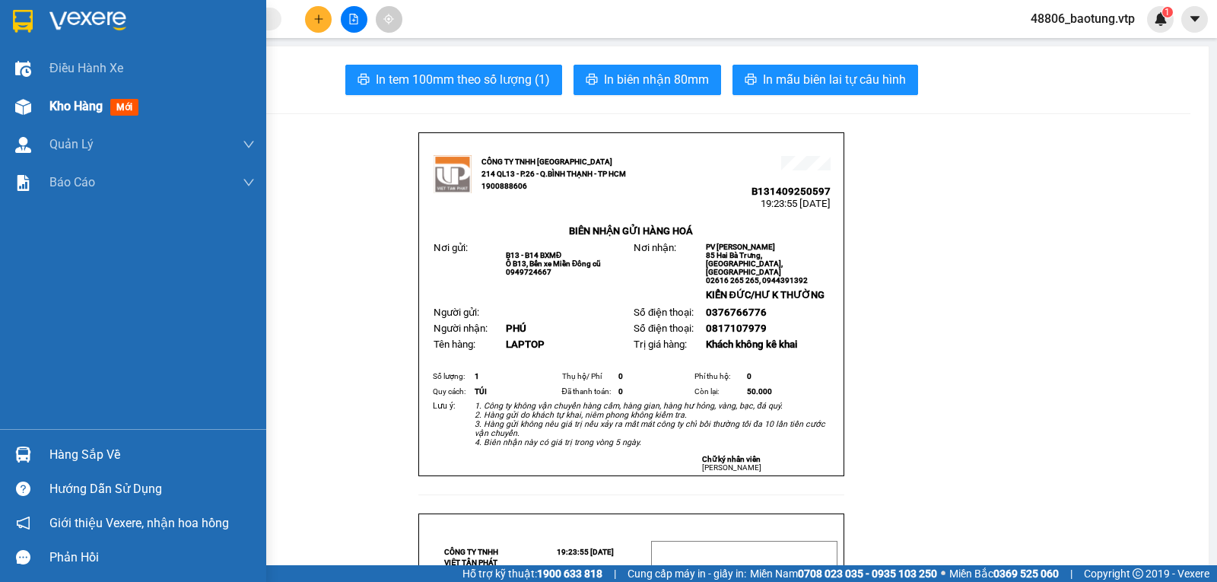
click at [88, 94] on div "Kho hàng mới" at bounding box center [151, 106] width 205 height 38
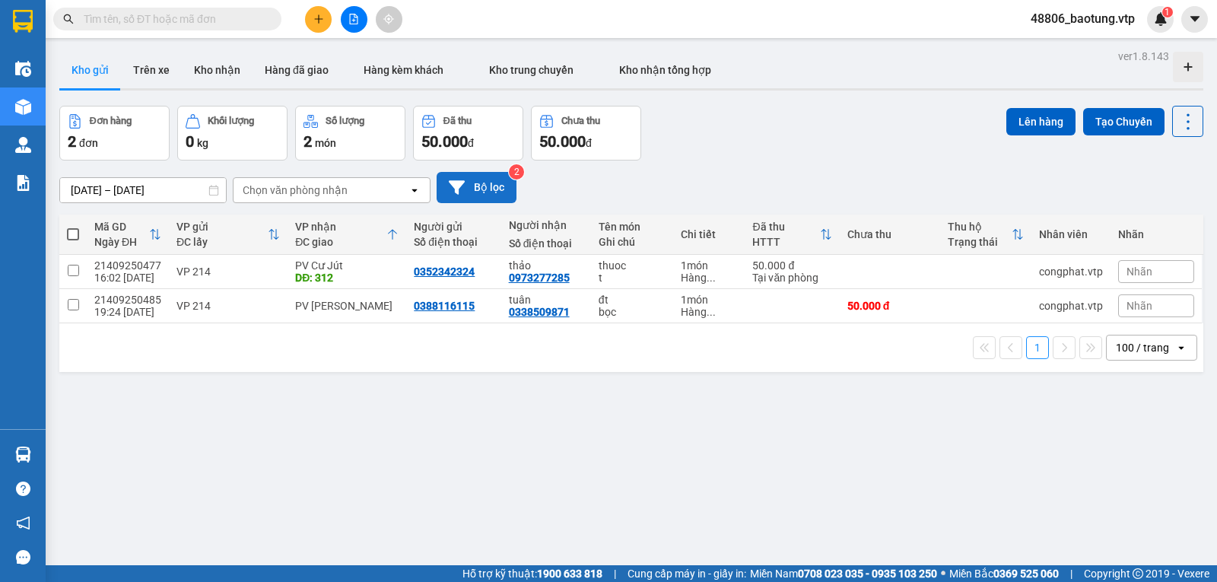
click at [462, 194] on icon at bounding box center [457, 187] width 16 height 16
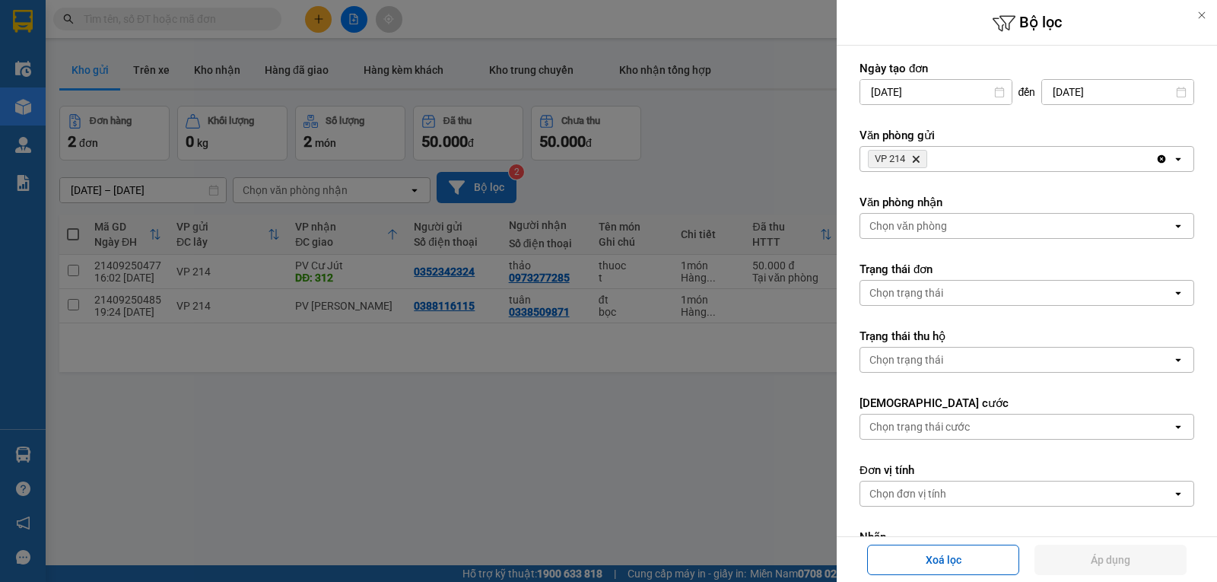
click at [1040, 158] on div "VP 214 Delete" at bounding box center [1007, 159] width 295 height 24
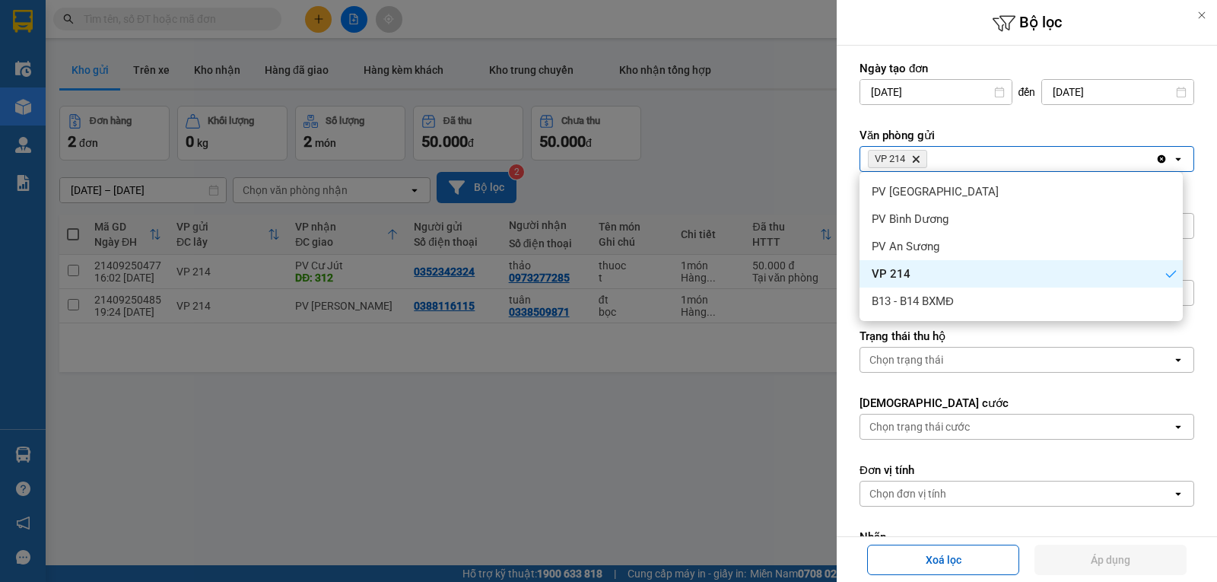
click at [1155, 160] on icon "Clear all" at bounding box center [1161, 159] width 12 height 12
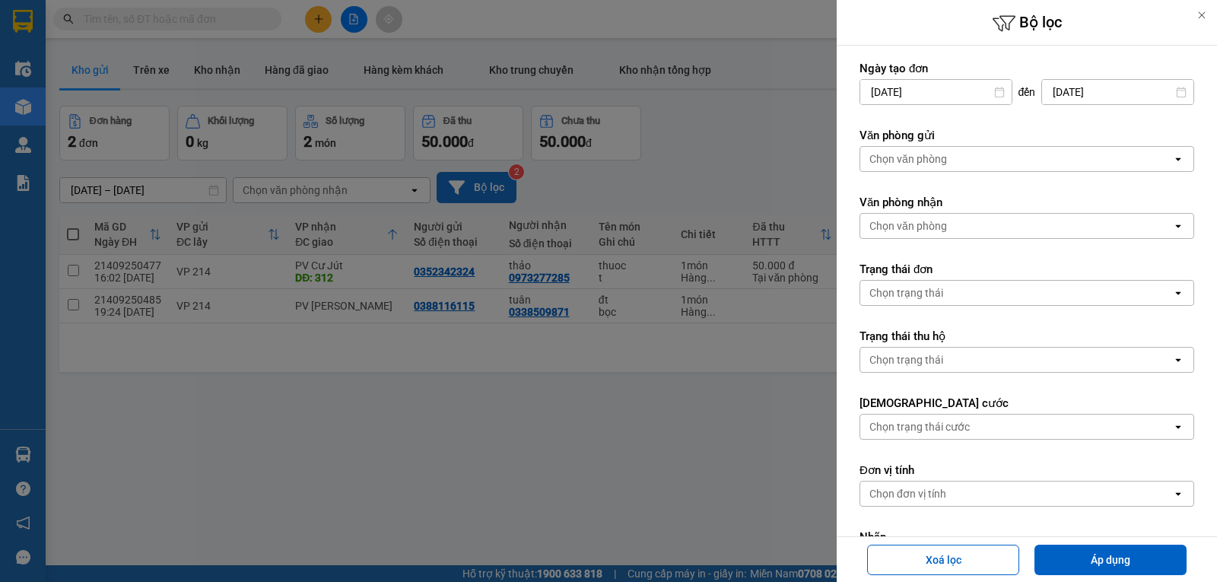
click at [1049, 232] on div "Chọn văn phòng" at bounding box center [1016, 226] width 312 height 24
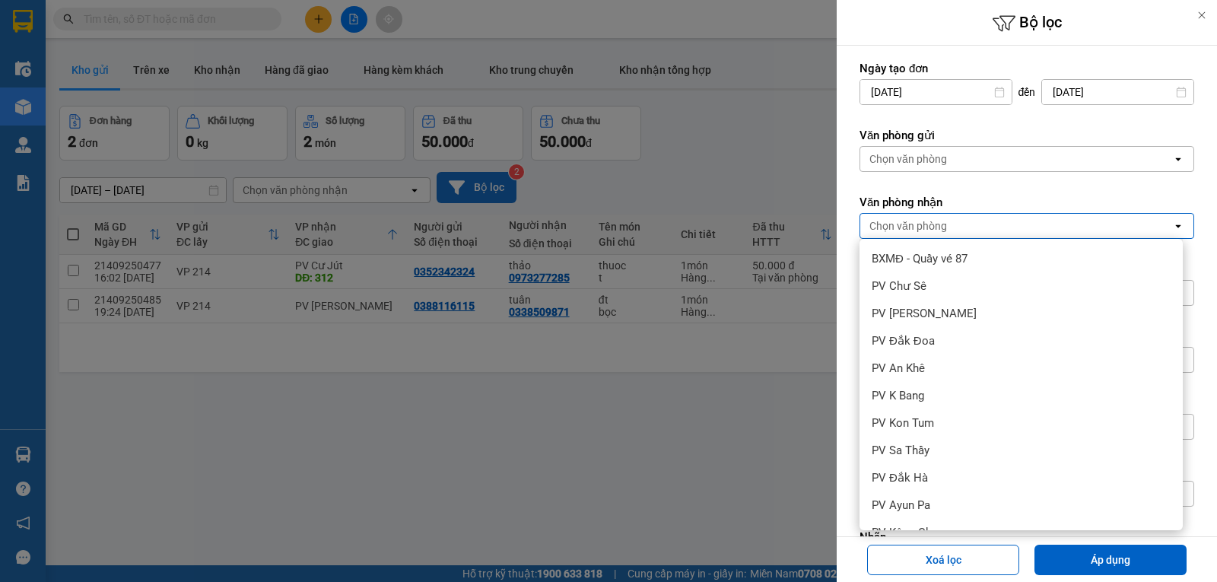
click at [917, 552] on span "PV [PERSON_NAME]" at bounding box center [924, 559] width 105 height 15
click at [1112, 558] on button "Áp dụng" at bounding box center [1110, 560] width 152 height 30
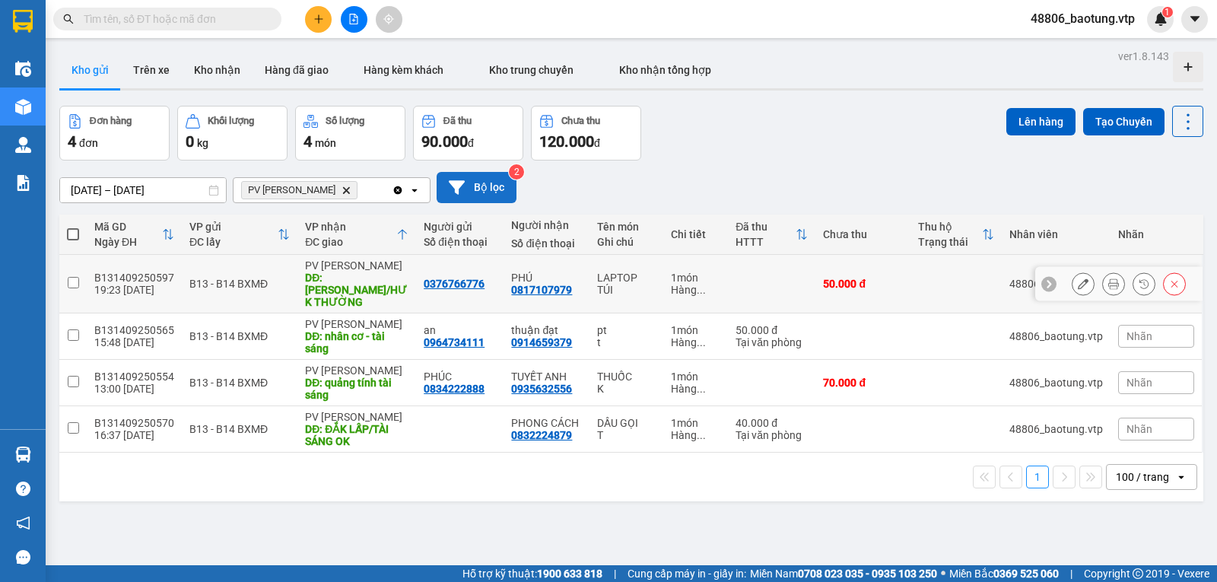
click at [74, 279] on input "checkbox" at bounding box center [73, 282] width 11 height 11
checkbox input "true"
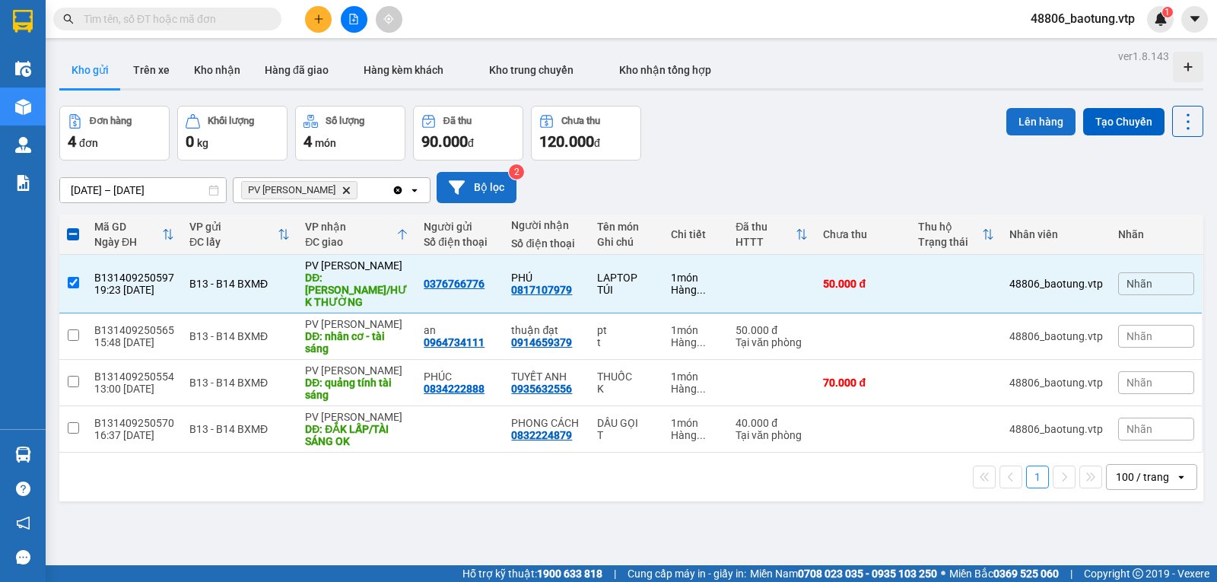
click at [1013, 115] on button "Lên hàng" at bounding box center [1040, 121] width 69 height 27
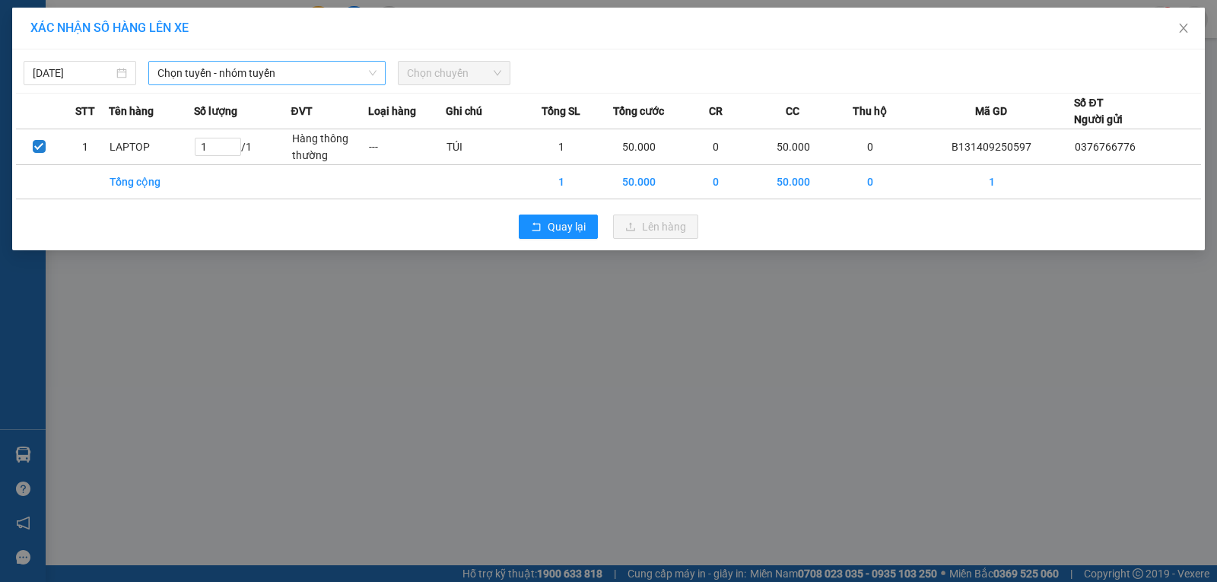
click at [266, 68] on span "Chọn tuyến - nhóm tuyến" at bounding box center [266, 73] width 219 height 23
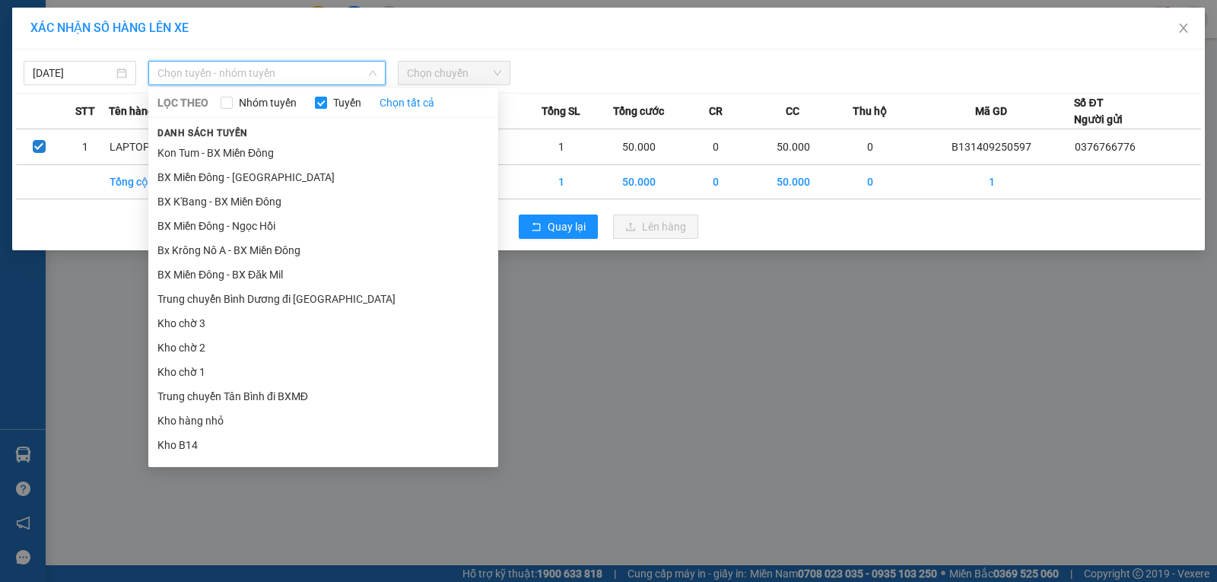
click at [827, 367] on div "XÁC NHẬN SỐ HÀNG LÊN XE [DATE] Chọn tuyến - nhóm tuyến LỌC THEO Nhóm tuyến Tuyế…" at bounding box center [608, 291] width 1217 height 582
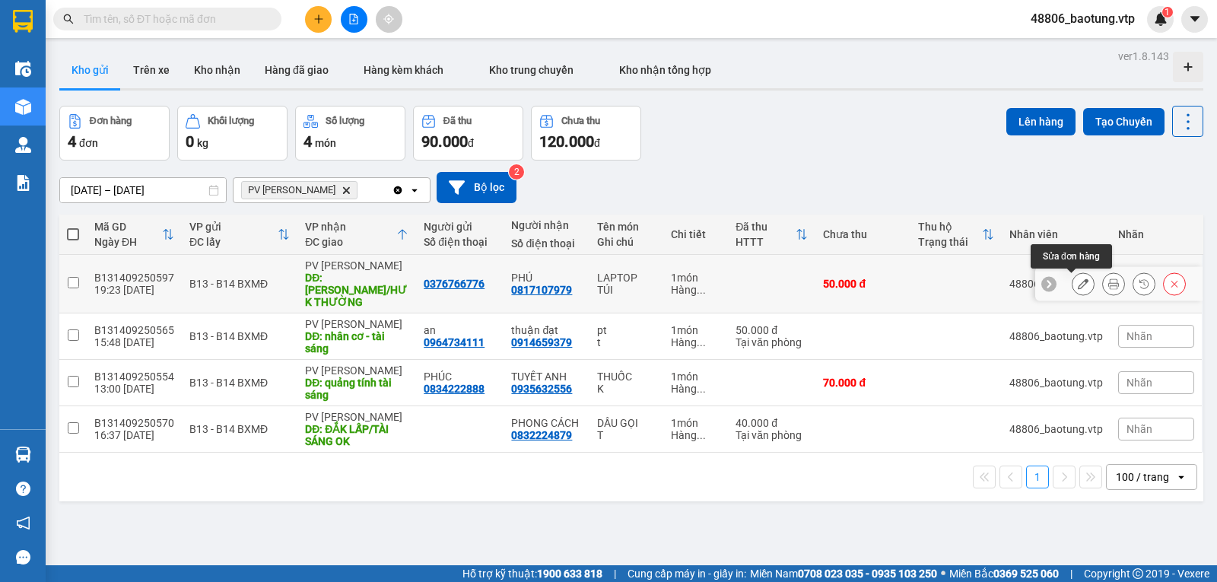
click at [1078, 284] on icon at bounding box center [1083, 283] width 11 height 11
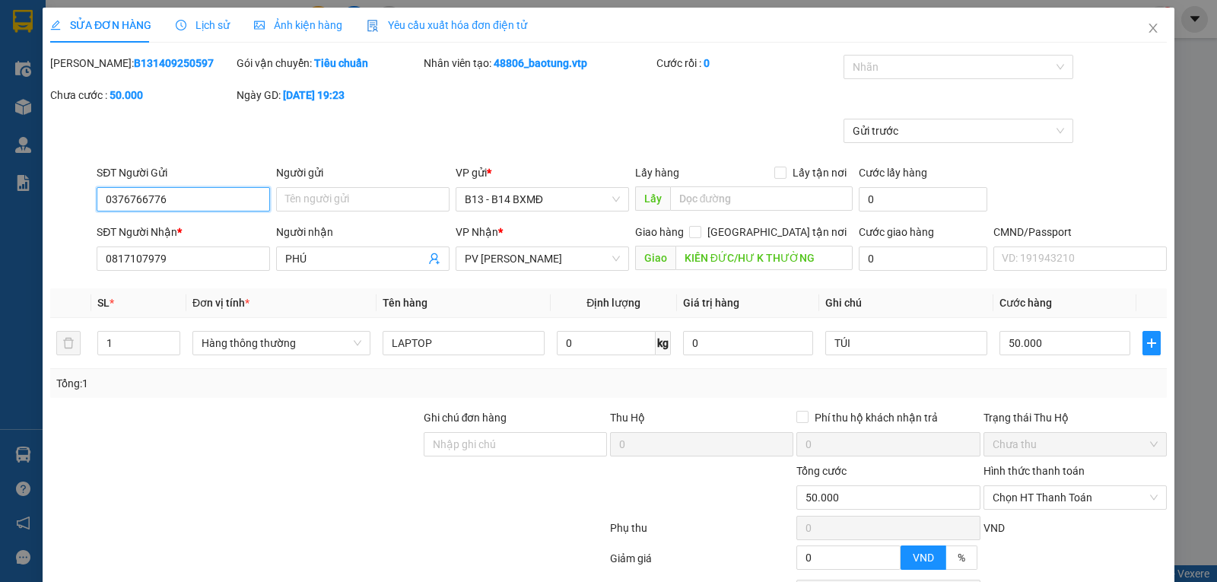
click at [1039, 433] on span "Chưa thu" at bounding box center [1074, 444] width 165 height 23
click at [1053, 486] on span "Chọn HT Thanh Toán" at bounding box center [1074, 497] width 165 height 23
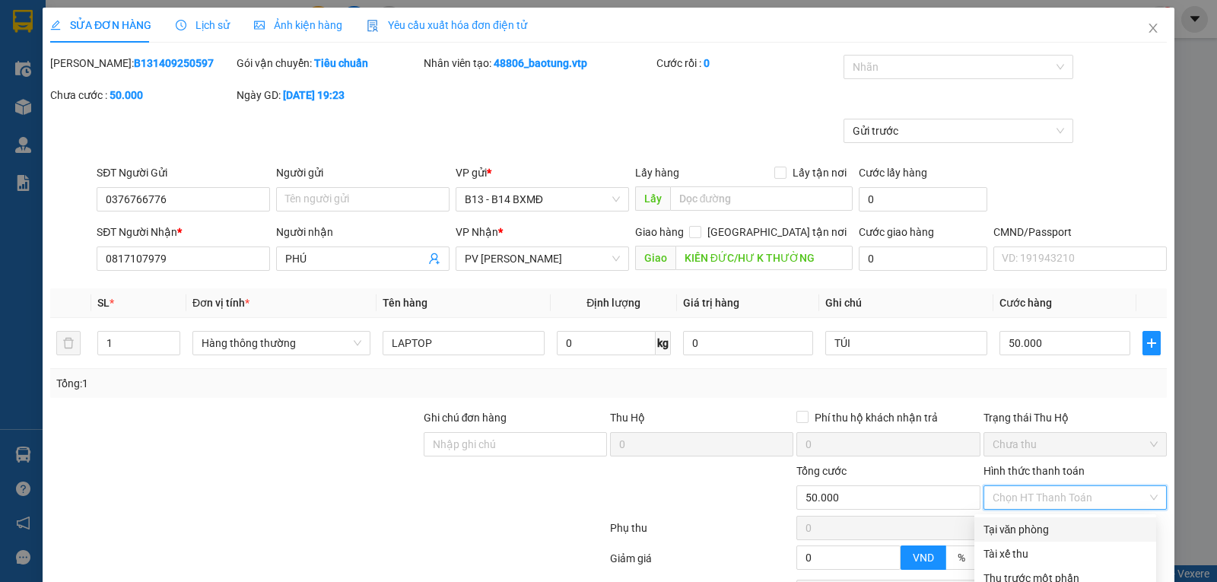
click at [1037, 521] on div "Tại văn phòng" at bounding box center [1065, 529] width 164 height 17
type input "0"
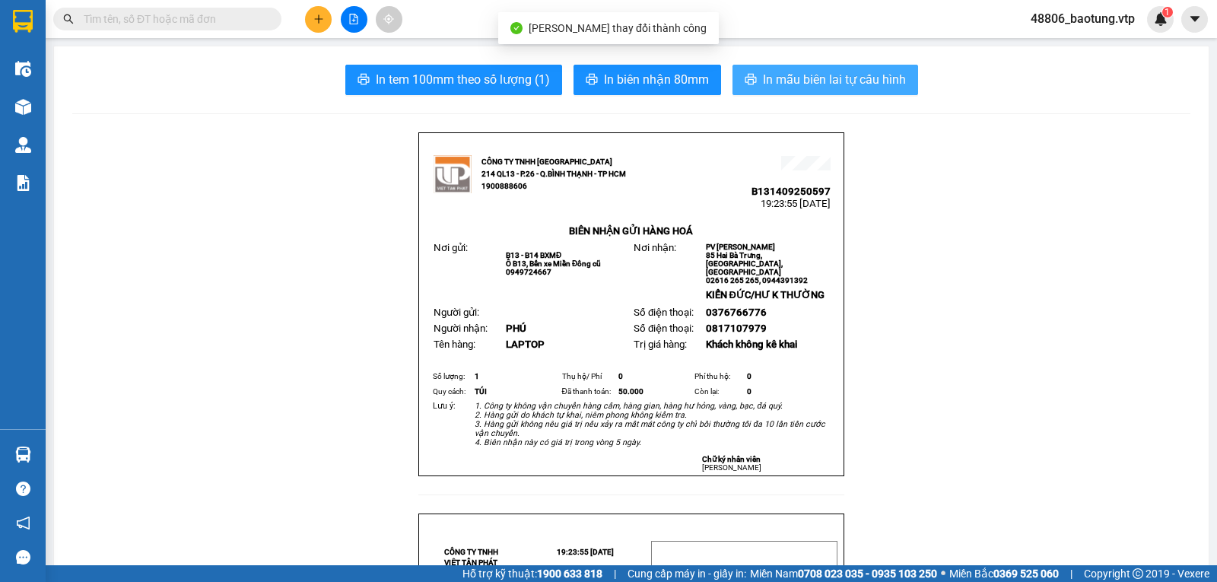
click at [804, 75] on span "In mẫu biên lai tự cấu hình" at bounding box center [834, 79] width 143 height 19
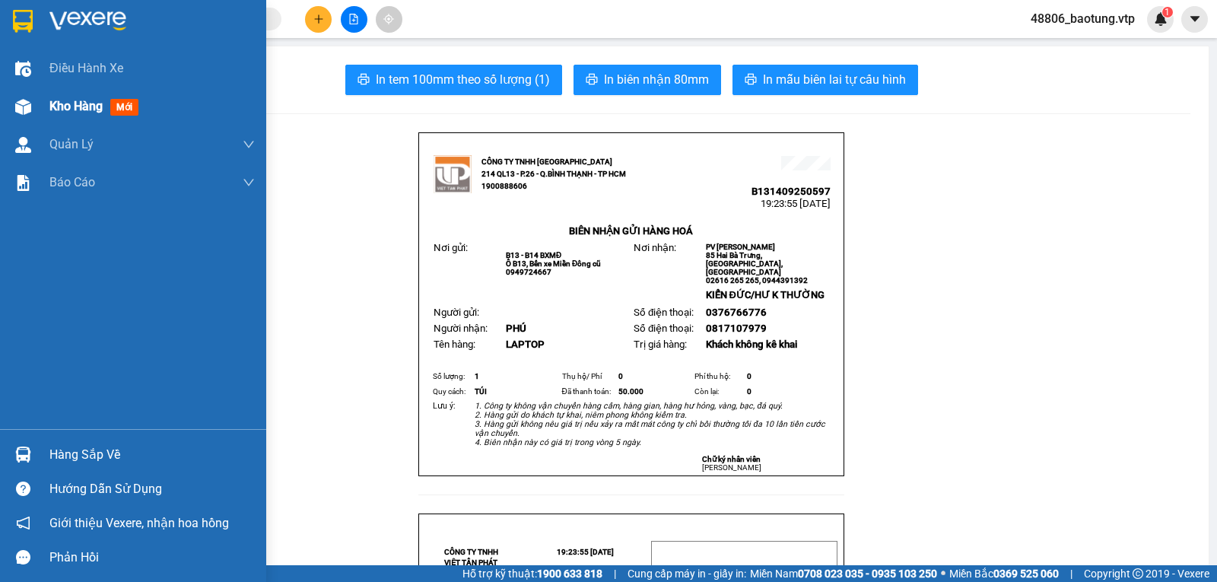
click at [68, 104] on span "Kho hàng" at bounding box center [75, 106] width 53 height 14
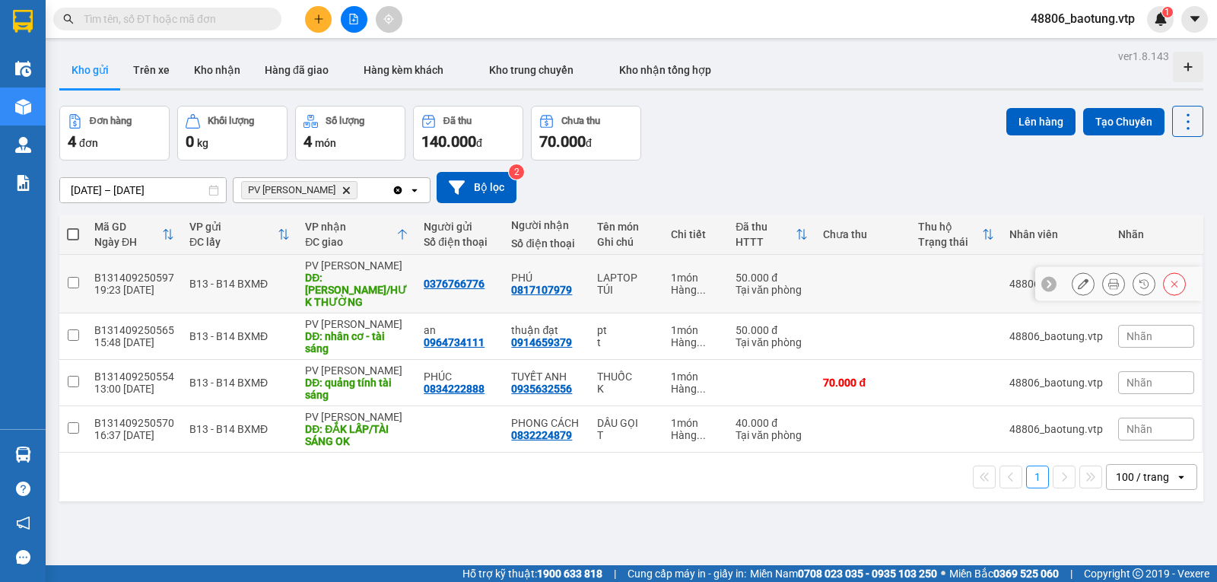
click at [73, 280] on input "checkbox" at bounding box center [73, 282] width 11 height 11
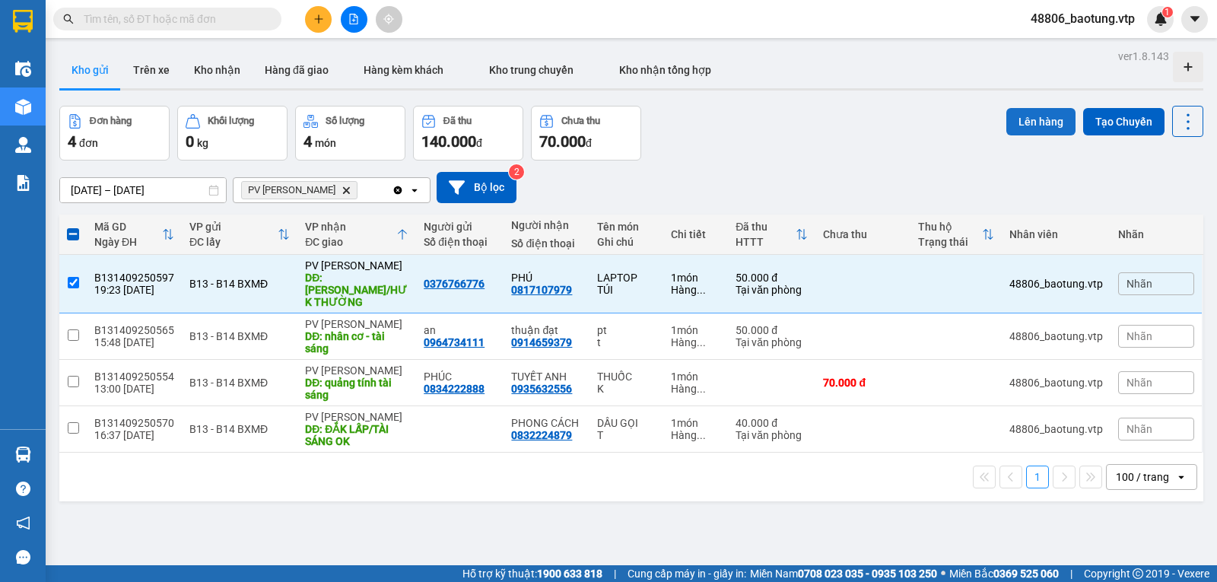
click at [1024, 128] on button "Lên hàng" at bounding box center [1040, 121] width 69 height 27
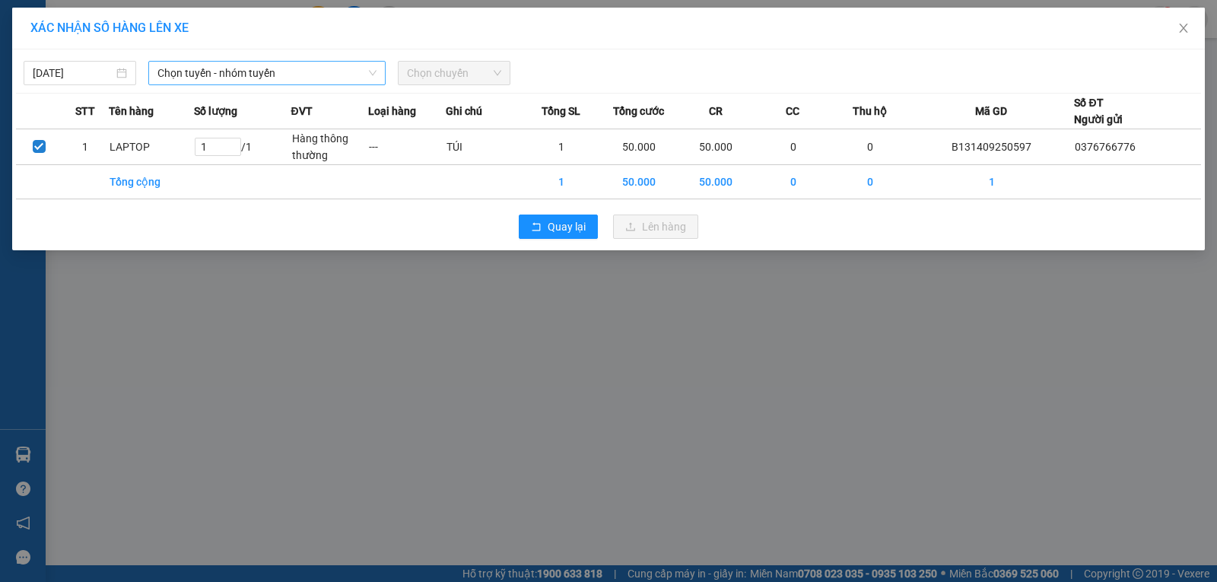
click at [247, 78] on span "Chọn tuyến - nhóm tuyến" at bounding box center [266, 73] width 219 height 23
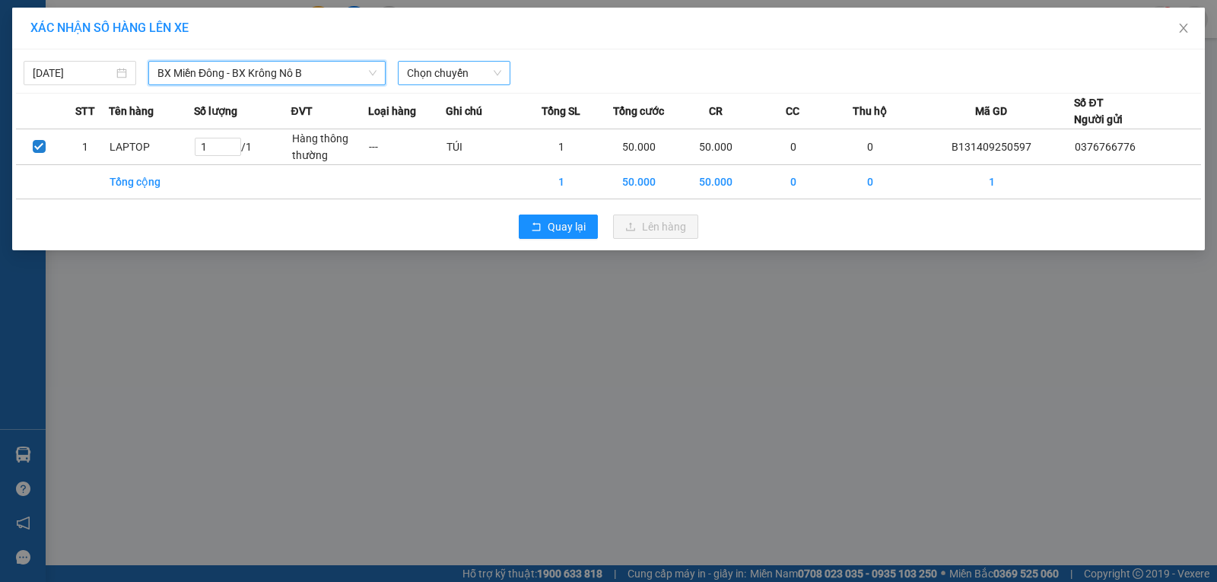
click at [448, 75] on span "Chọn chuyến" at bounding box center [454, 73] width 94 height 23
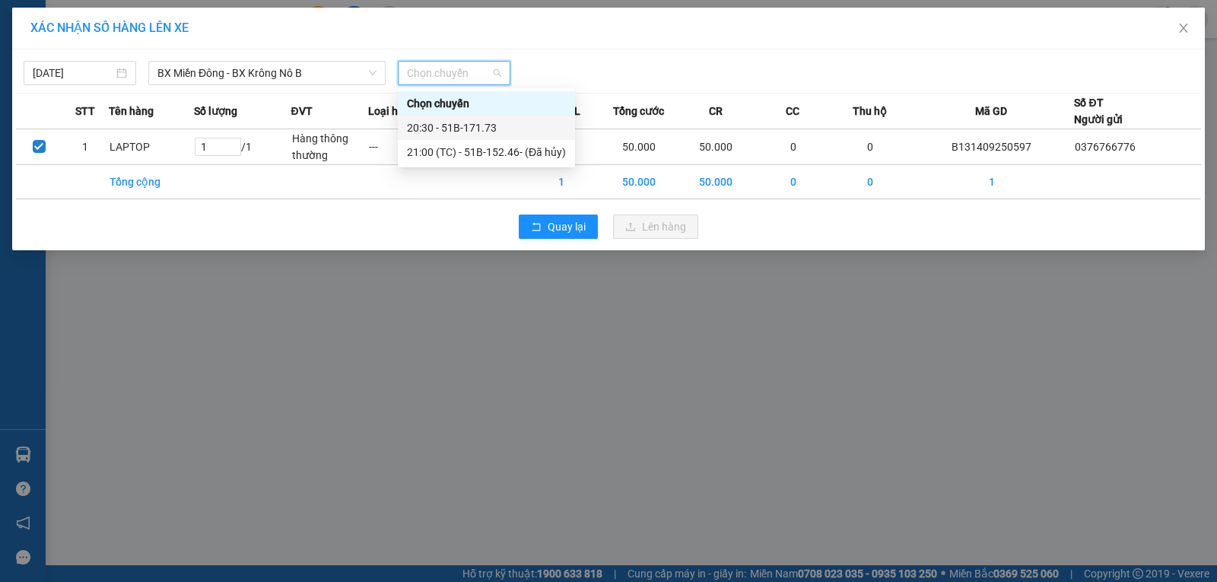
click at [448, 132] on div "20:30 - 51B-171.73" at bounding box center [486, 127] width 159 height 17
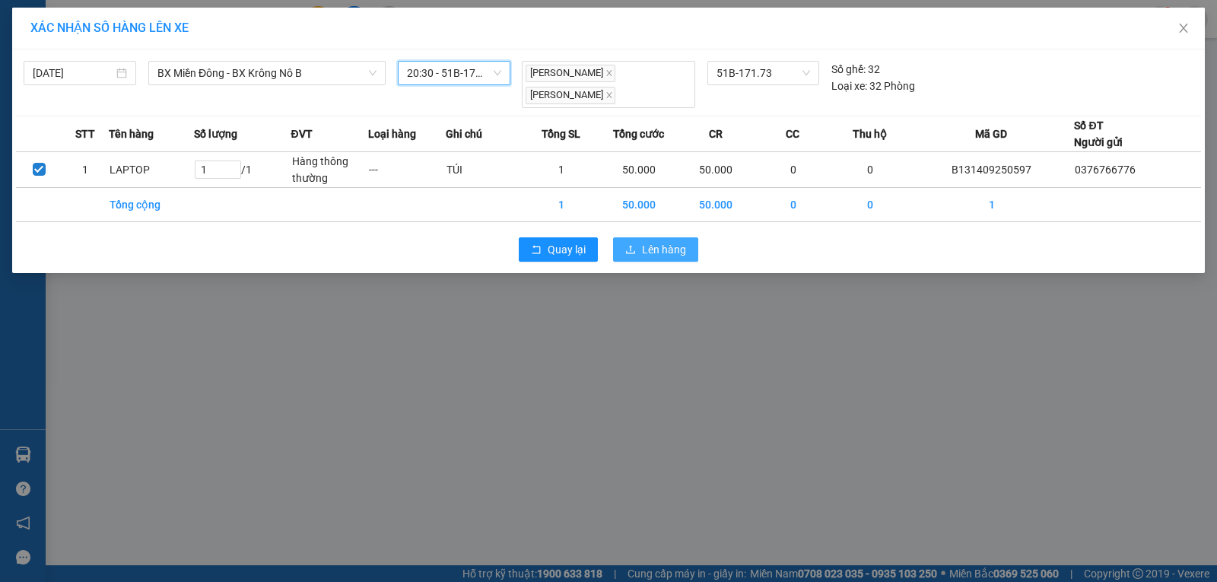
click at [669, 246] on span "Lên hàng" at bounding box center [664, 249] width 44 height 17
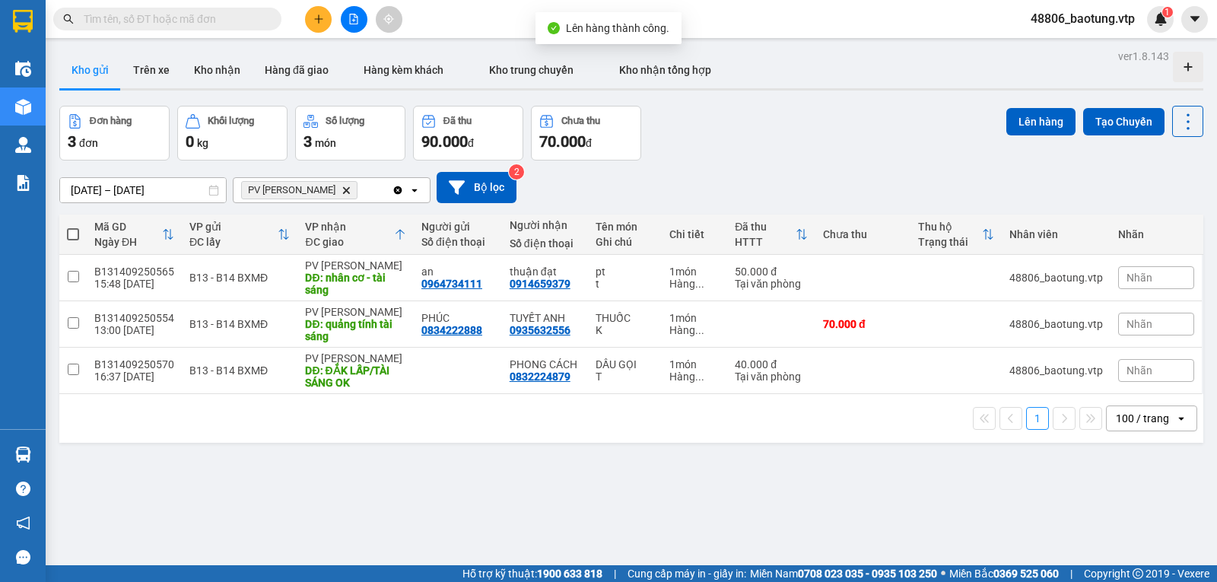
click at [399, 195] on icon "Clear all" at bounding box center [398, 190] width 12 height 12
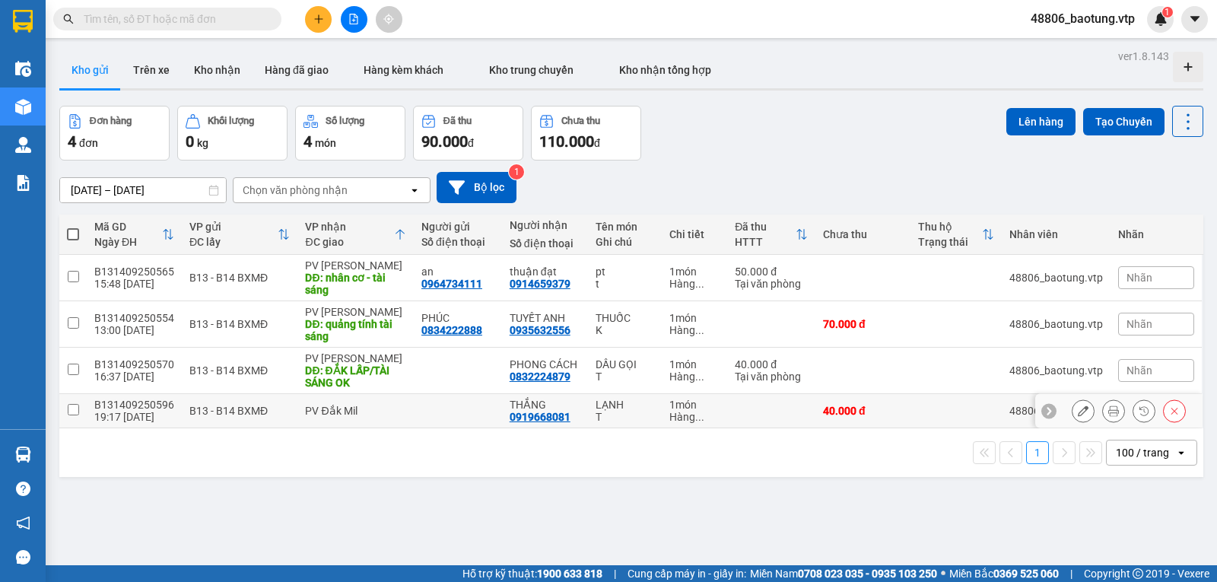
click at [69, 413] on input "checkbox" at bounding box center [73, 409] width 11 height 11
checkbox input "true"
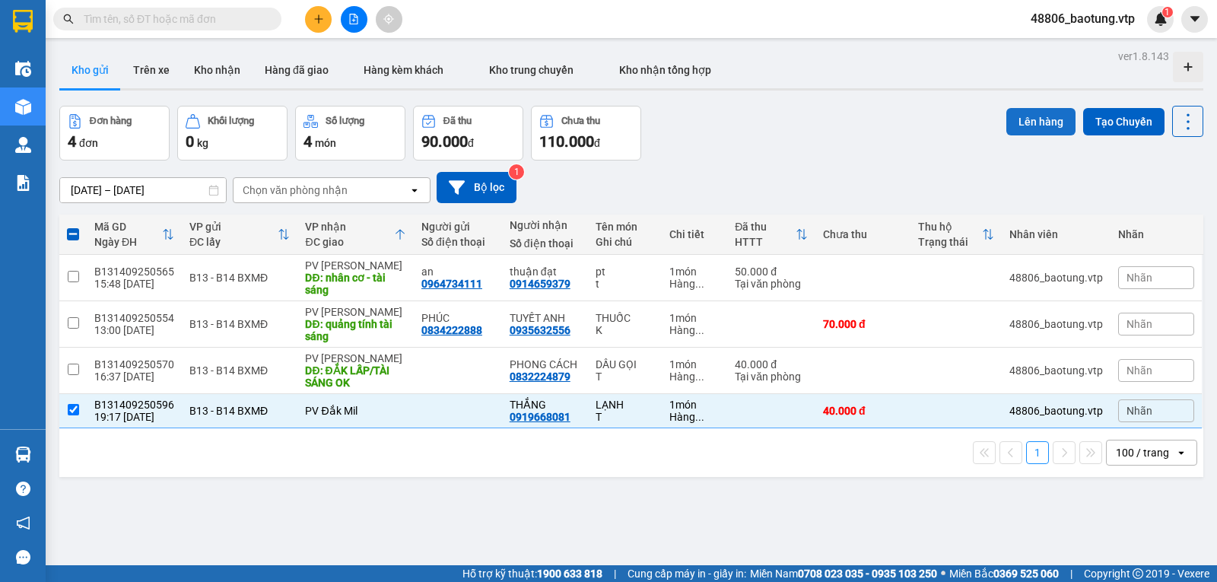
click at [1011, 122] on button "Lên hàng" at bounding box center [1040, 121] width 69 height 27
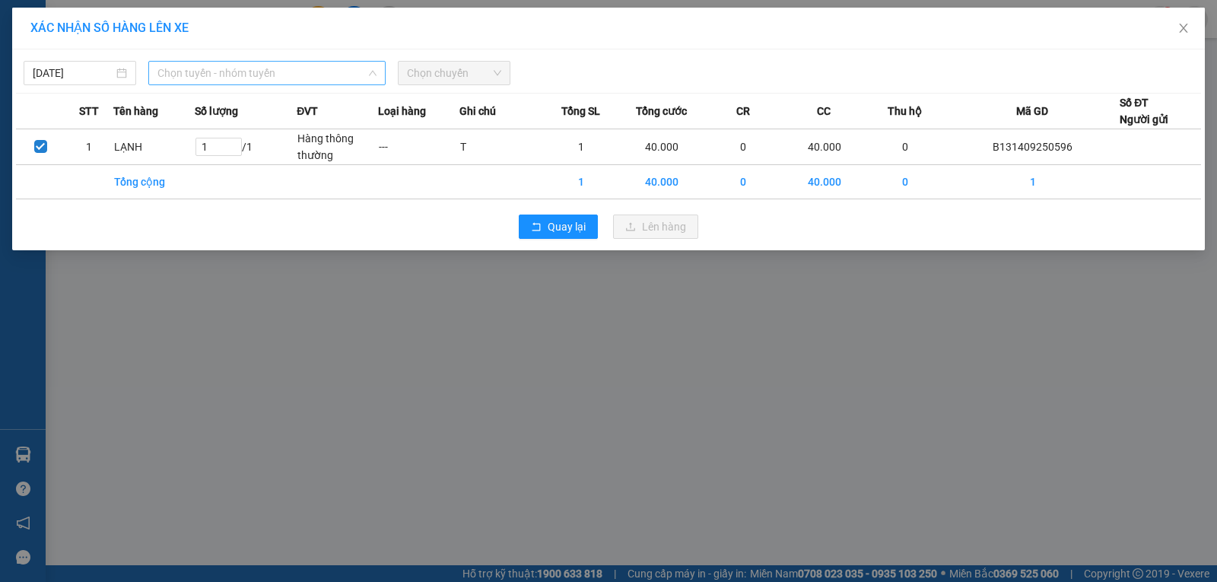
click at [281, 73] on span "Chọn tuyến - nhóm tuyến" at bounding box center [266, 73] width 219 height 23
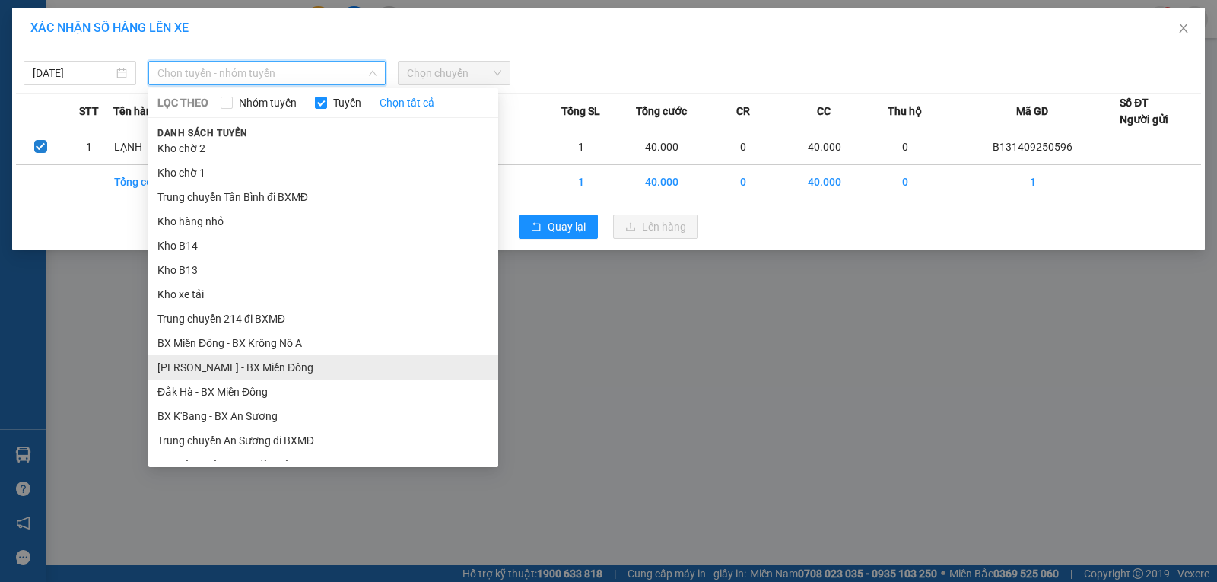
scroll to position [76, 0]
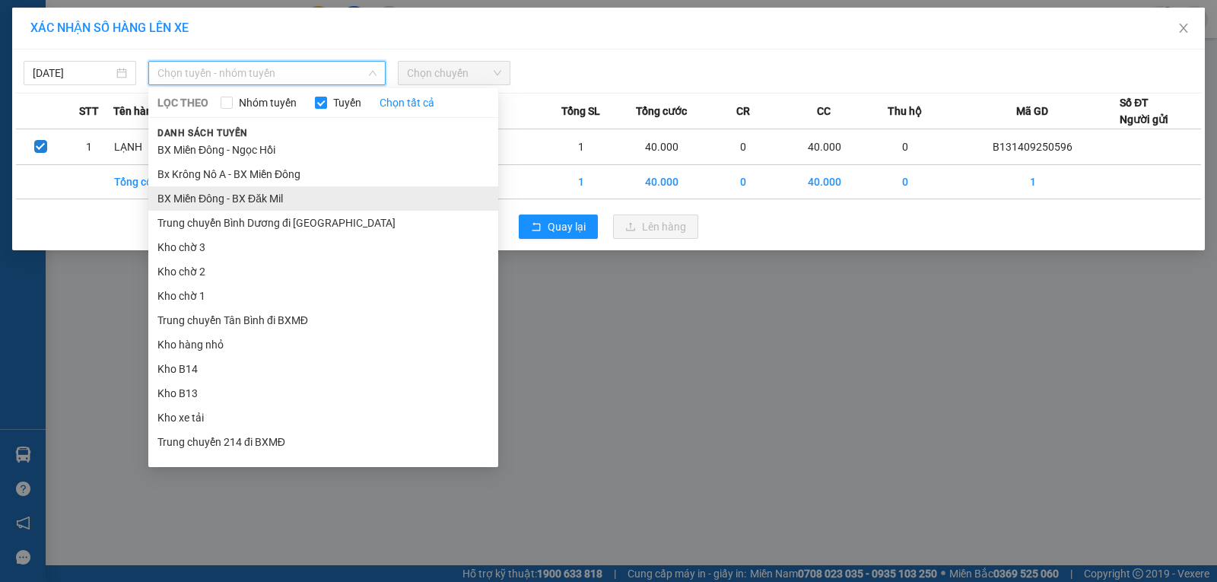
click at [293, 203] on li "BX Miền Đông - BX Đăk Mil" at bounding box center [323, 198] width 350 height 24
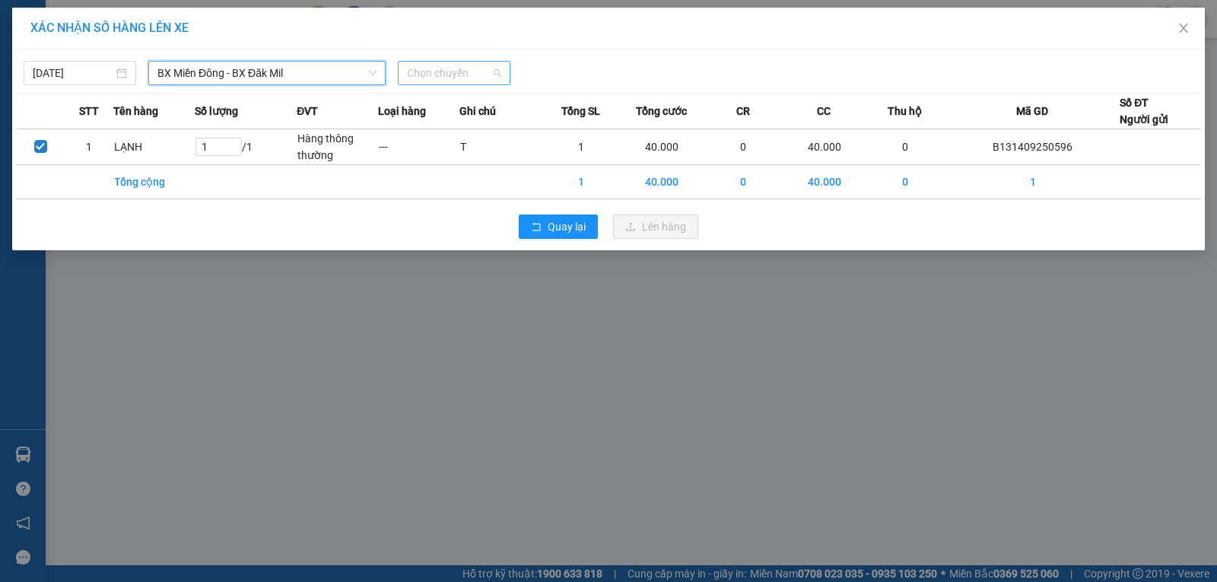
click at [426, 78] on span "Chọn chuyến" at bounding box center [454, 73] width 94 height 23
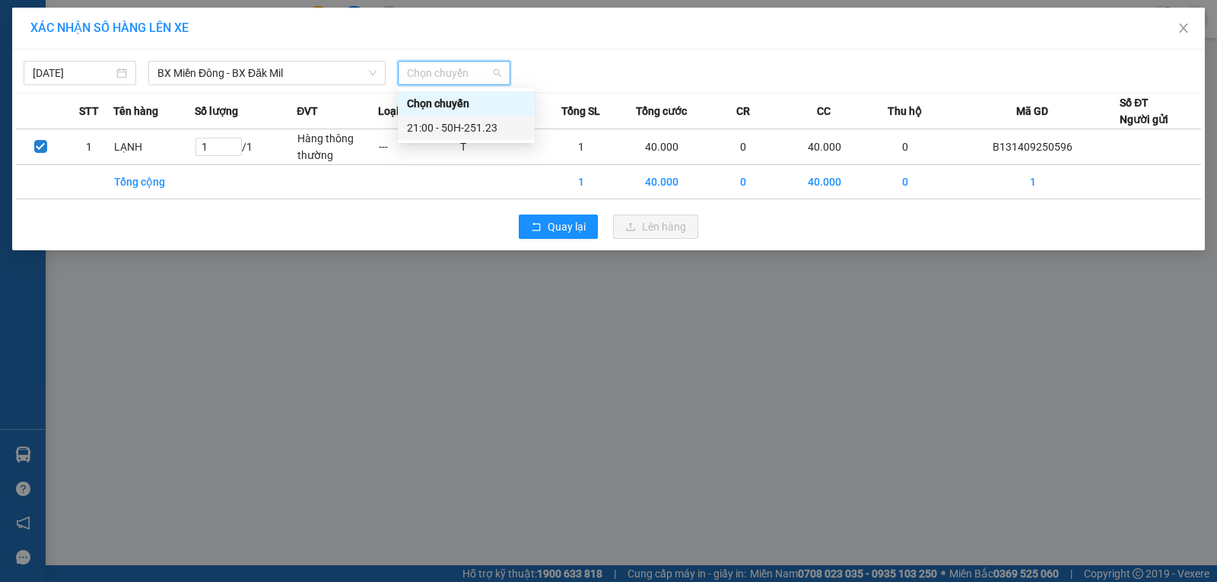
click at [451, 125] on div "21:00 - 50H-251.23" at bounding box center [466, 127] width 119 height 17
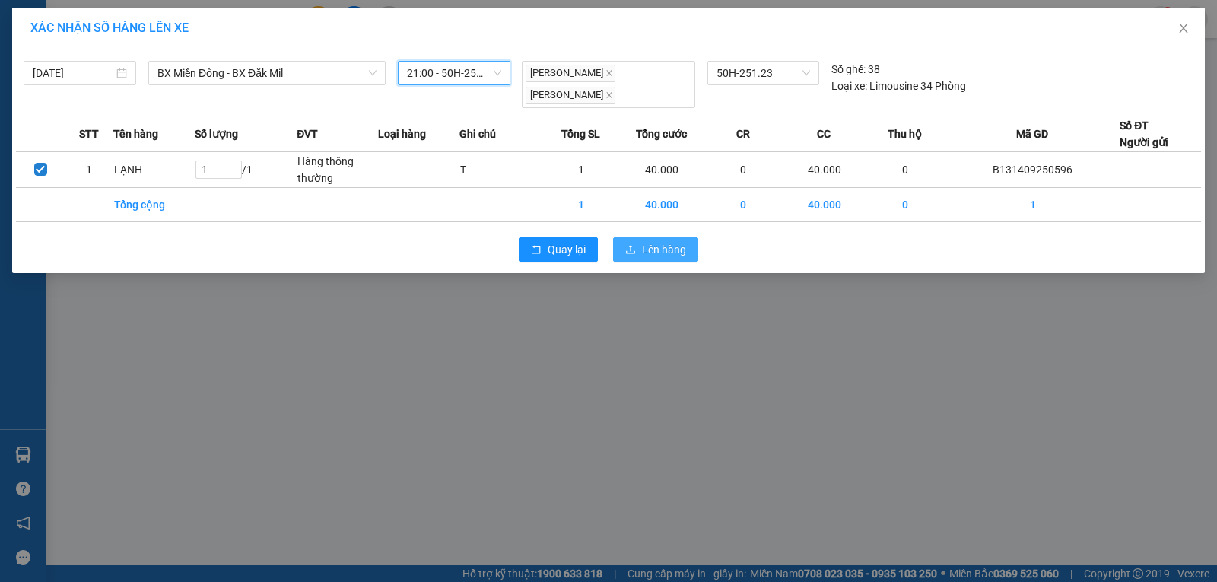
click at [632, 257] on button "Lên hàng" at bounding box center [655, 249] width 85 height 24
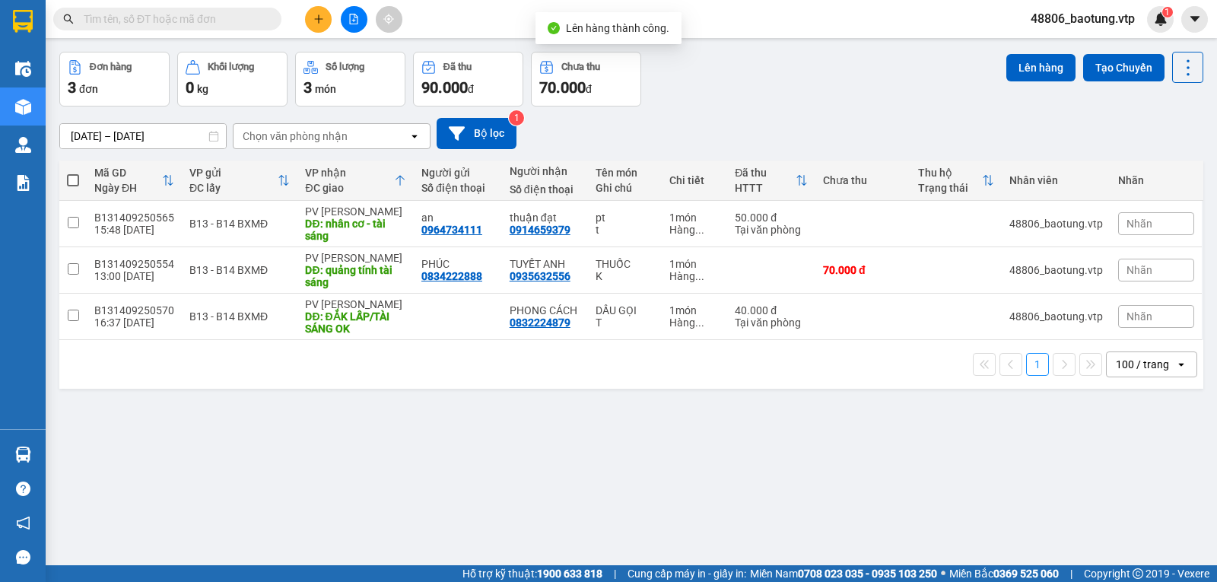
scroll to position [70, 0]
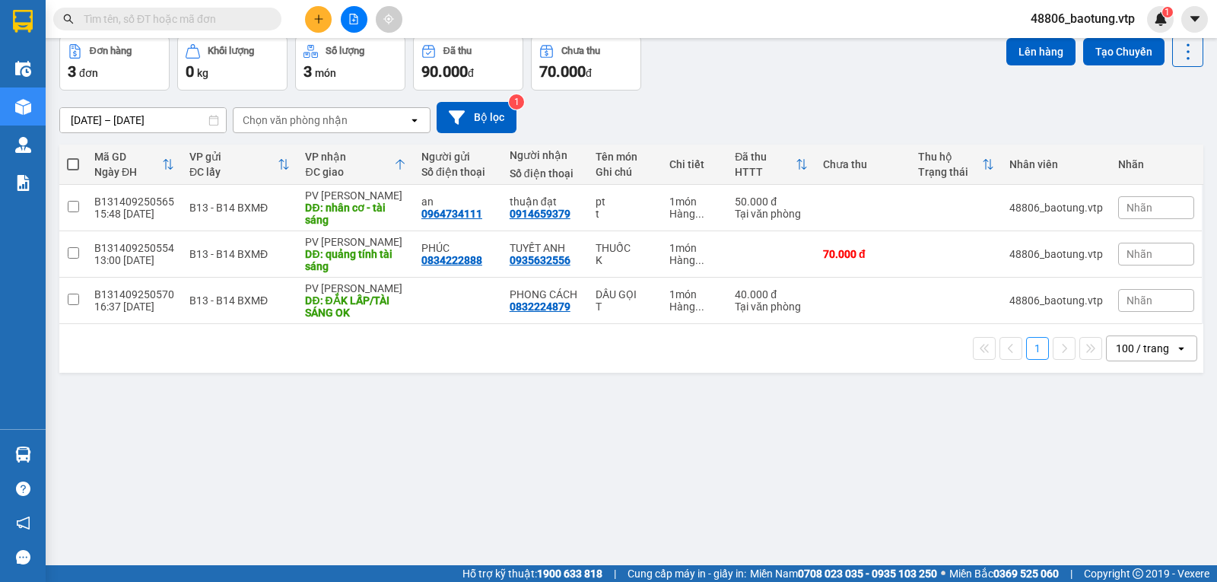
click at [355, 15] on icon "file-add" at bounding box center [353, 19] width 11 height 11
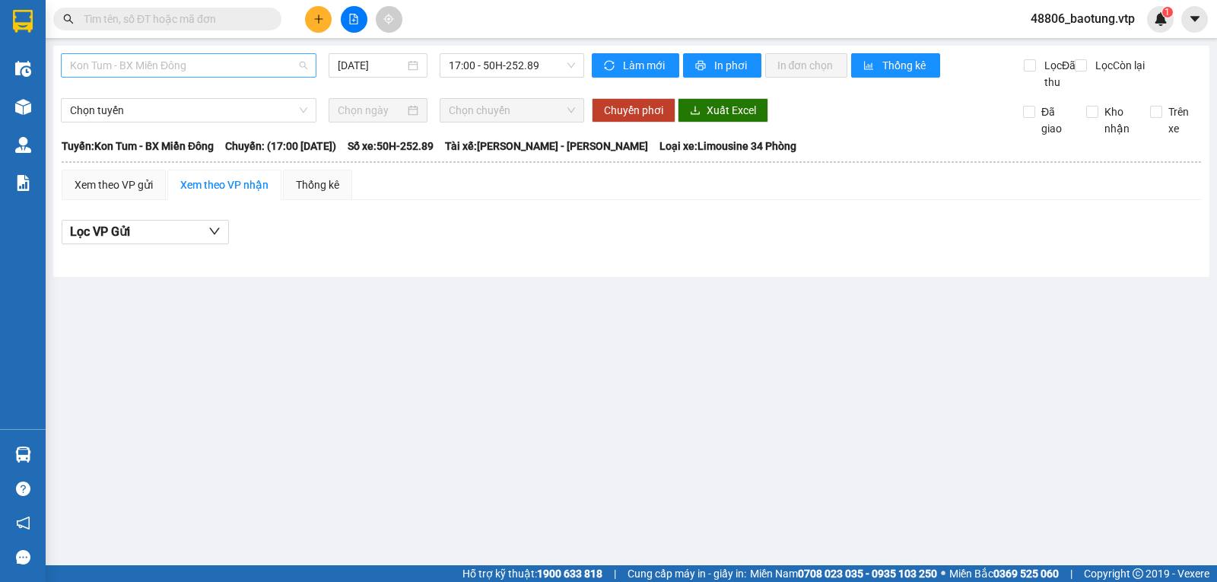
click at [268, 60] on span "Kon Tum - BX Miền Đông" at bounding box center [188, 65] width 237 height 23
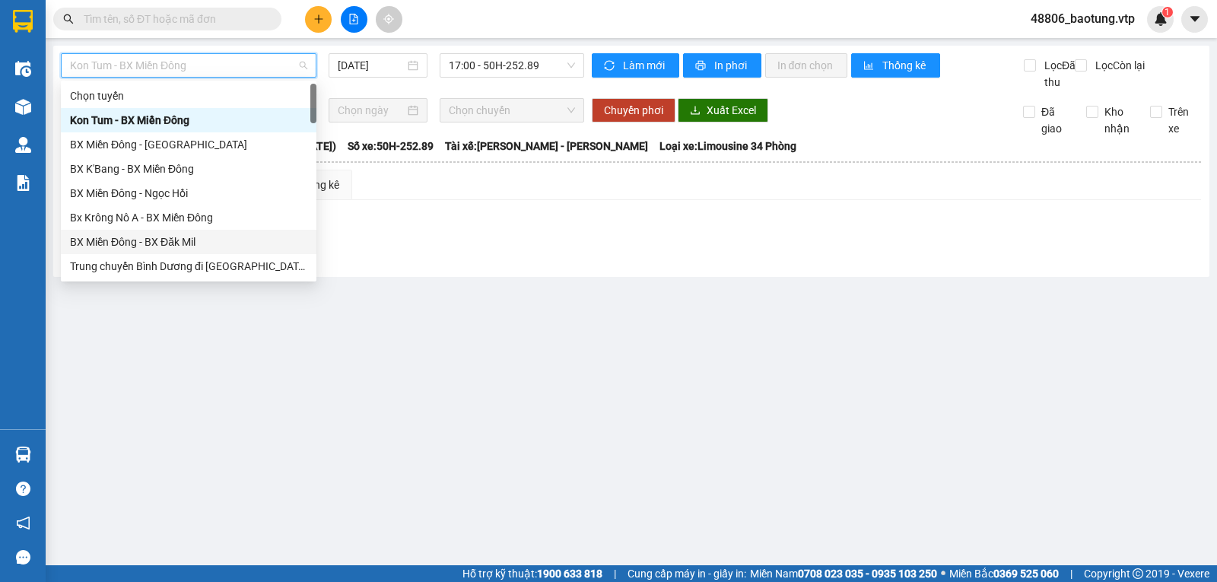
click at [195, 233] on div "BX Miền Đông - BX Đăk Mil" at bounding box center [188, 241] width 237 height 17
type input "[DATE]"
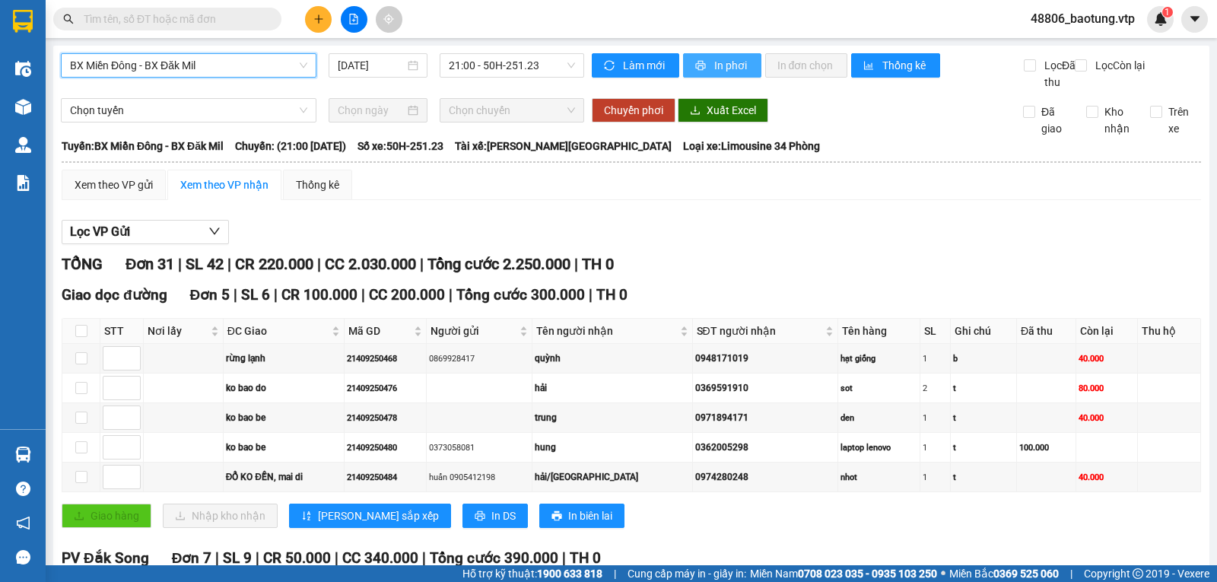
click at [694, 75] on button "In phơi" at bounding box center [722, 65] width 78 height 24
click at [714, 69] on span "In phơi" at bounding box center [731, 65] width 35 height 17
click at [271, 62] on span "BX Miền Đông - BX Đăk Mil" at bounding box center [188, 65] width 237 height 23
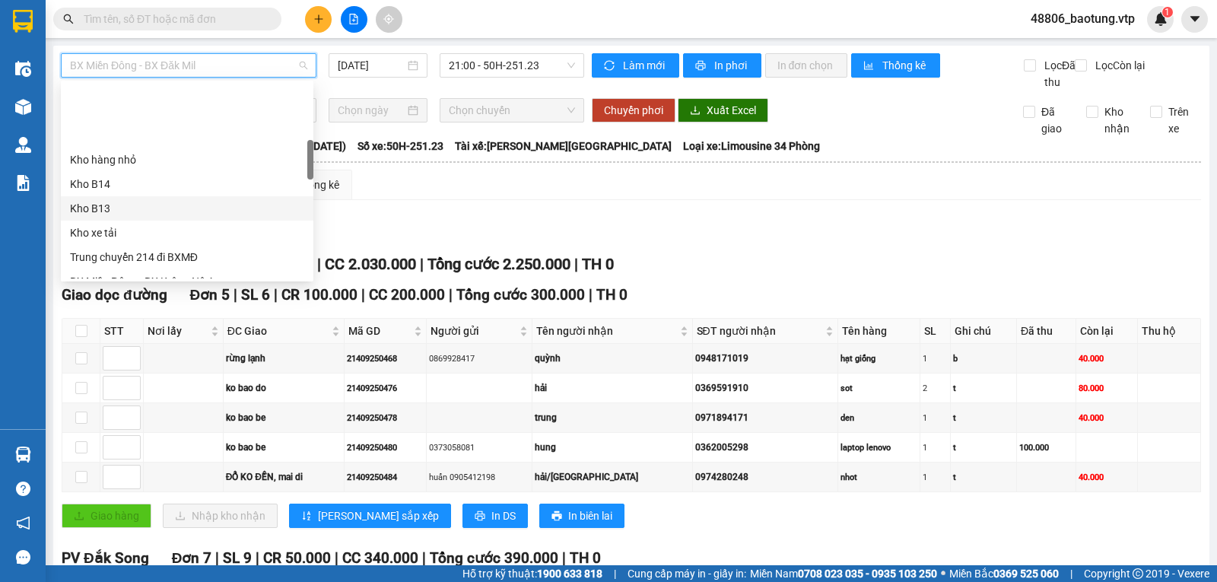
scroll to position [304, 0]
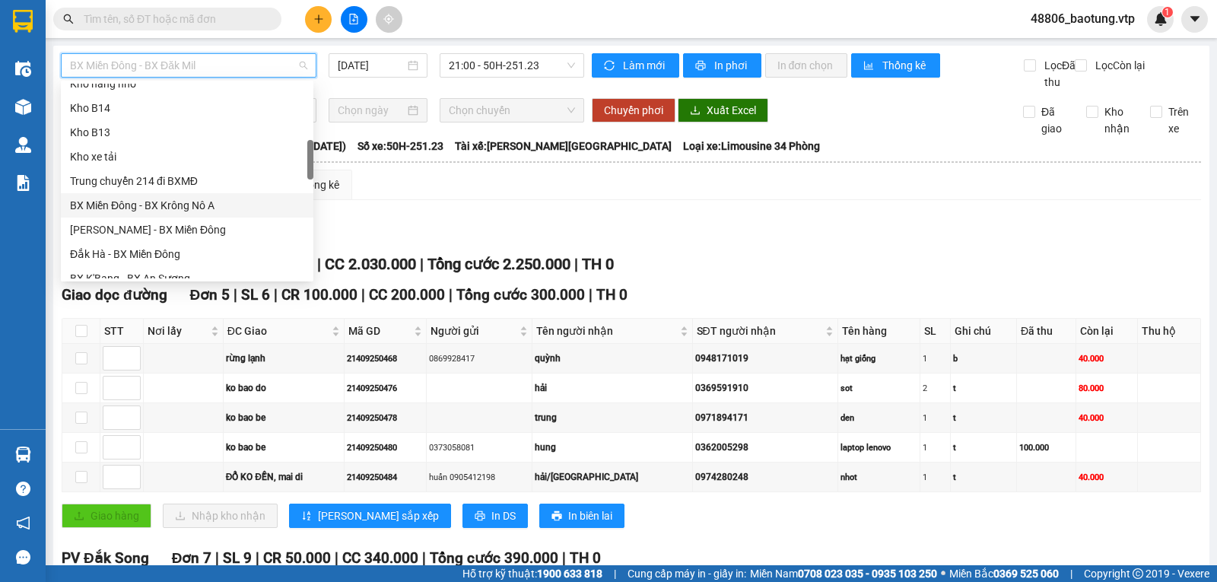
click at [205, 205] on div "BX Miền Đông - BX Krông Nô A" at bounding box center [187, 205] width 234 height 17
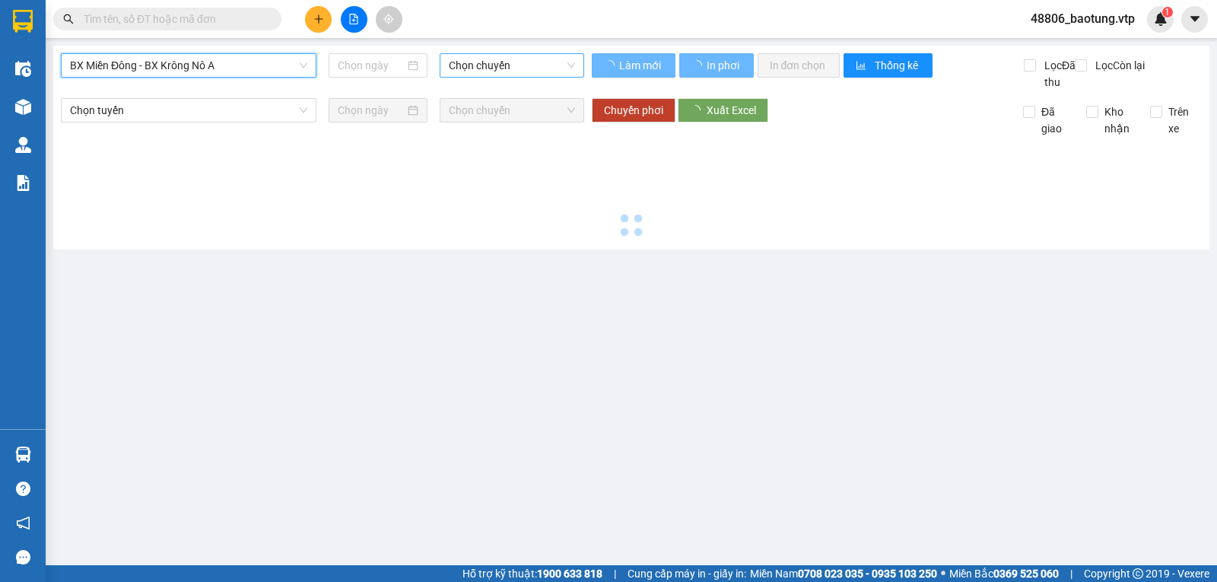
type input "[DATE]"
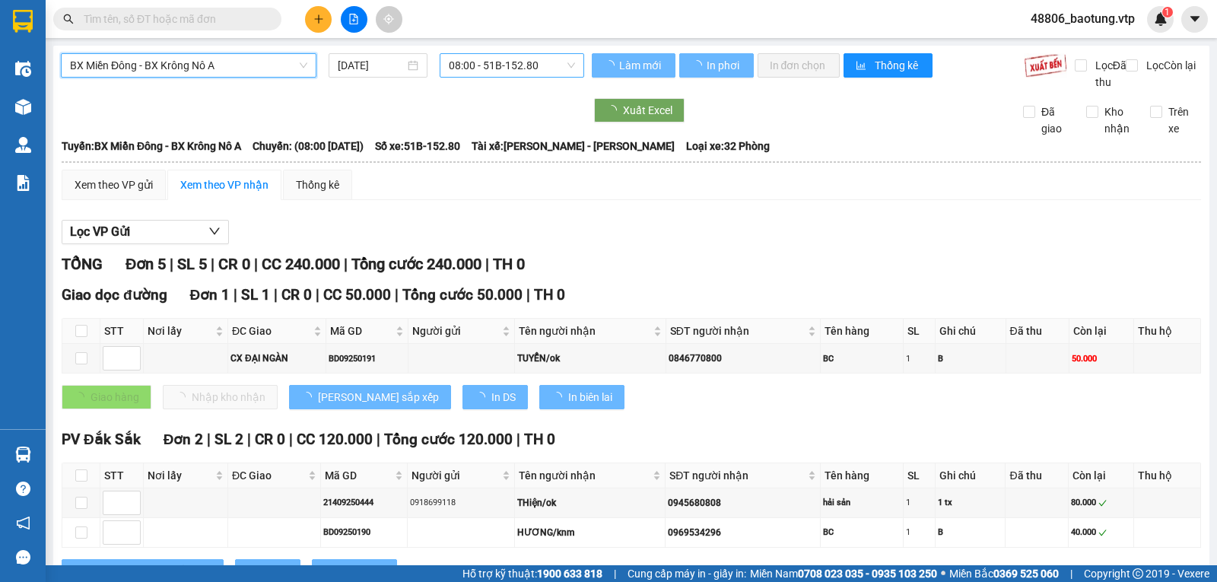
click at [491, 63] on span "08:00 - 51B-152.80" at bounding box center [511, 65] width 125 height 23
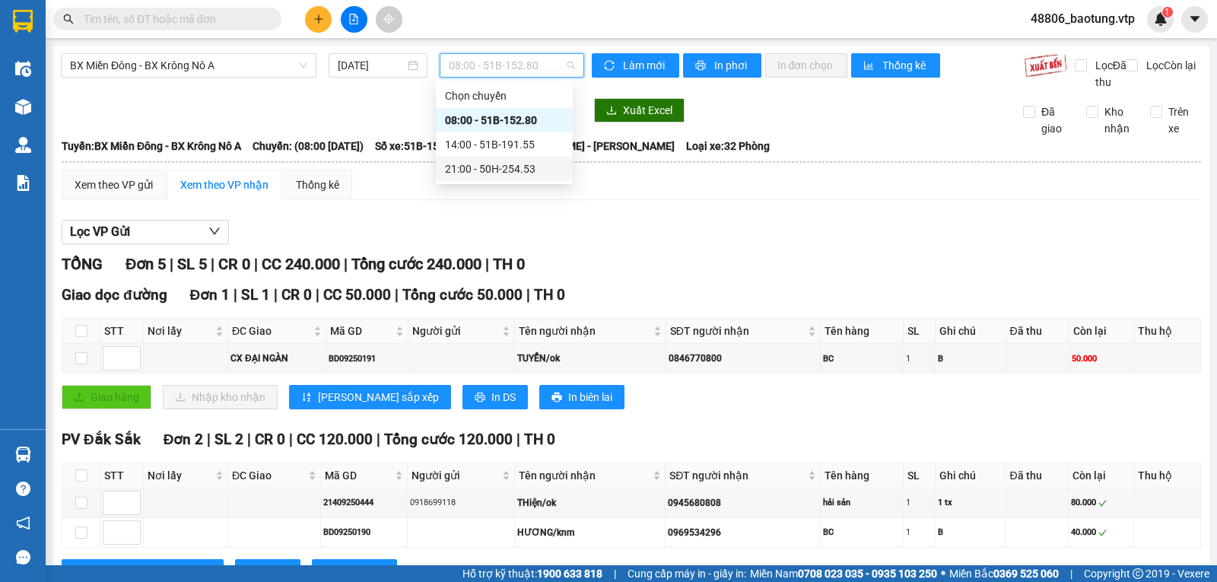
click at [503, 164] on div "21:00 - 50H-254.53" at bounding box center [504, 168] width 119 height 17
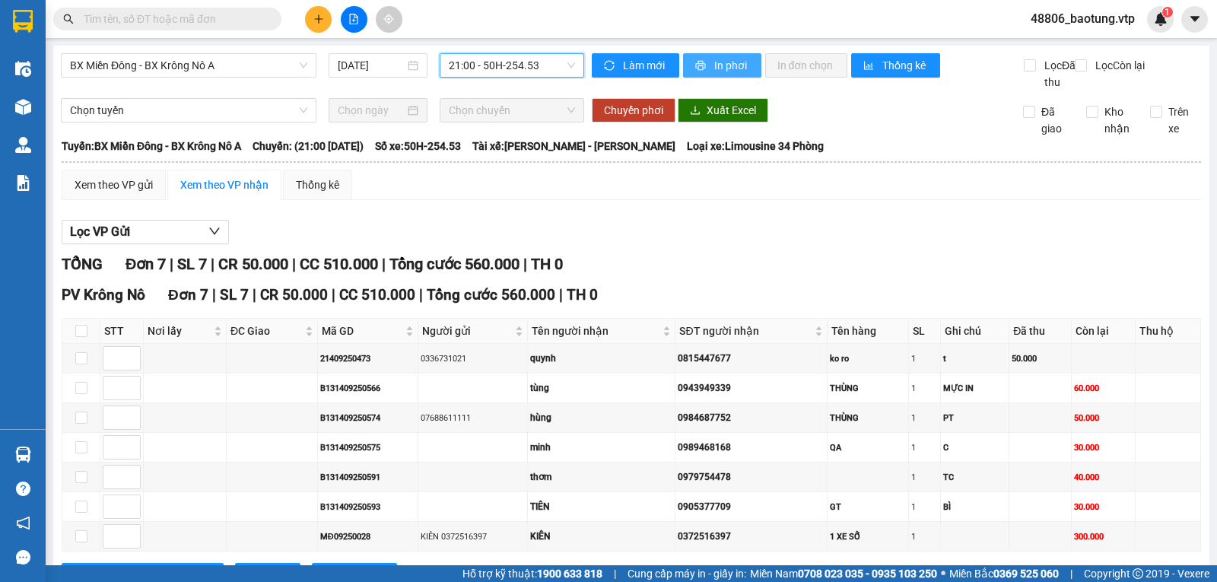
click at [699, 62] on icon "printer" at bounding box center [700, 65] width 11 height 11
click at [254, 70] on span "BX Miền Đông - BX Krông Nô A" at bounding box center [188, 65] width 237 height 23
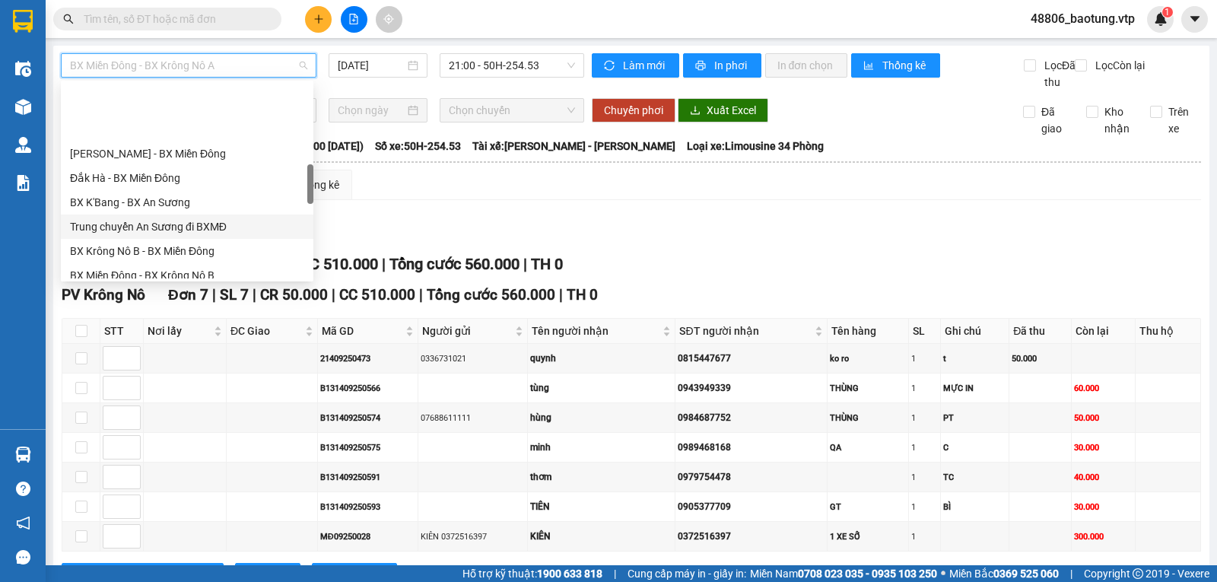
scroll to position [532, 0]
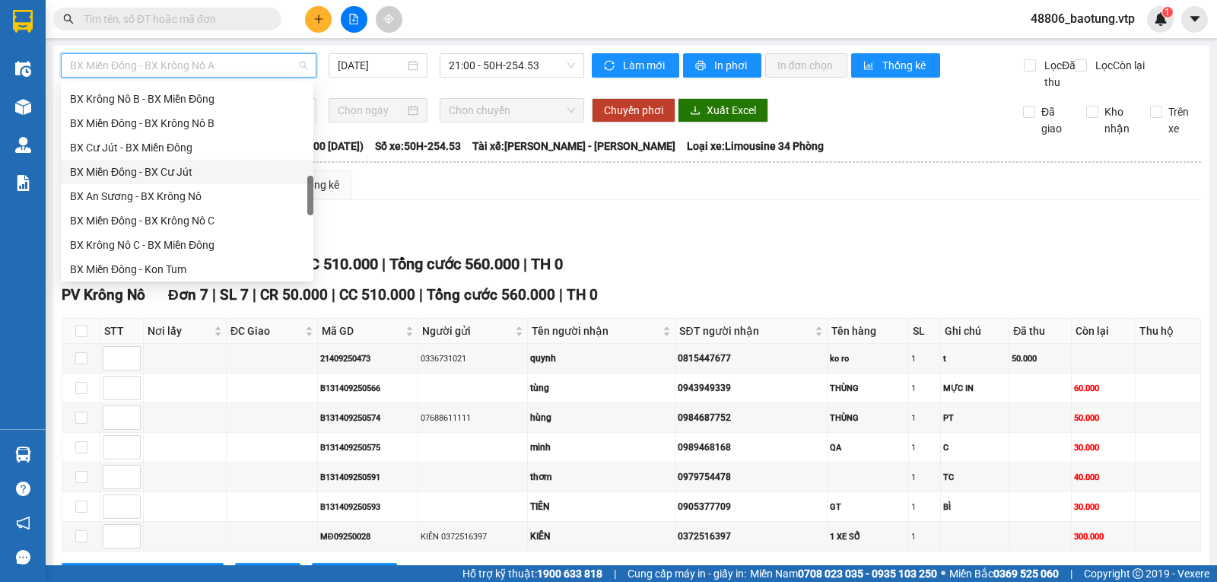
click at [173, 173] on div "BX Miền Đông - BX Cư Jút" at bounding box center [187, 172] width 234 height 17
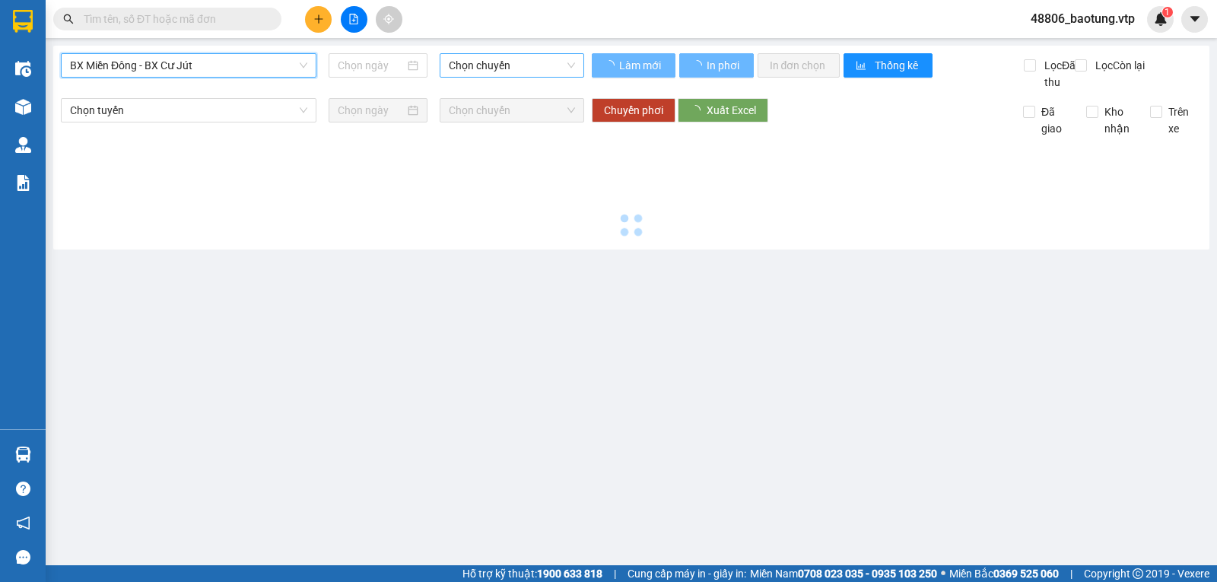
type input "[DATE]"
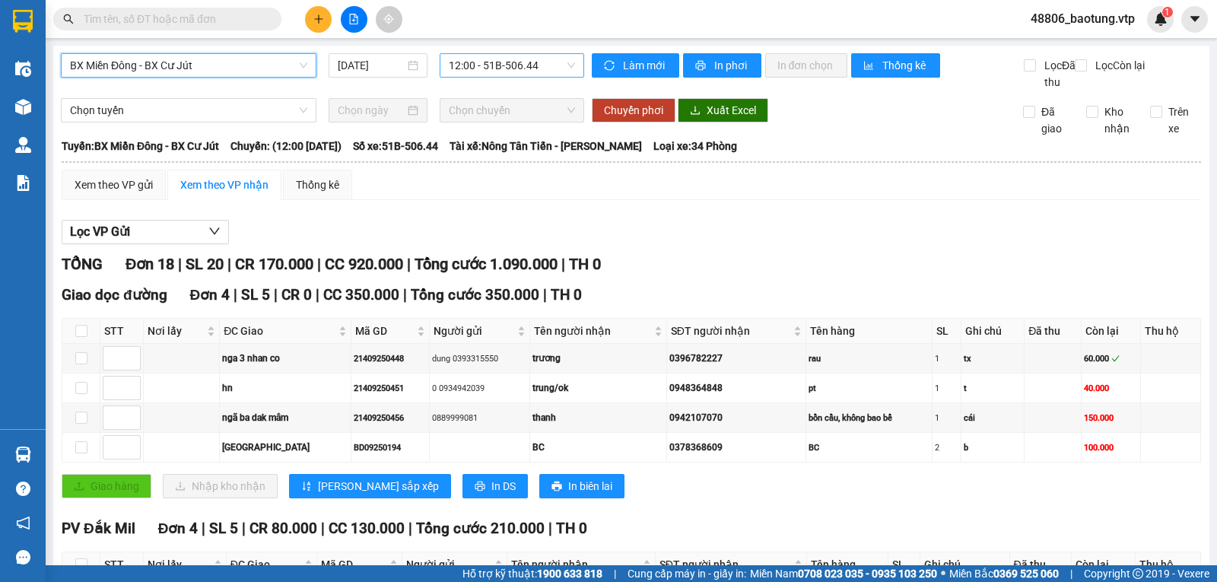
click at [523, 65] on span "12:00 - 51B-506.44" at bounding box center [511, 65] width 125 height 23
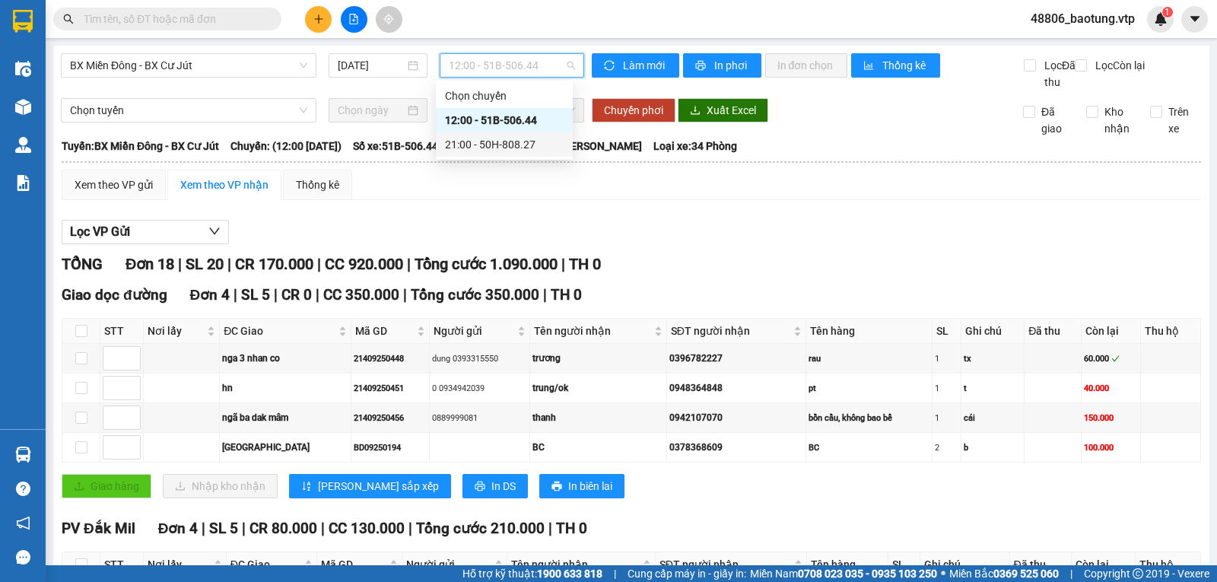
click at [498, 142] on div "21:00 - 50H-808.27" at bounding box center [504, 144] width 119 height 17
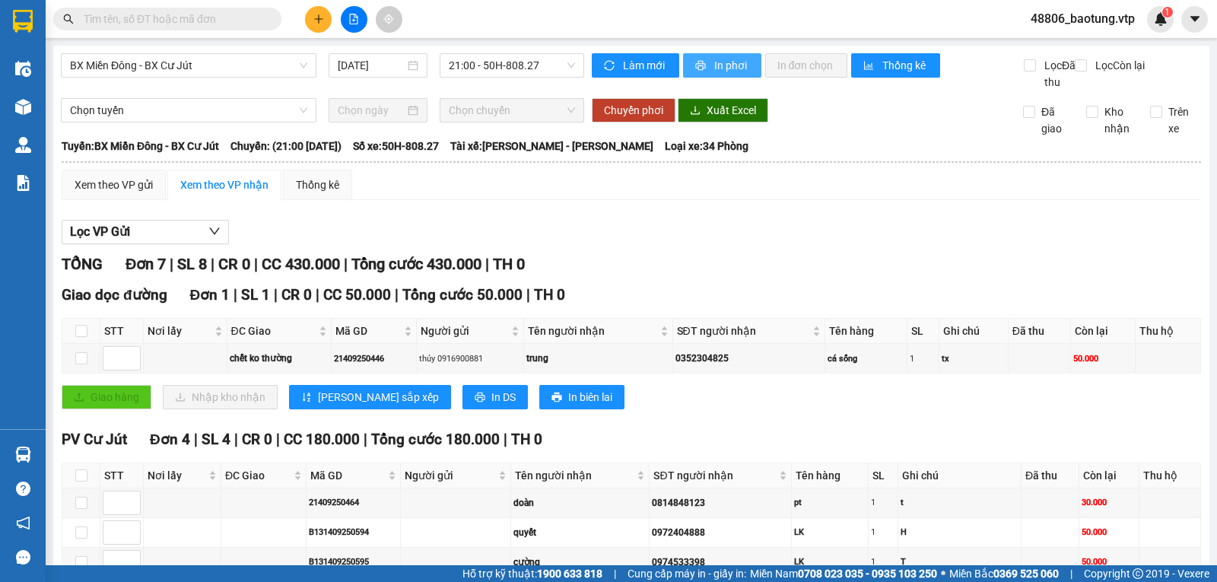
click at [714, 65] on span "In phơi" at bounding box center [731, 65] width 35 height 17
click at [293, 67] on span "BX Miền Đông - BX Cư Jút" at bounding box center [188, 65] width 237 height 23
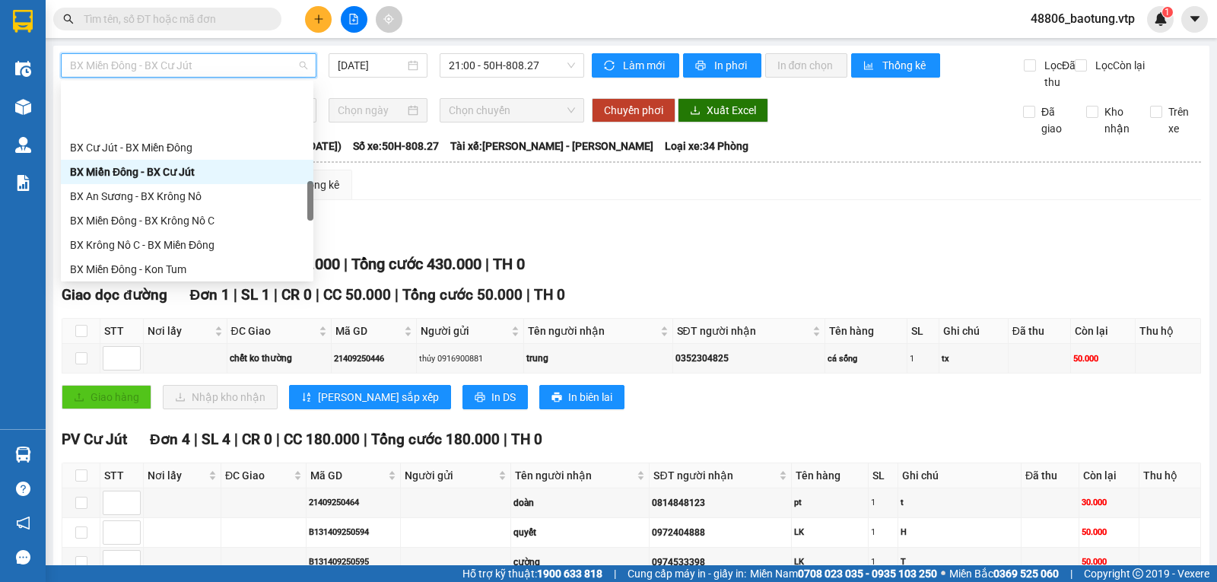
scroll to position [456, 0]
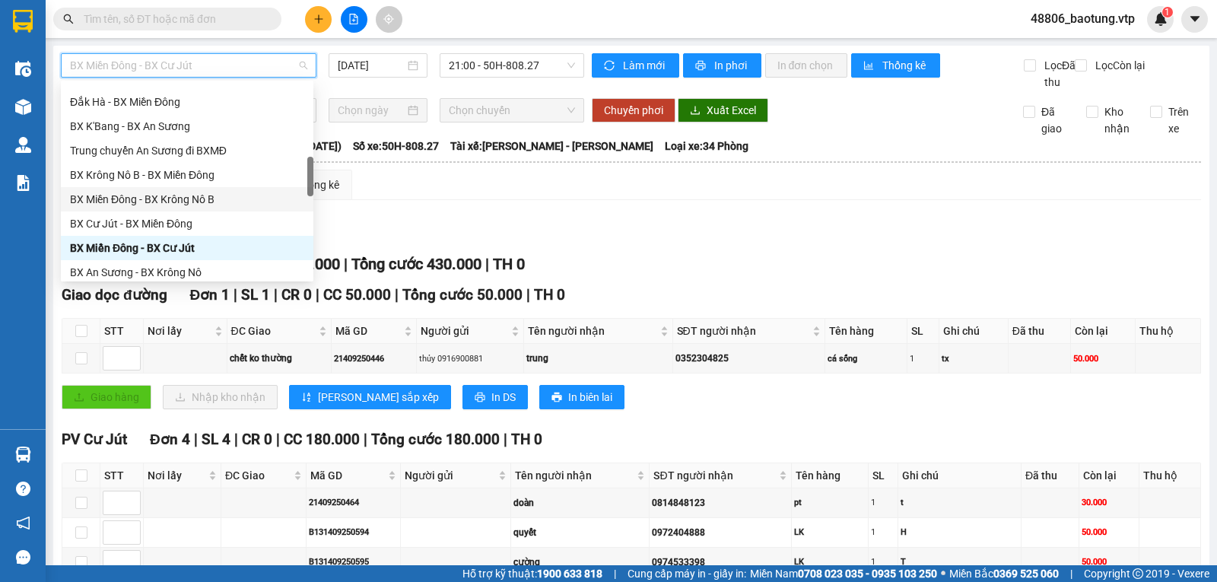
click at [220, 204] on div "BX Miền Đông - BX Krông Nô B" at bounding box center [187, 199] width 234 height 17
type input "[DATE]"
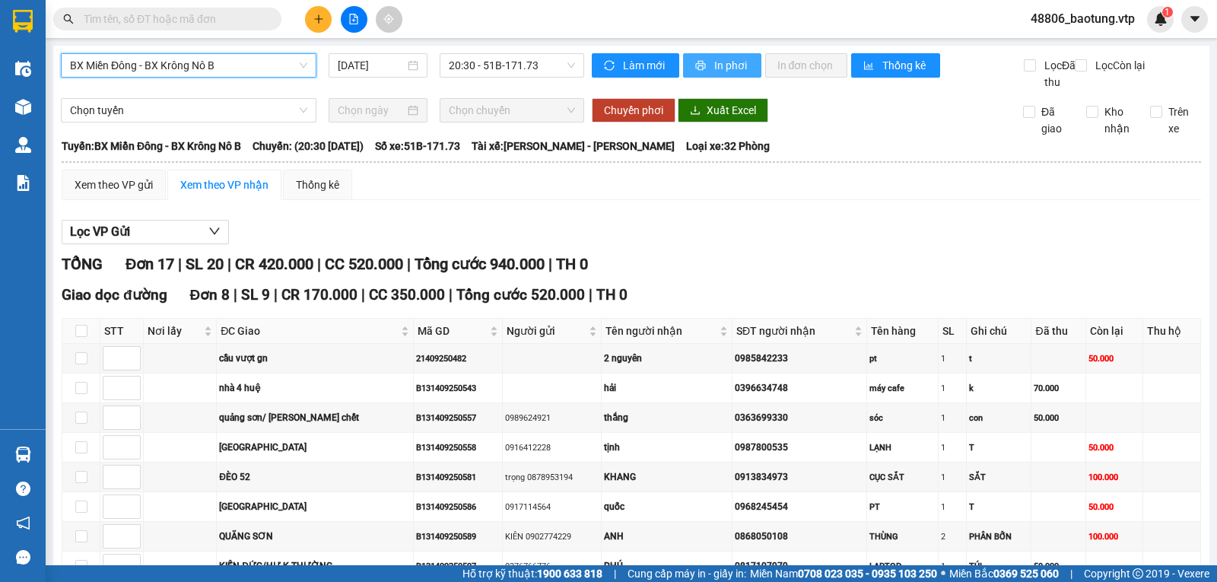
click at [695, 61] on icon "printer" at bounding box center [700, 65] width 11 height 11
click at [714, 62] on span "In phơi" at bounding box center [731, 65] width 35 height 17
click at [728, 62] on span "In phơi" at bounding box center [731, 65] width 35 height 17
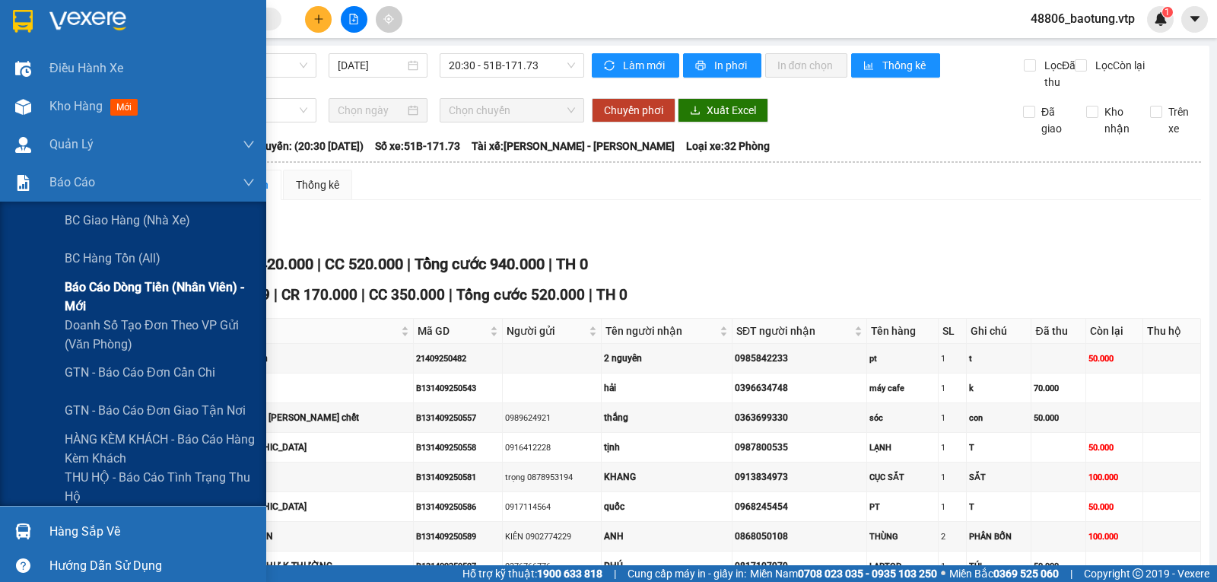
click at [84, 297] on span "Báo cáo dòng tiền (nhân viên) - mới" at bounding box center [160, 297] width 190 height 38
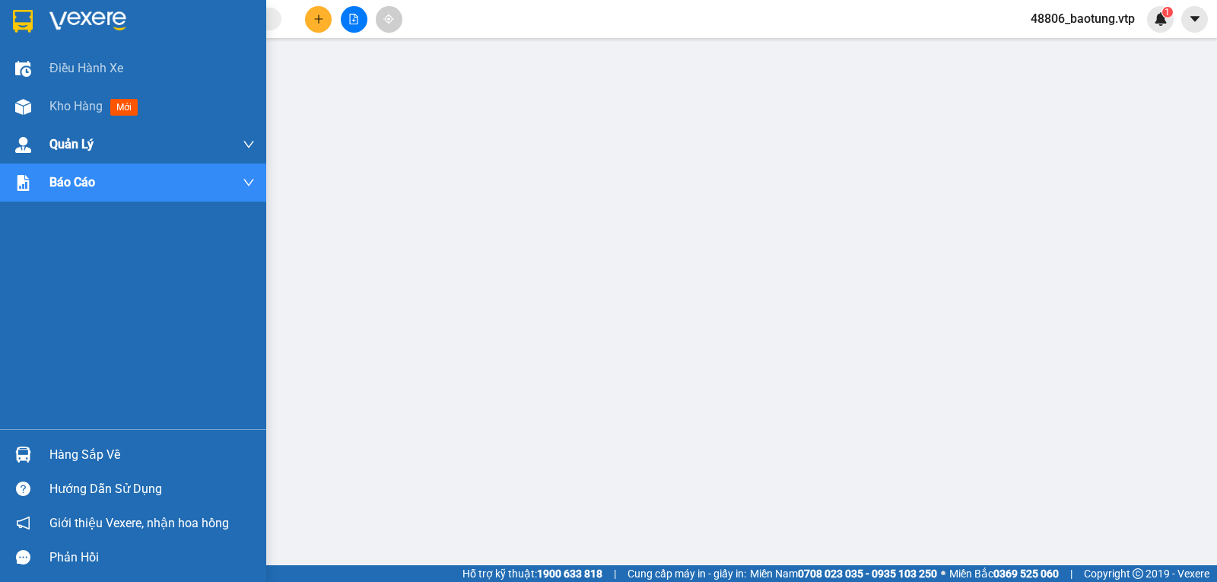
click at [49, 97] on div "Kho hàng mới" at bounding box center [133, 106] width 266 height 38
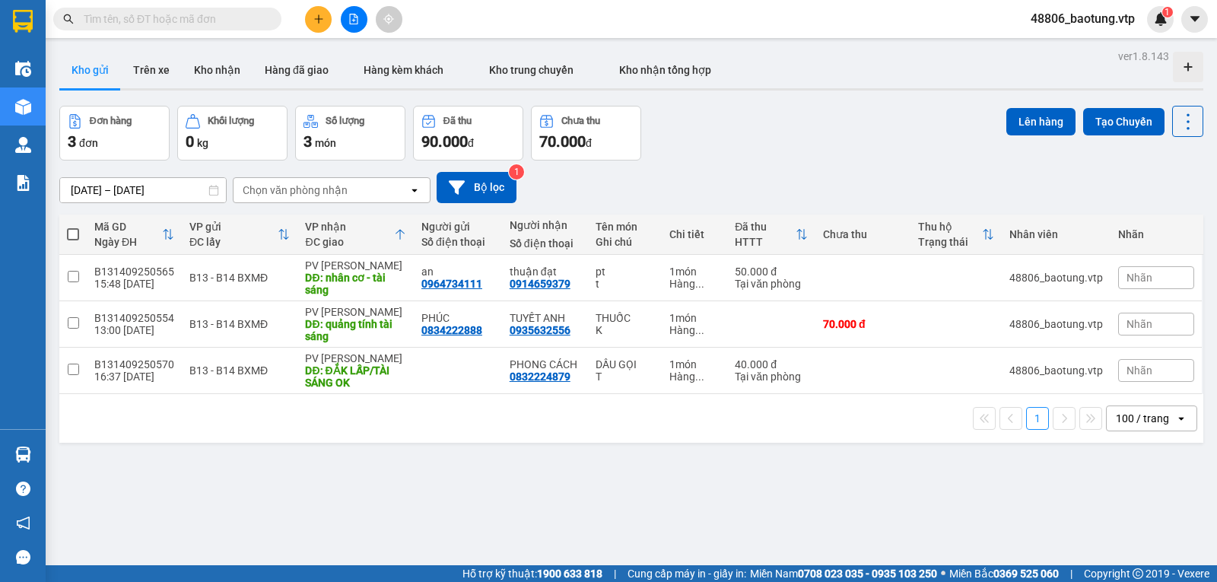
click at [350, 27] on button at bounding box center [354, 19] width 27 height 27
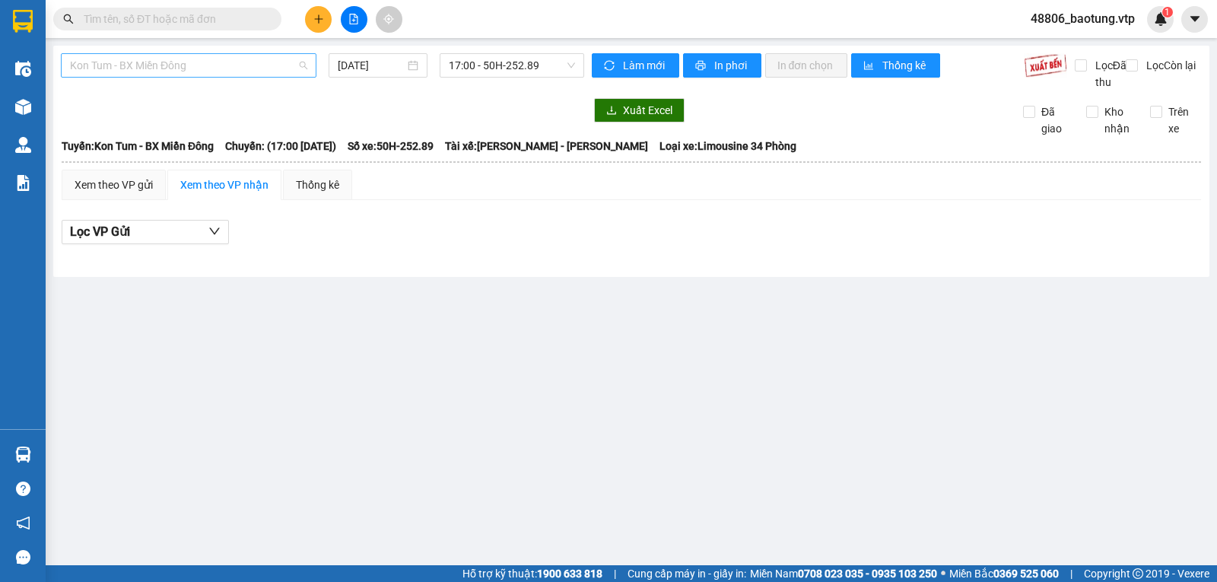
click at [230, 60] on span "Kon Tum - BX Miền Đông" at bounding box center [188, 65] width 237 height 23
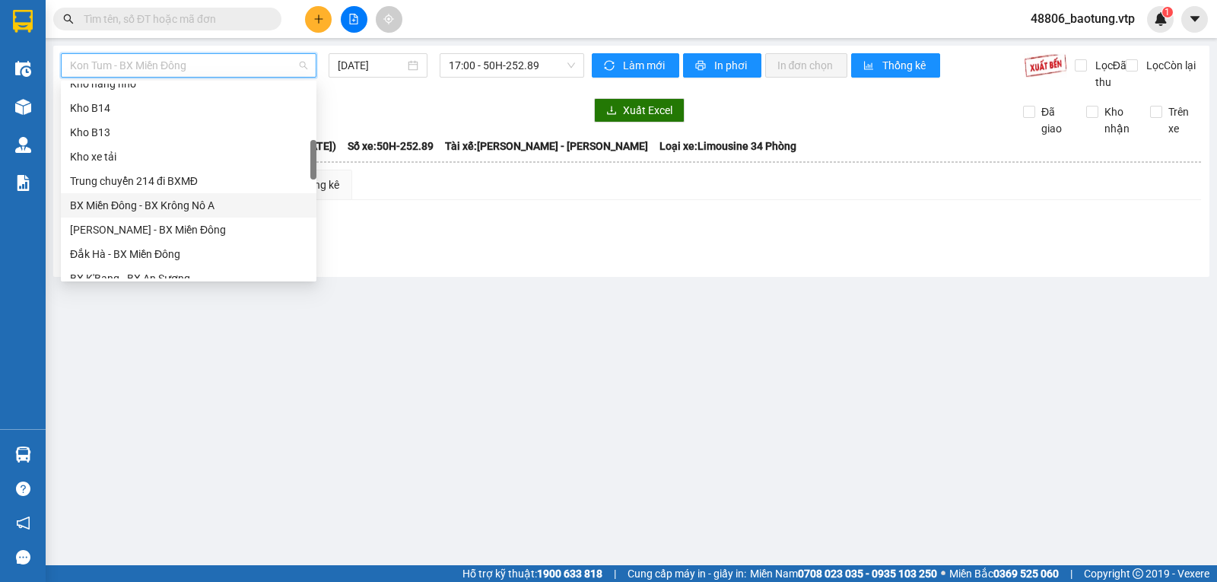
scroll to position [532, 0]
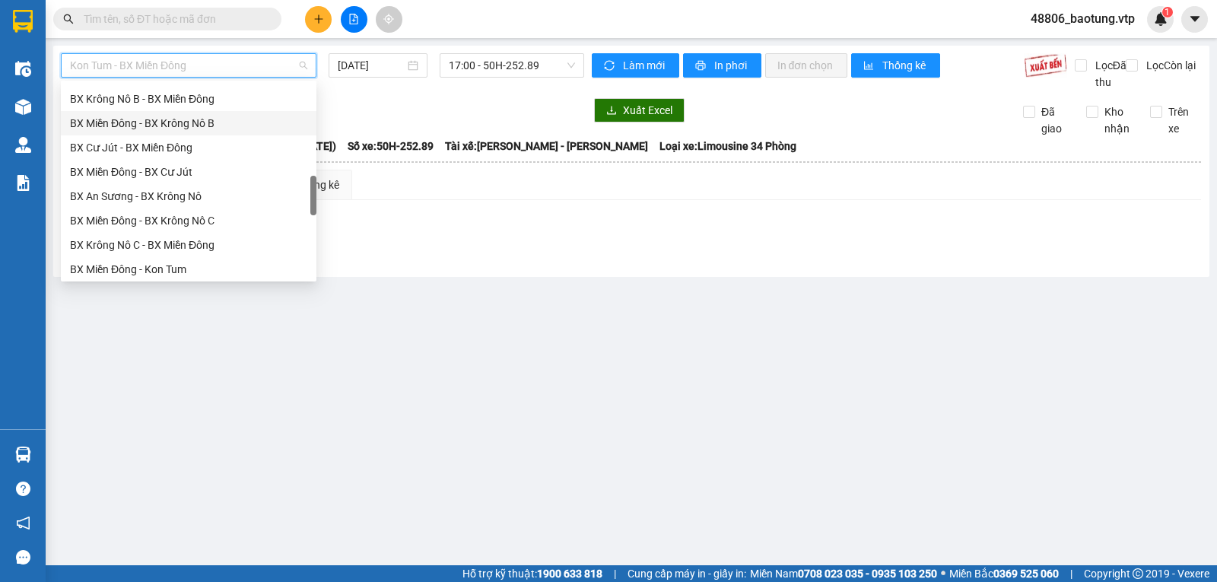
click at [229, 122] on div "BX Miền Đông - BX Krông Nô B" at bounding box center [188, 123] width 237 height 17
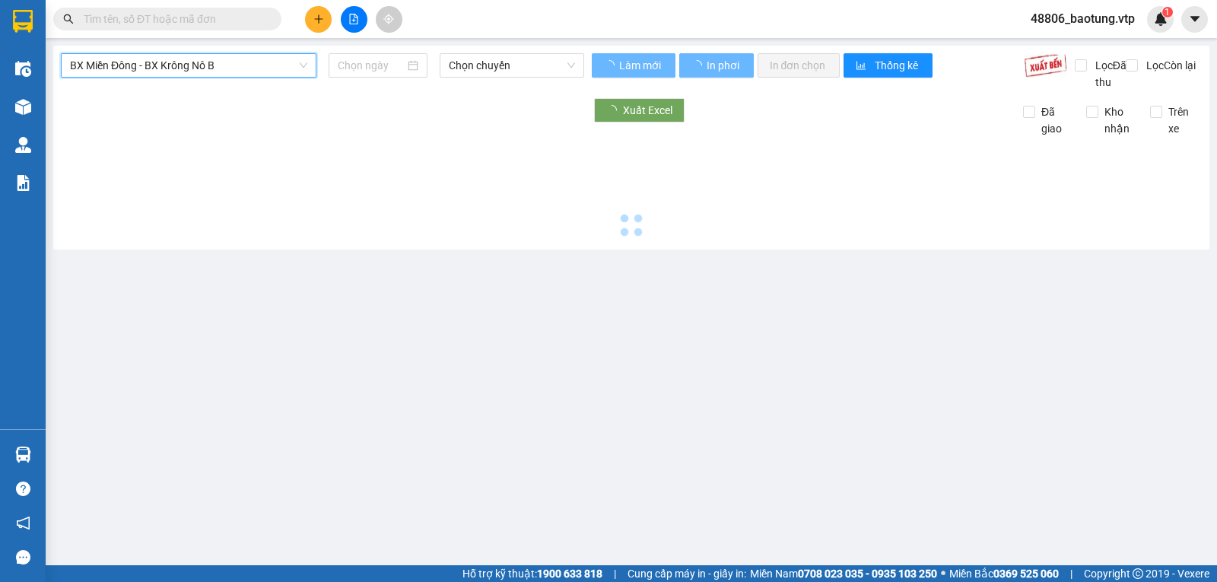
type input "[DATE]"
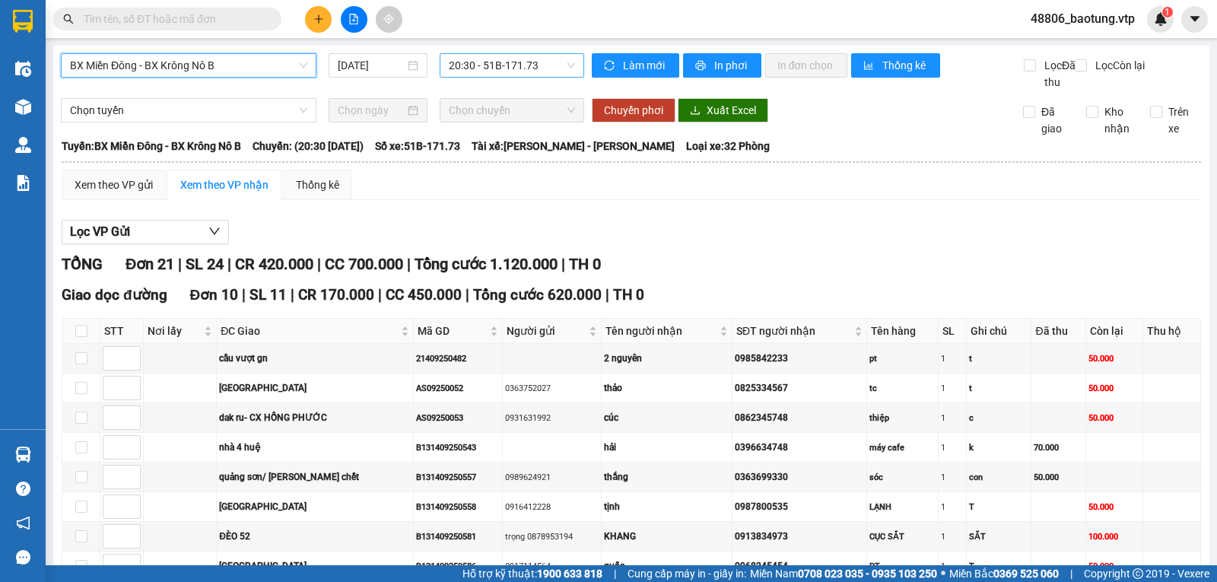
click at [489, 67] on span "20:30 - 51B-171.73" at bounding box center [511, 65] width 125 height 23
